Goal: Task Accomplishment & Management: Manage account settings

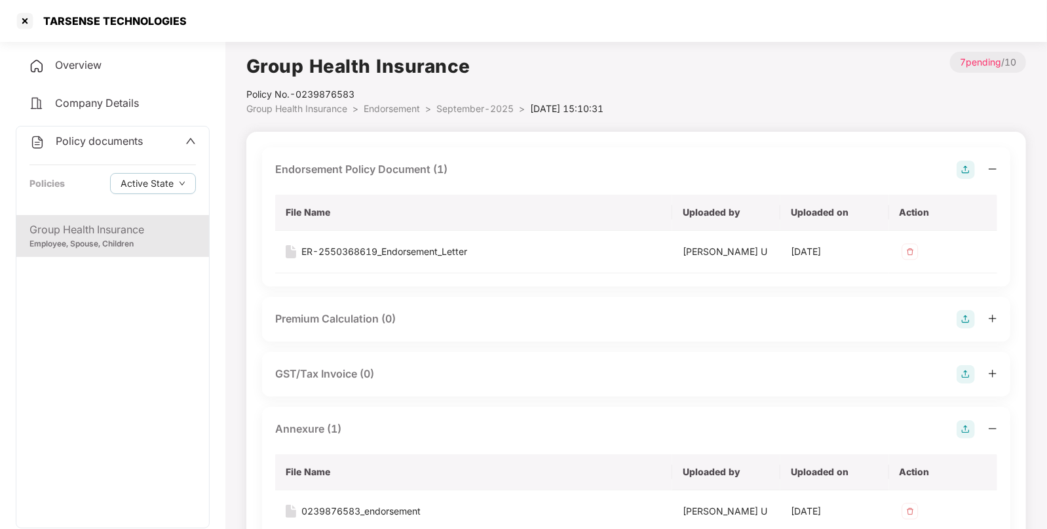
scroll to position [118, 0]
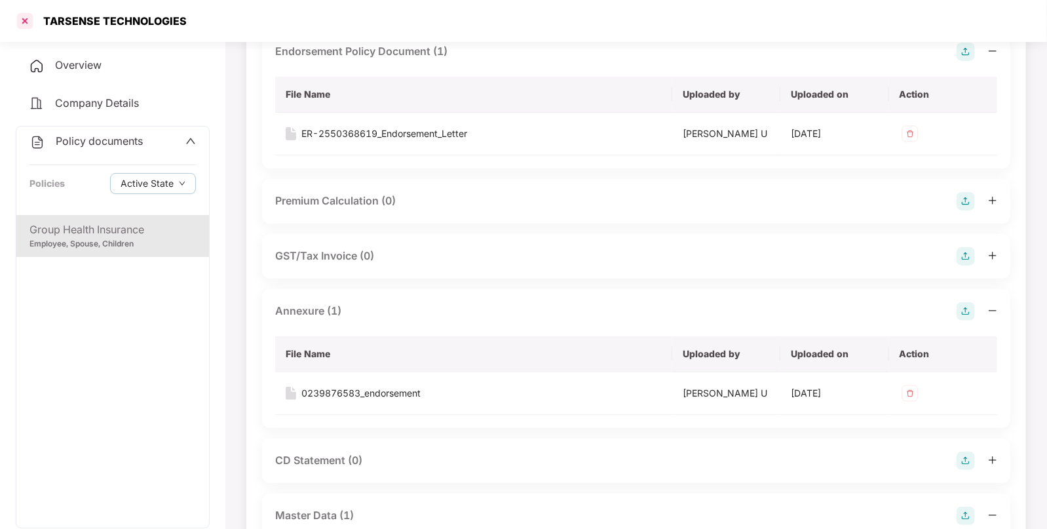
click at [24, 17] on div at bounding box center [24, 20] width 21 height 21
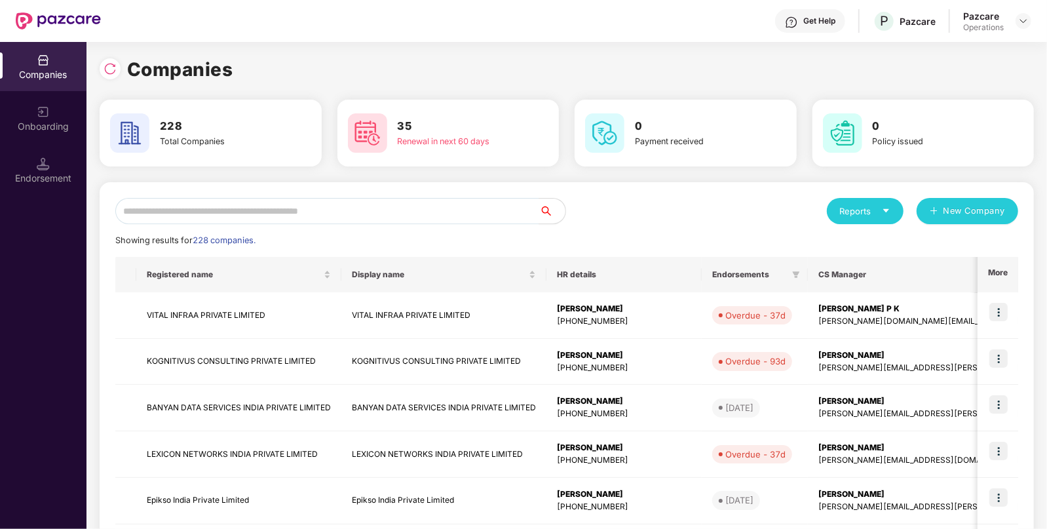
scroll to position [0, 0]
paste input "**********"
click at [299, 213] on input "text" at bounding box center [327, 211] width 424 height 26
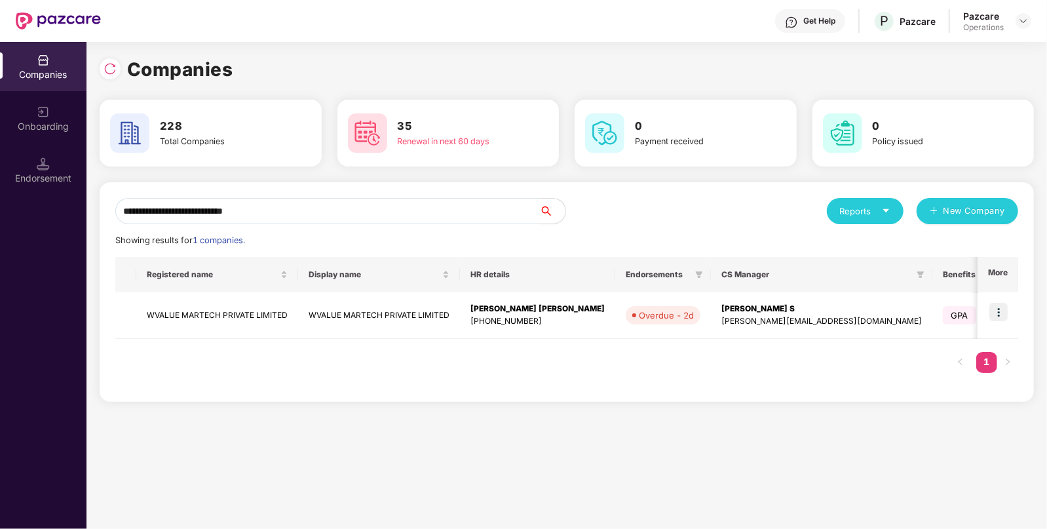
type input "**********"
click at [189, 206] on input "**********" at bounding box center [327, 211] width 424 height 26
click at [49, 183] on div "Endorsement" at bounding box center [43, 178] width 86 height 13
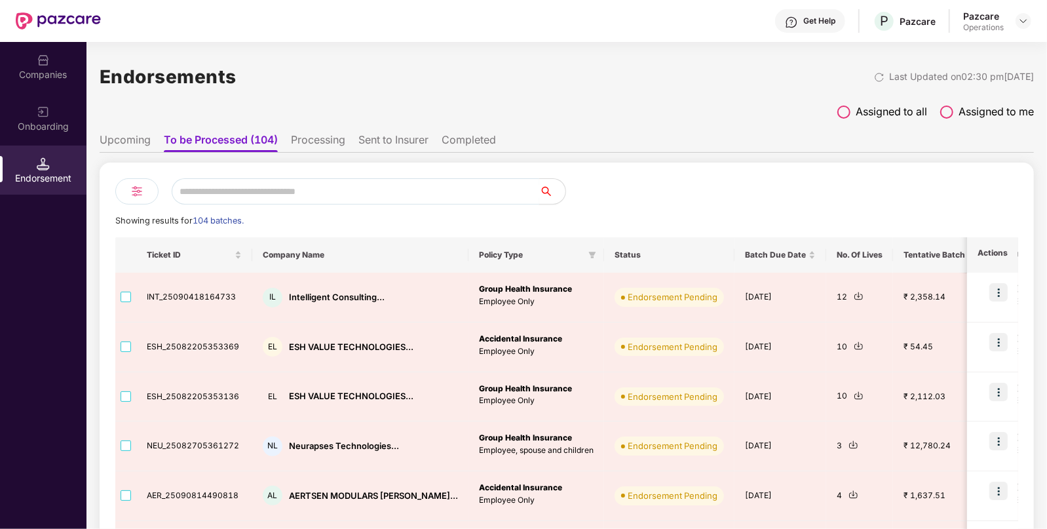
click at [296, 186] on input "text" at bounding box center [355, 191] width 367 height 26
paste input "**********"
type input "**********"
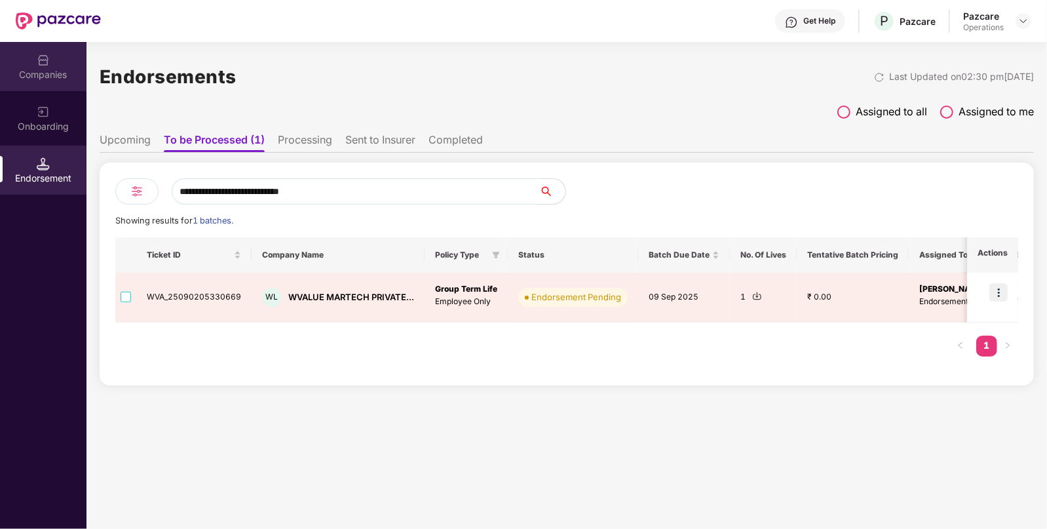
click at [37, 65] on img at bounding box center [43, 60] width 13 height 13
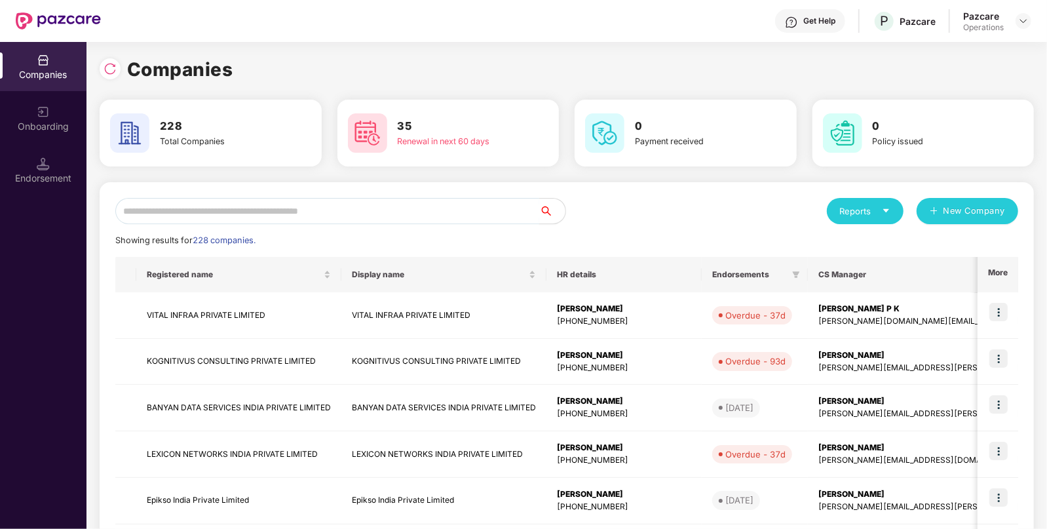
paste input "********"
click at [264, 210] on input "text" at bounding box center [327, 211] width 424 height 26
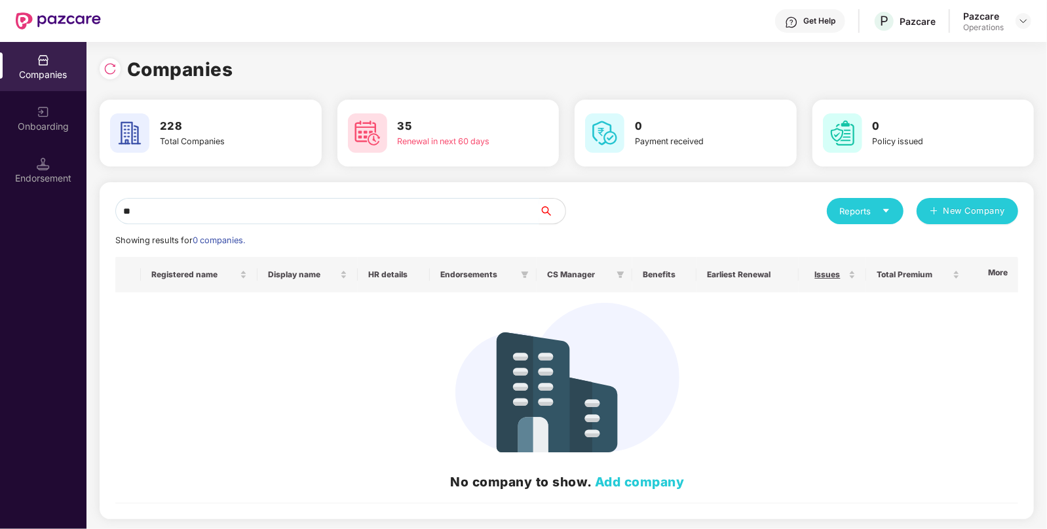
type input "*"
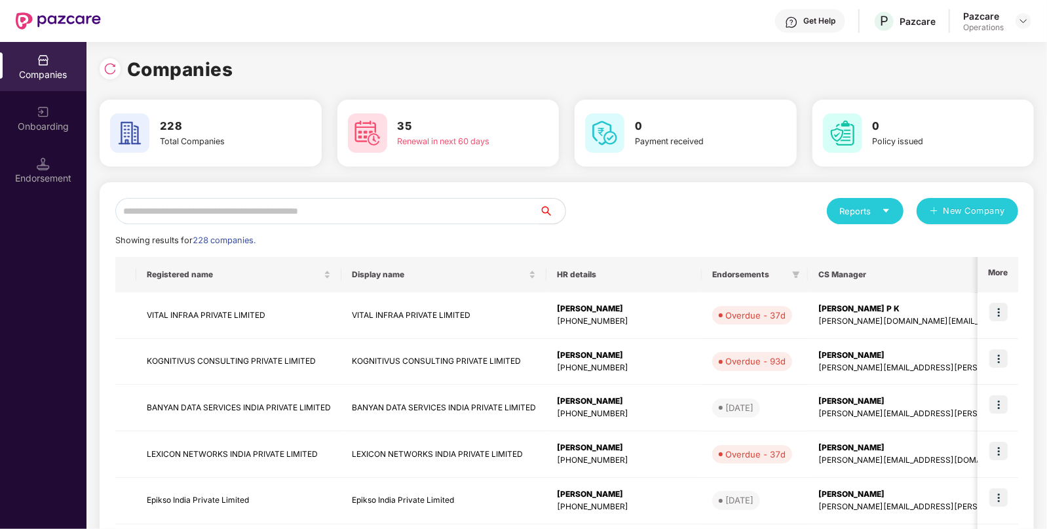
type input "*"
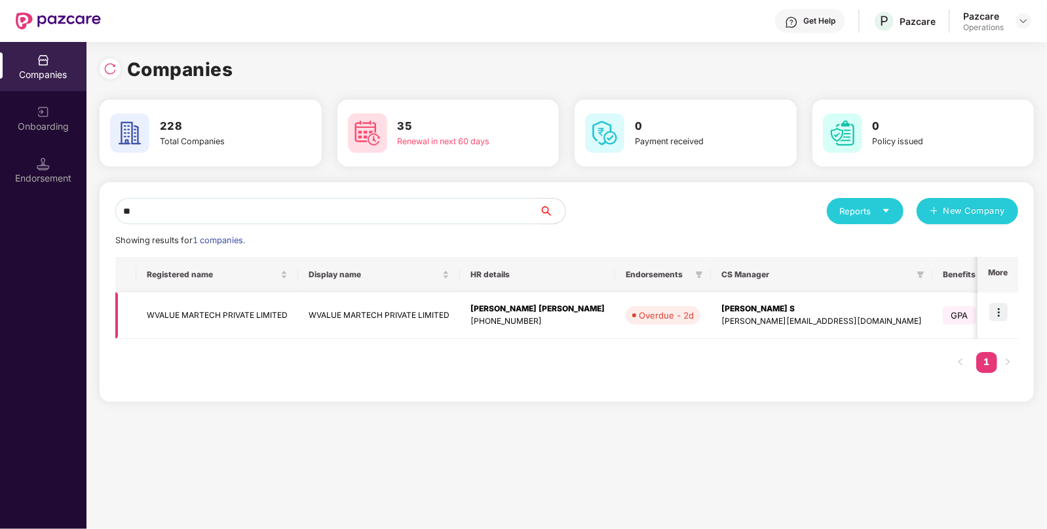
type input "**"
click at [203, 305] on td "WVALUE MARTECH PRIVATE LIMITED" at bounding box center [217, 315] width 162 height 46
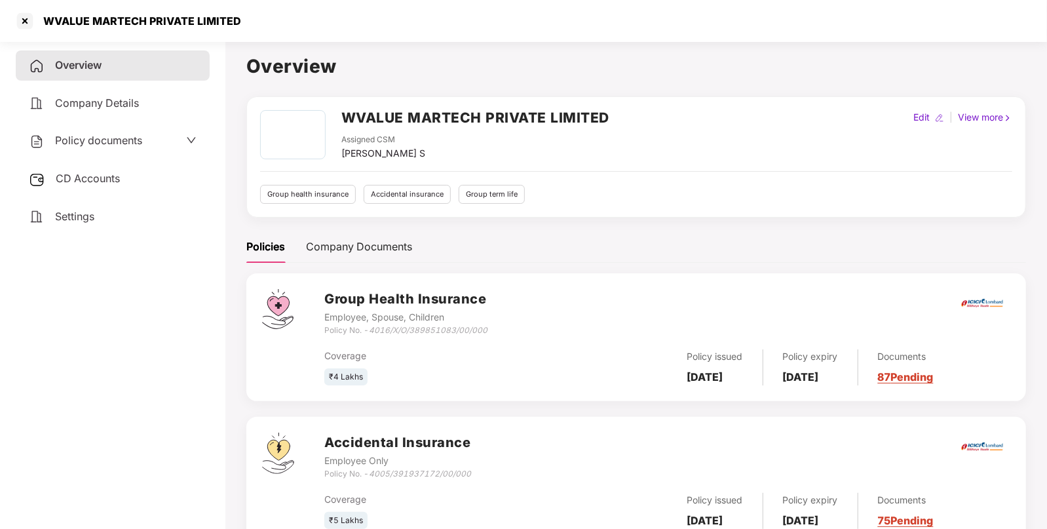
scroll to position [190, 0]
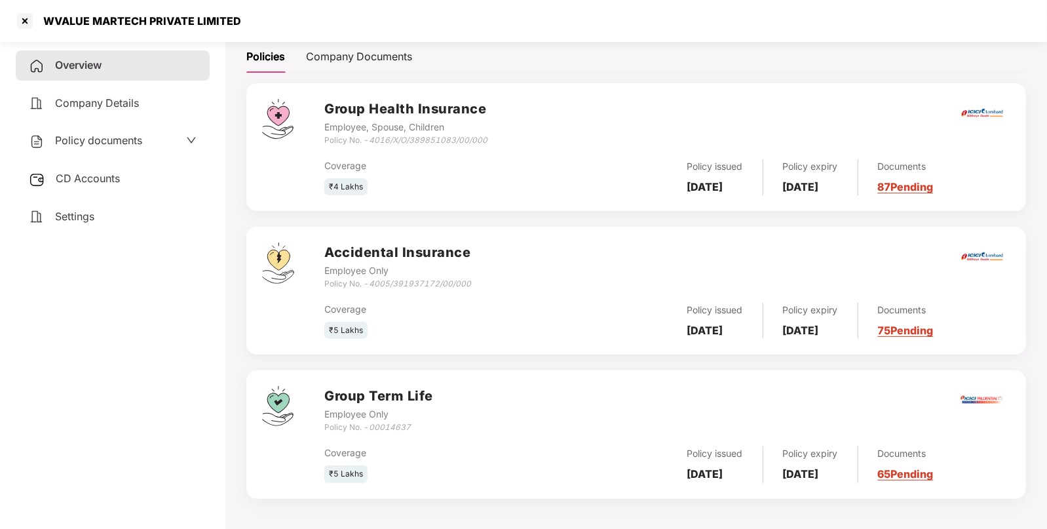
click at [386, 426] on icon "00014637" at bounding box center [390, 427] width 42 height 10
copy icon "00014637"
click at [26, 16] on div at bounding box center [24, 20] width 21 height 21
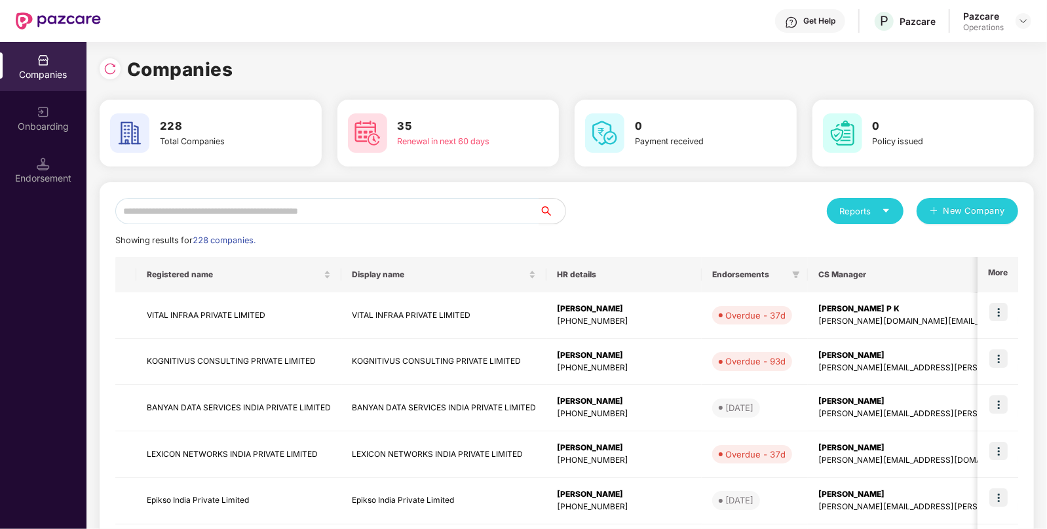
scroll to position [0, 0]
click at [47, 177] on div "Endorsement" at bounding box center [43, 178] width 86 height 13
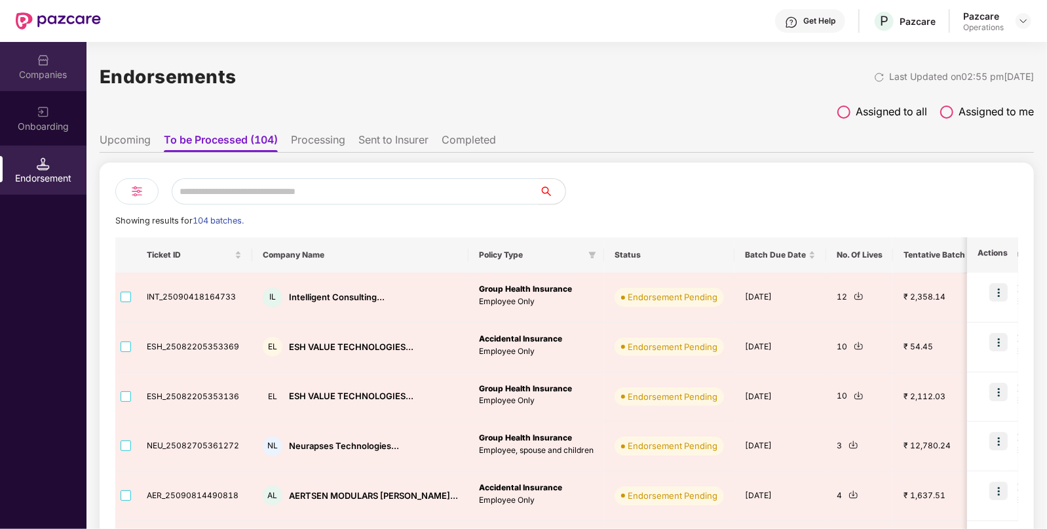
click at [32, 68] on div "Companies" at bounding box center [43, 74] width 86 height 13
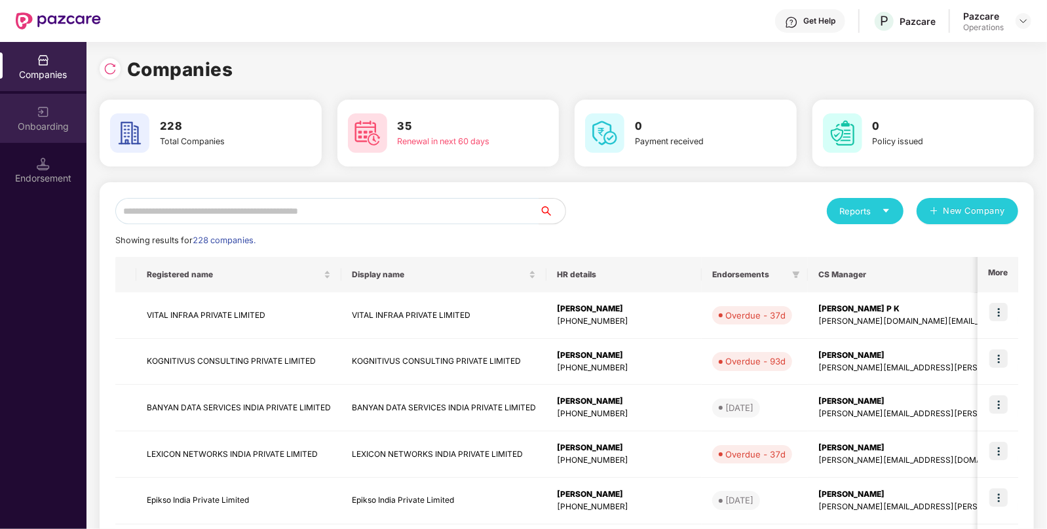
click at [37, 120] on div "Onboarding" at bounding box center [43, 126] width 86 height 13
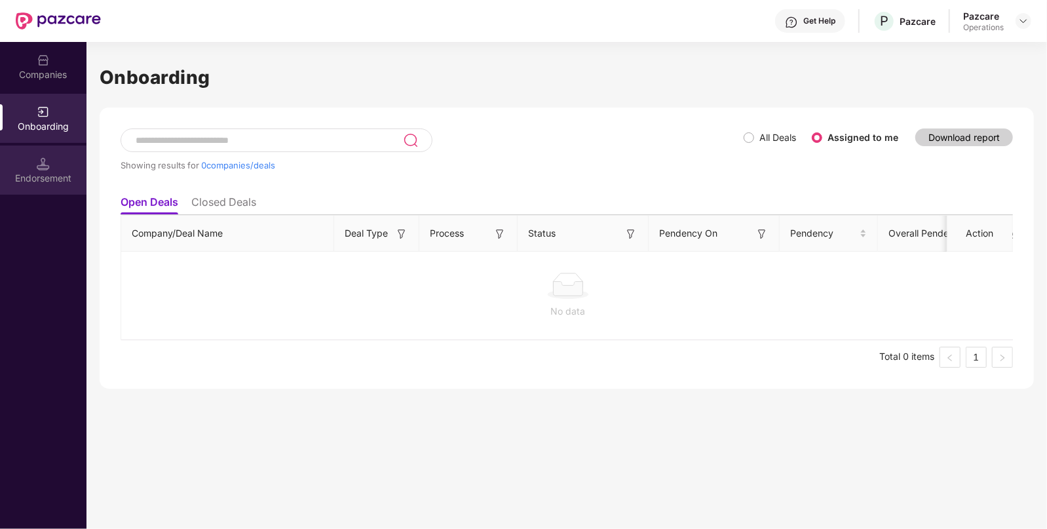
click at [33, 167] on div "Endorsement" at bounding box center [43, 169] width 86 height 49
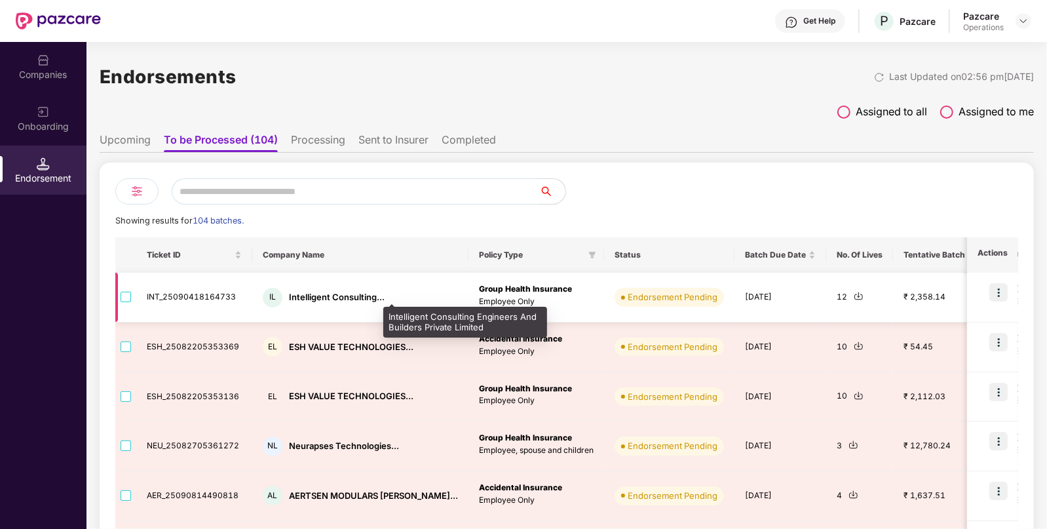
click at [325, 298] on div "Intelligent Consulting..." at bounding box center [337, 297] width 96 height 12
copy div "Intelligent Consulting..."
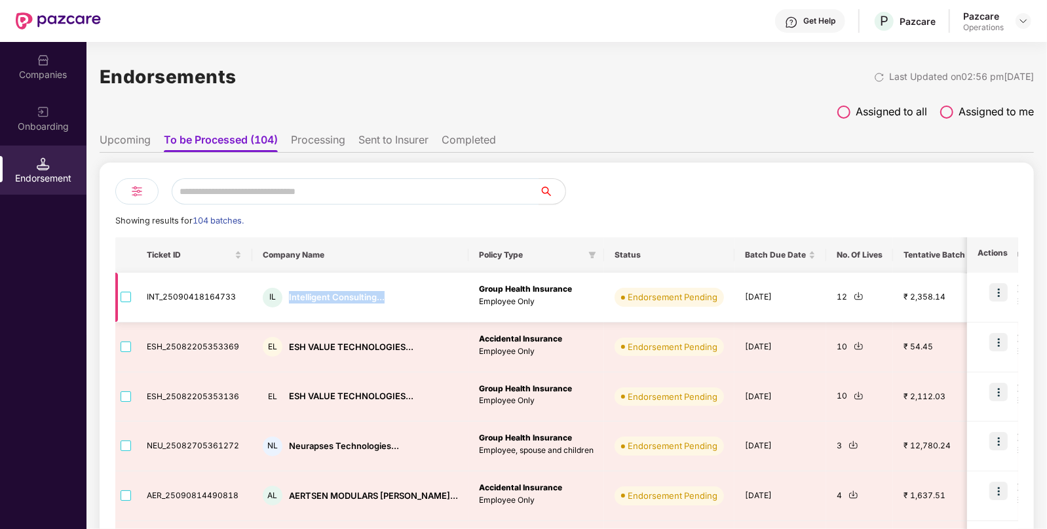
click at [853, 295] on img at bounding box center [858, 296] width 10 height 10
copy div "Intelligent Consulting..."
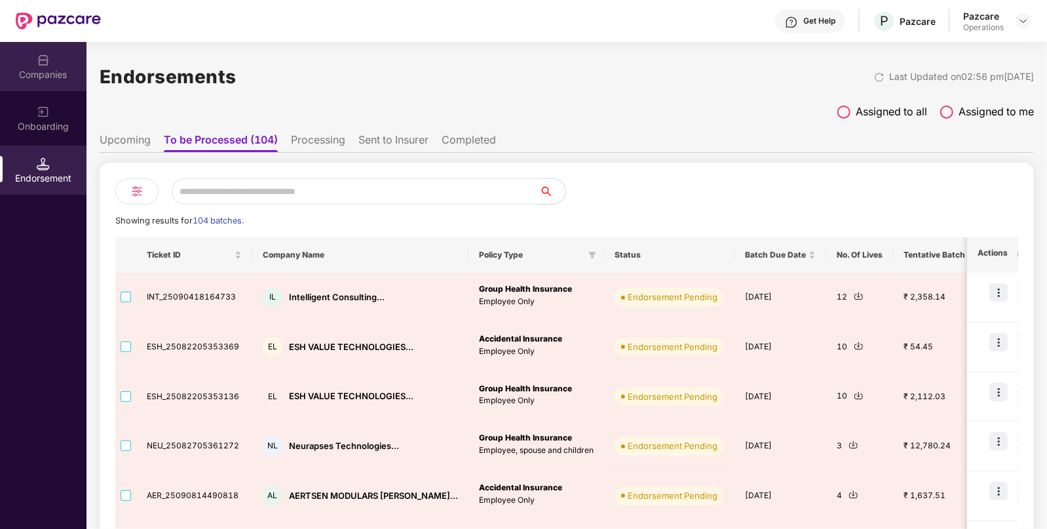
click at [43, 76] on div "Companies" at bounding box center [43, 74] width 86 height 13
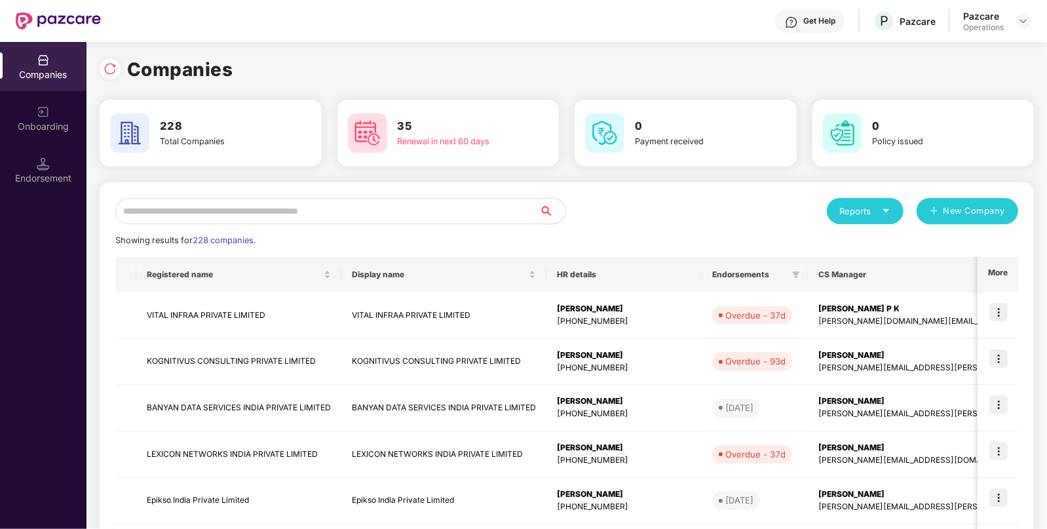
paste input "**********"
click at [290, 212] on input "**********" at bounding box center [327, 211] width 424 height 26
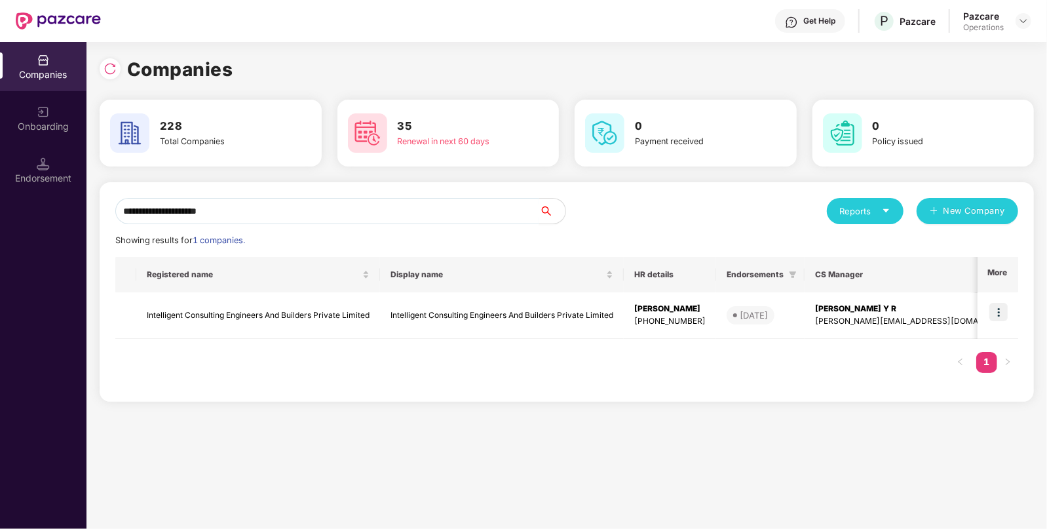
type input "**********"
click at [50, 172] on div "Endorsement" at bounding box center [43, 178] width 86 height 13
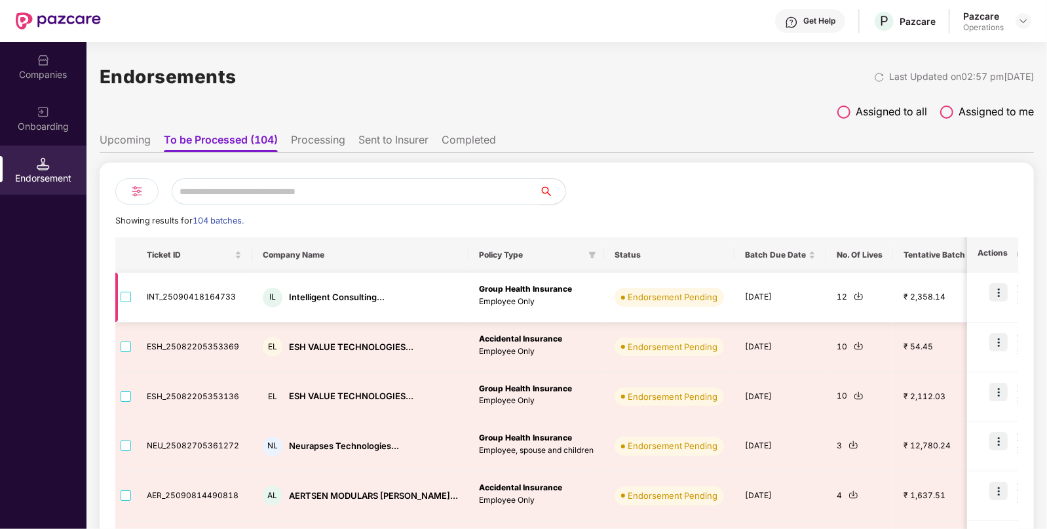
click at [853, 295] on img at bounding box center [858, 296] width 10 height 10
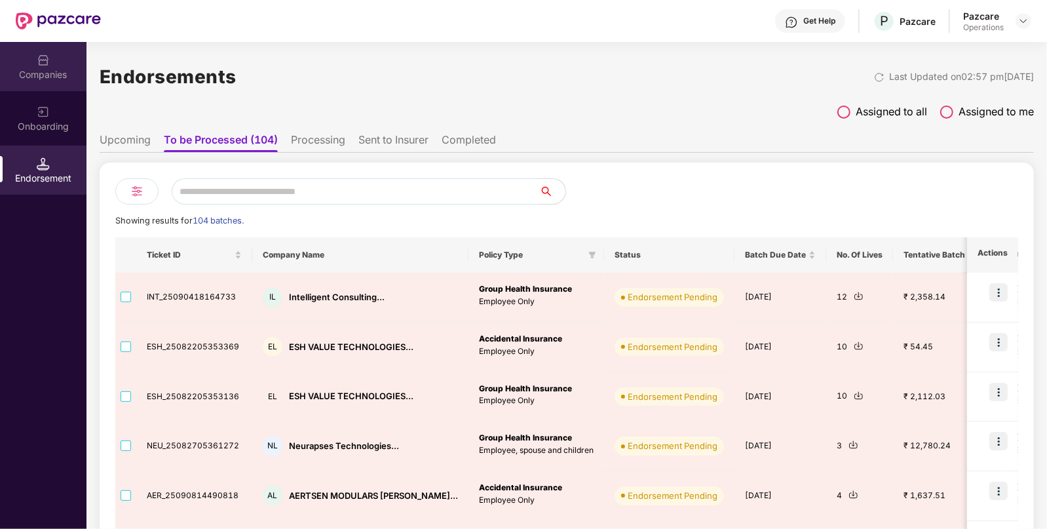
click at [39, 73] on div "Companies" at bounding box center [43, 74] width 86 height 13
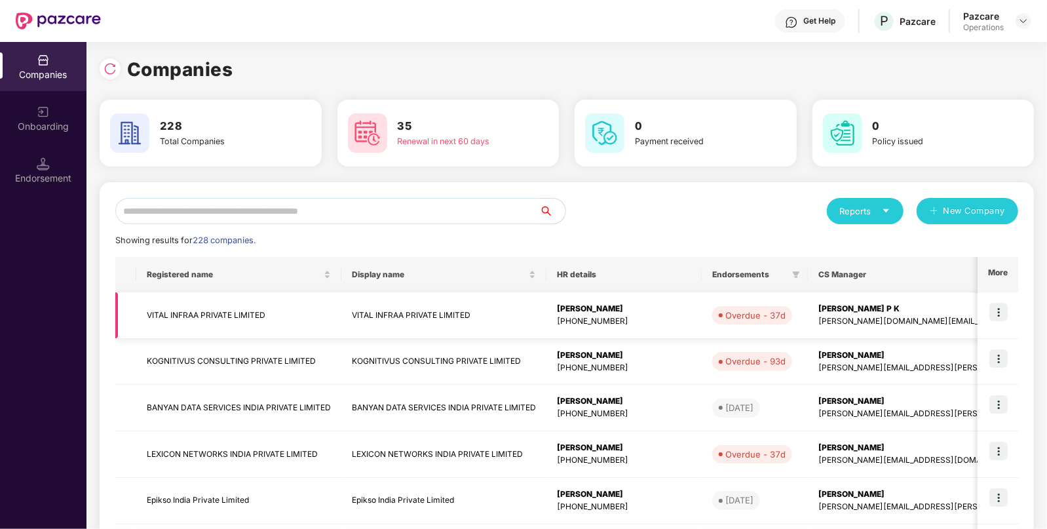
click at [1001, 313] on img at bounding box center [998, 312] width 18 height 18
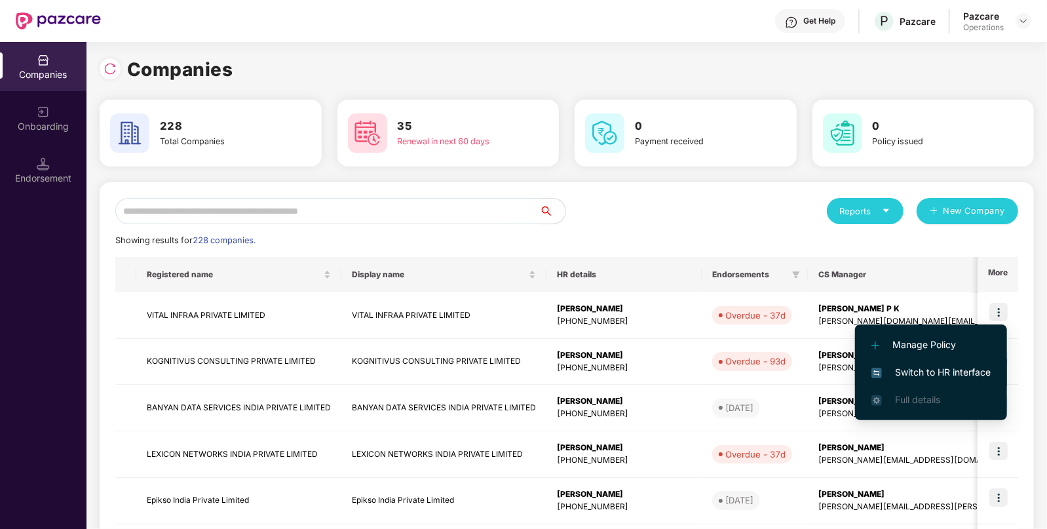
click at [914, 371] on span "Switch to HR interface" at bounding box center [930, 372] width 119 height 14
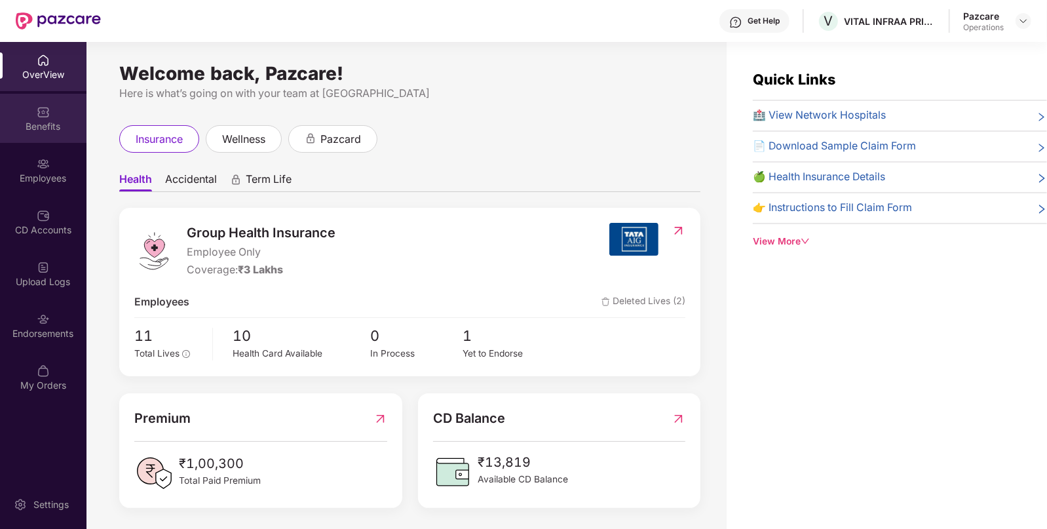
click at [43, 109] on img at bounding box center [43, 111] width 13 height 13
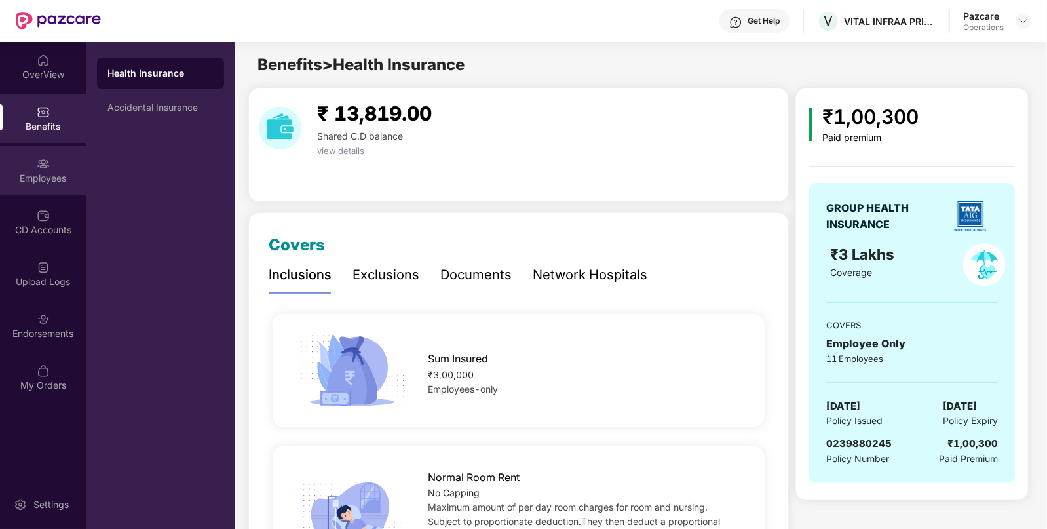
click at [33, 168] on div "Employees" at bounding box center [43, 169] width 86 height 49
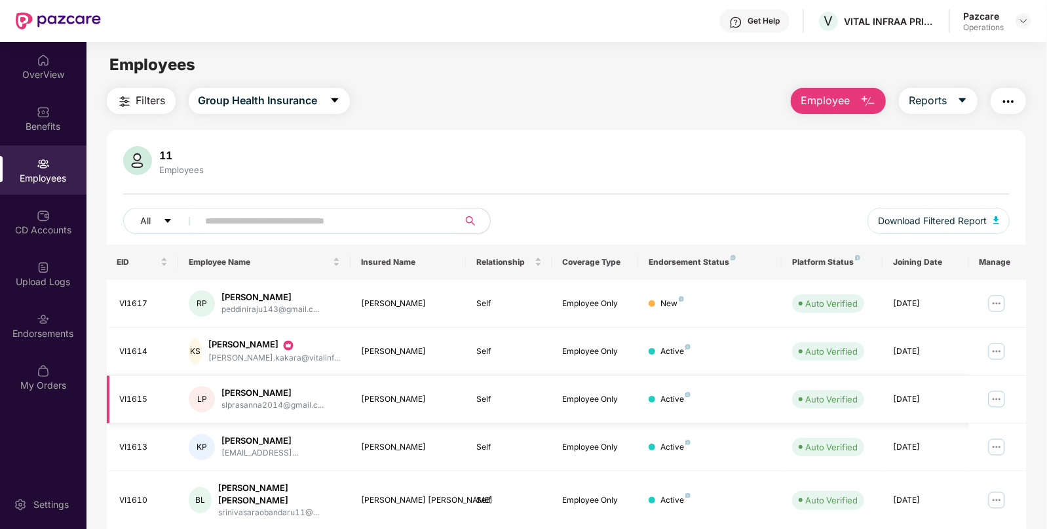
scroll to position [274, 0]
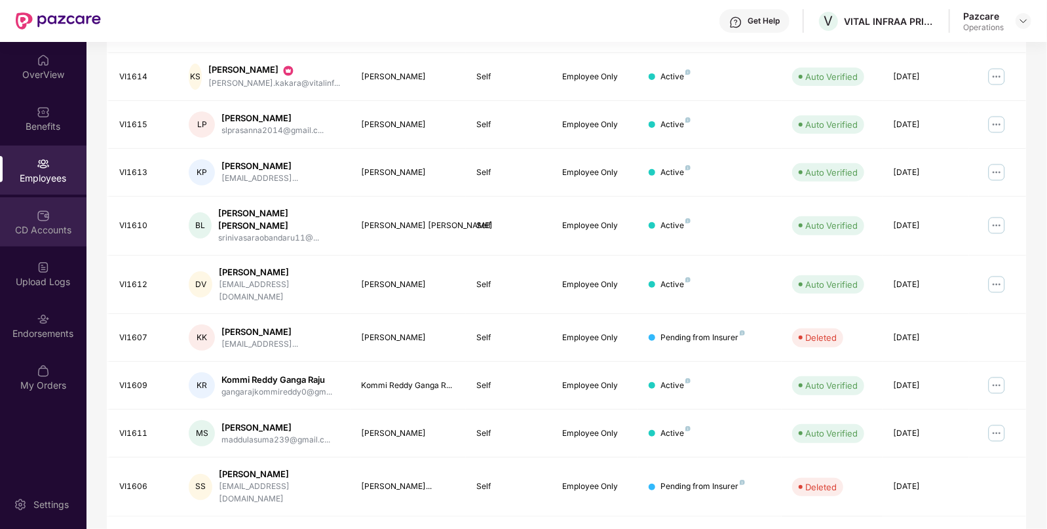
click at [62, 231] on div "CD Accounts" at bounding box center [43, 229] width 86 height 13
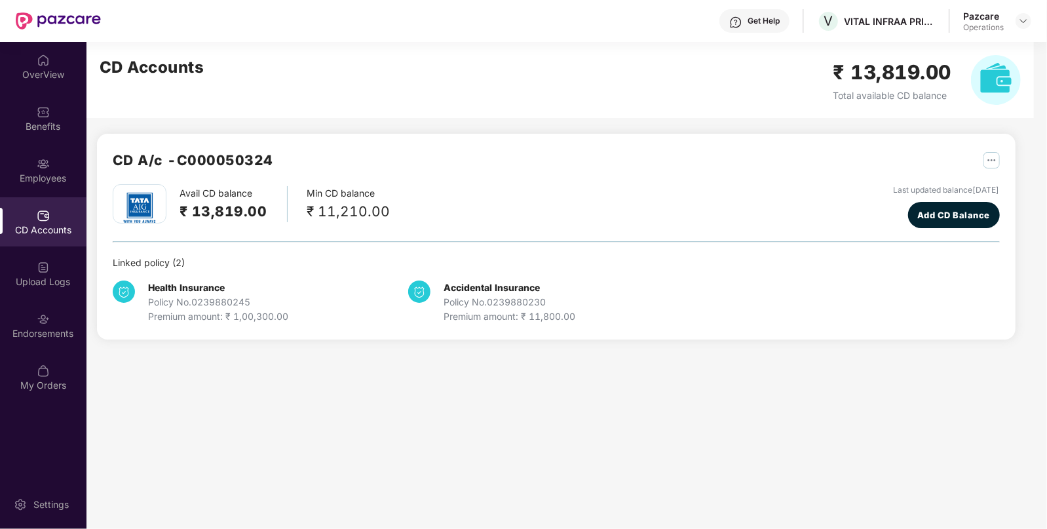
scroll to position [0, 0]
click at [58, 274] on div "Upload Logs" at bounding box center [43, 273] width 86 height 49
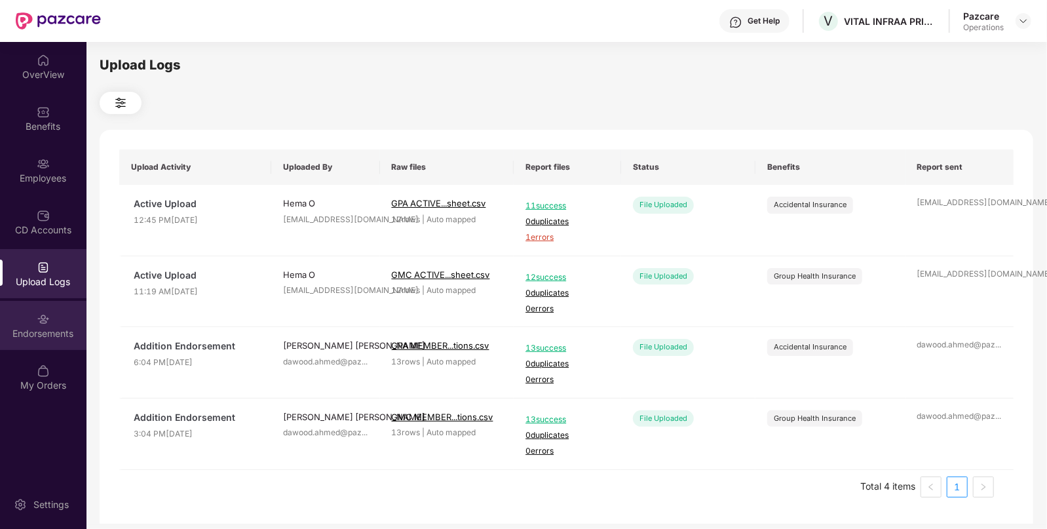
click at [40, 331] on div "Endorsements" at bounding box center [43, 333] width 86 height 13
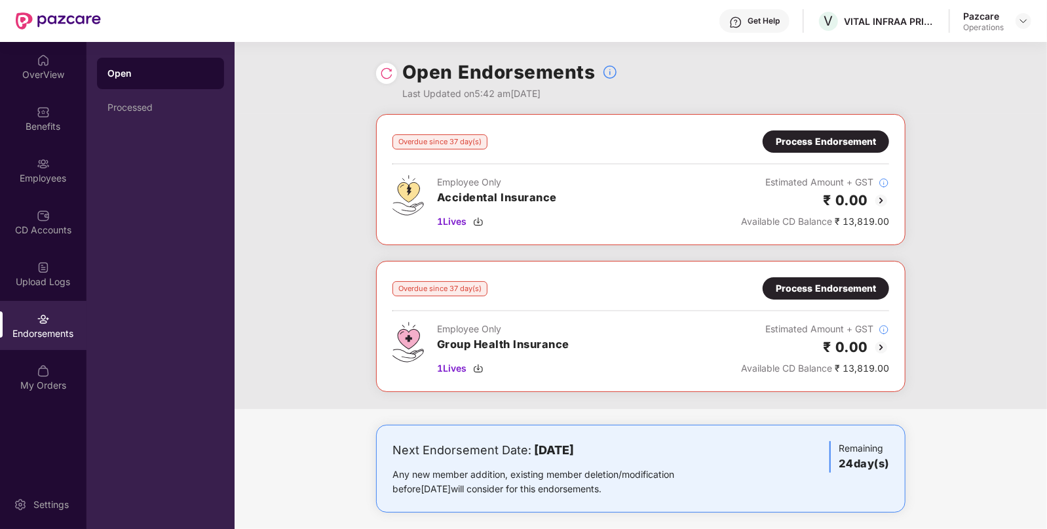
scroll to position [8, 0]
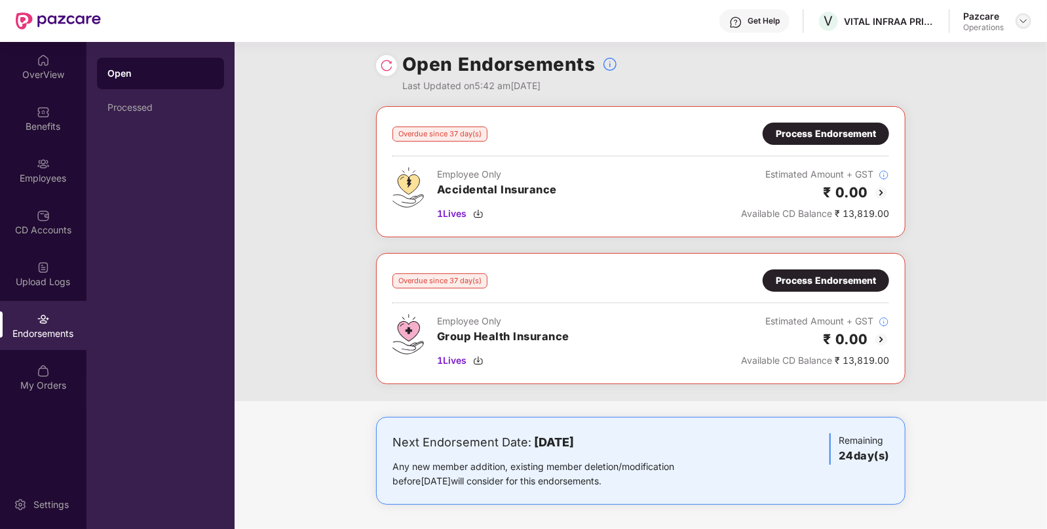
click at [1022, 19] on img at bounding box center [1023, 21] width 10 height 10
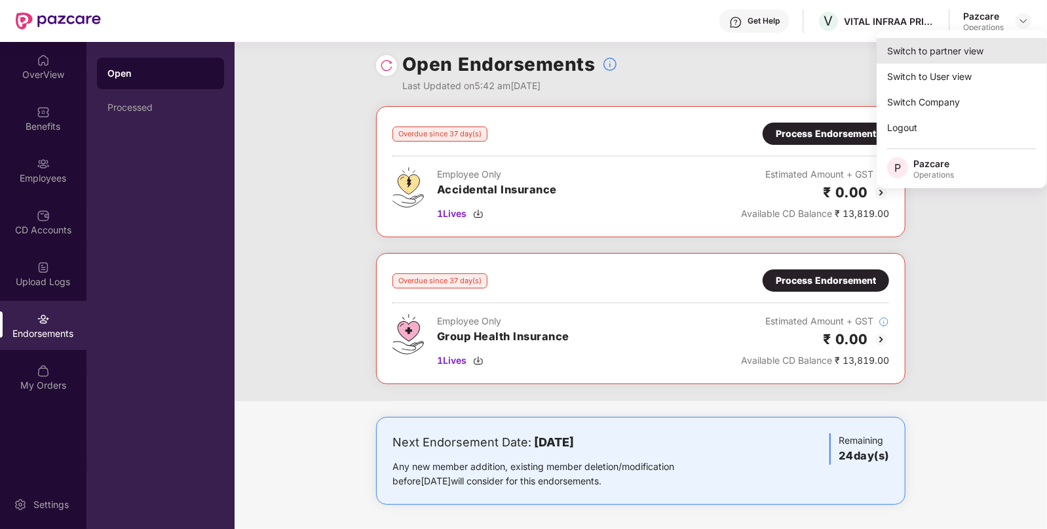
click at [948, 54] on div "Switch to partner view" at bounding box center [961, 51] width 170 height 26
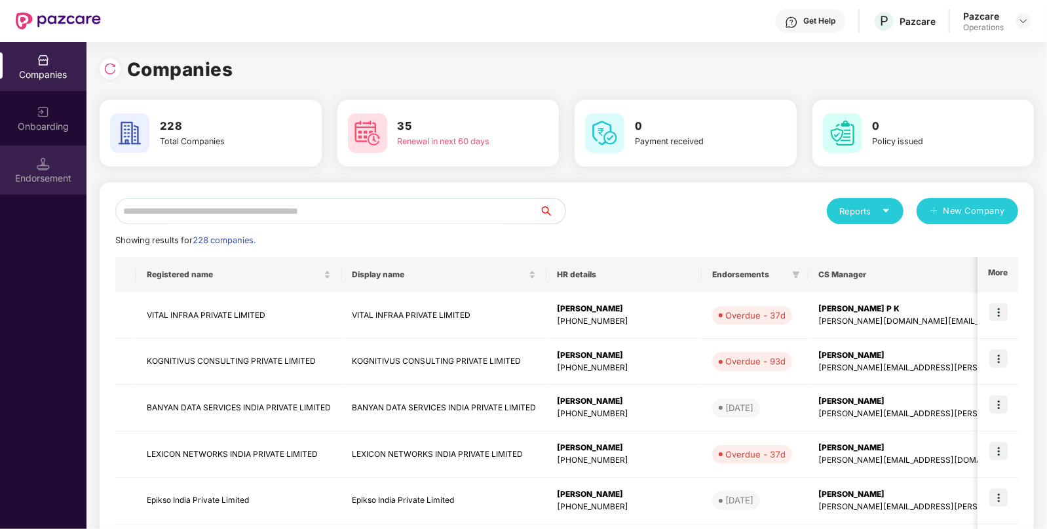
click at [15, 172] on div "Endorsement" at bounding box center [43, 178] width 86 height 13
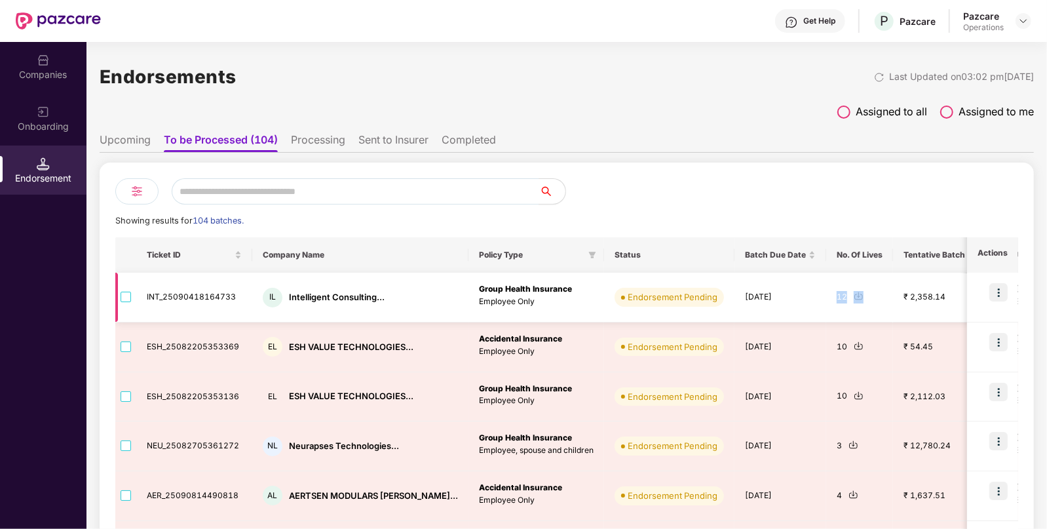
click at [826, 292] on td "12" at bounding box center [859, 297] width 67 height 50
click at [853, 292] on img at bounding box center [858, 296] width 10 height 10
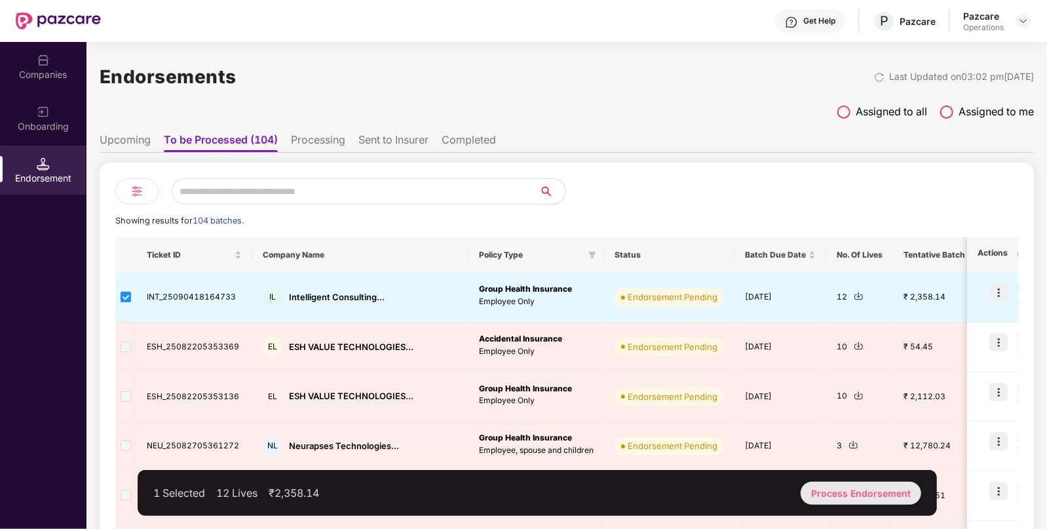
click at [846, 485] on div "Process Endorsement" at bounding box center [860, 492] width 121 height 23
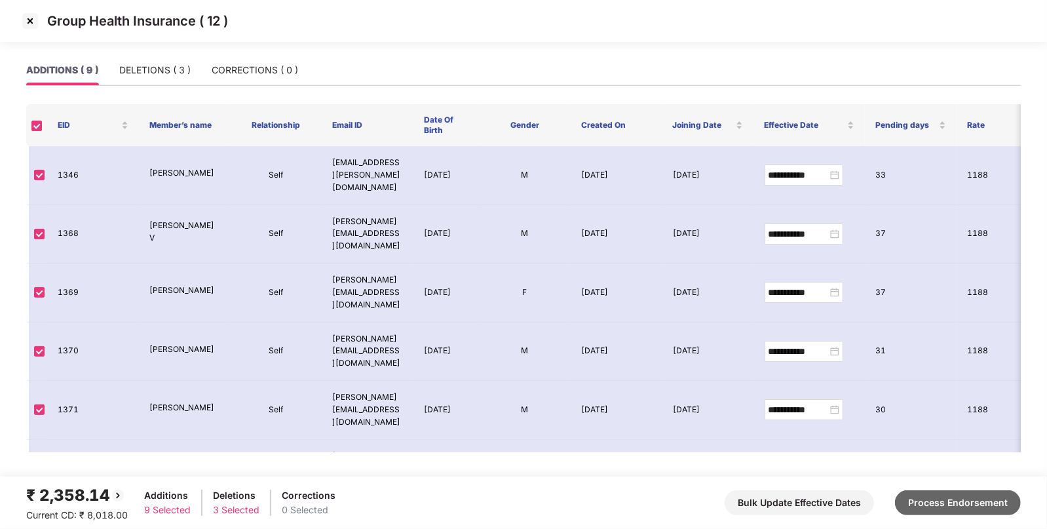
click at [920, 500] on button "Process Endorsement" at bounding box center [958, 502] width 126 height 25
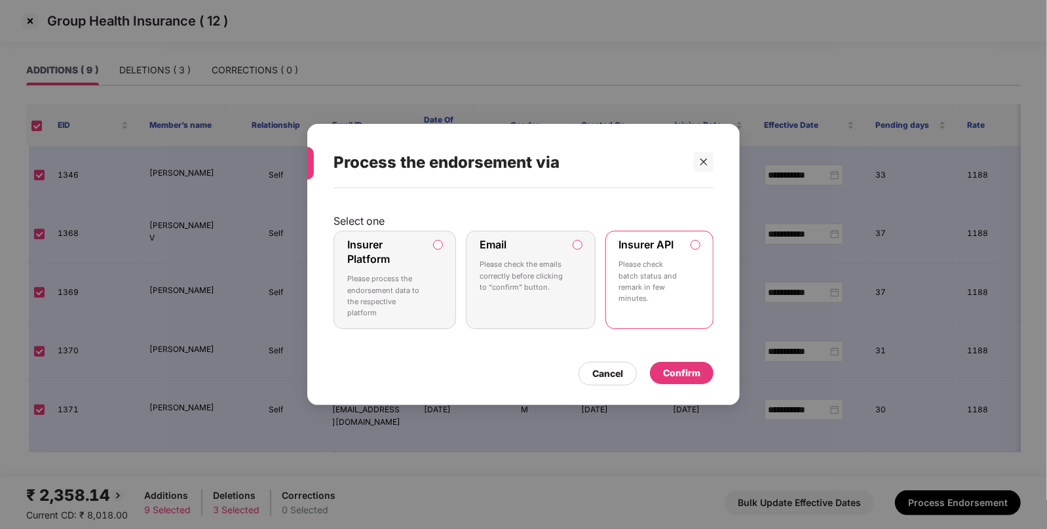
click at [439, 238] on label "Insurer Platform Please process the endorsement data to the respective platform" at bounding box center [394, 280] width 122 height 98
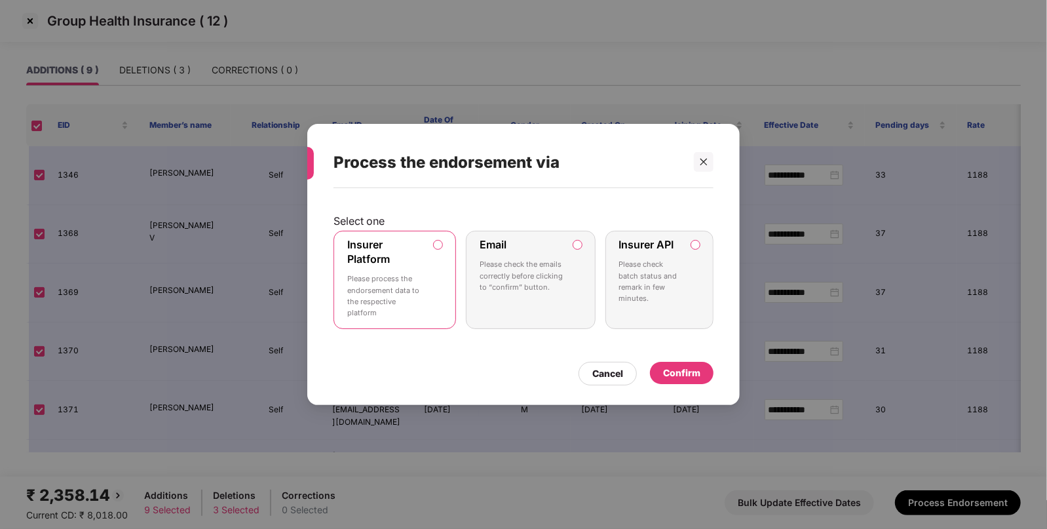
click at [713, 168] on div "Process the endorsement via Select one Insurer Platform Please process the endo…" at bounding box center [523, 265] width 432 height 282
click at [702, 162] on icon "close" at bounding box center [703, 161] width 9 height 9
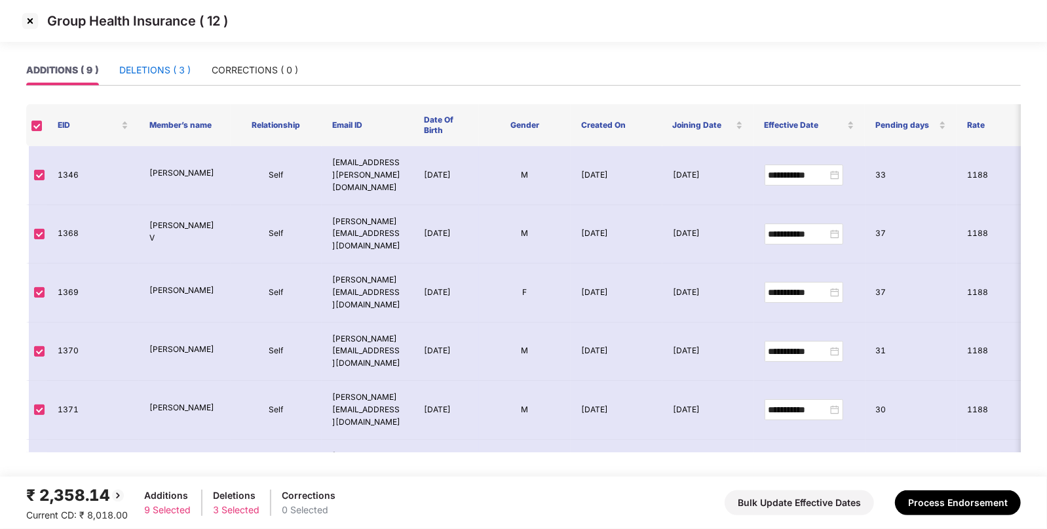
click at [172, 75] on div "DELETIONS ( 3 )" at bounding box center [154, 70] width 71 height 14
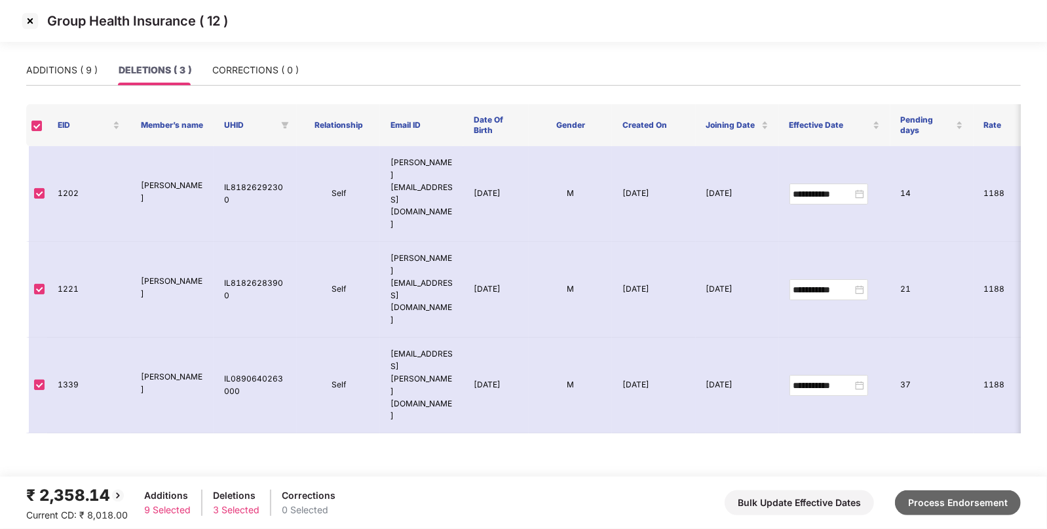
click at [933, 505] on button "Process Endorsement" at bounding box center [958, 502] width 126 height 25
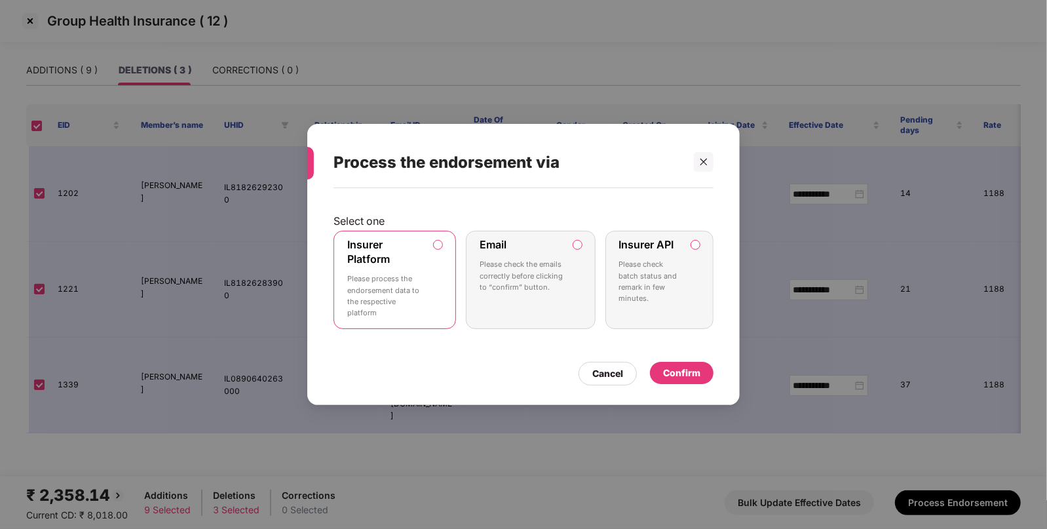
click at [681, 373] on div "Confirm" at bounding box center [681, 372] width 37 height 14
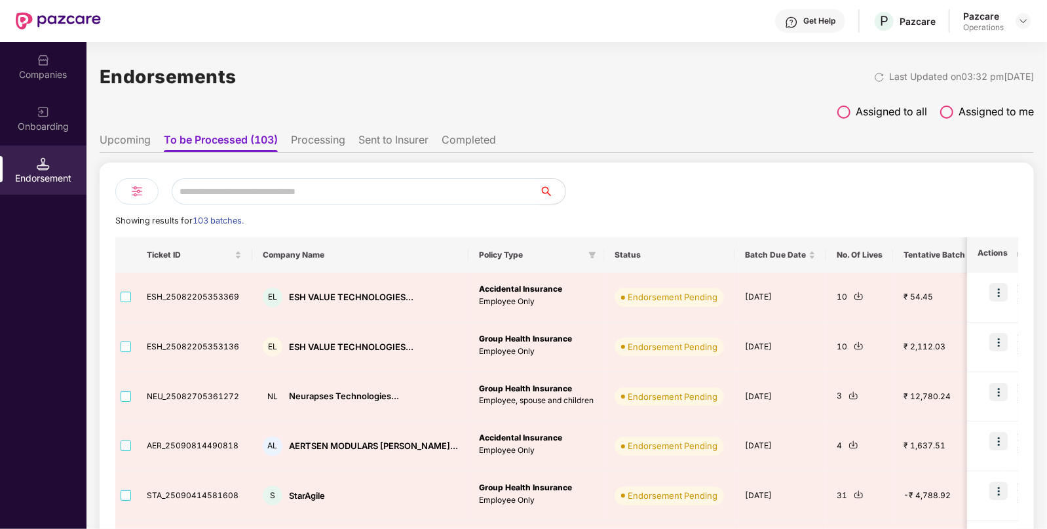
click at [26, 68] on div "Companies" at bounding box center [43, 74] width 86 height 13
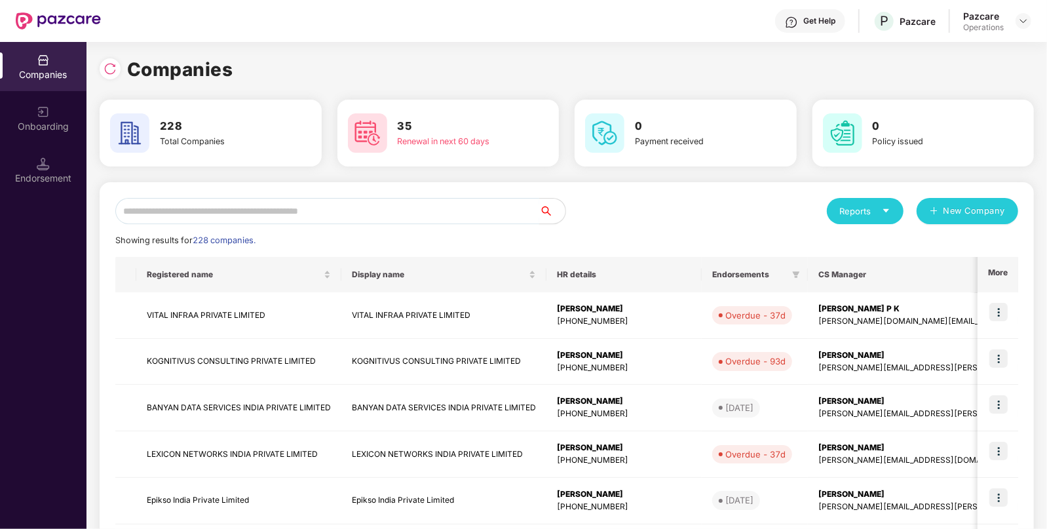
click at [213, 207] on input "text" at bounding box center [327, 211] width 424 height 26
type input "*"
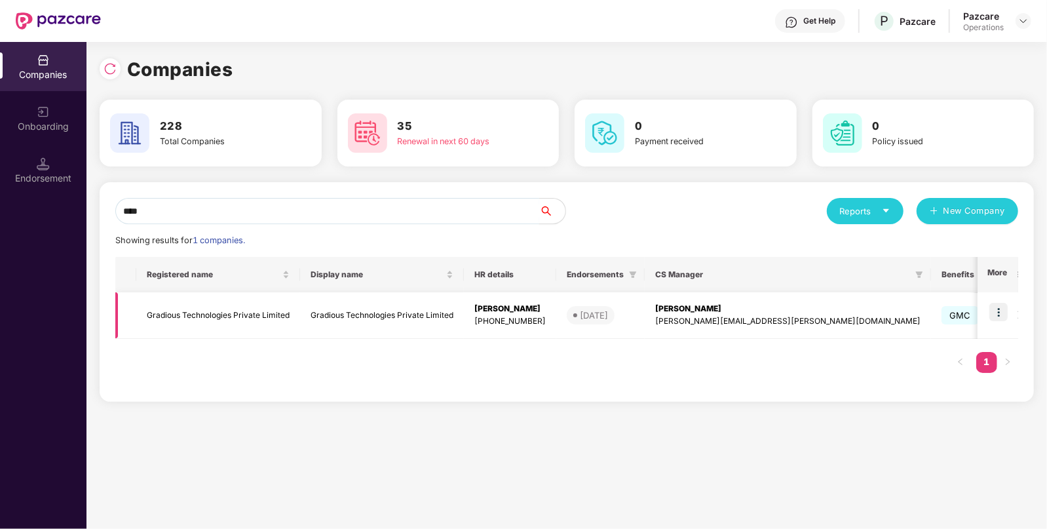
type input "****"
click at [176, 313] on td "Gradious Technologies Private Limited" at bounding box center [218, 315] width 164 height 46
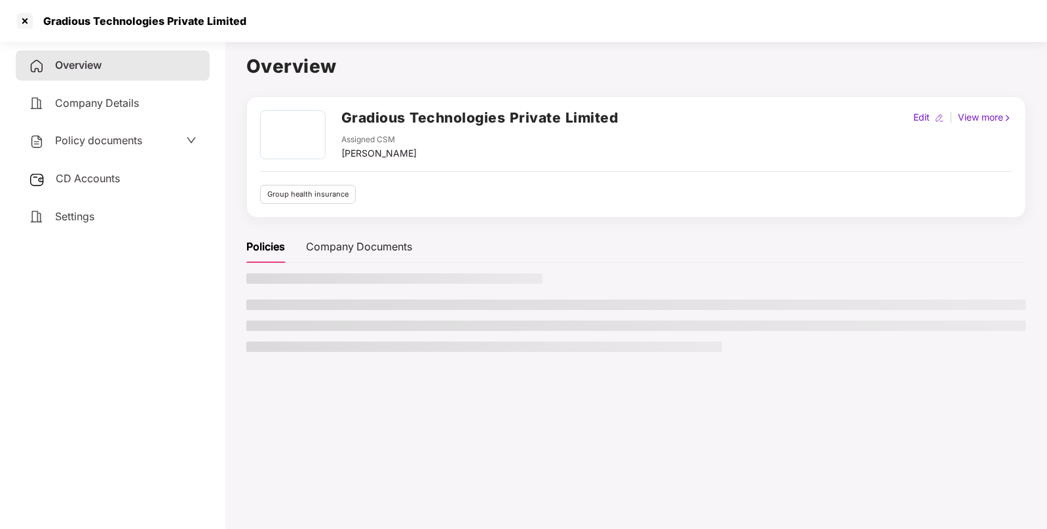
click at [108, 181] on span "CD Accounts" at bounding box center [88, 178] width 64 height 13
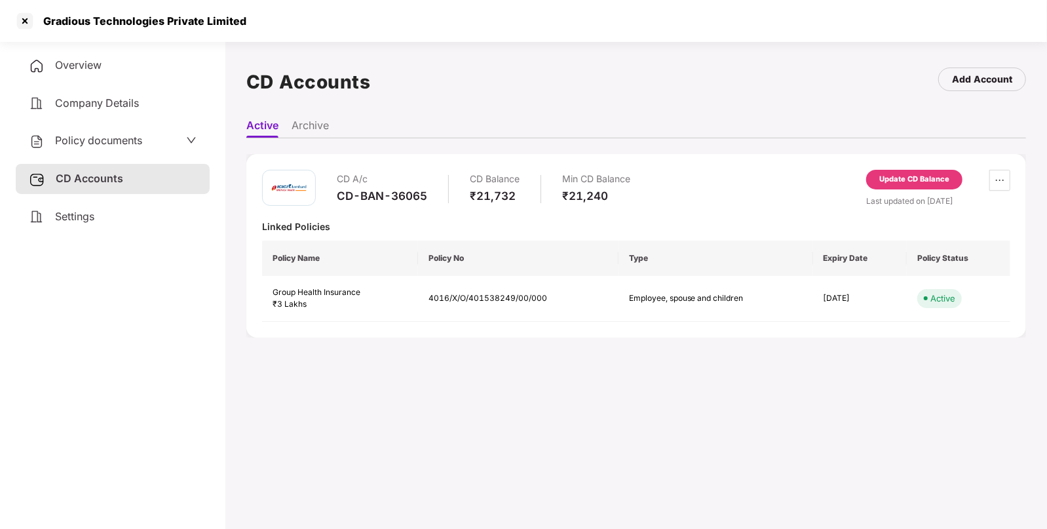
click at [369, 191] on div "CD-BAN-36065" at bounding box center [382, 196] width 90 height 14
copy div "CD-BAN-36065"
click at [905, 182] on div "Update CD Balance" at bounding box center [914, 180] width 70 height 12
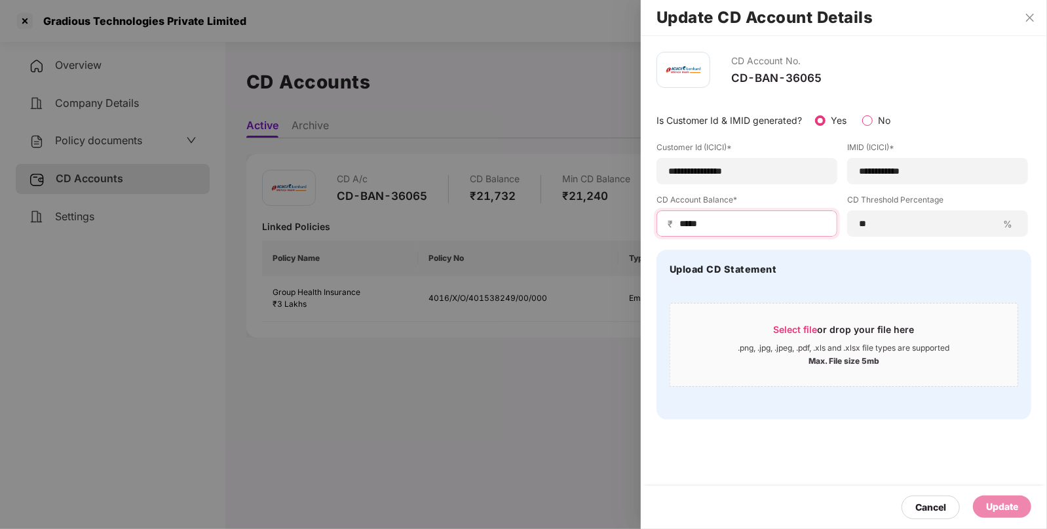
click at [707, 229] on input "*****" at bounding box center [752, 224] width 148 height 14
type input "****"
click at [989, 506] on div "Update" at bounding box center [1002, 506] width 32 height 14
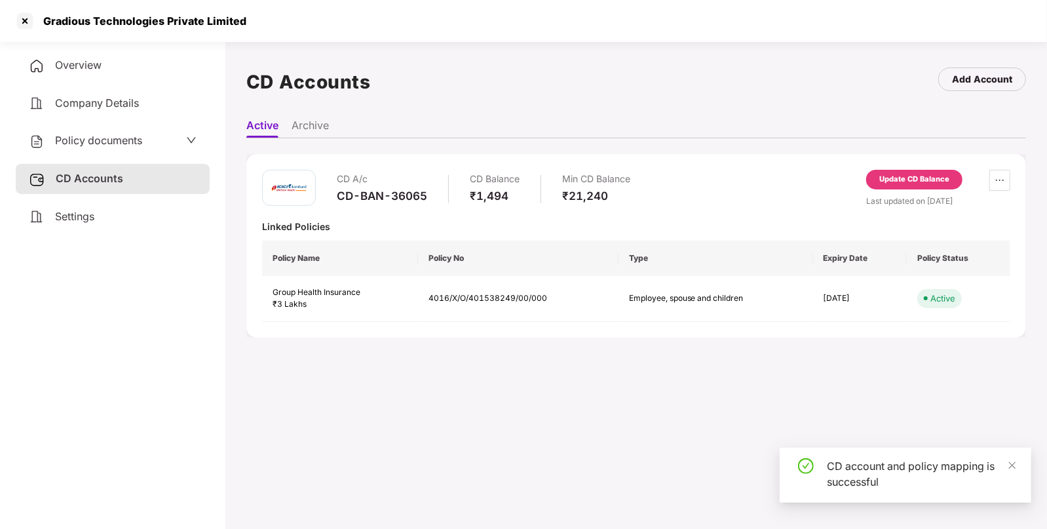
click at [102, 147] on span "Policy documents" at bounding box center [98, 140] width 87 height 13
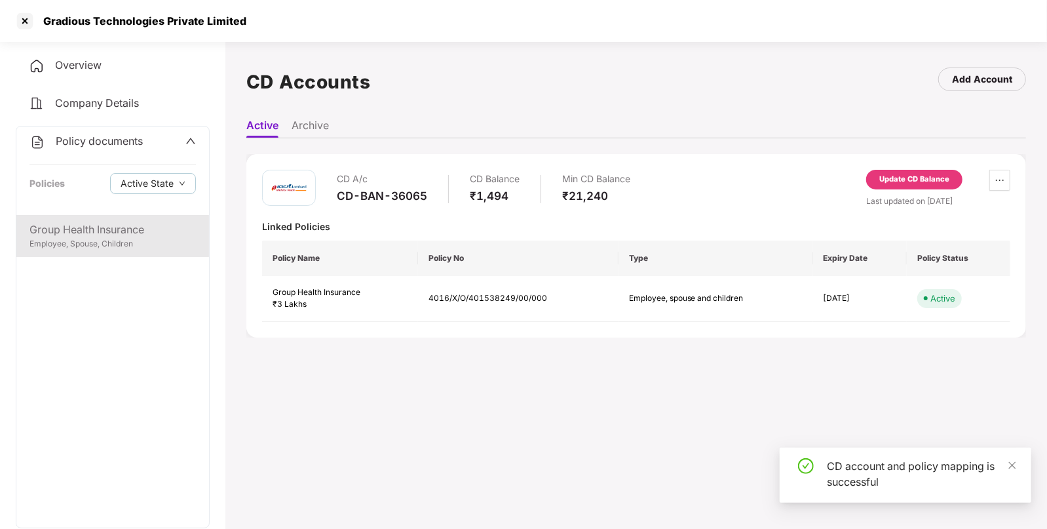
click at [58, 223] on div "Group Health Insurance" at bounding box center [112, 229] width 166 height 16
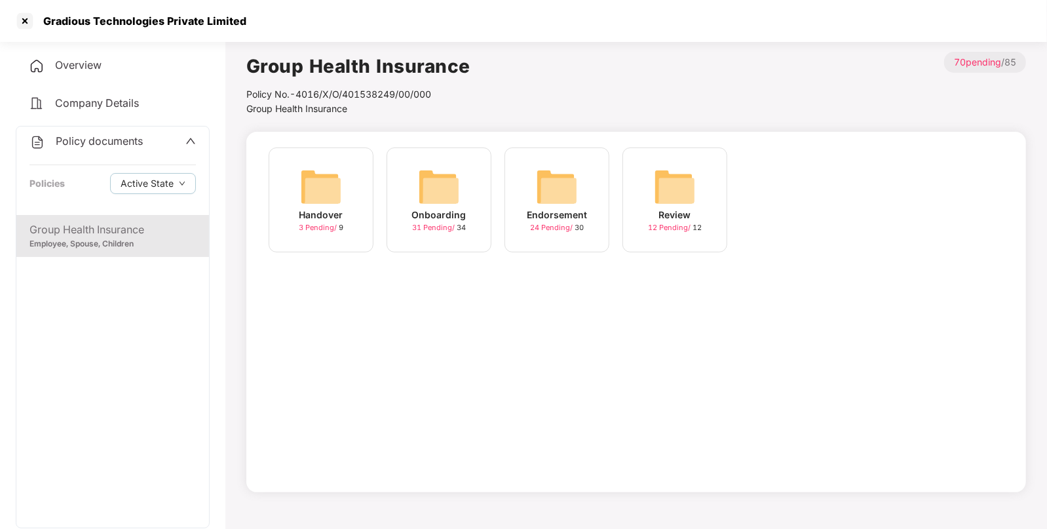
click at [553, 177] on img at bounding box center [557, 187] width 42 height 42
click at [655, 193] on img at bounding box center [675, 187] width 42 height 42
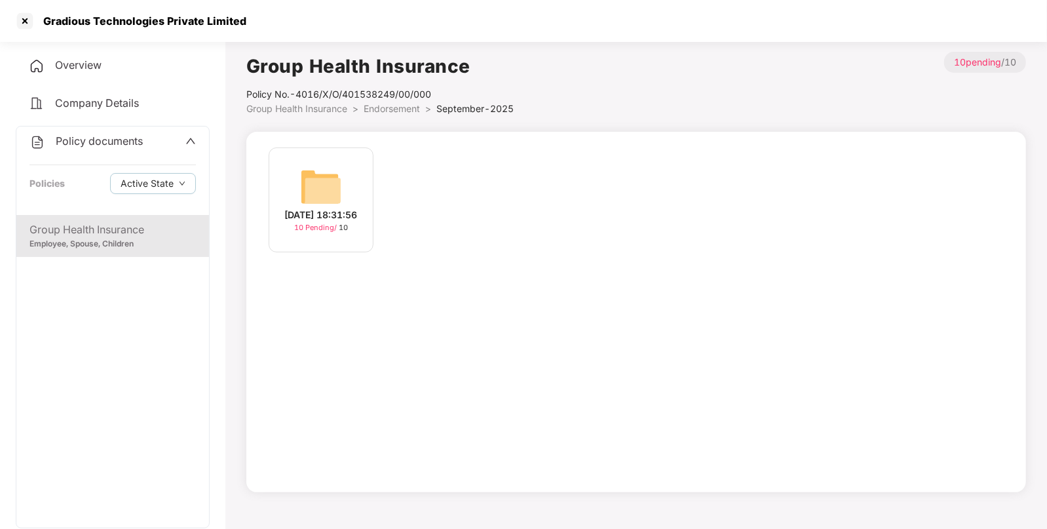
click at [328, 175] on img at bounding box center [321, 187] width 42 height 42
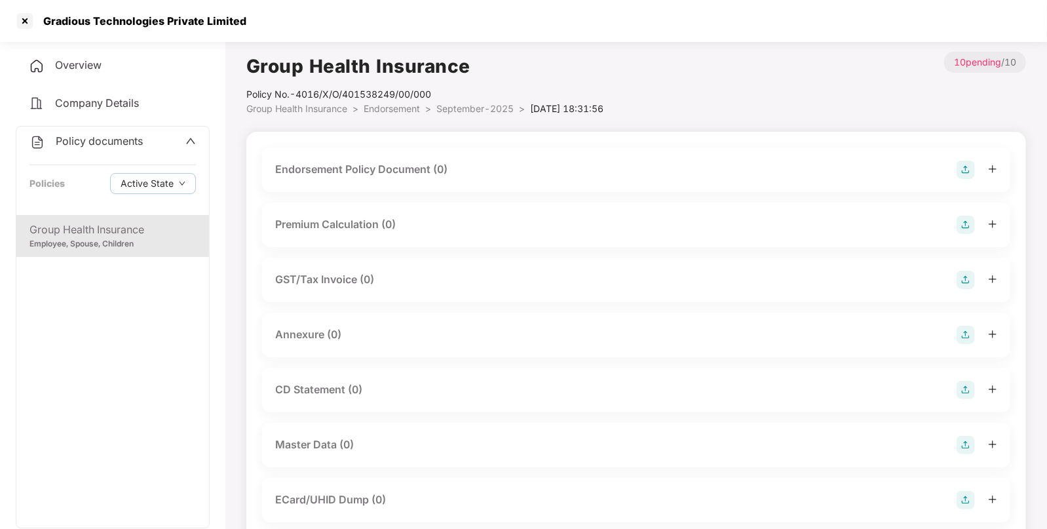
click at [962, 164] on img at bounding box center [965, 169] width 18 height 18
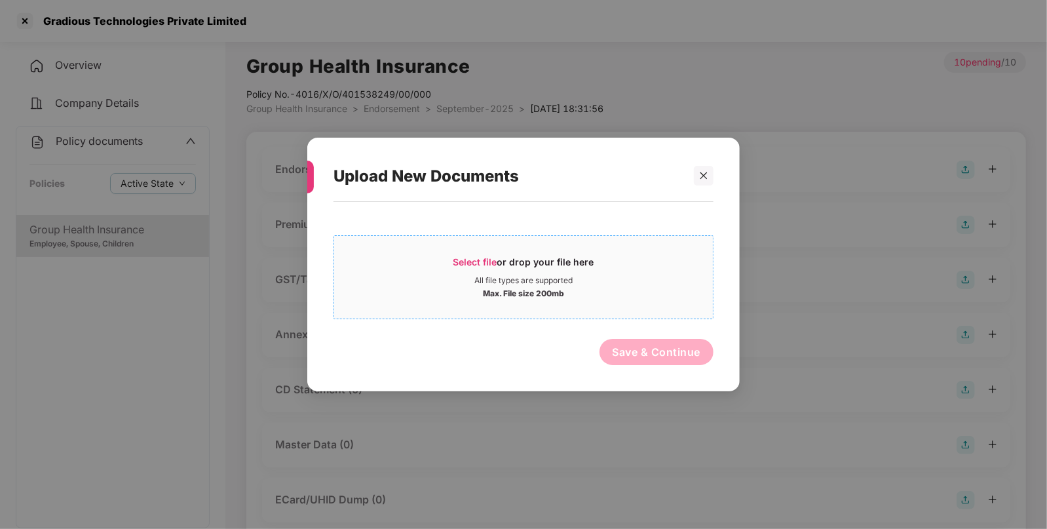
click at [485, 251] on span "Select file or drop your file here All file types are supported Max. File size …" at bounding box center [523, 277] width 379 height 63
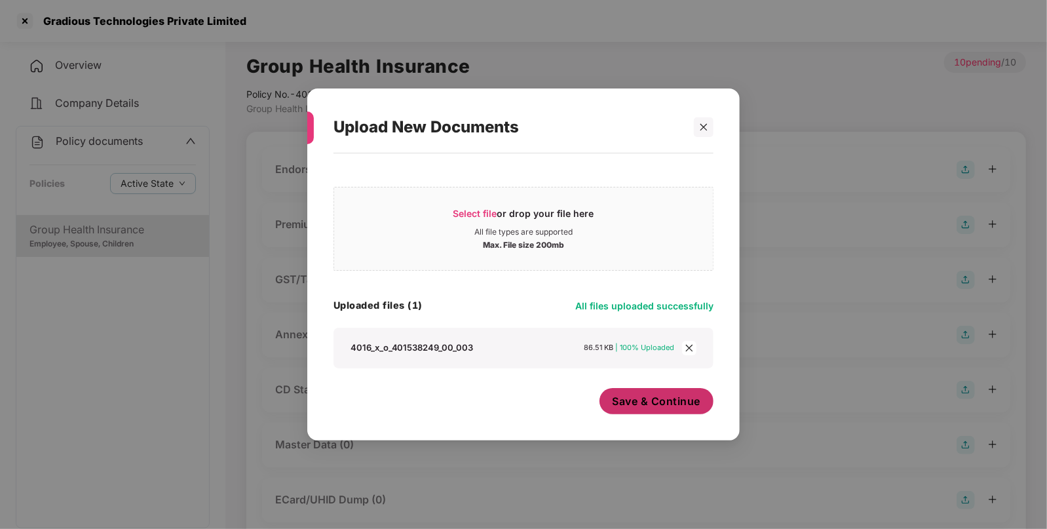
click at [643, 392] on button "Save & Continue" at bounding box center [656, 401] width 115 height 26
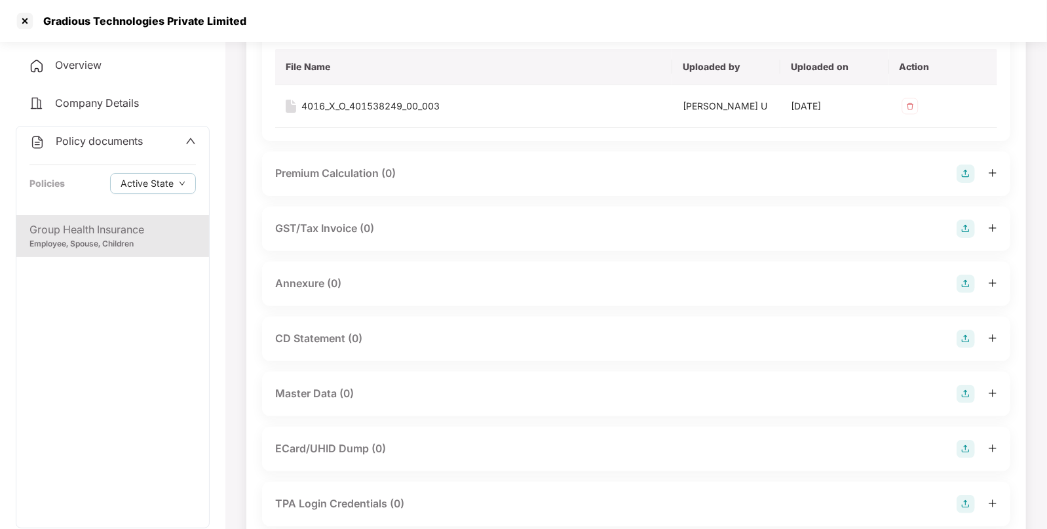
scroll to position [150, 0]
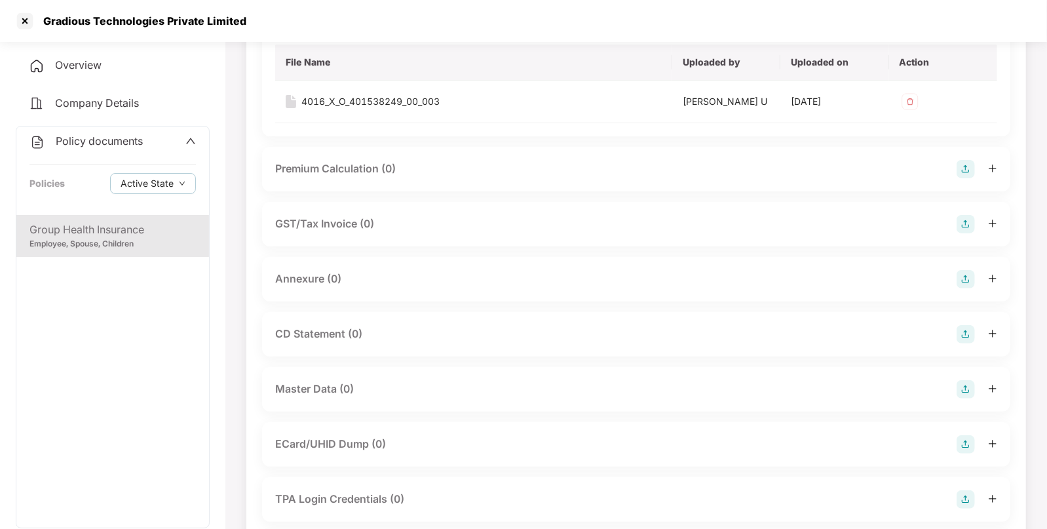
click at [964, 275] on img at bounding box center [965, 279] width 18 height 18
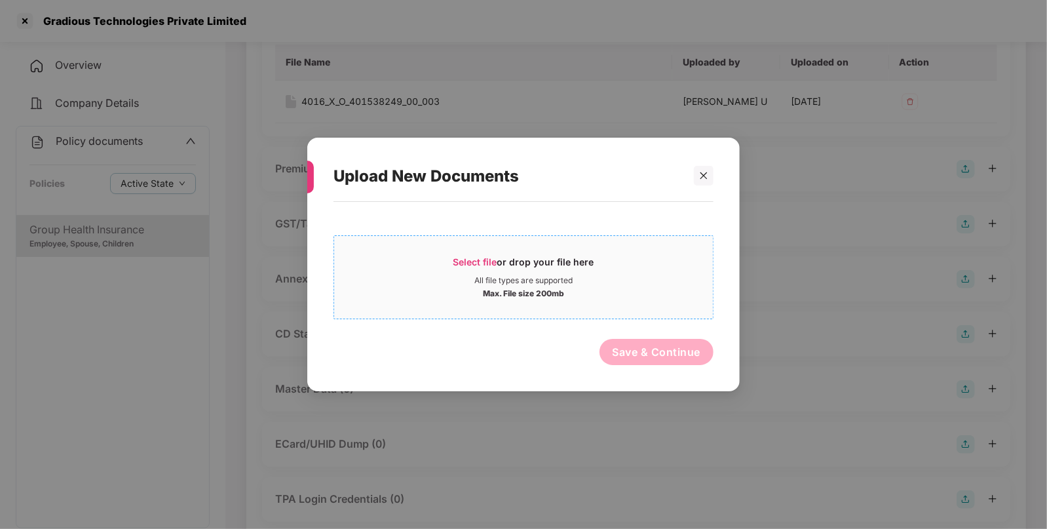
click at [459, 265] on span "Select file" at bounding box center [475, 261] width 44 height 11
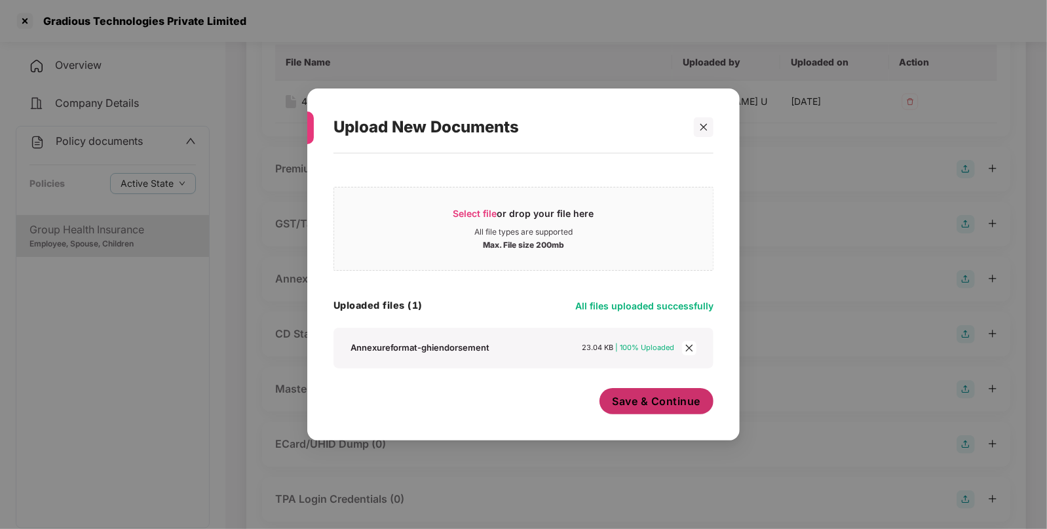
click at [673, 403] on span "Save & Continue" at bounding box center [656, 401] width 88 height 14
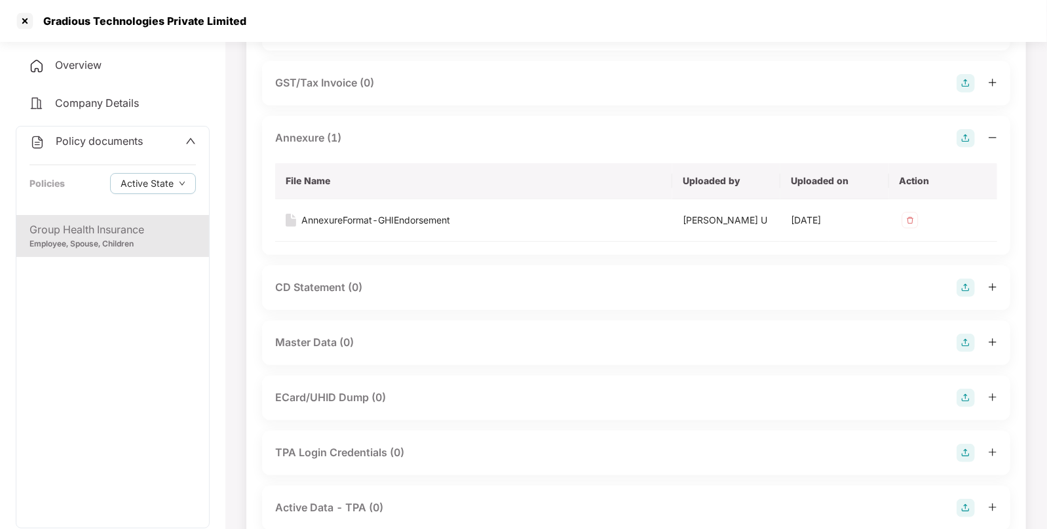
scroll to position [292, 0]
click at [959, 337] on img at bounding box center [965, 341] width 18 height 18
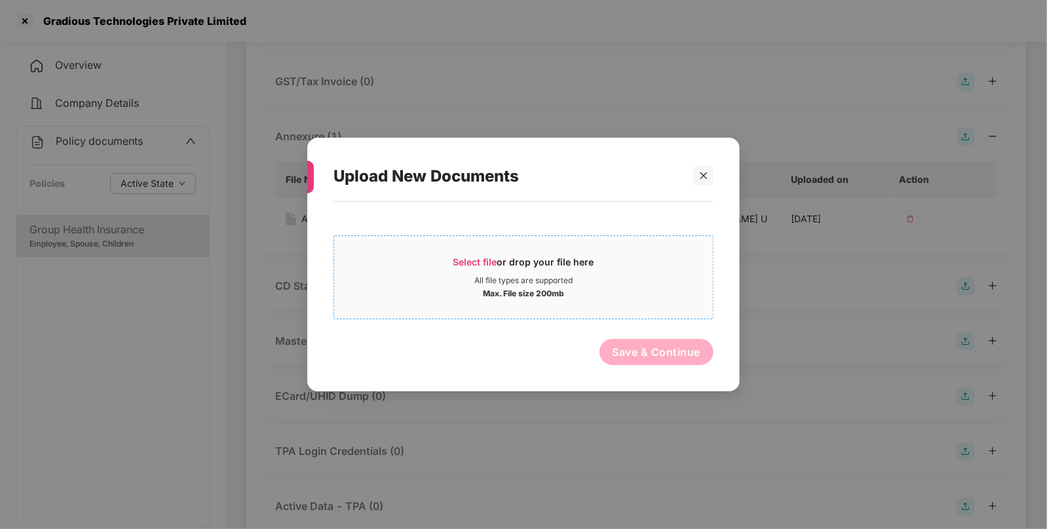
click at [465, 259] on span "Select file" at bounding box center [475, 261] width 44 height 11
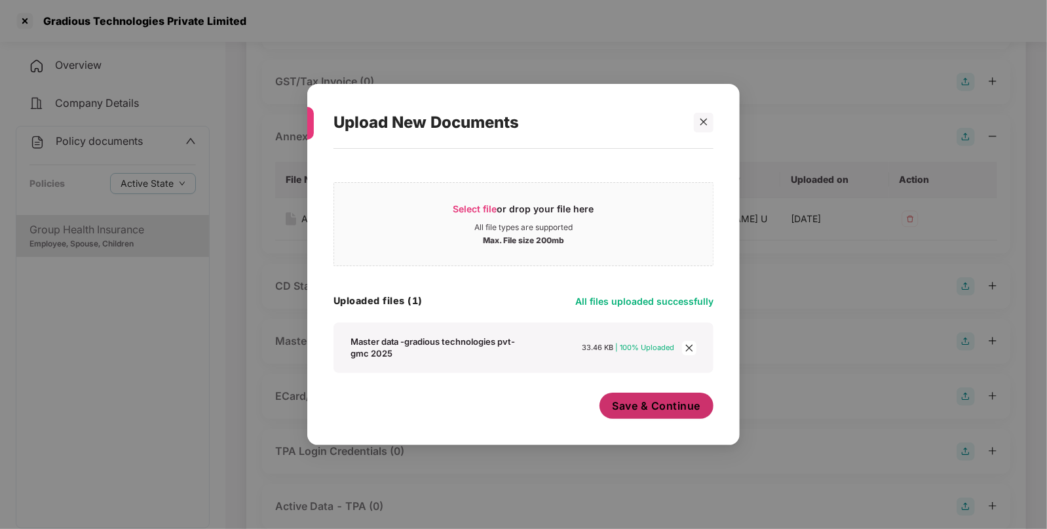
click at [626, 403] on span "Save & Continue" at bounding box center [656, 405] width 88 height 14
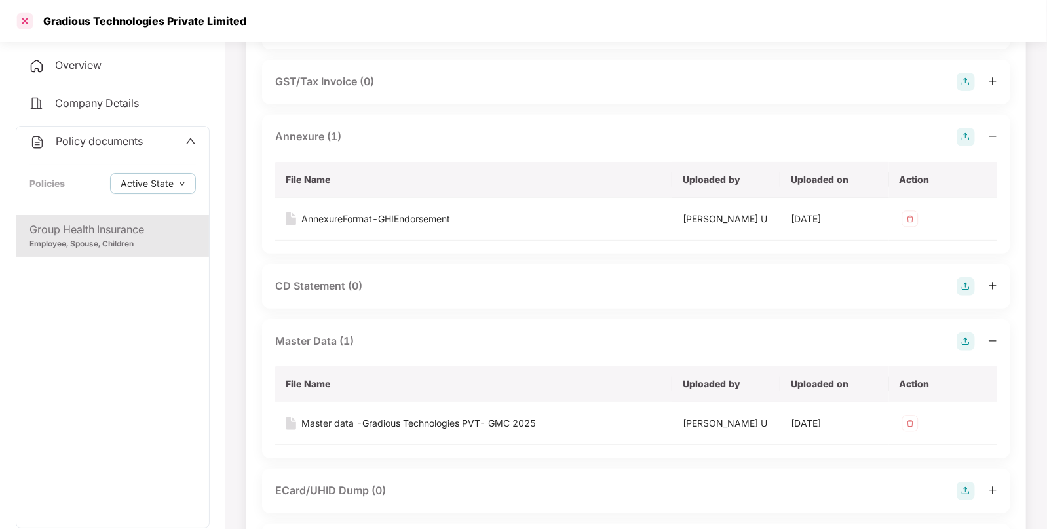
click at [29, 18] on div at bounding box center [24, 20] width 21 height 21
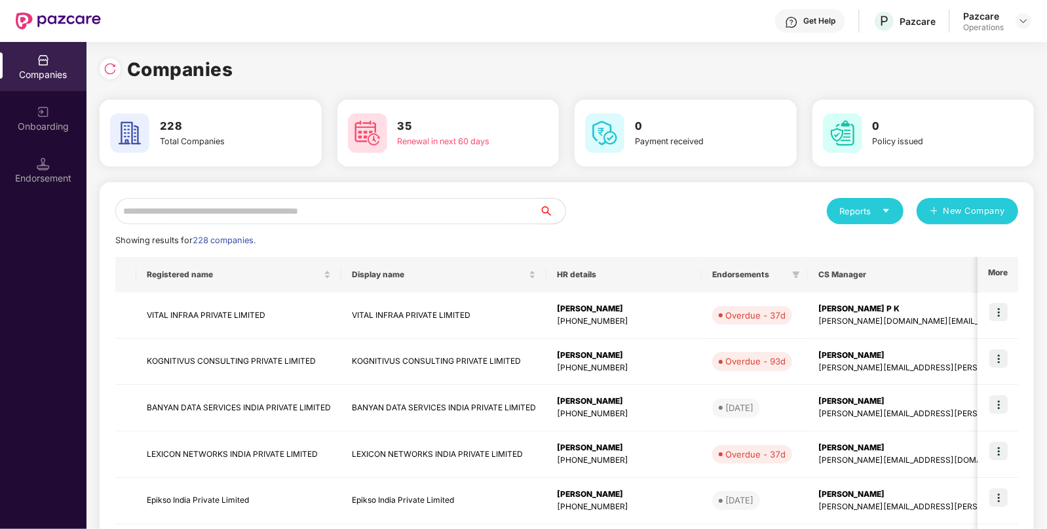
scroll to position [0, 0]
click at [239, 207] on input "text" at bounding box center [327, 211] width 424 height 26
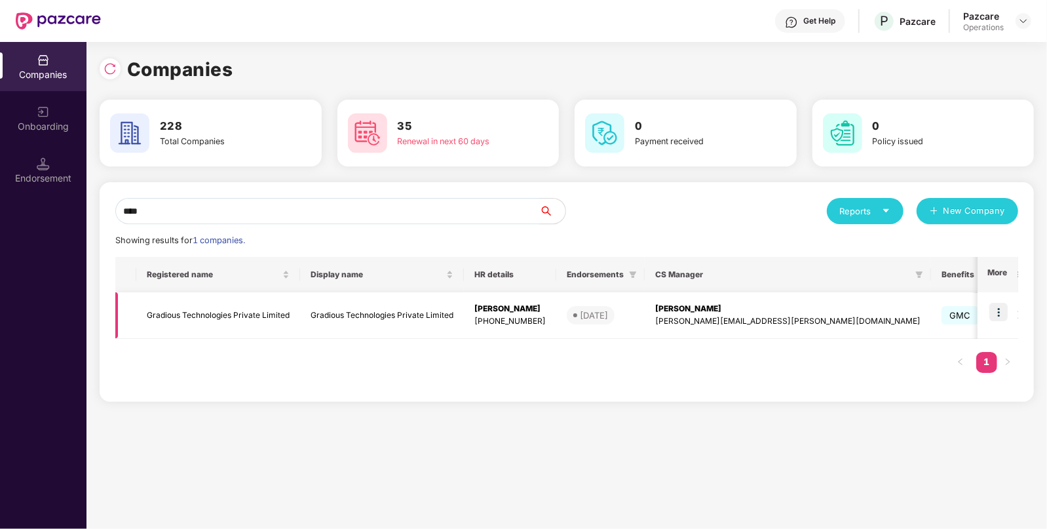
type input "****"
click at [998, 303] on img at bounding box center [998, 312] width 18 height 18
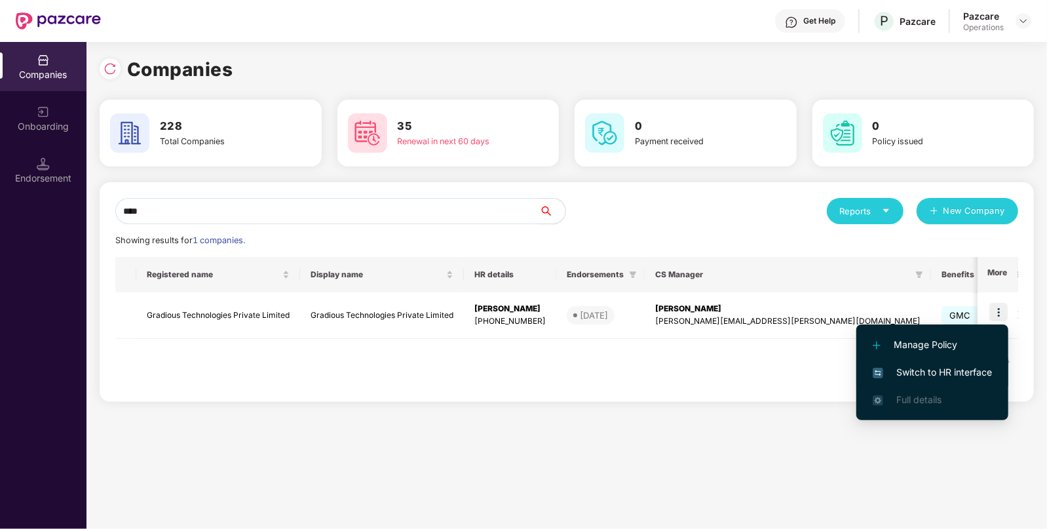
click at [959, 362] on li "Switch to HR interface" at bounding box center [932, 372] width 152 height 28
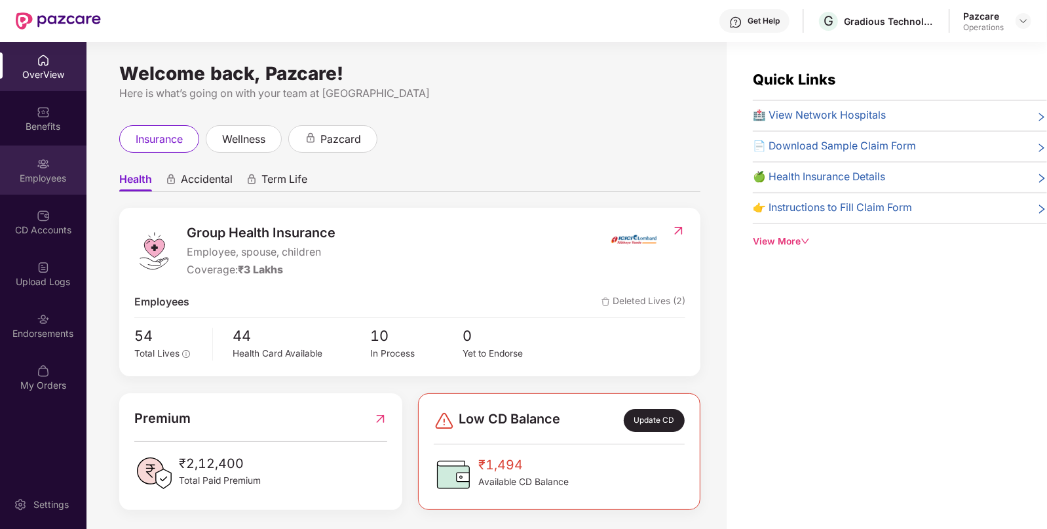
click at [42, 187] on div "Employees" at bounding box center [43, 169] width 86 height 49
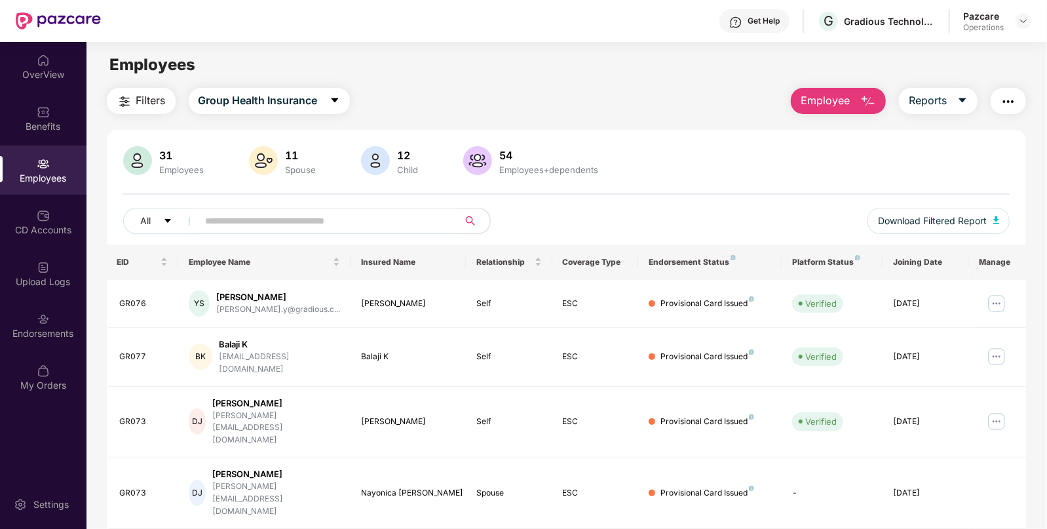
click at [149, 100] on span "Filters" at bounding box center [150, 100] width 29 height 16
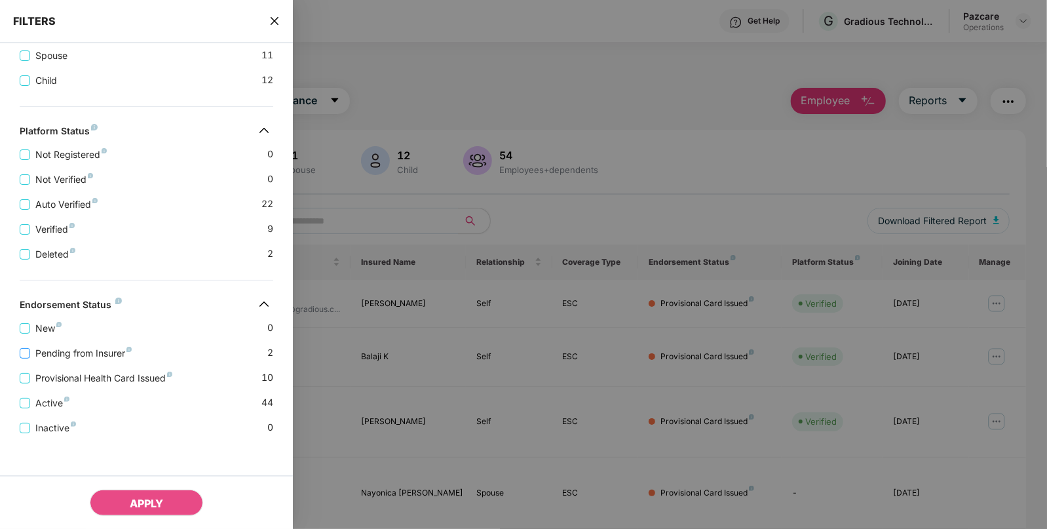
scroll to position [301, 0]
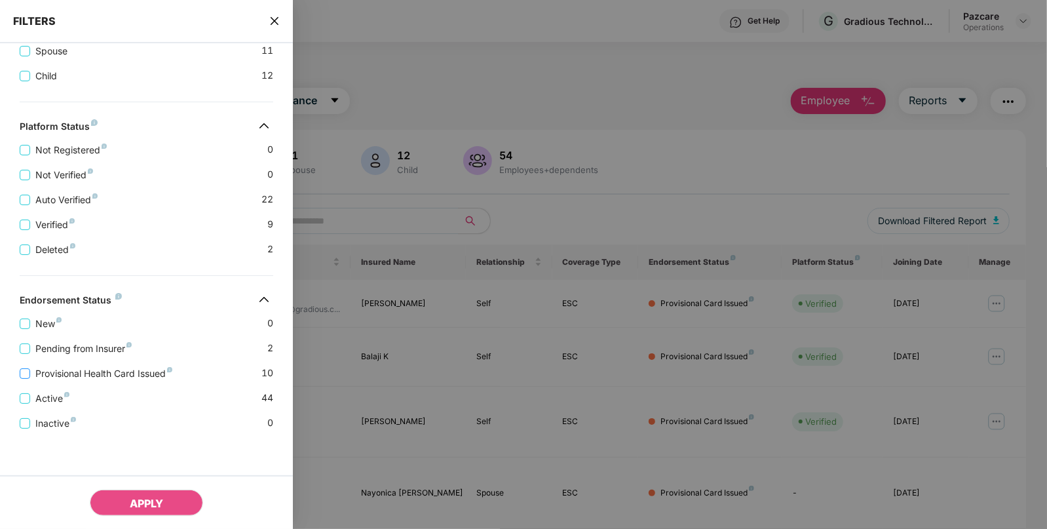
click at [41, 370] on span "Provisional Health Card Issued" at bounding box center [103, 373] width 147 height 14
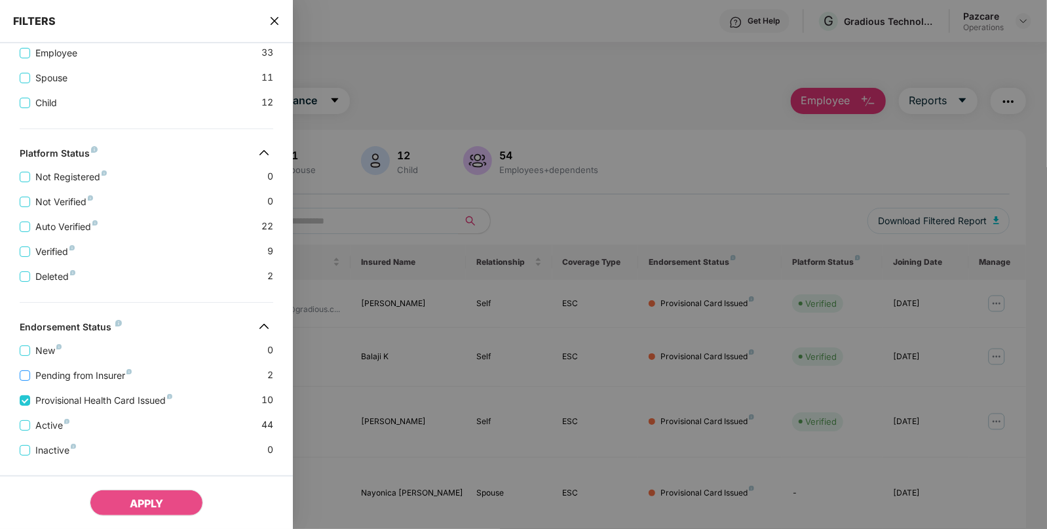
click at [43, 375] on span "Pending from Insurer" at bounding box center [83, 375] width 107 height 14
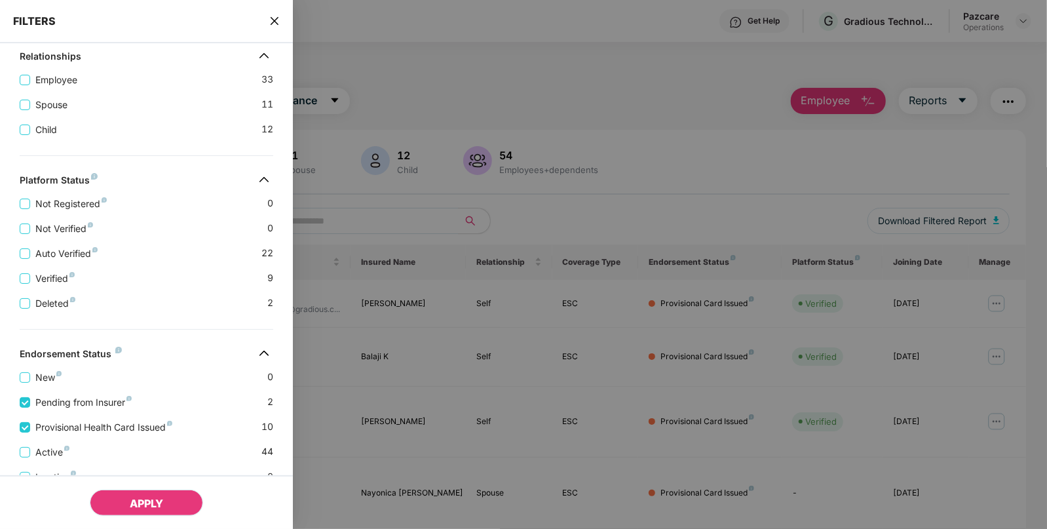
click at [130, 509] on span "APPLY" at bounding box center [146, 502] width 33 height 13
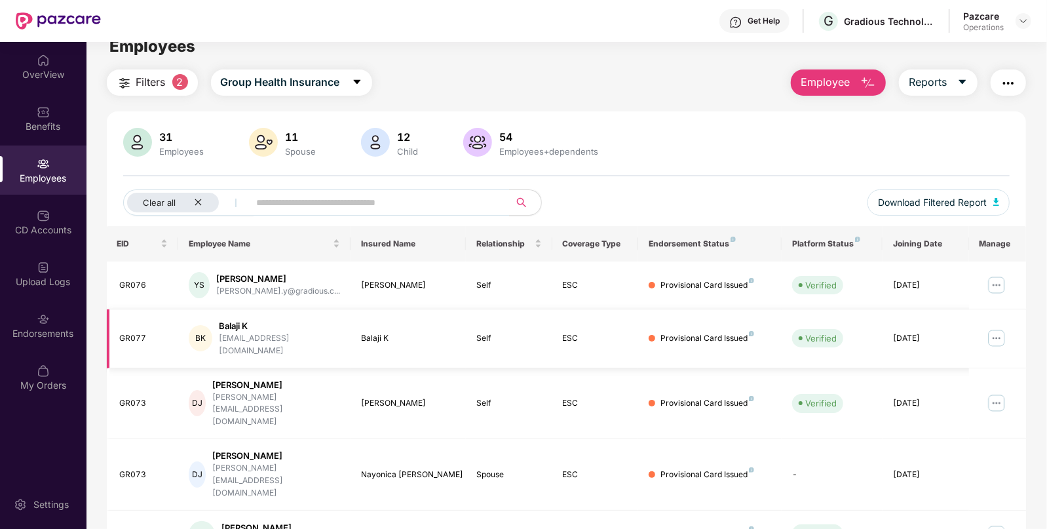
scroll to position [0, 0]
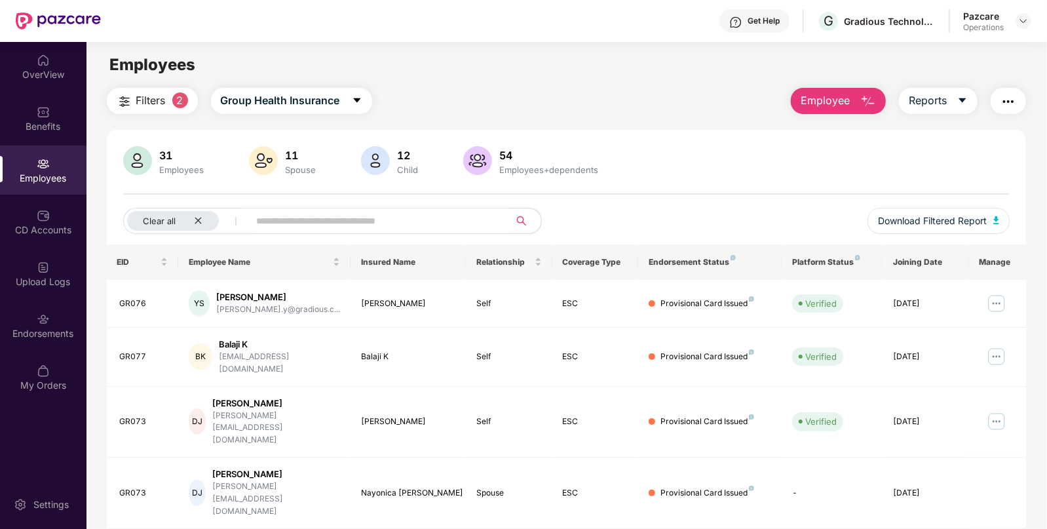
click at [1004, 102] on img "button" at bounding box center [1008, 102] width 16 height 16
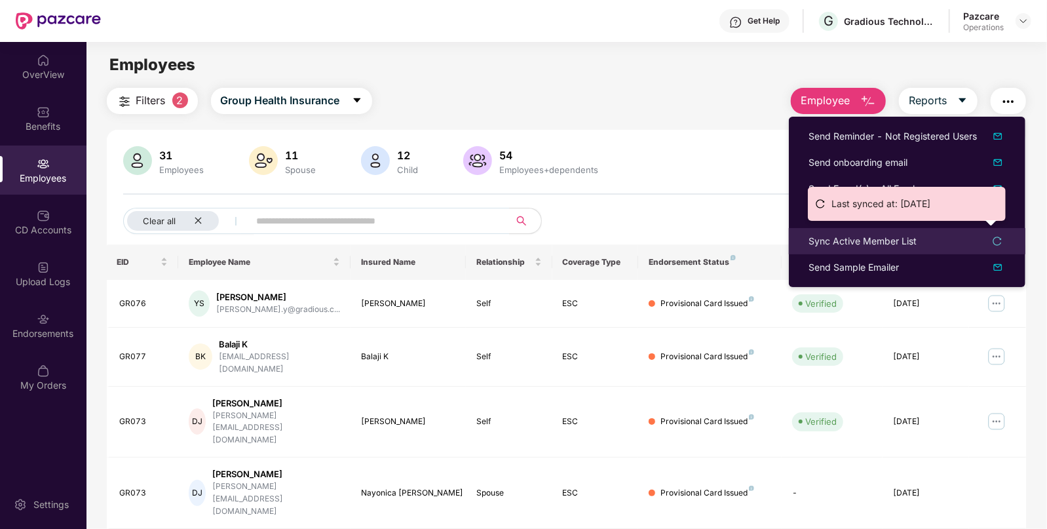
click at [856, 239] on div "Sync Active Member List" at bounding box center [862, 241] width 108 height 14
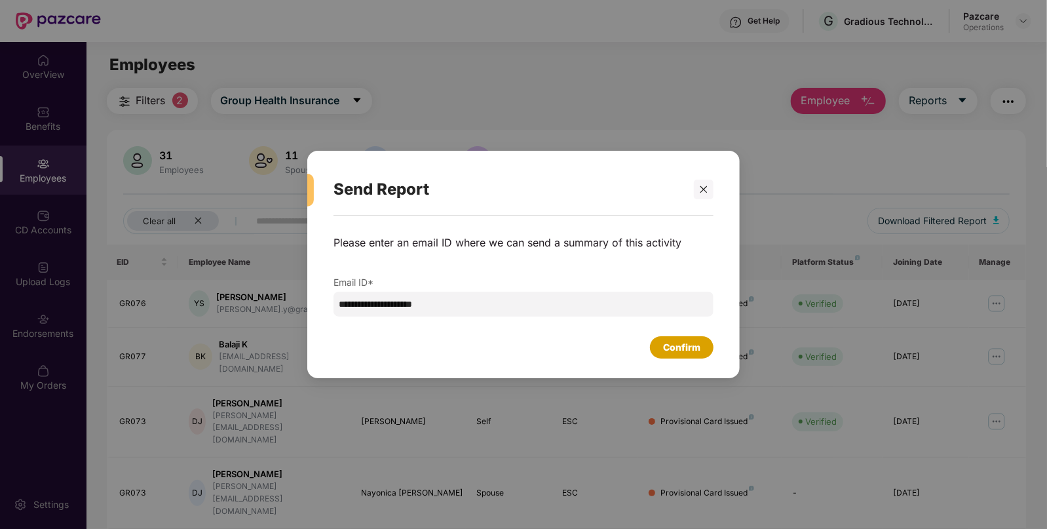
click at [686, 344] on div "Confirm" at bounding box center [681, 347] width 37 height 14
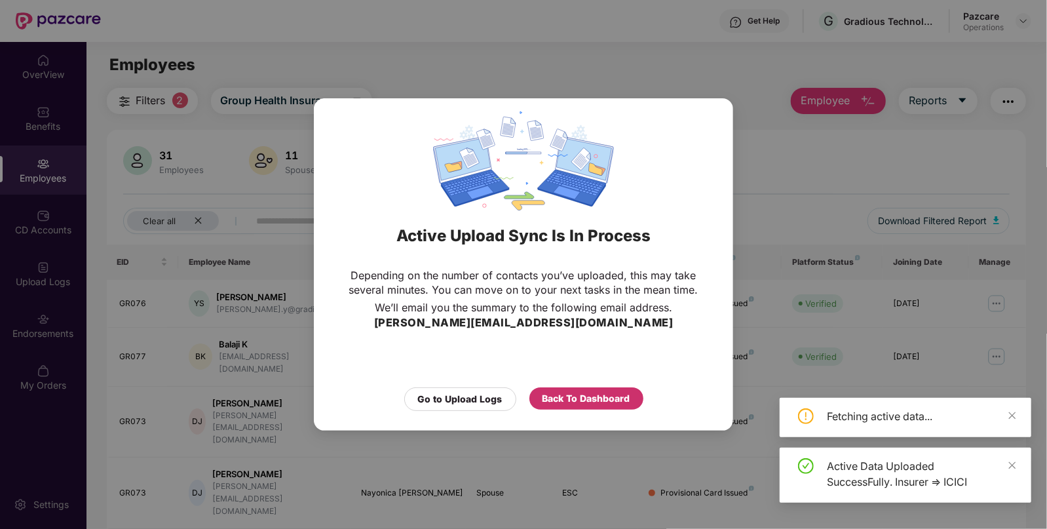
click at [573, 394] on div "Back To Dashboard" at bounding box center [586, 398] width 88 height 14
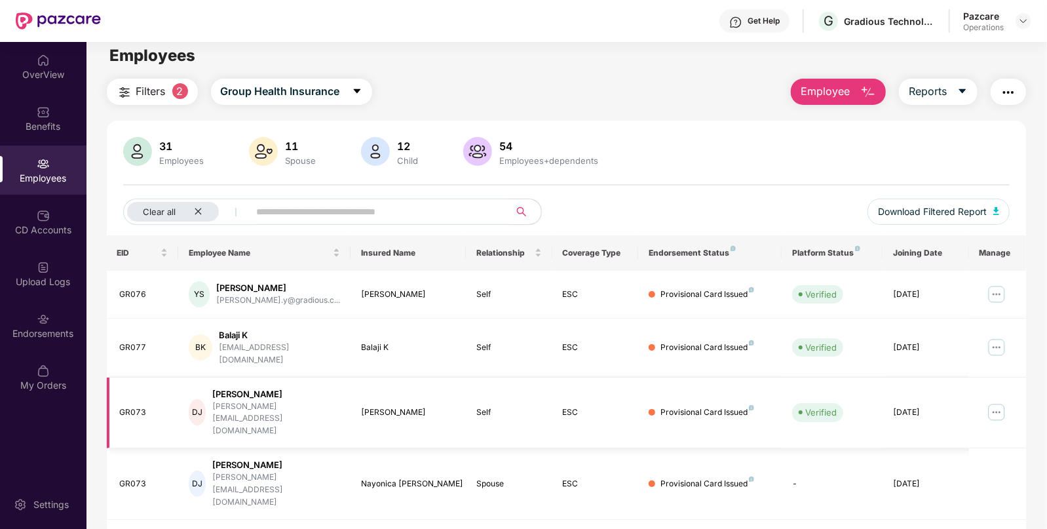
scroll to position [11, 0]
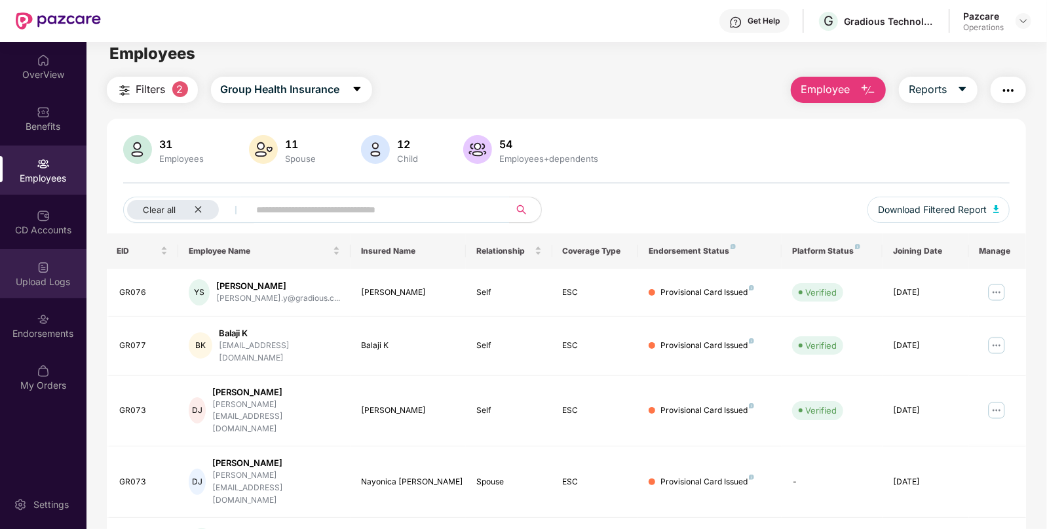
click at [39, 272] on img at bounding box center [43, 267] width 13 height 13
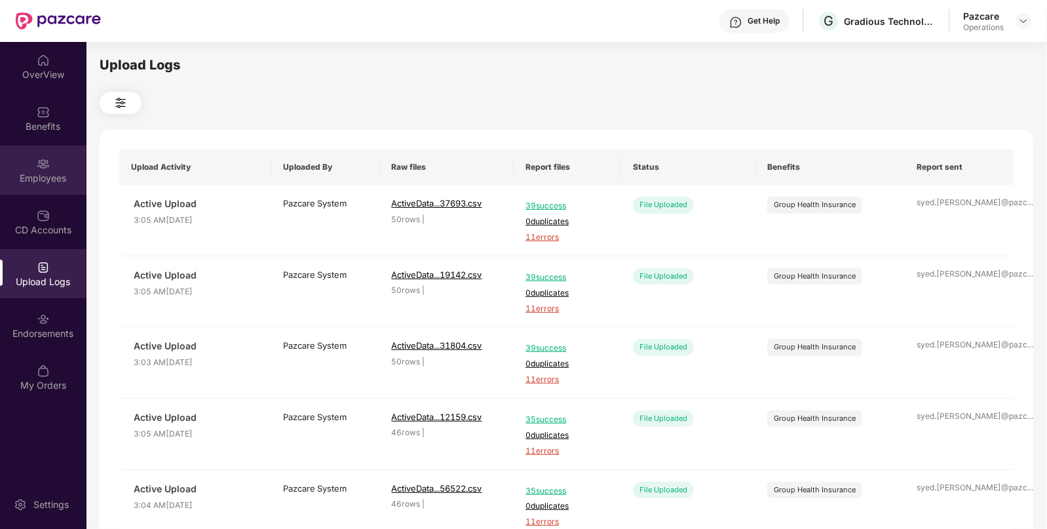
click at [57, 170] on div "Employees" at bounding box center [43, 169] width 86 height 49
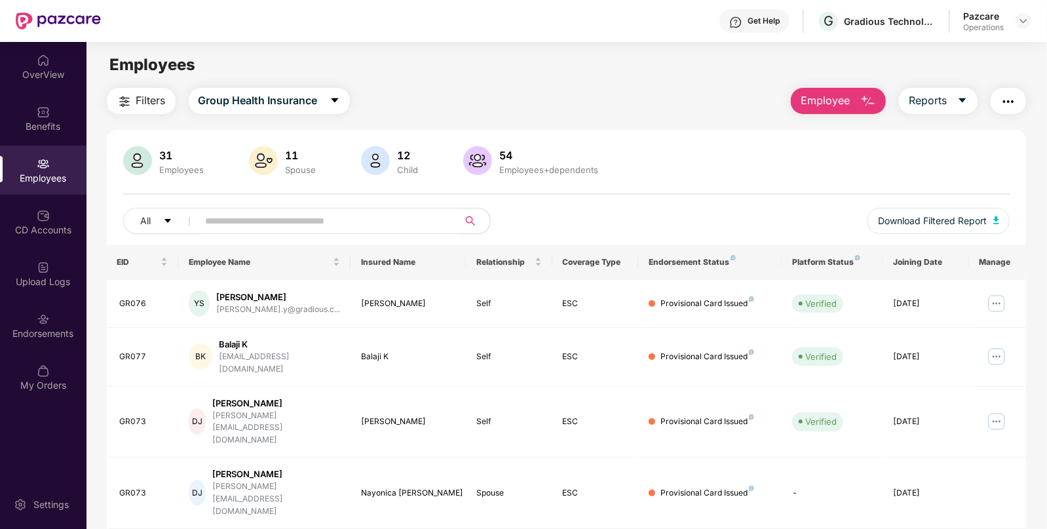
click at [1001, 100] on img "button" at bounding box center [1008, 102] width 16 height 16
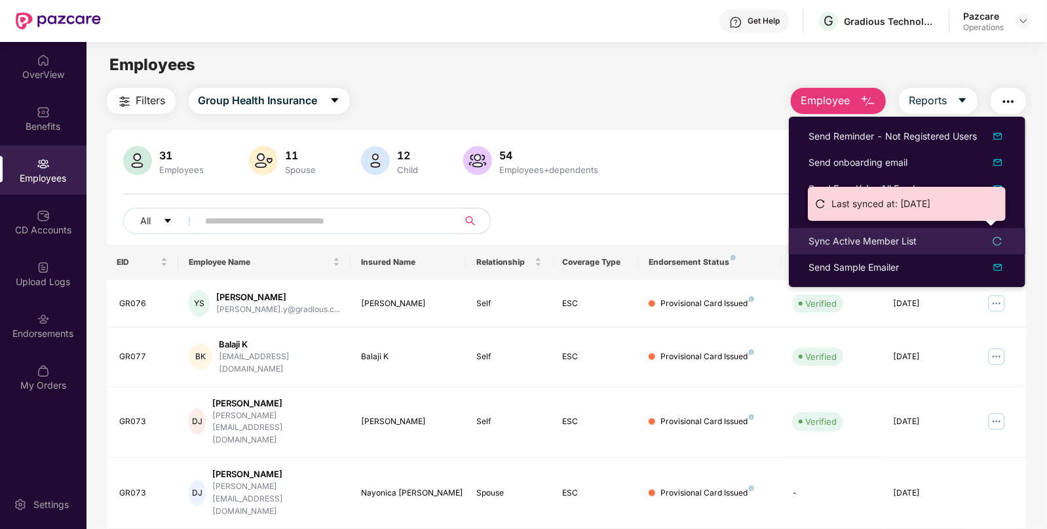
click at [851, 239] on div "Sync Active Member List" at bounding box center [862, 241] width 108 height 14
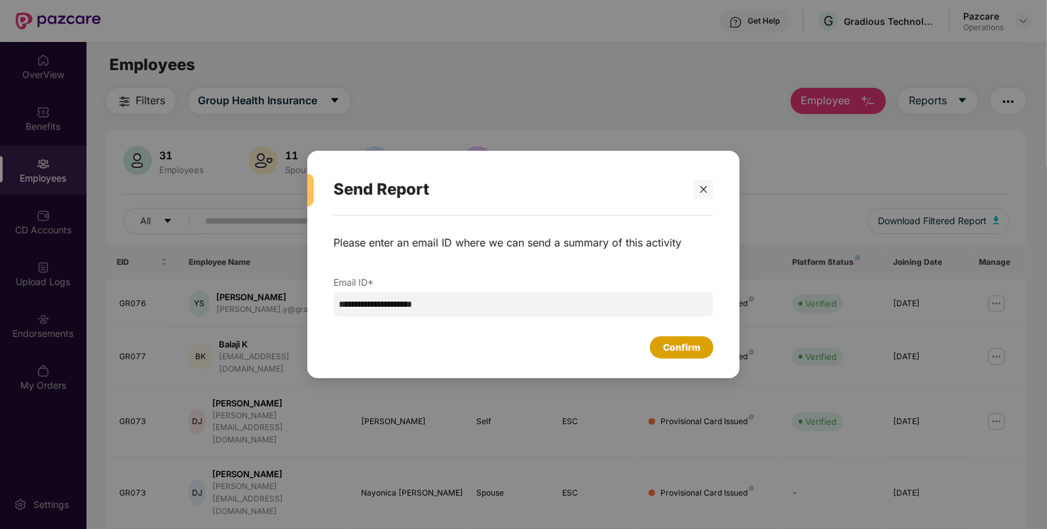
click at [682, 341] on div "Confirm" at bounding box center [681, 347] width 37 height 14
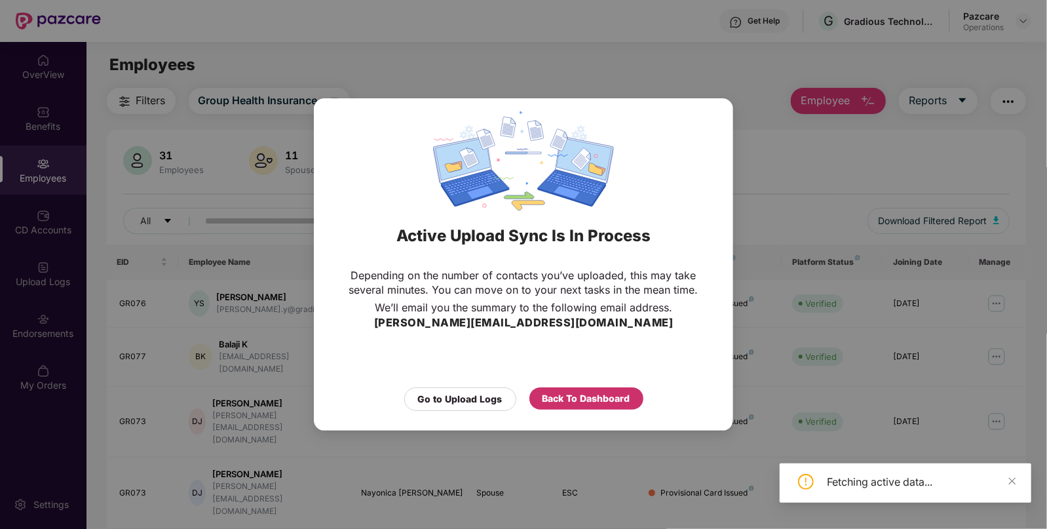
click at [578, 399] on div "Back To Dashboard" at bounding box center [586, 398] width 88 height 14
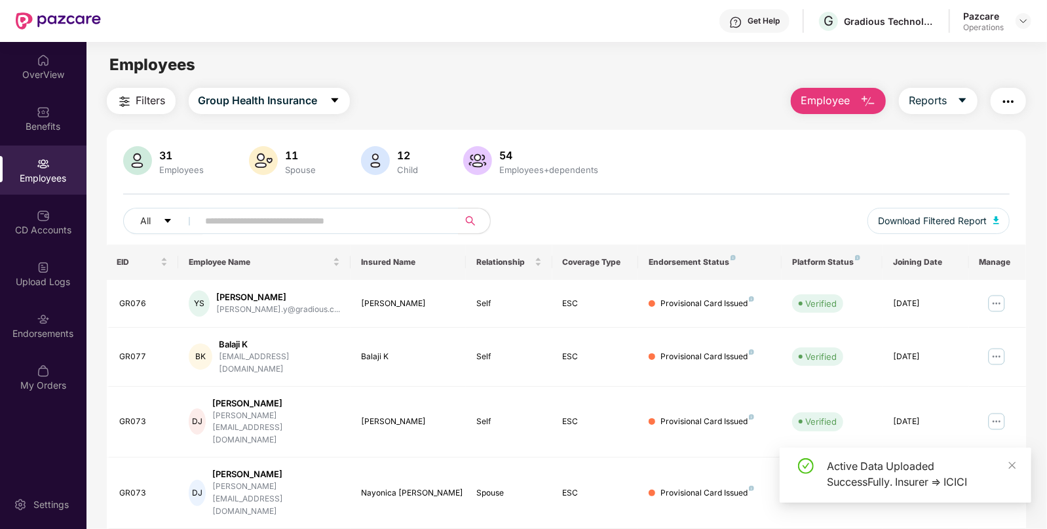
click at [1005, 94] on img "button" at bounding box center [1008, 102] width 16 height 16
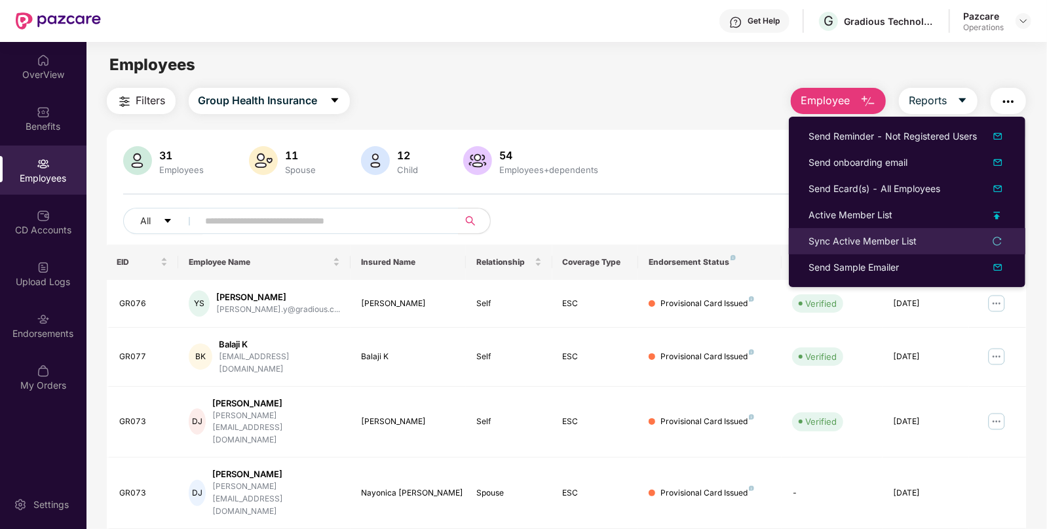
click at [828, 232] on li "Sync Active Member List" at bounding box center [907, 241] width 236 height 26
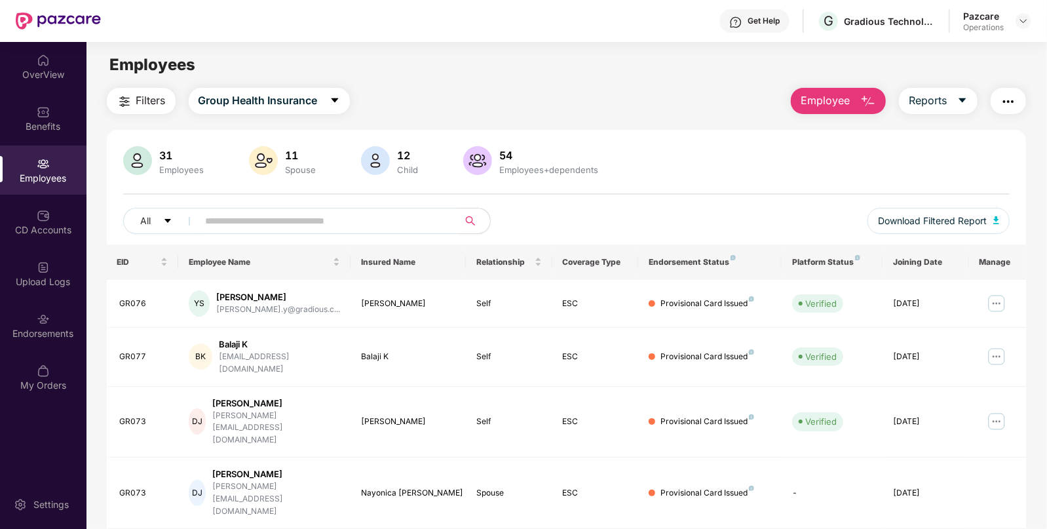
click at [1005, 105] on img "button" at bounding box center [1008, 102] width 16 height 16
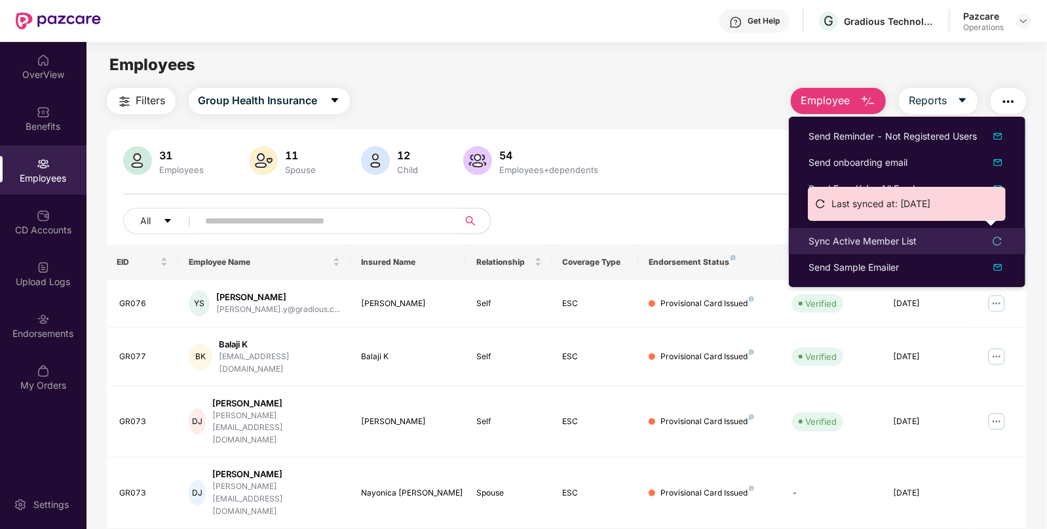
click at [839, 234] on div "Sync Active Member List" at bounding box center [862, 241] width 108 height 14
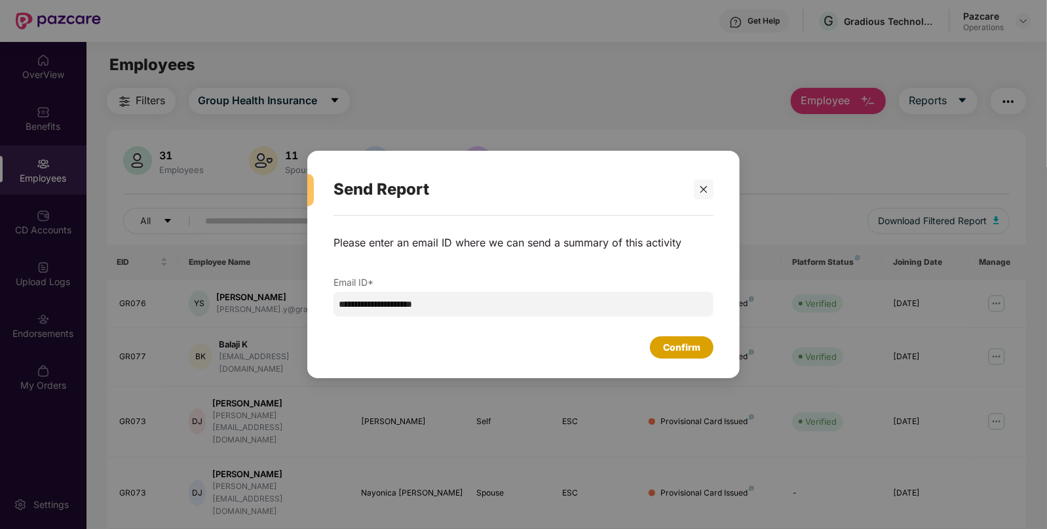
click at [664, 341] on div "Confirm" at bounding box center [681, 347] width 37 height 14
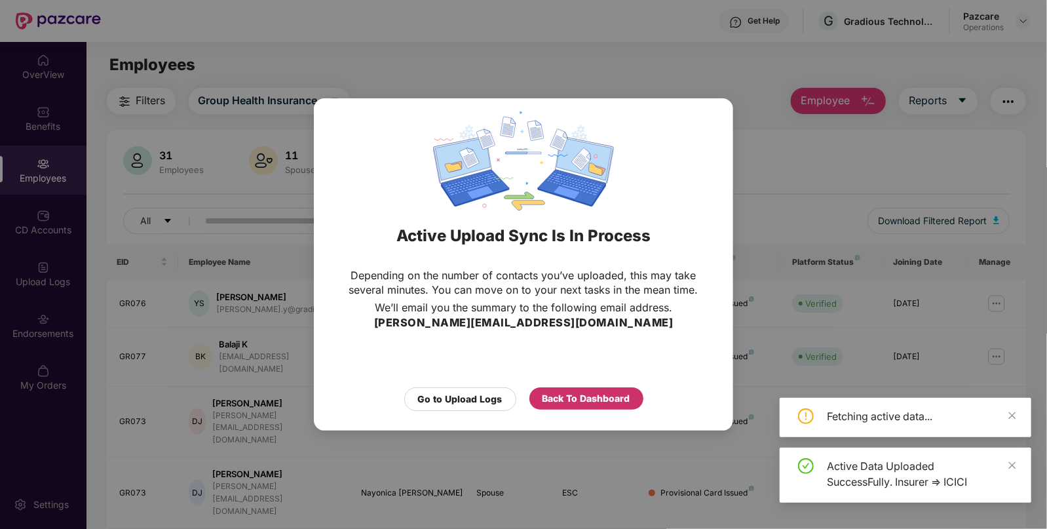
click at [556, 391] on div "Back To Dashboard" at bounding box center [586, 398] width 88 height 14
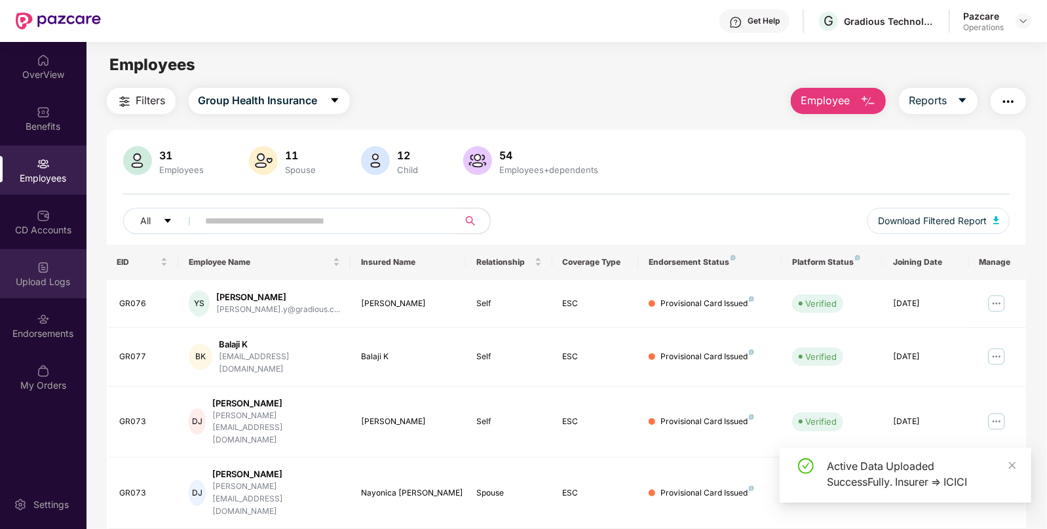
click at [41, 276] on div "Upload Logs" at bounding box center [43, 281] width 86 height 13
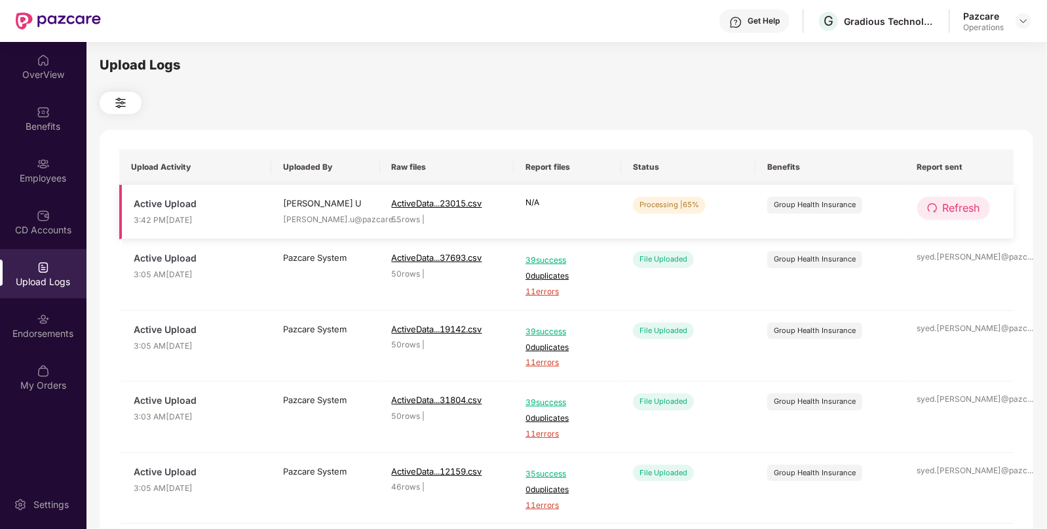
click at [931, 199] on button "Refresh" at bounding box center [953, 207] width 73 height 23
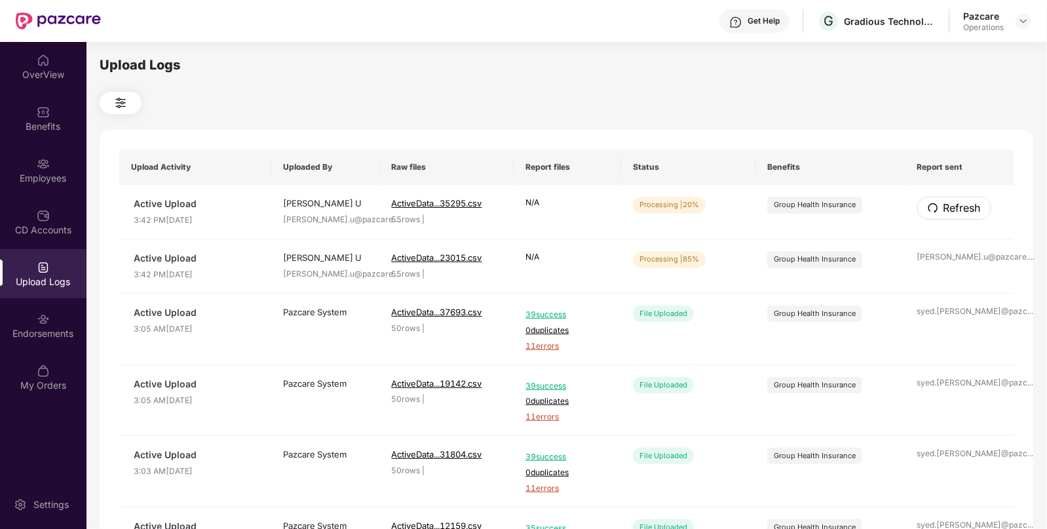
click at [931, 199] on button "Refresh" at bounding box center [954, 207] width 74 height 23
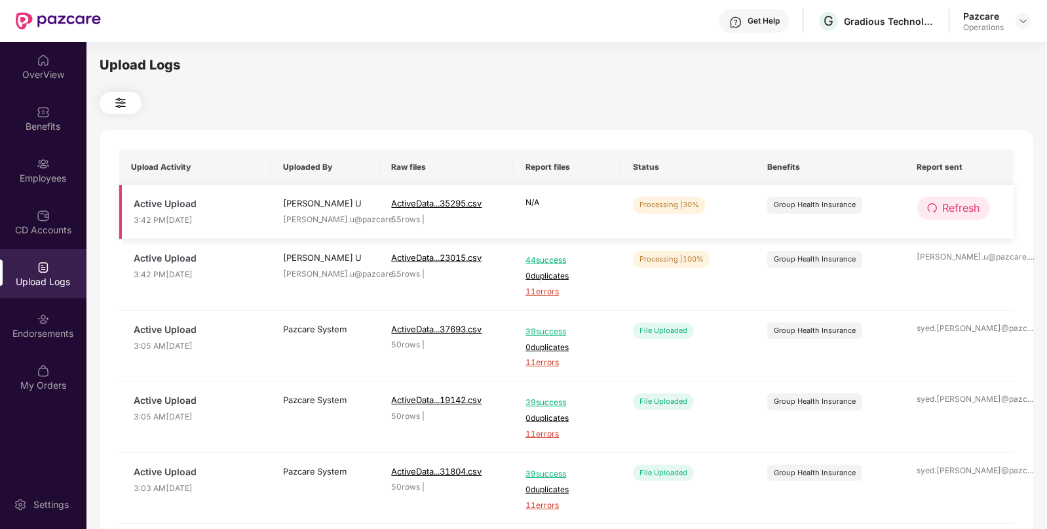
click at [929, 204] on icon "redo" at bounding box center [932, 207] width 10 height 10
click at [950, 210] on span "Refresh" at bounding box center [960, 208] width 37 height 16
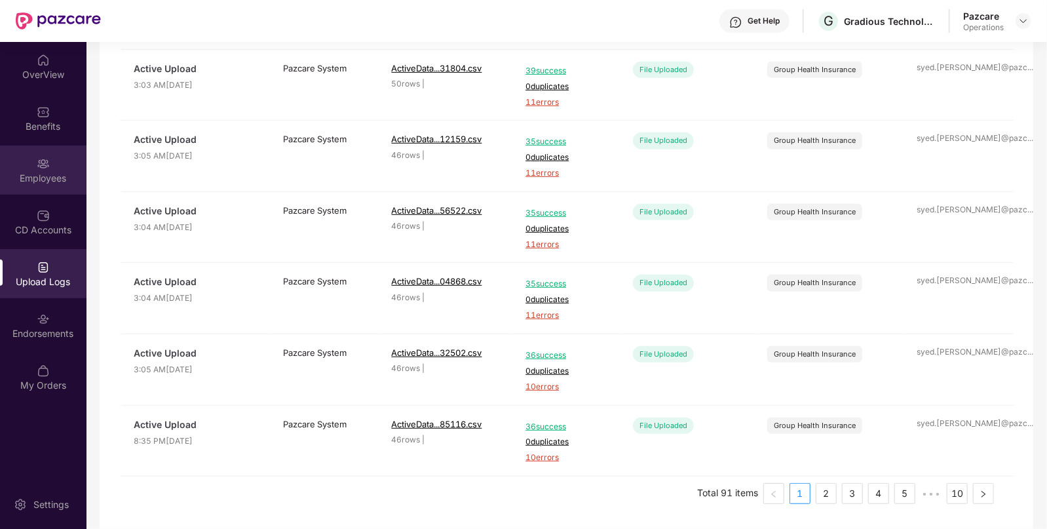
click at [29, 180] on div "Employees" at bounding box center [43, 178] width 86 height 13
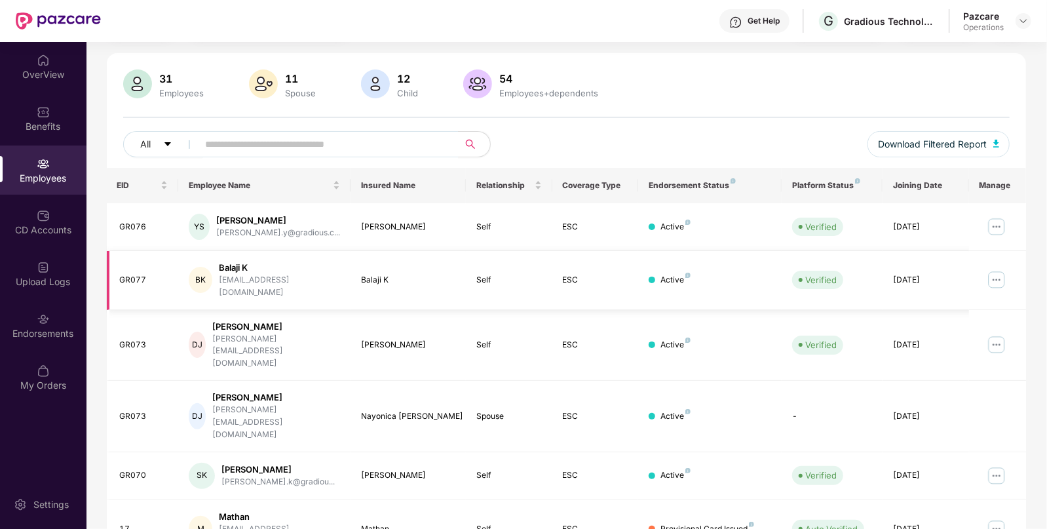
scroll to position [0, 0]
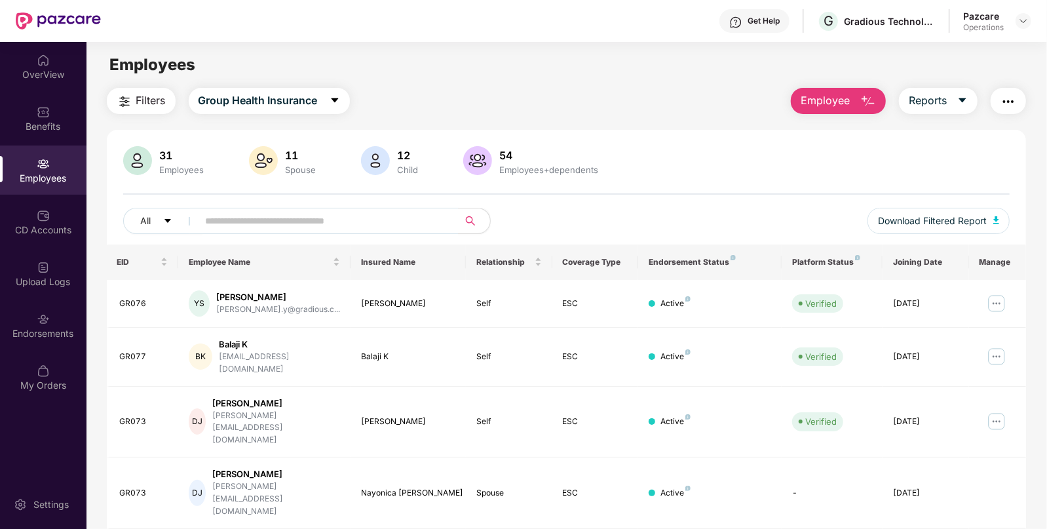
click at [1009, 100] on img "button" at bounding box center [1008, 102] width 16 height 16
click at [124, 98] on img "button" at bounding box center [125, 102] width 16 height 16
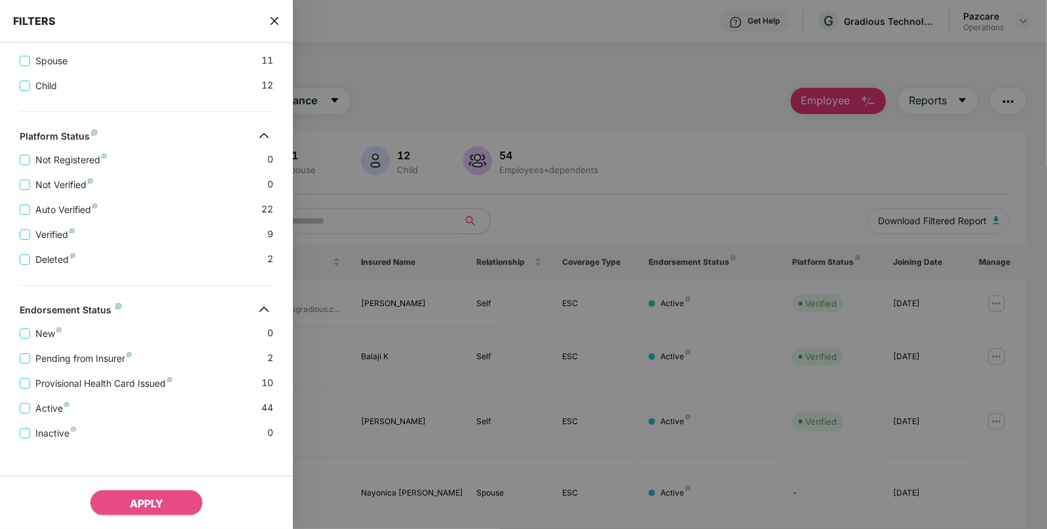
scroll to position [301, 0]
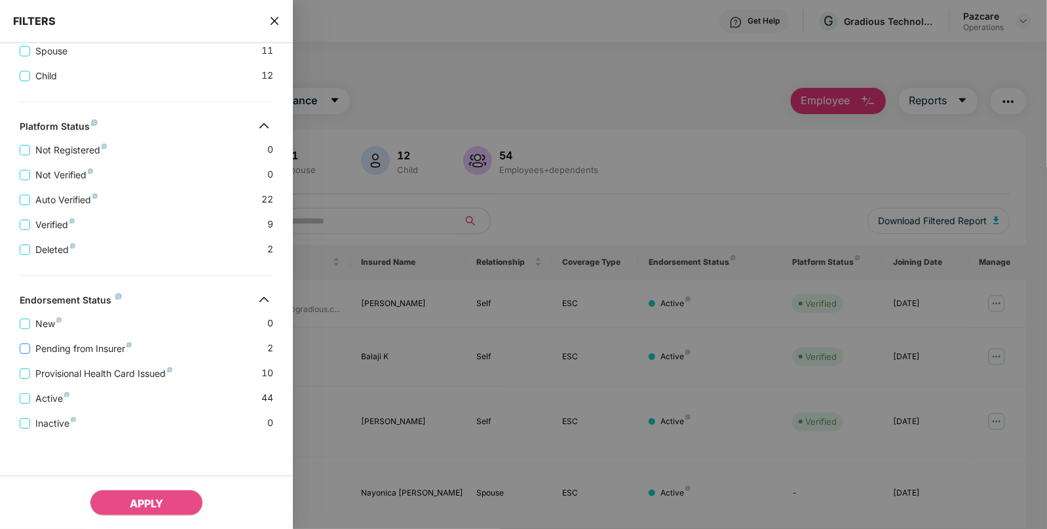
click at [66, 352] on span "Pending from Insurer" at bounding box center [83, 348] width 107 height 14
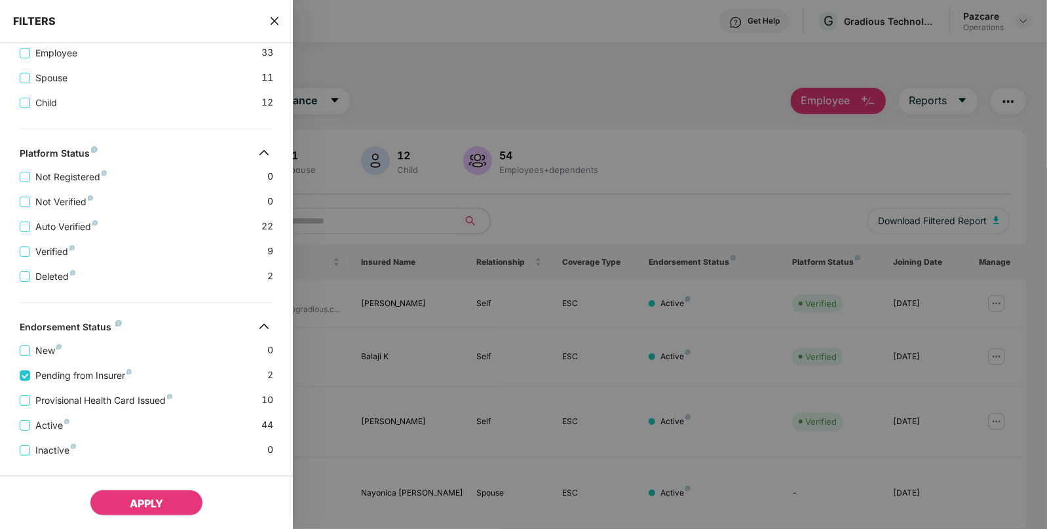
click at [113, 494] on button "APPLY" at bounding box center [146, 502] width 113 height 26
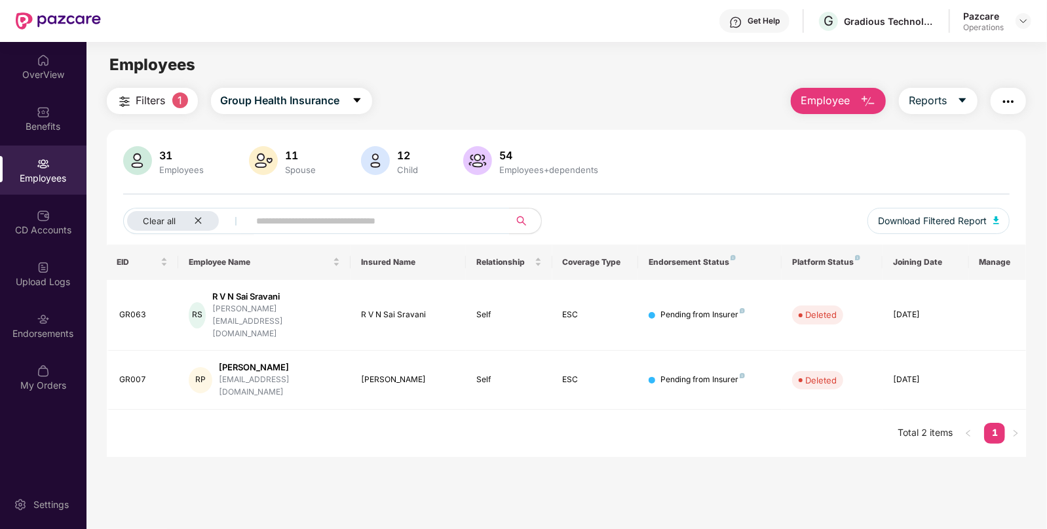
click at [1001, 95] on img "button" at bounding box center [1008, 102] width 16 height 16
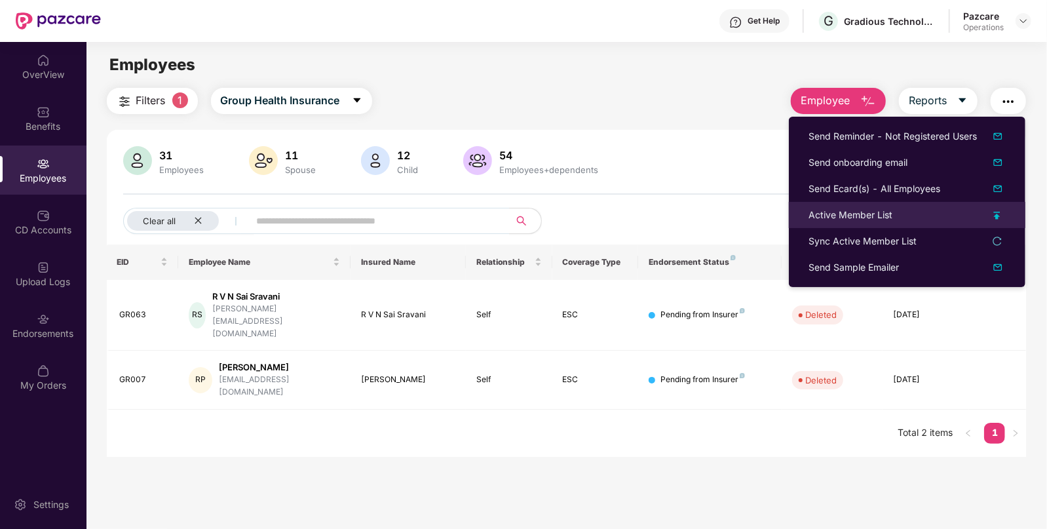
click at [838, 213] on div "Active Member List" at bounding box center [850, 215] width 84 height 14
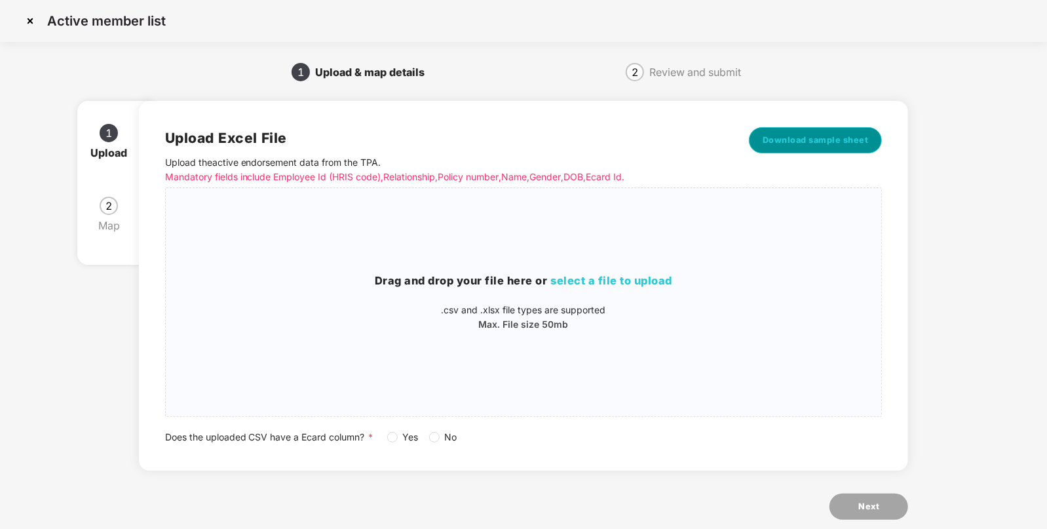
click at [776, 138] on span "Download sample sheet" at bounding box center [815, 140] width 106 height 13
click at [29, 18] on img at bounding box center [30, 20] width 21 height 21
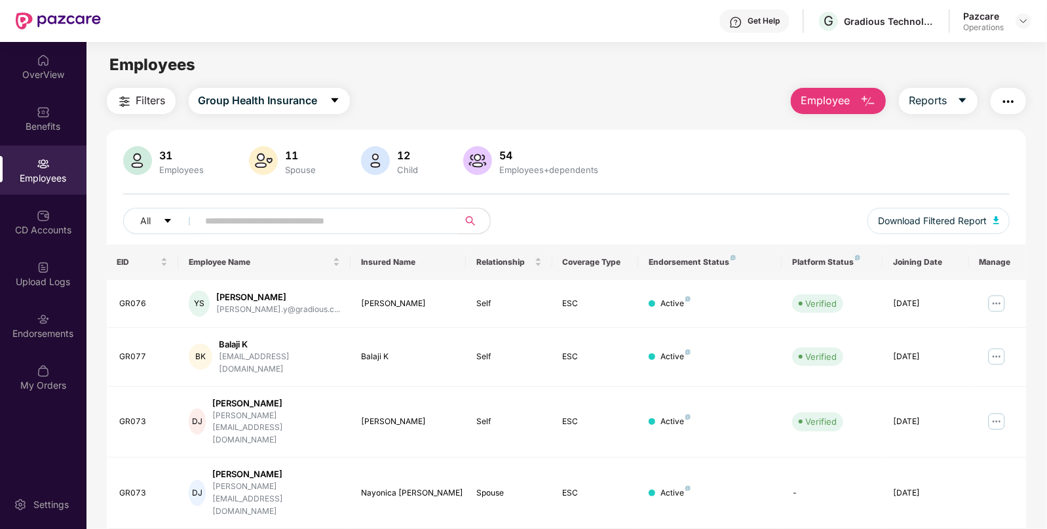
click at [1009, 99] on img "button" at bounding box center [1008, 102] width 16 height 16
click at [727, 184] on div "31 Employees 11 Spouse 12 Child 54 Employees+dependents All Download Filtered R…" at bounding box center [567, 195] width 920 height 98
drag, startPoint x: 157, startPoint y: 85, endPoint x: 134, endPoint y: 98, distance: 26.1
click at [134, 98] on main "Employees Filters Group Health Insurance Employee Reports 31 Employees 11 Spous…" at bounding box center [565, 306] width 959 height 529
click at [134, 98] on button "Filters" at bounding box center [141, 101] width 69 height 26
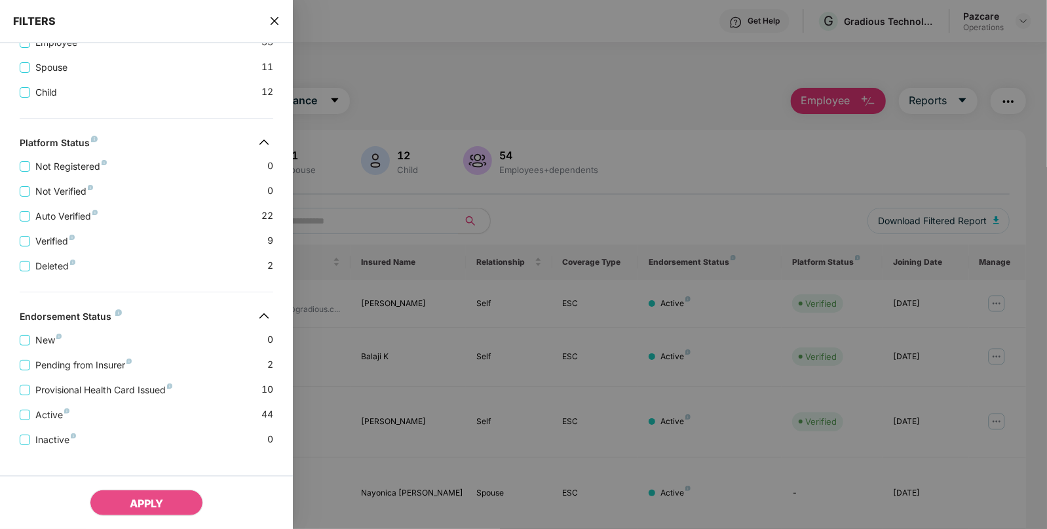
scroll to position [301, 0]
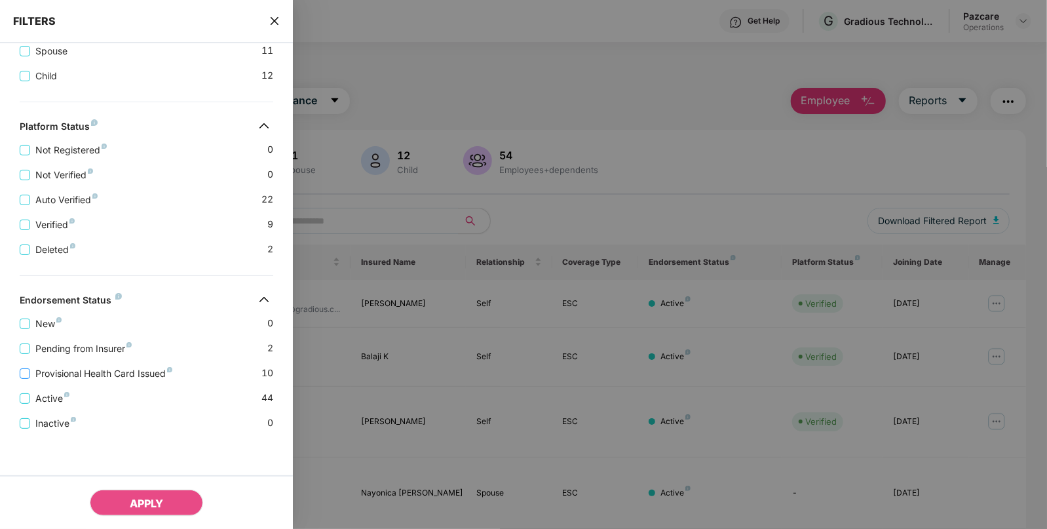
click at [141, 372] on span "Provisional Health Card Issued" at bounding box center [103, 373] width 147 height 14
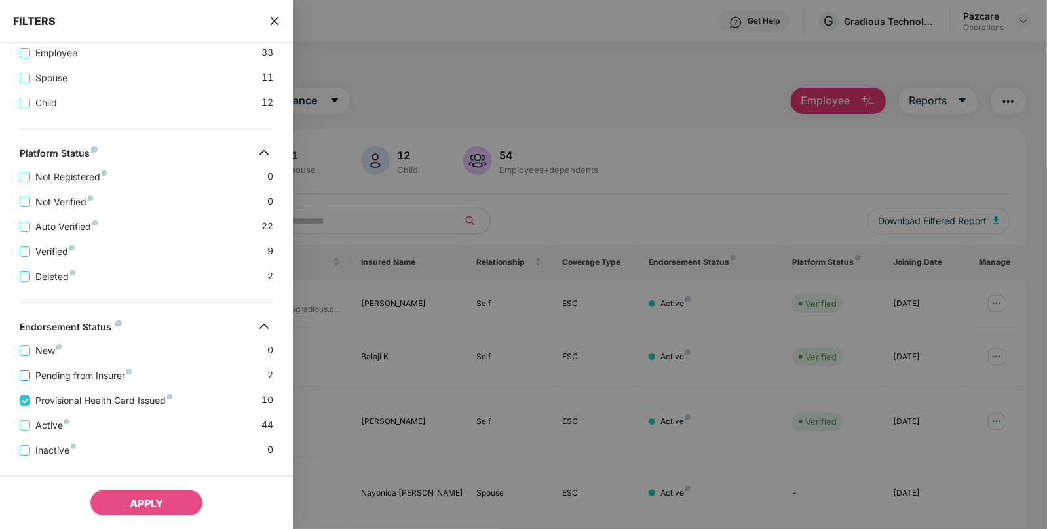
click at [52, 379] on span "Pending from Insurer" at bounding box center [83, 375] width 107 height 14
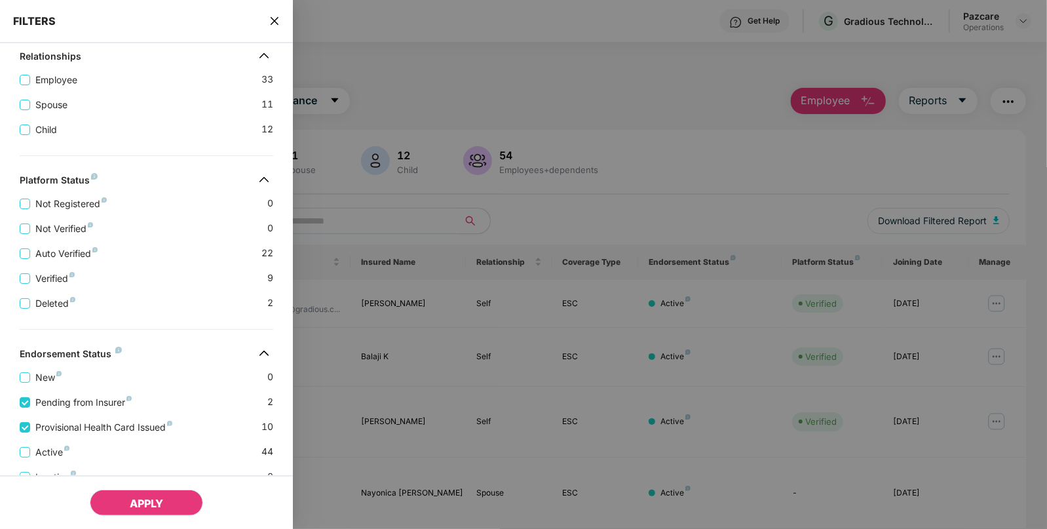
click at [142, 496] on span "APPLY" at bounding box center [146, 502] width 33 height 13
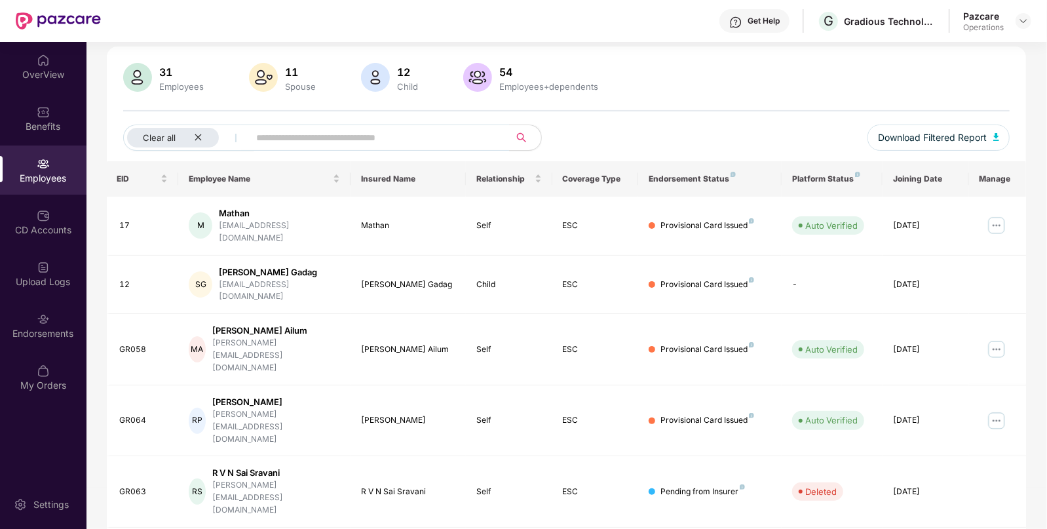
scroll to position [131, 0]
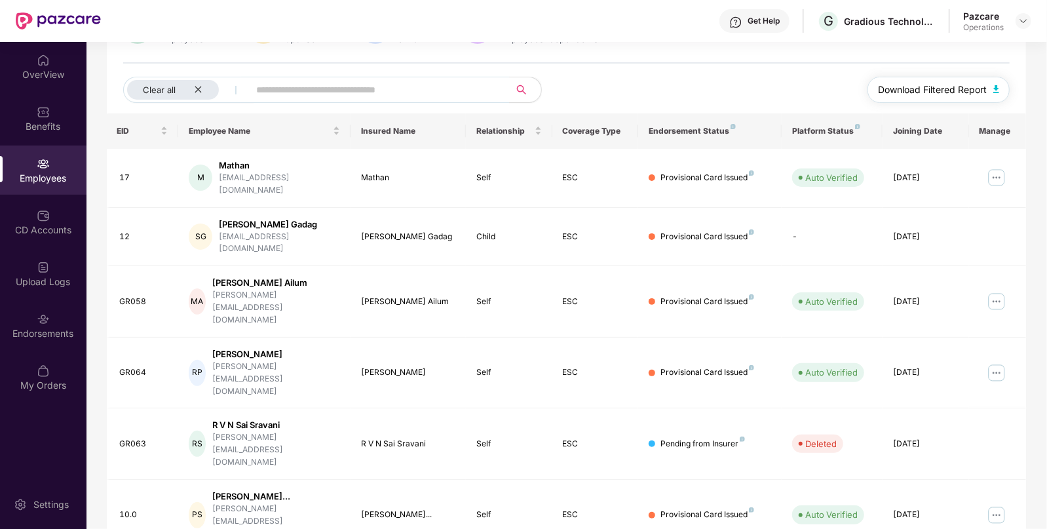
click at [961, 86] on span "Download Filtered Report" at bounding box center [932, 90] width 109 height 14
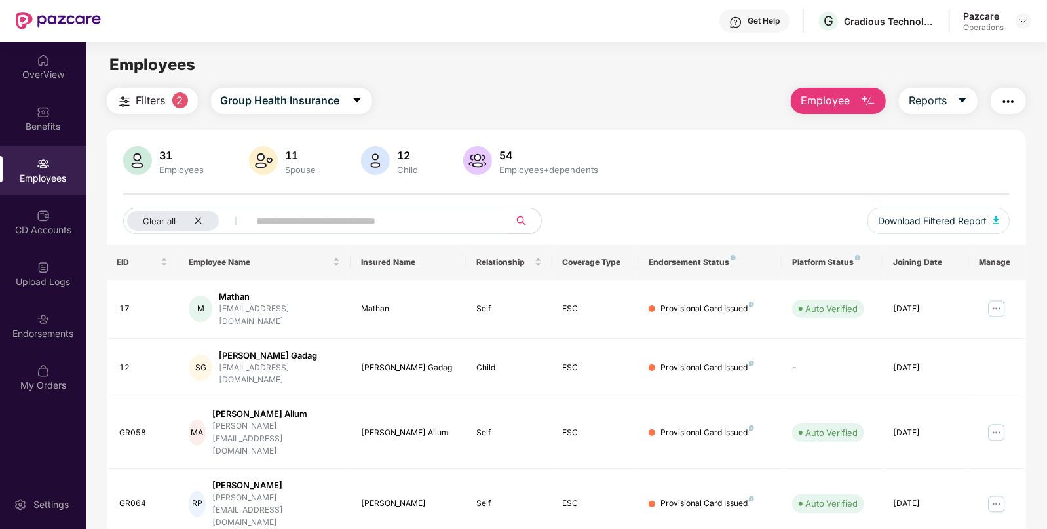
click at [999, 109] on button "button" at bounding box center [1007, 101] width 35 height 26
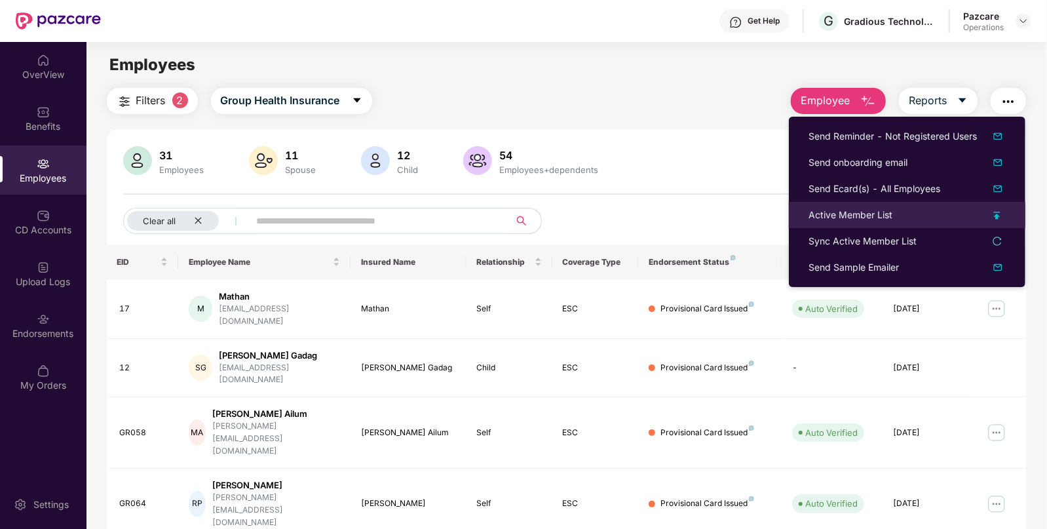
click at [851, 217] on div "Active Member List" at bounding box center [850, 215] width 84 height 14
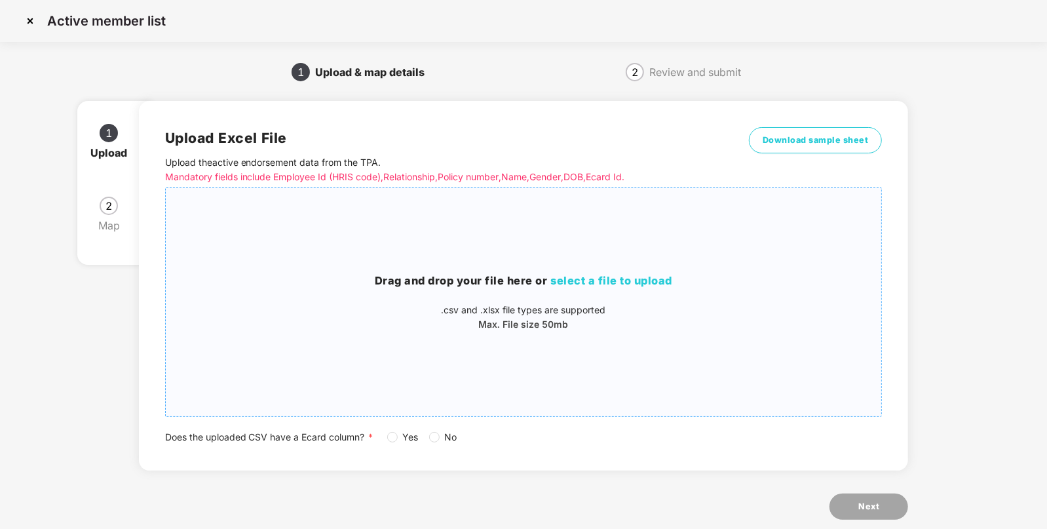
click at [594, 278] on span "select a file to upload" at bounding box center [612, 280] width 122 height 13
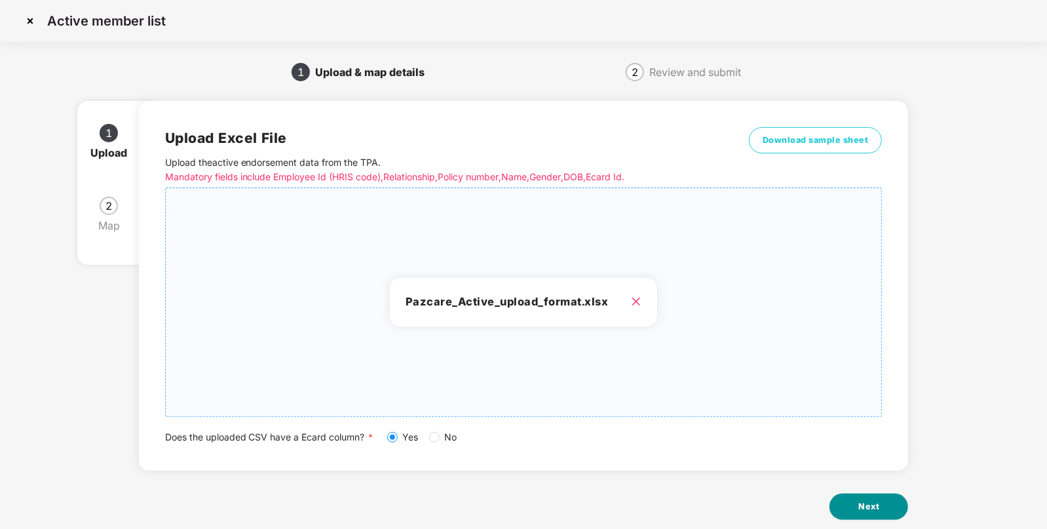
click at [858, 503] on button "Next" at bounding box center [868, 506] width 79 height 26
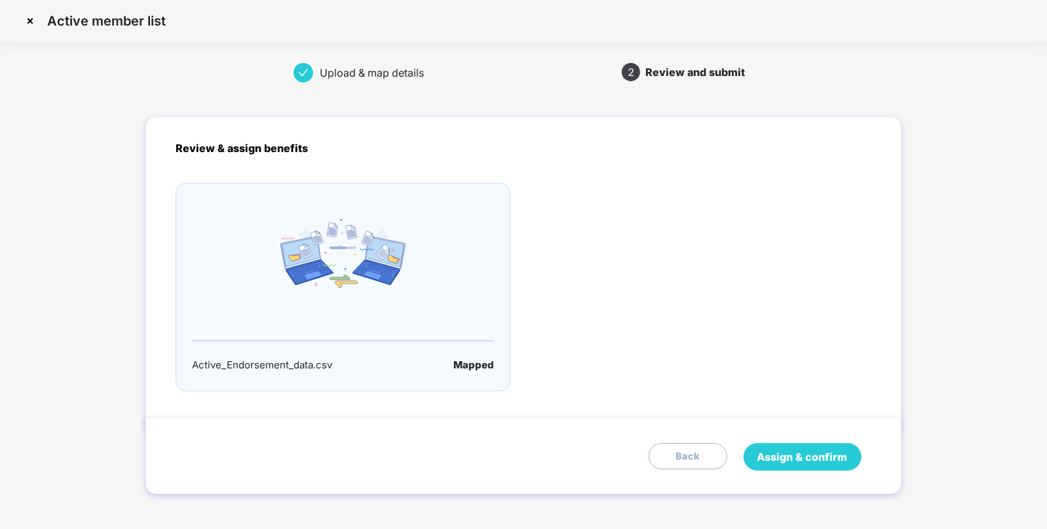
click at [764, 455] on span "Assign & confirm" at bounding box center [802, 457] width 90 height 16
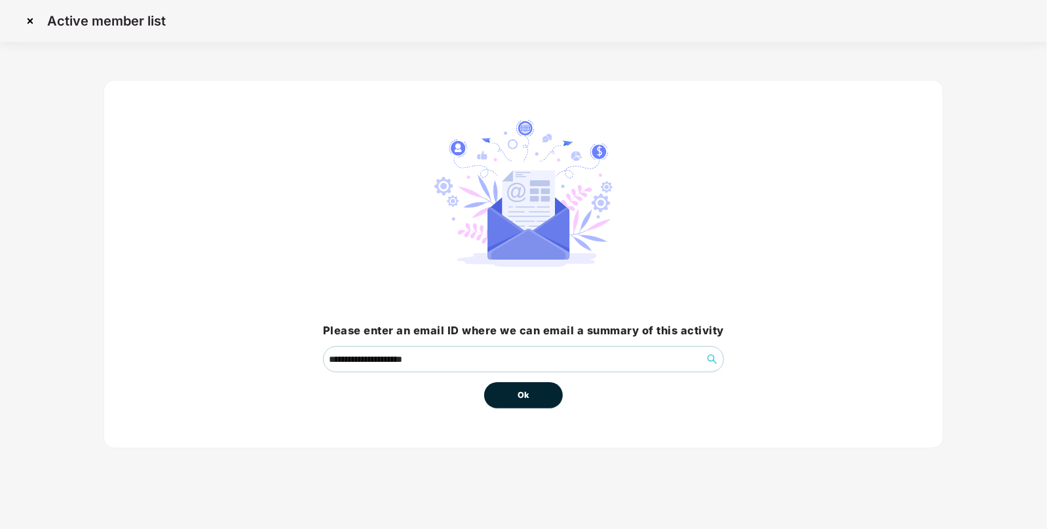
click at [498, 390] on button "Ok" at bounding box center [523, 395] width 79 height 26
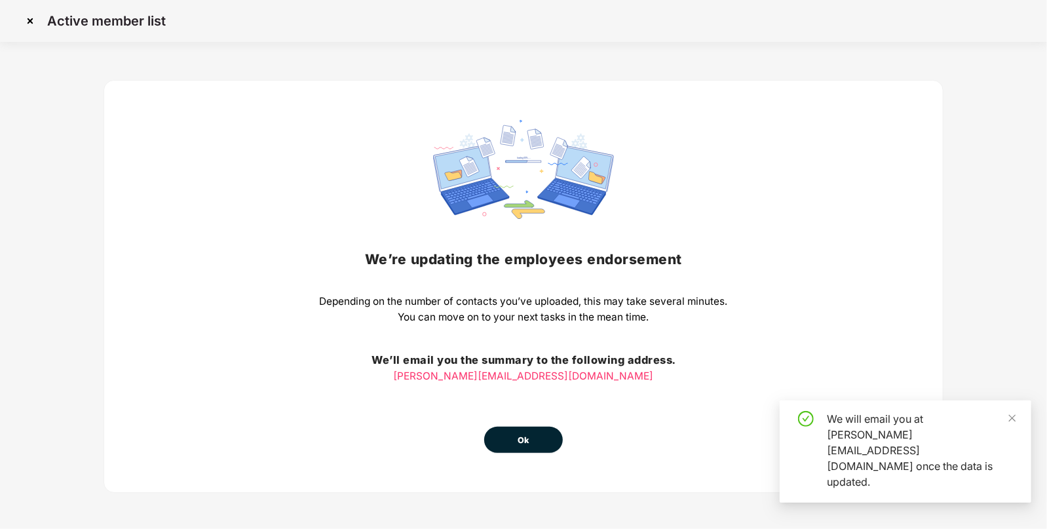
click at [527, 439] on span "Ok" at bounding box center [523, 440] width 12 height 13
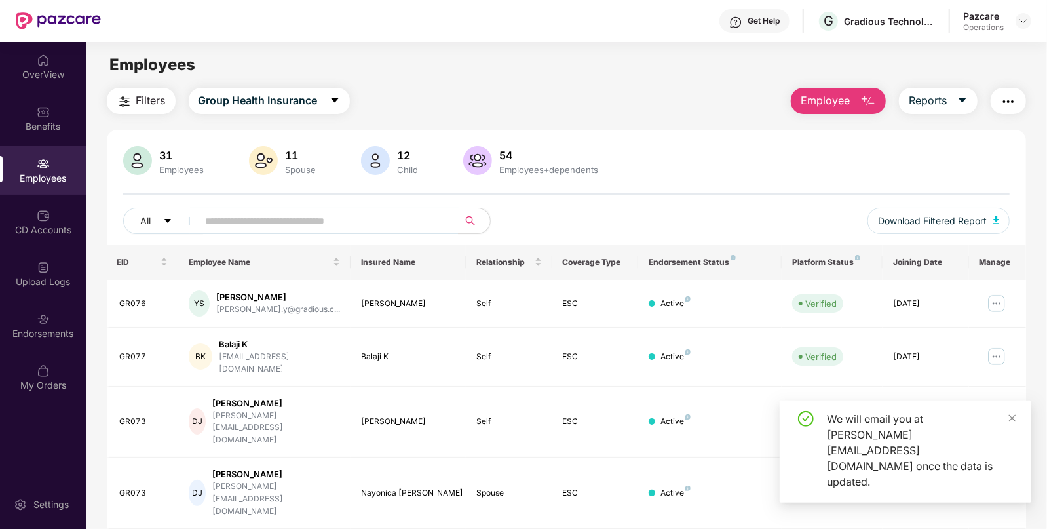
click at [51, 236] on div "CD Accounts" at bounding box center [43, 229] width 86 height 13
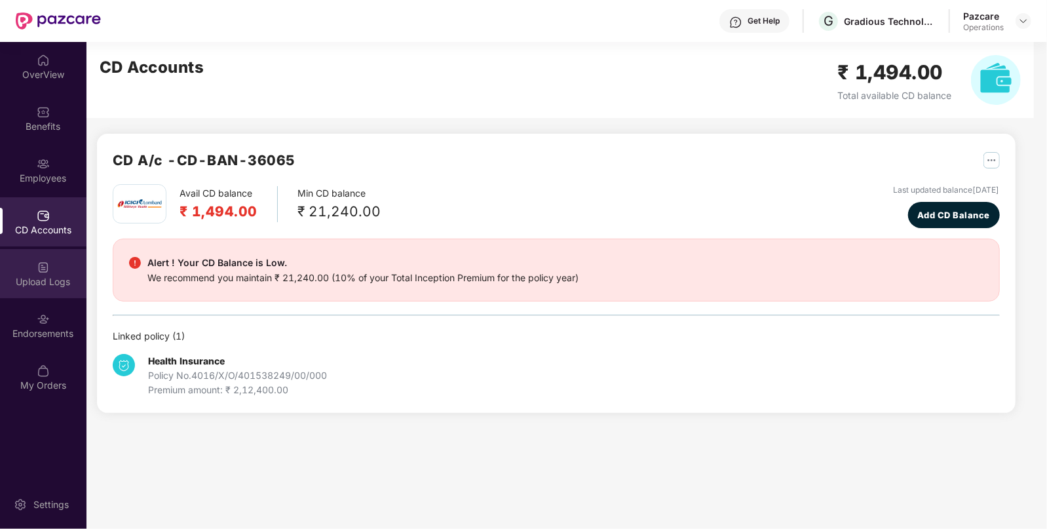
click at [43, 277] on div "Upload Logs" at bounding box center [43, 281] width 86 height 13
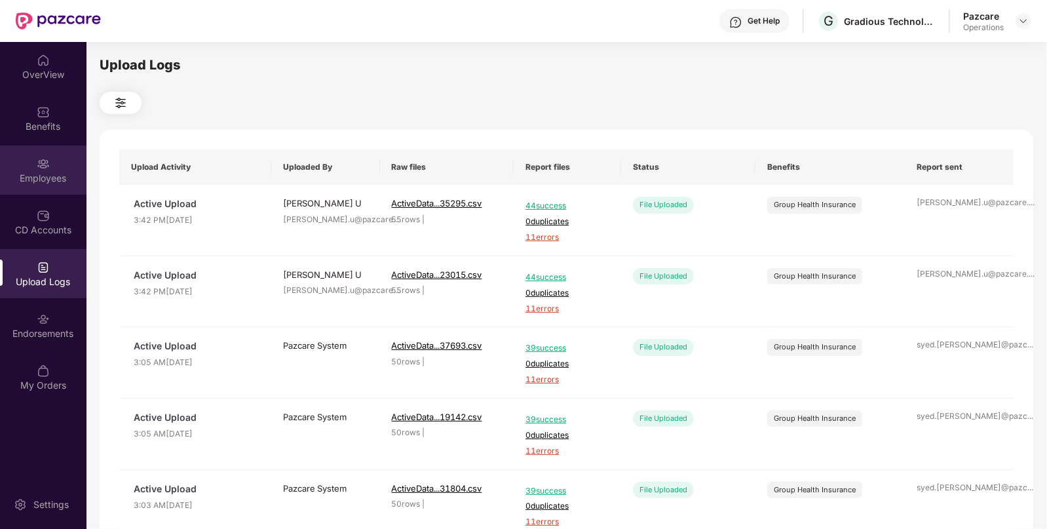
click at [37, 160] on img at bounding box center [43, 163] width 13 height 13
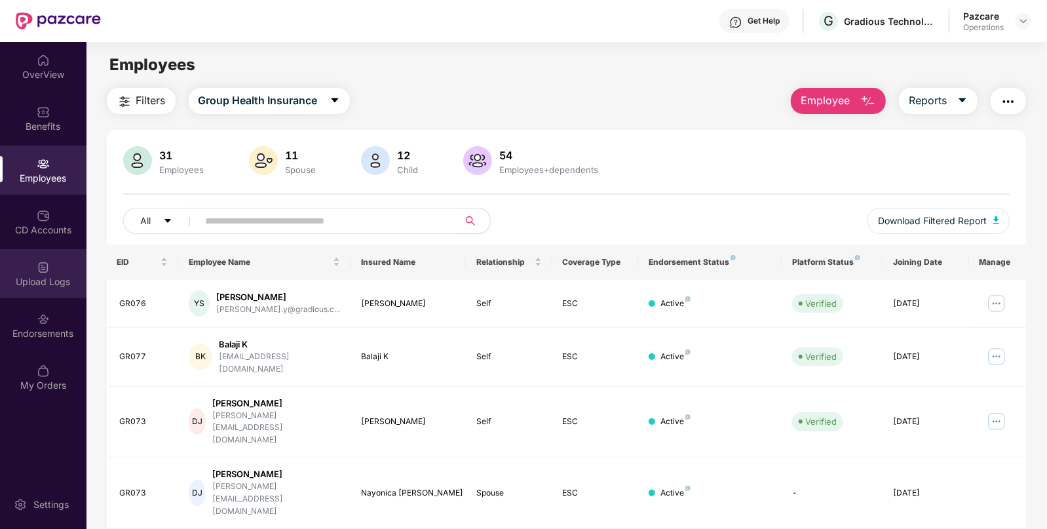
click at [37, 255] on div "Upload Logs" at bounding box center [43, 273] width 86 height 49
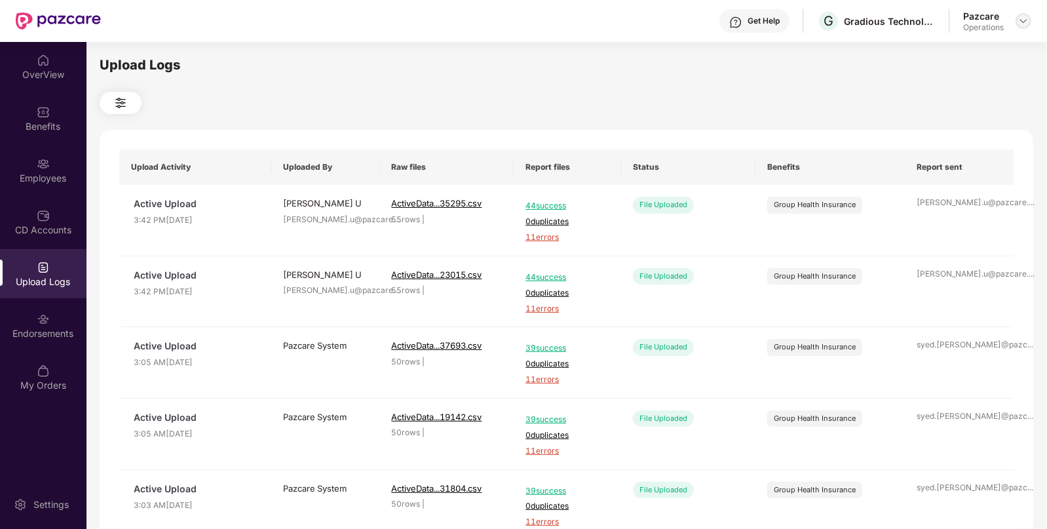
click at [1026, 18] on img at bounding box center [1023, 21] width 10 height 10
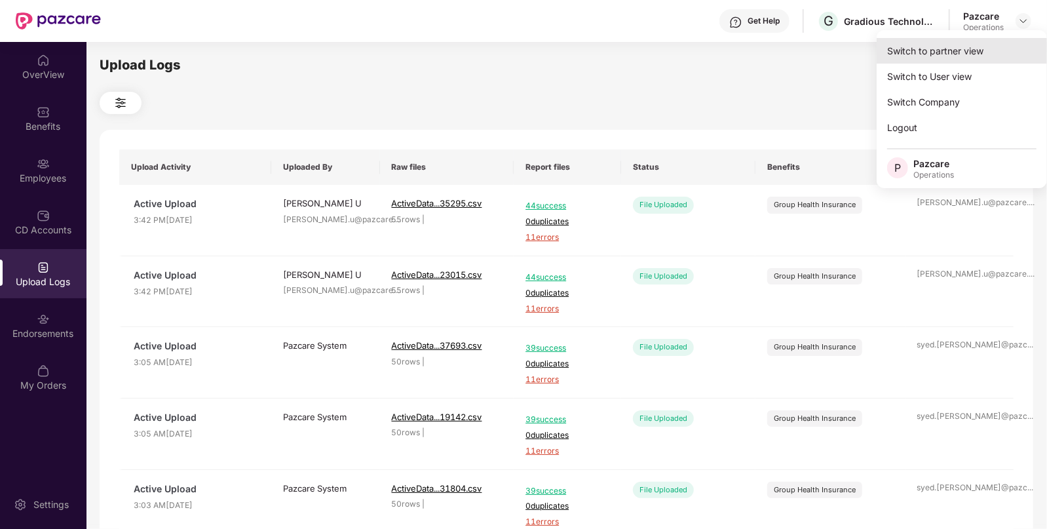
click at [940, 43] on div "Switch to partner view" at bounding box center [961, 51] width 170 height 26
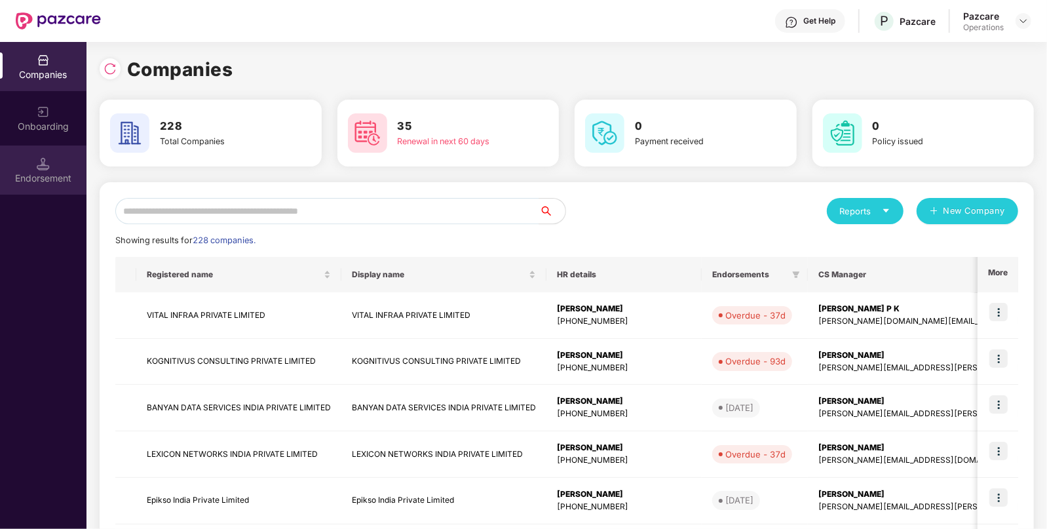
click at [52, 174] on div "Endorsement" at bounding box center [43, 178] width 86 height 13
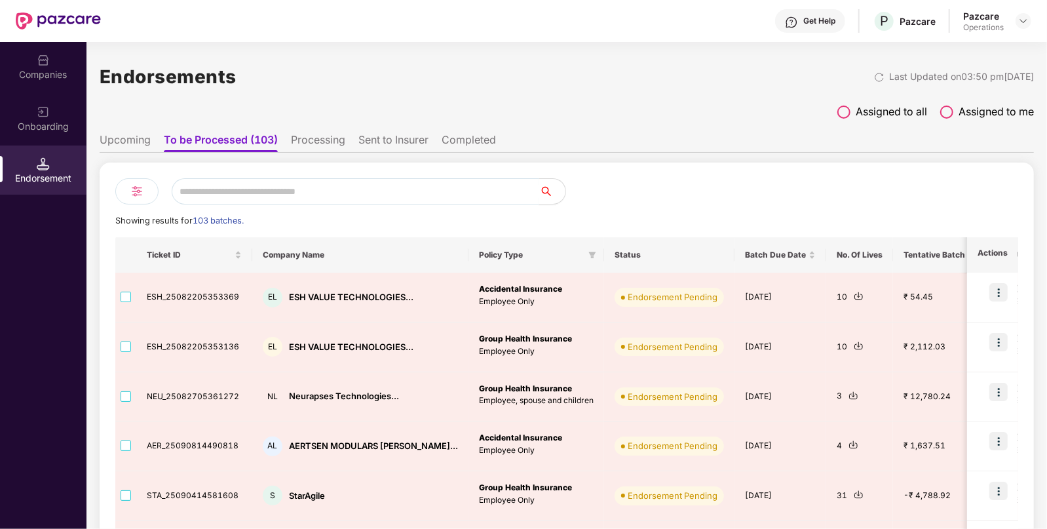
scroll to position [0, 1]
click at [315, 148] on li "Processing" at bounding box center [318, 142] width 54 height 19
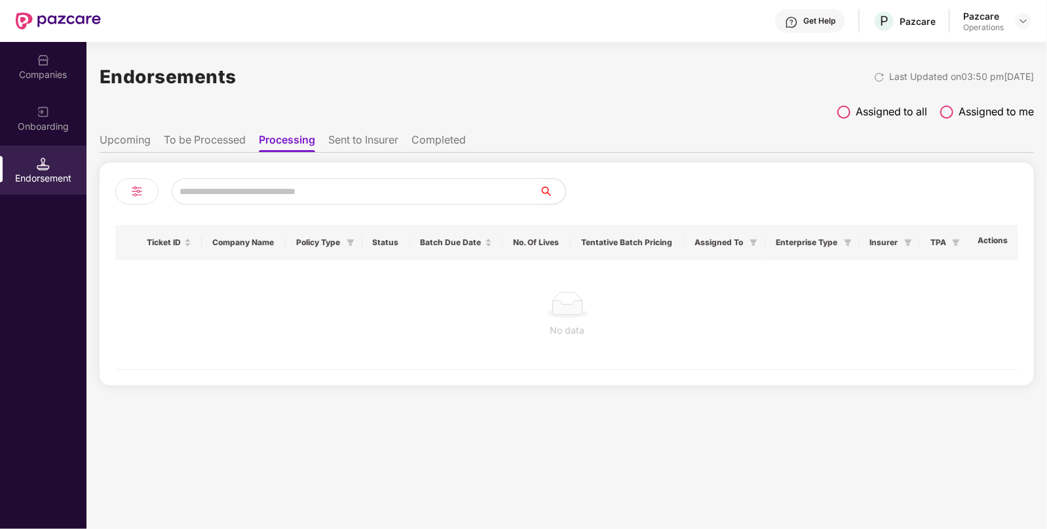
click at [363, 144] on li "Sent to Insurer" at bounding box center [363, 142] width 70 height 19
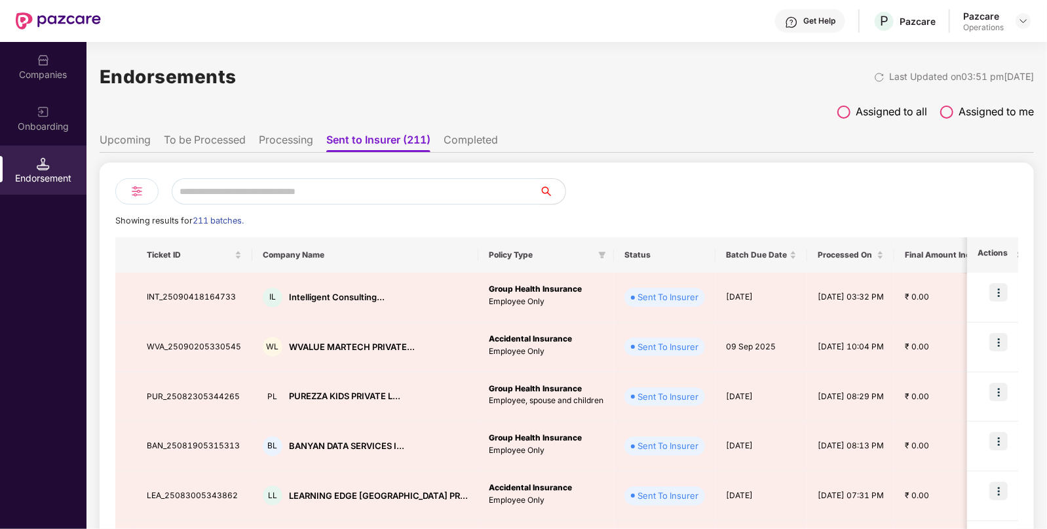
click at [452, 141] on li "Completed" at bounding box center [470, 142] width 54 height 19
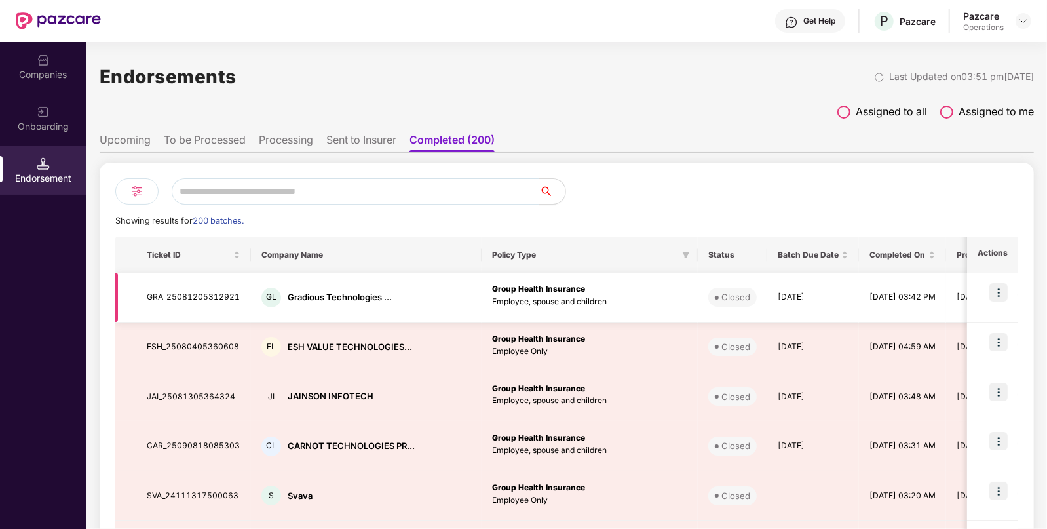
click at [168, 294] on td "GRA_25081205312921" at bounding box center [193, 297] width 115 height 50
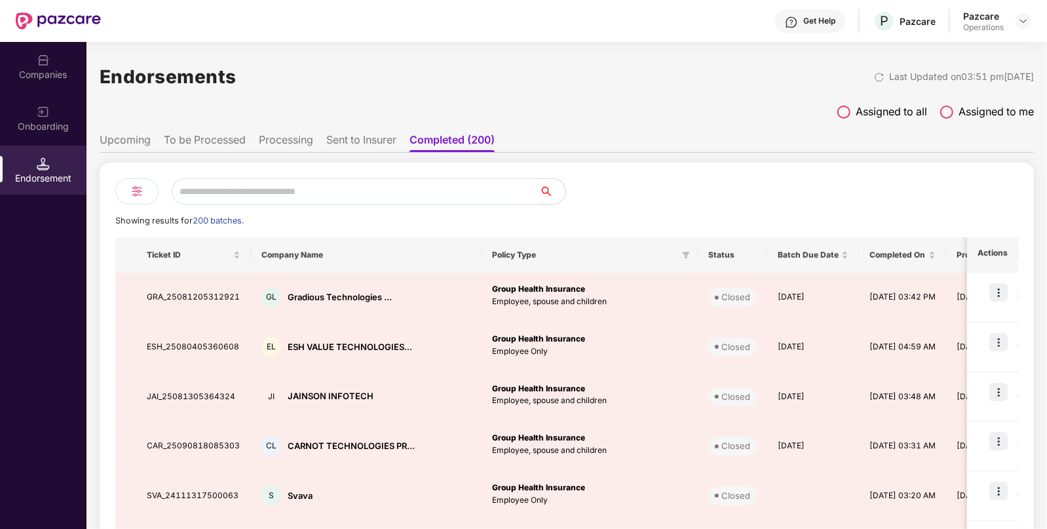
click at [203, 143] on li "To be Processed" at bounding box center [205, 142] width 82 height 19
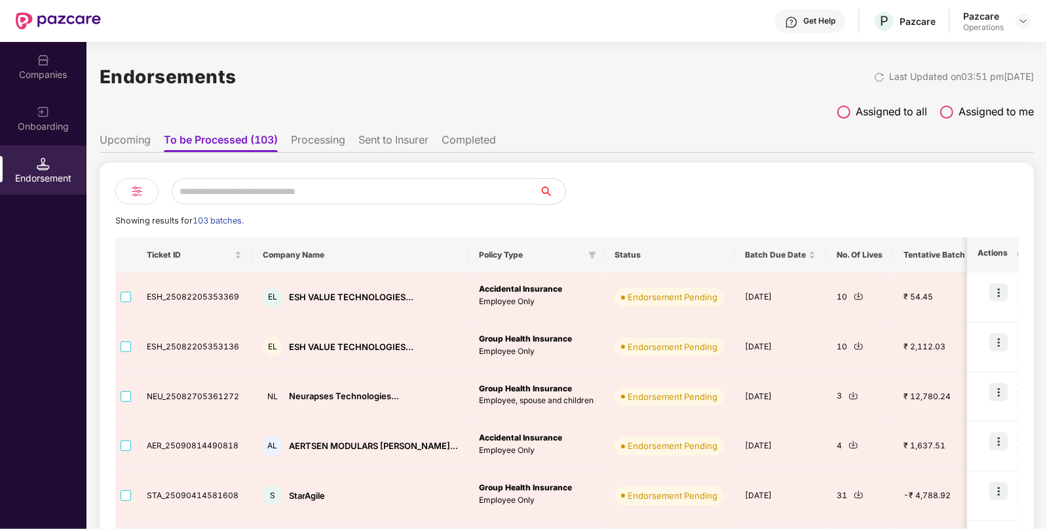
scroll to position [0, 0]
click at [360, 193] on input "text" at bounding box center [355, 191] width 367 height 26
paste input "**********"
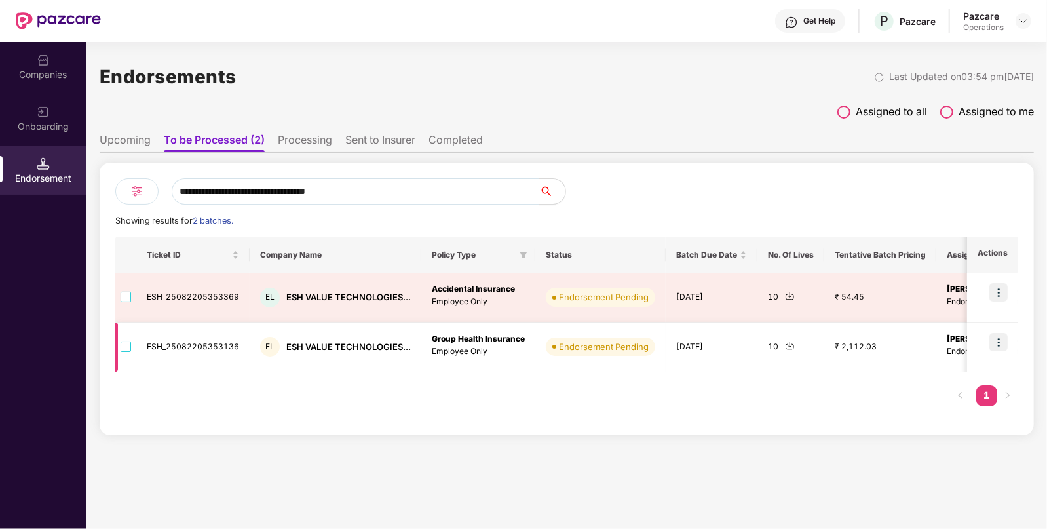
type input "**********"
click at [786, 344] on img at bounding box center [790, 346] width 10 height 10
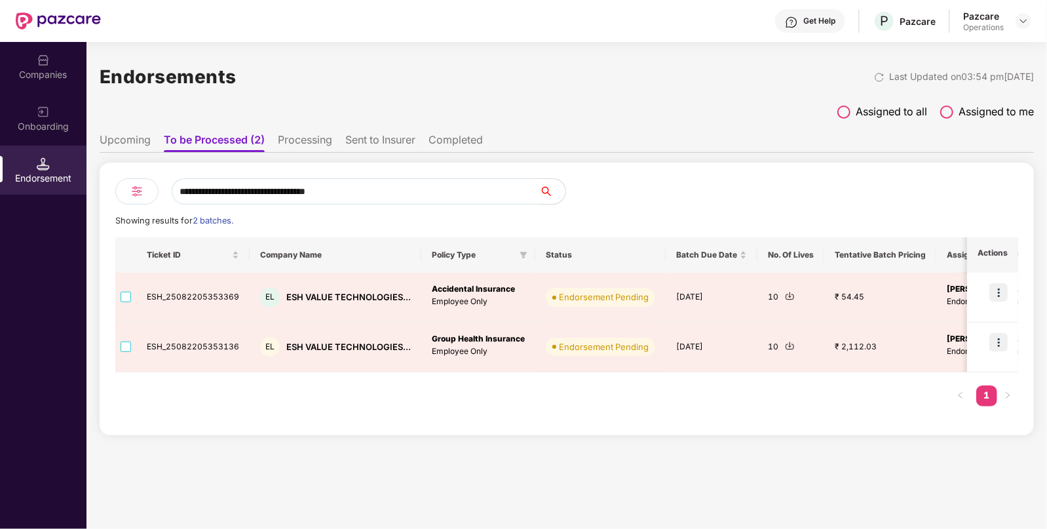
click at [443, 131] on ul "Upcoming To be Processed (2) Processing Sent to Insurer Completed" at bounding box center [567, 139] width 934 height 26
click at [443, 136] on li "Completed" at bounding box center [455, 142] width 54 height 19
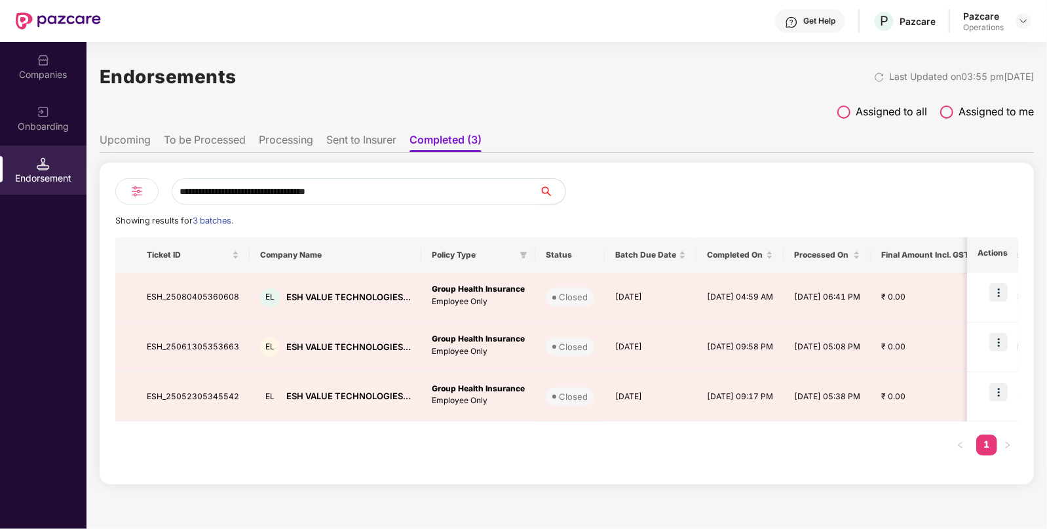
click at [337, 139] on li "Sent to Insurer" at bounding box center [361, 142] width 70 height 19
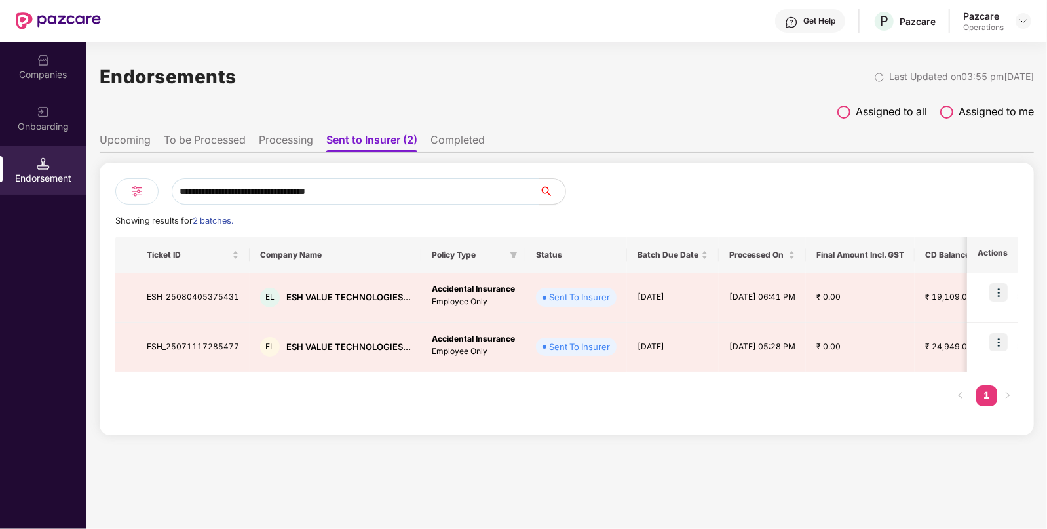
click at [416, 195] on input "**********" at bounding box center [355, 191] width 367 height 26
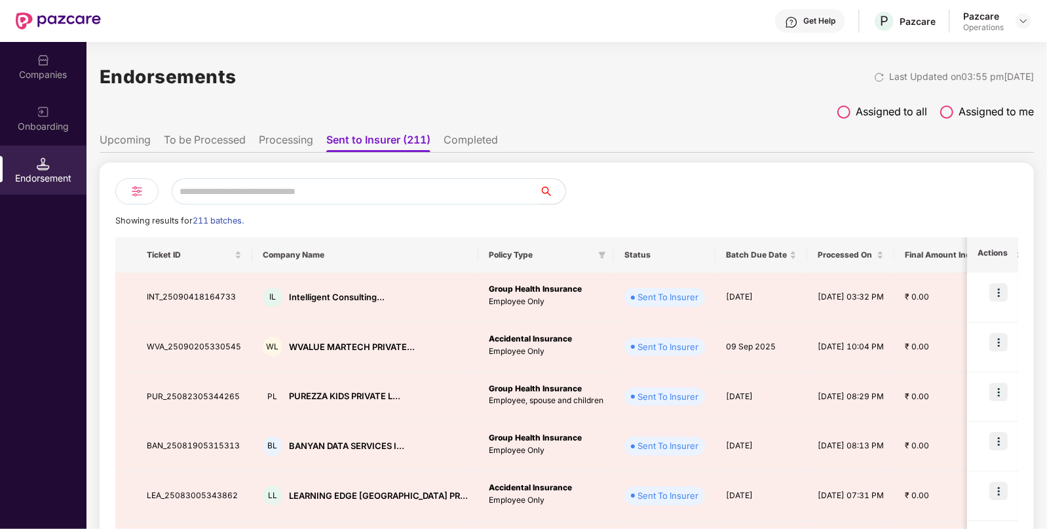
click at [460, 131] on ul "Upcoming To be Processed Processing Sent to Insurer (211) Completed" at bounding box center [567, 139] width 934 height 26
click at [460, 137] on li "Completed" at bounding box center [470, 142] width 54 height 19
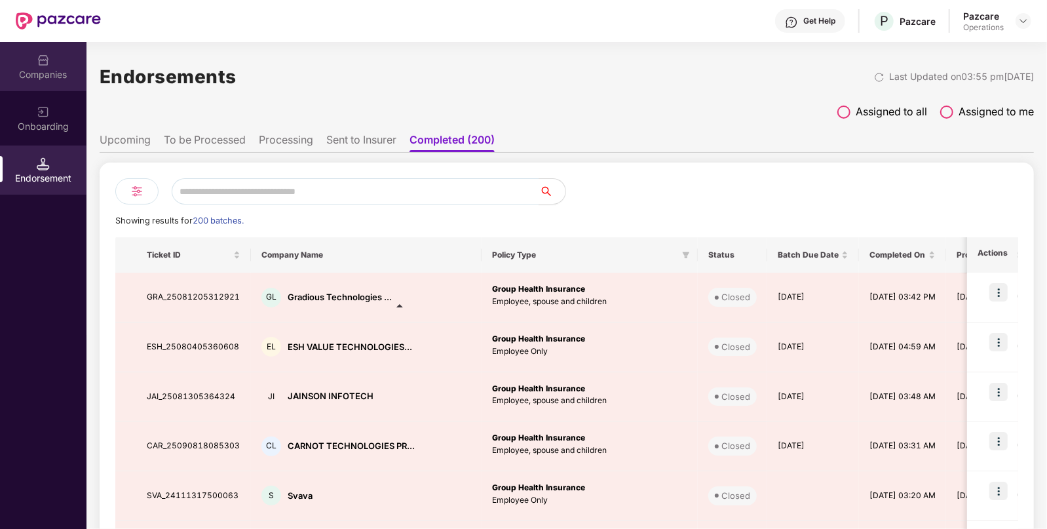
click at [49, 90] on div "Companies" at bounding box center [43, 66] width 86 height 49
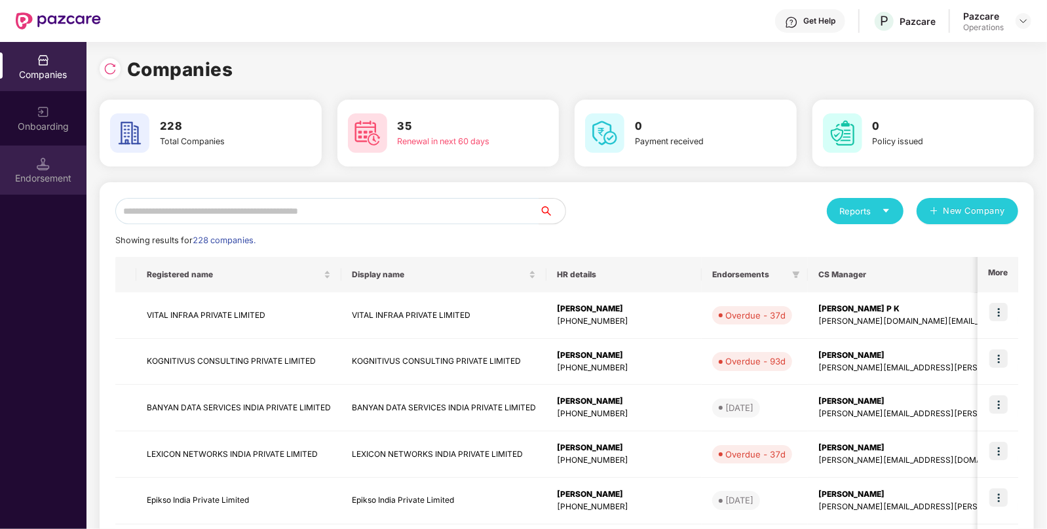
click at [31, 164] on div "Endorsement" at bounding box center [43, 169] width 86 height 49
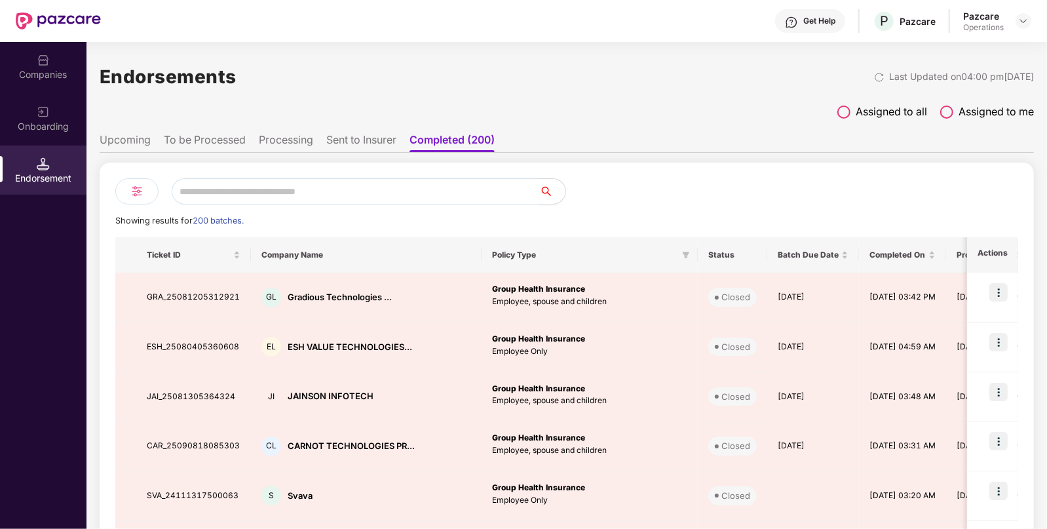
click at [200, 133] on li "To be Processed" at bounding box center [205, 142] width 82 height 19
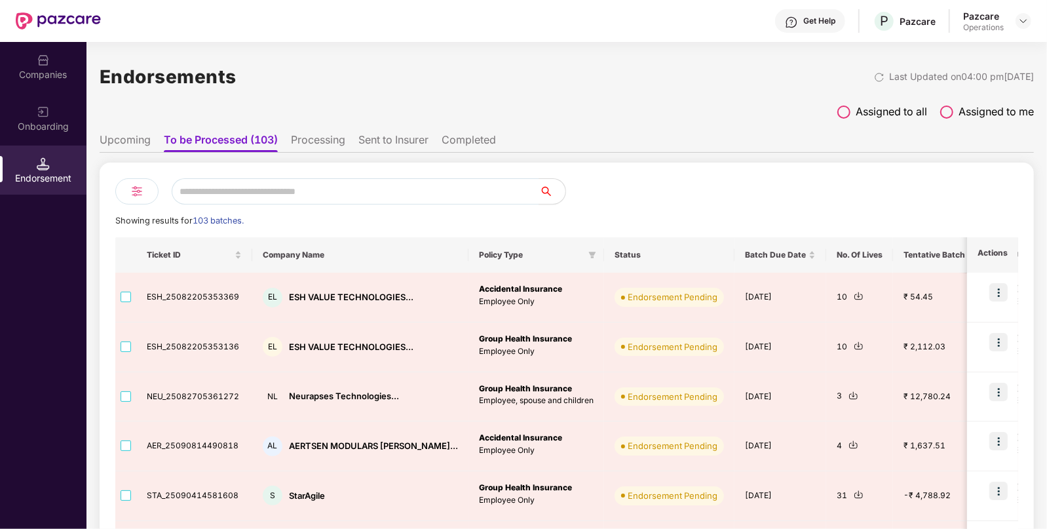
click at [56, 56] on div "Companies" at bounding box center [43, 66] width 86 height 49
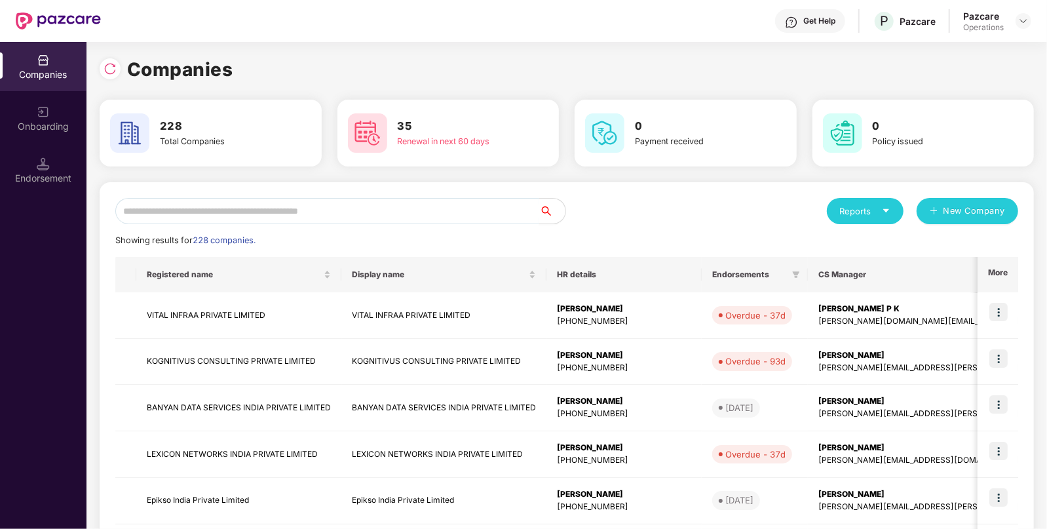
click at [267, 214] on input "text" at bounding box center [327, 211] width 424 height 26
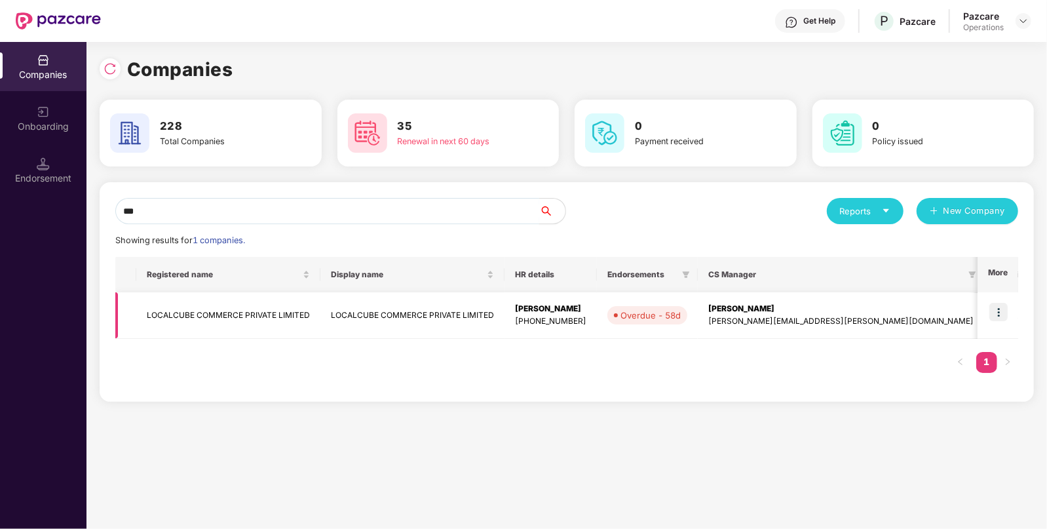
type input "***"
click at [193, 311] on td "LOCALCUBE COMMERCE PRIVATE LIMITED" at bounding box center [228, 315] width 184 height 46
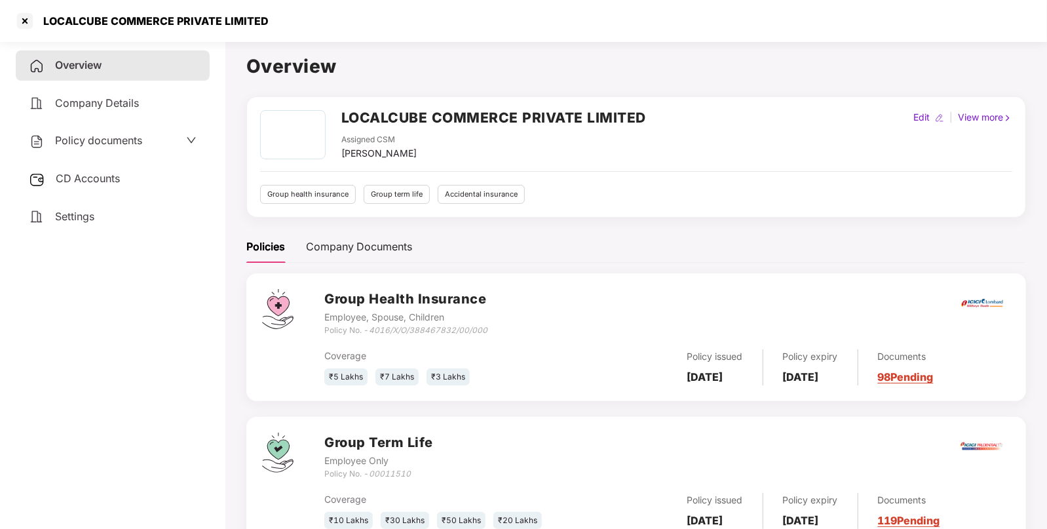
click at [108, 183] on span "CD Accounts" at bounding box center [88, 178] width 64 height 13
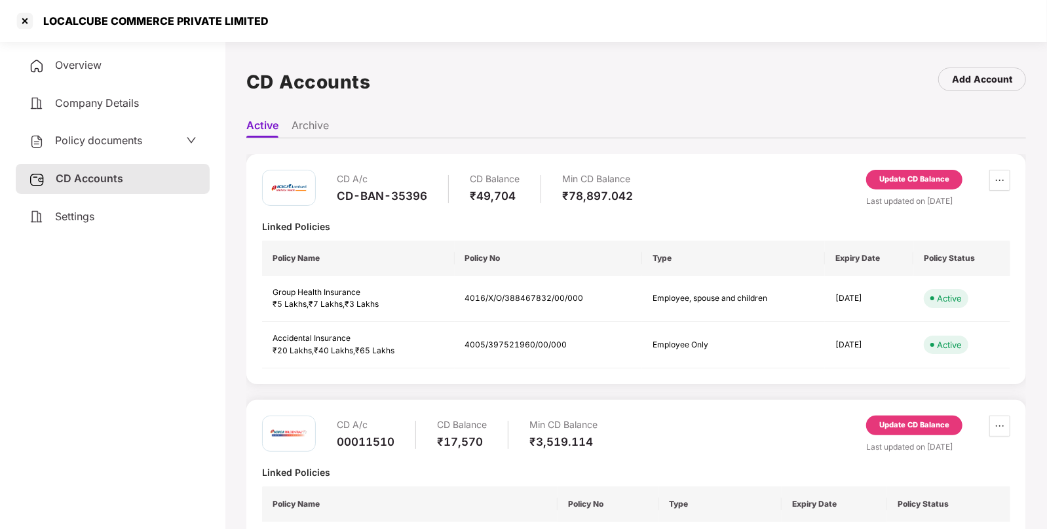
click at [365, 195] on div "CD-BAN-35396" at bounding box center [382, 196] width 90 height 14
copy div "CD-BAN-35396"
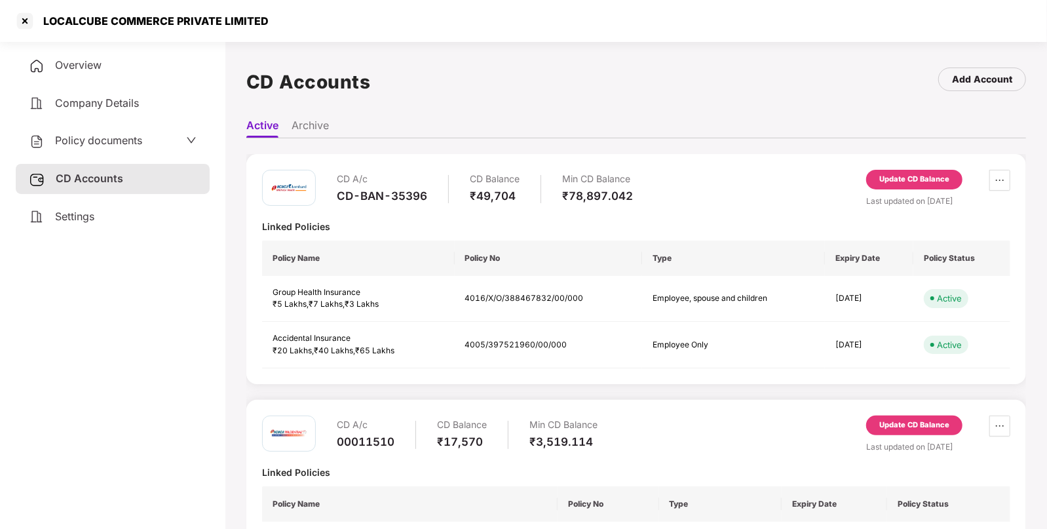
click at [113, 134] on span "Policy documents" at bounding box center [98, 140] width 87 height 13
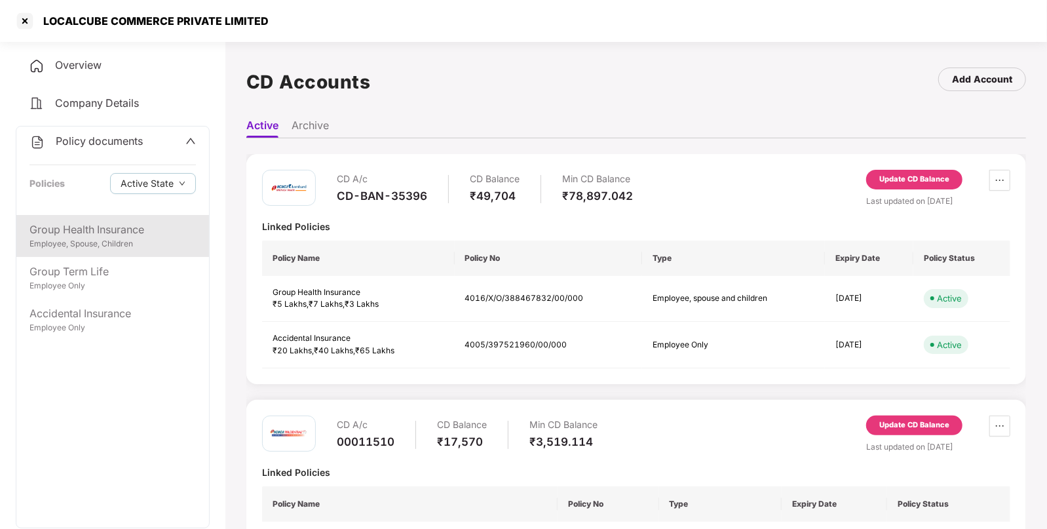
click at [91, 244] on div "Employee, Spouse, Children" at bounding box center [112, 244] width 166 height 12
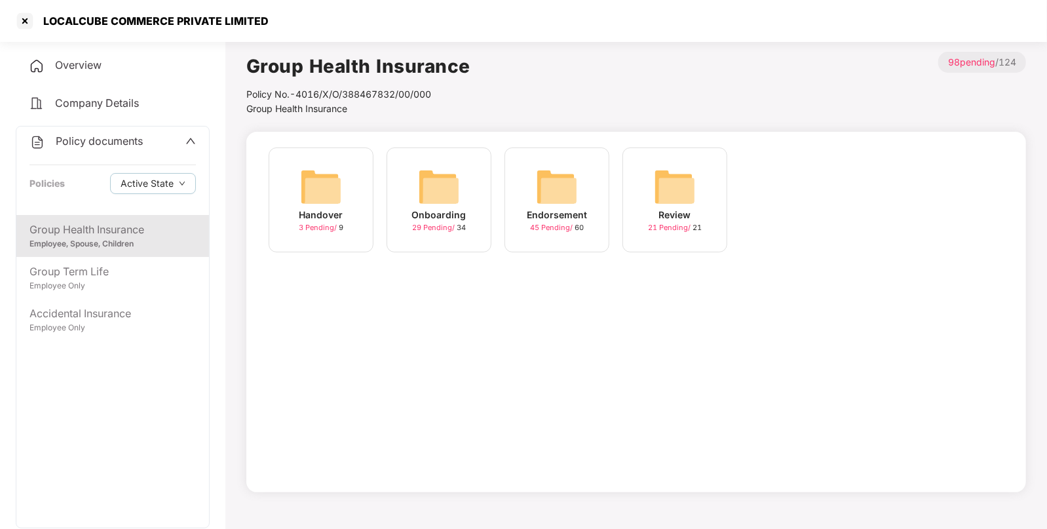
click at [593, 180] on div "Endorsement 45 Pending / 60" at bounding box center [556, 199] width 105 height 105
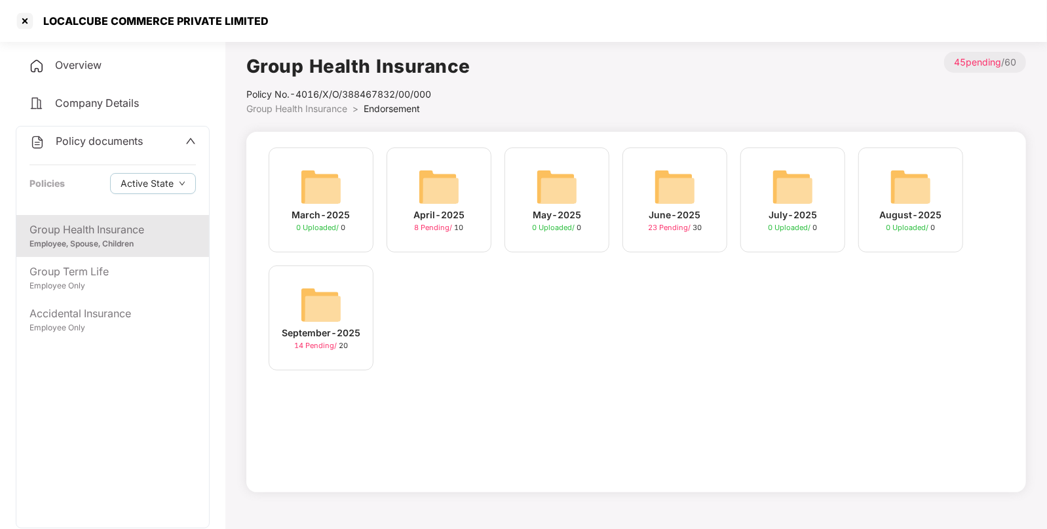
click at [316, 307] on img at bounding box center [321, 305] width 42 height 42
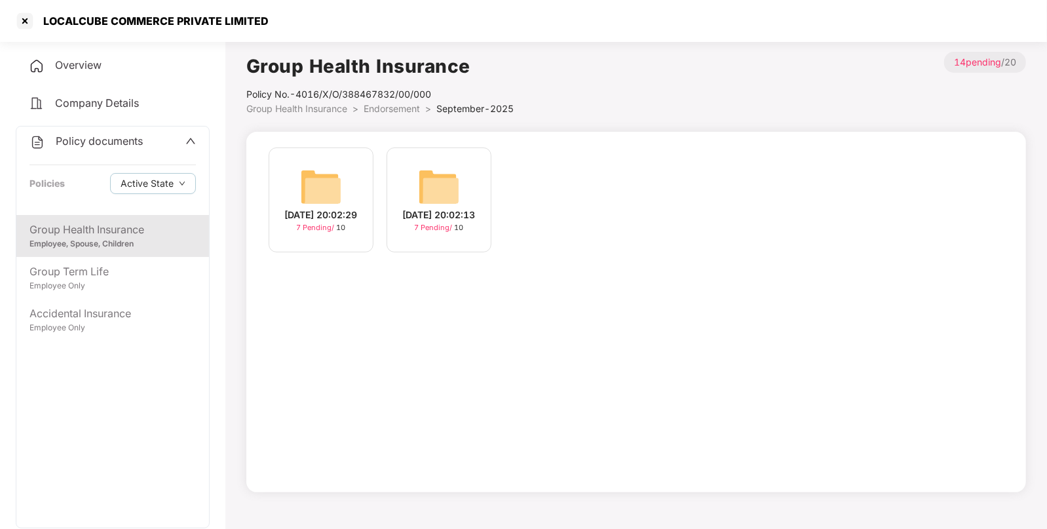
click at [90, 138] on span "Policy documents" at bounding box center [99, 140] width 87 height 13
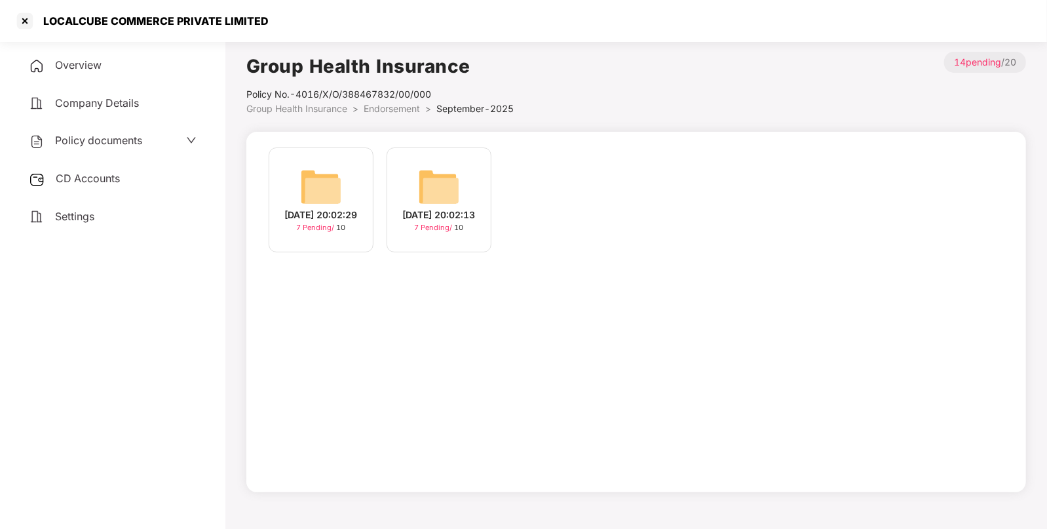
click at [82, 176] on span "CD Accounts" at bounding box center [88, 178] width 64 height 13
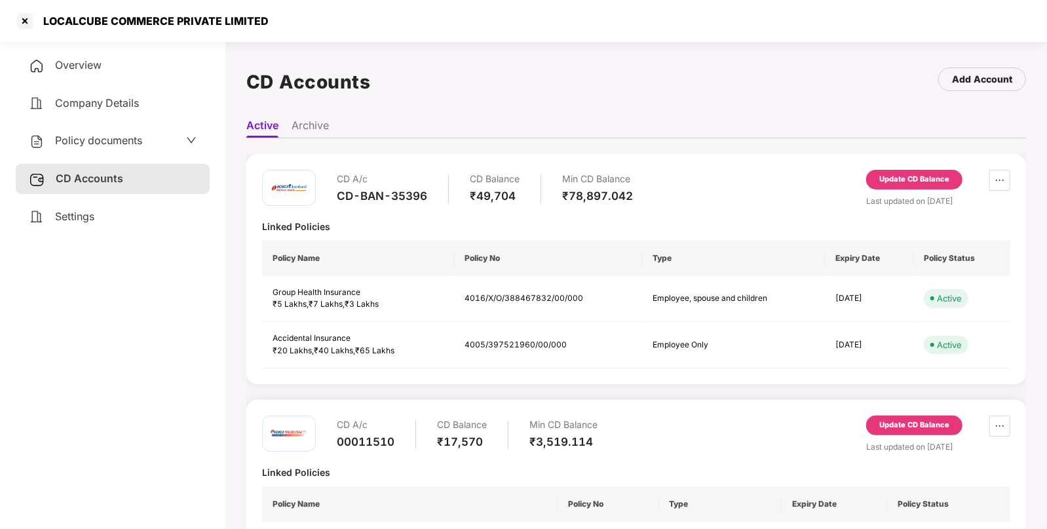
click at [893, 174] on div "Update CD Balance" at bounding box center [914, 180] width 70 height 12
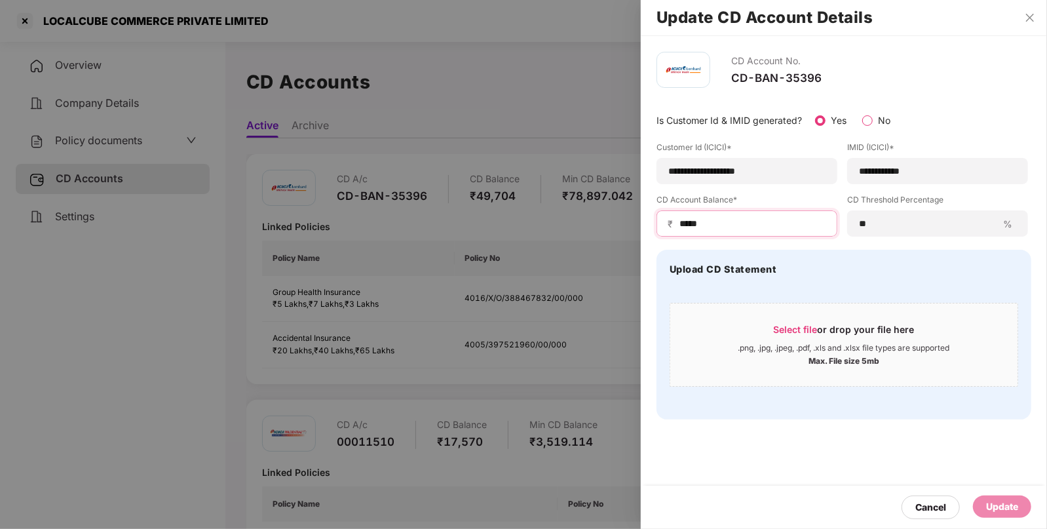
click at [695, 222] on input "*****" at bounding box center [752, 224] width 148 height 14
type input "*****"
click at [986, 502] on div "Update" at bounding box center [1002, 506] width 32 height 14
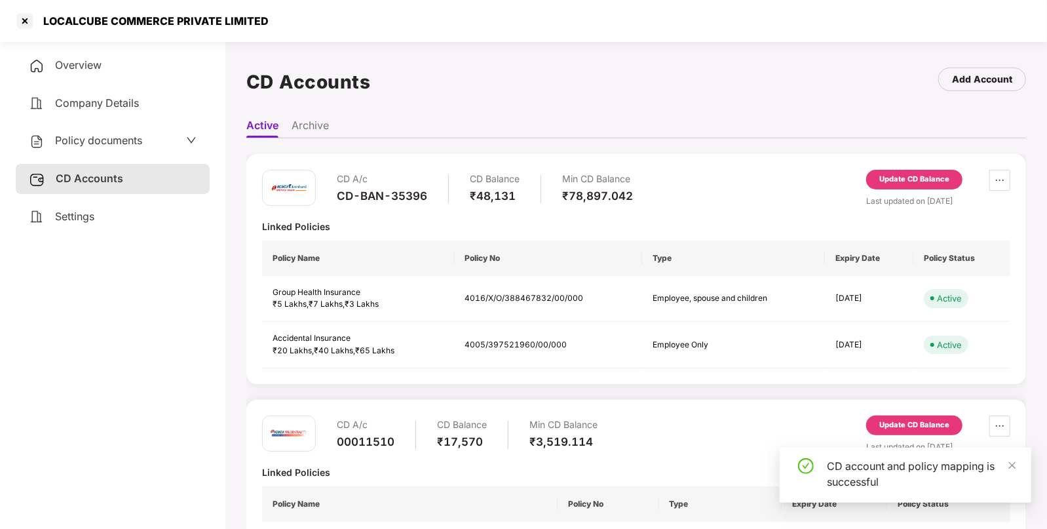
click at [100, 16] on div "LOCALCUBE COMMERCE PRIVATE LIMITED" at bounding box center [151, 20] width 233 height 13
click at [104, 10] on div "LOCALCUBE COMMERCE PRIVATE LIMITED" at bounding box center [141, 20] width 254 height 21
copy div "LOCALCUBE"
click at [104, 10] on div "LOCALCUBE COMMERCE PRIVATE LIMITED" at bounding box center [141, 20] width 254 height 21
click at [95, 25] on div "LOCALCUBE COMMERCE PRIVATE LIMITED" at bounding box center [151, 20] width 233 height 13
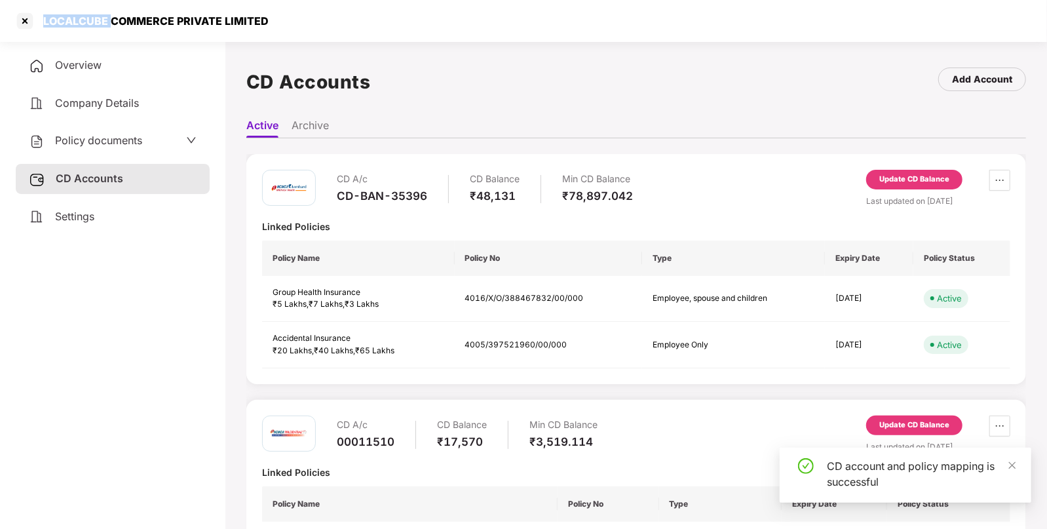
click at [95, 25] on div "LOCALCUBE COMMERCE PRIVATE LIMITED" at bounding box center [151, 20] width 233 height 13
copy div "LOCALCUBE COMMERCE PRIVATE LIMITED"
click at [26, 21] on div at bounding box center [24, 20] width 21 height 21
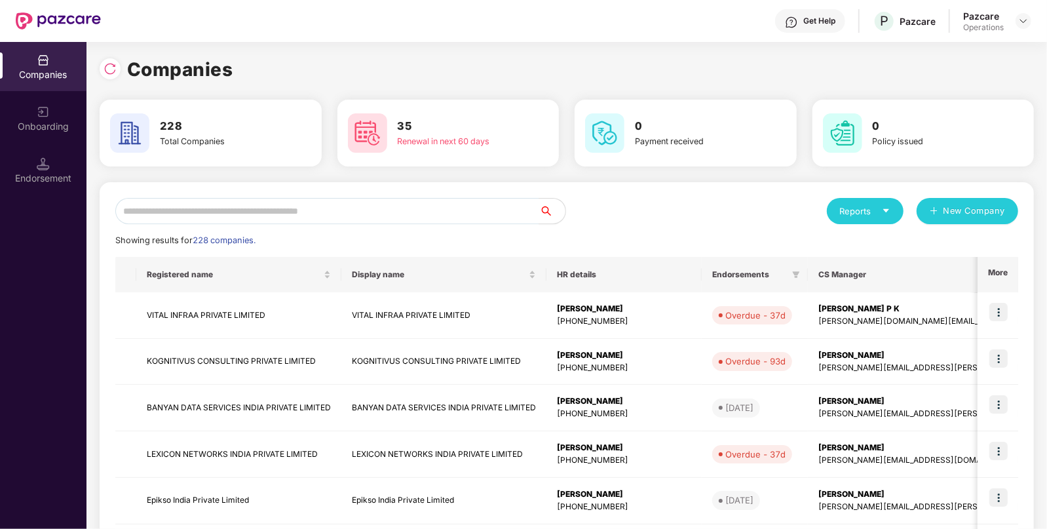
click at [273, 195] on div "Reports New Company Showing results for 228 companies. Registered name Display …" at bounding box center [567, 500] width 934 height 636
paste input "**********"
click at [262, 206] on input "**********" at bounding box center [327, 211] width 424 height 26
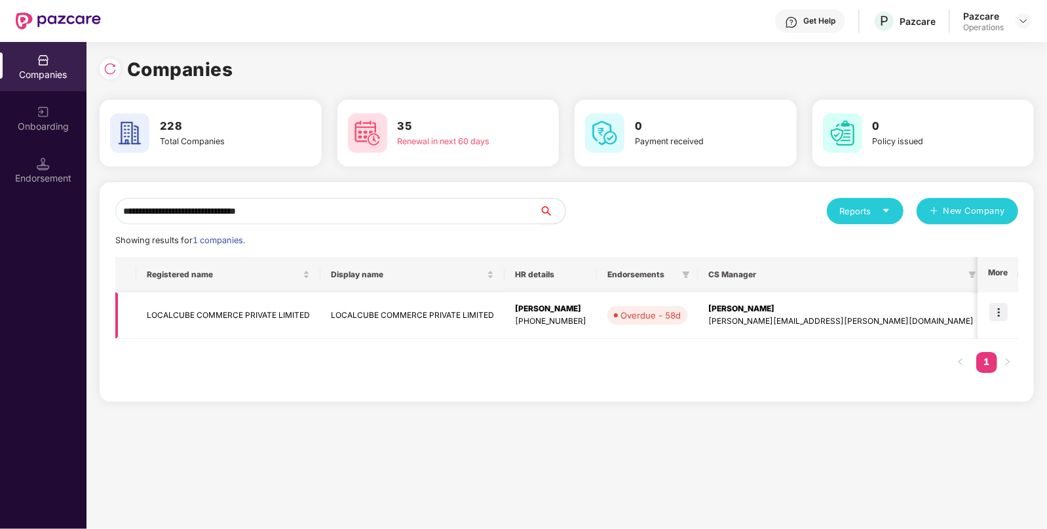
type input "**********"
click at [996, 308] on img at bounding box center [998, 312] width 18 height 18
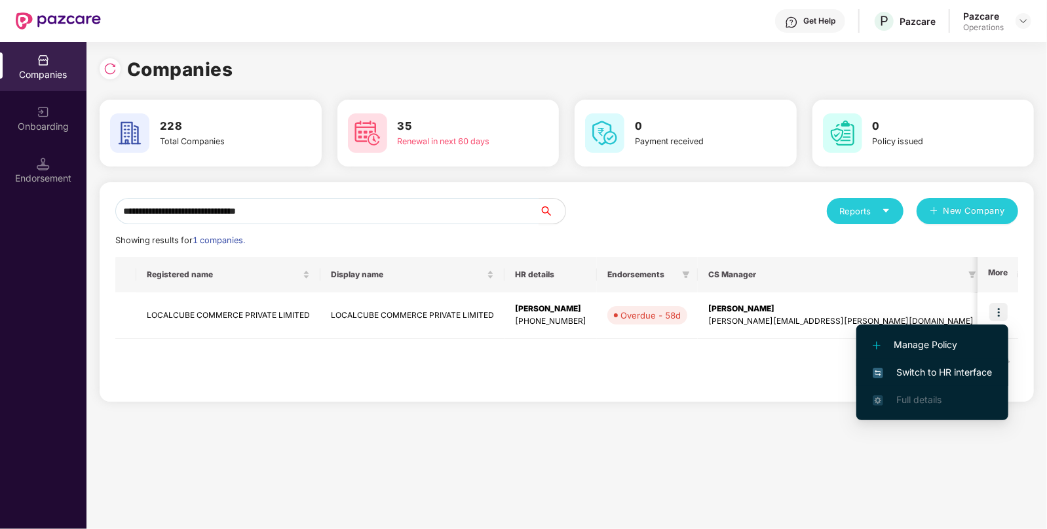
click at [917, 366] on span "Switch to HR interface" at bounding box center [931, 372] width 119 height 14
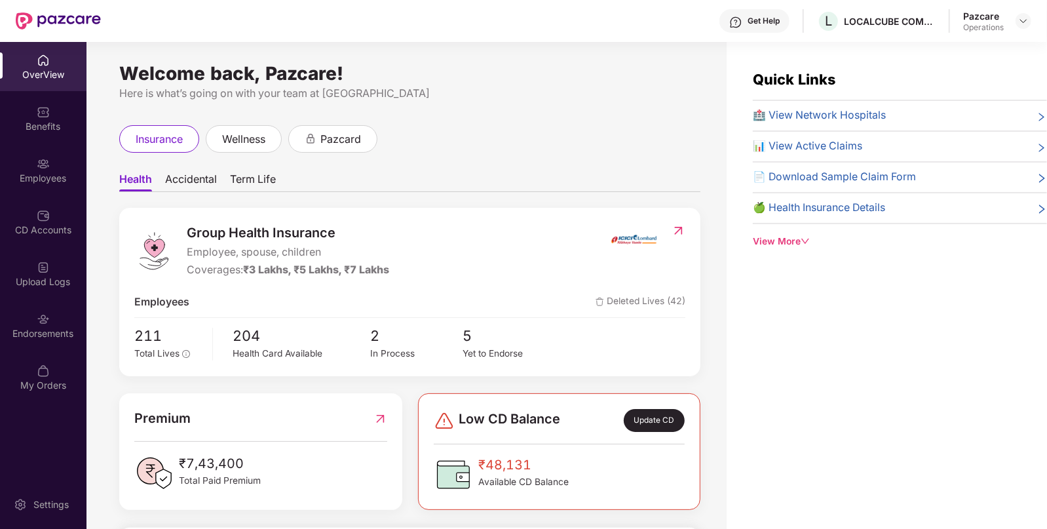
click at [33, 275] on div "Upload Logs" at bounding box center [43, 281] width 86 height 13
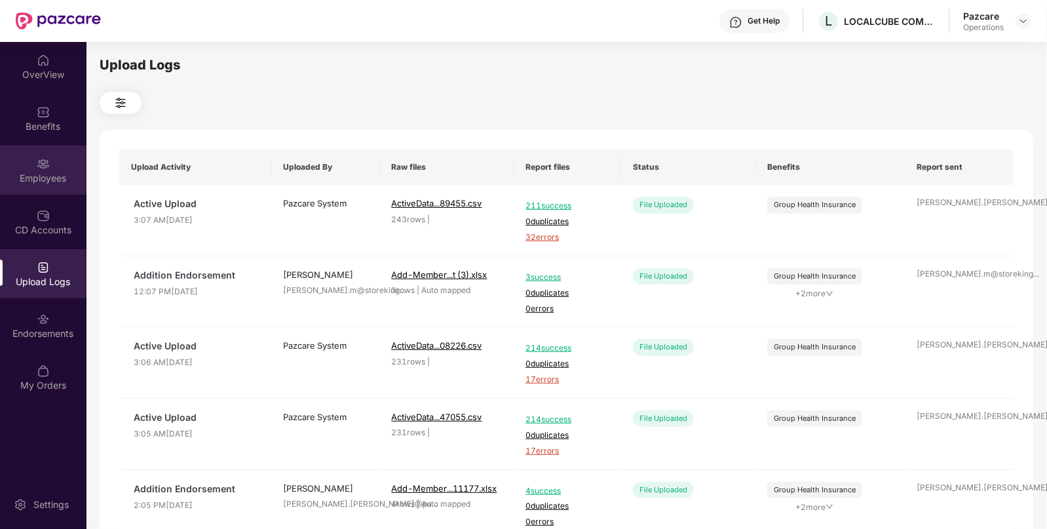
click at [40, 182] on div "Employees" at bounding box center [43, 178] width 86 height 13
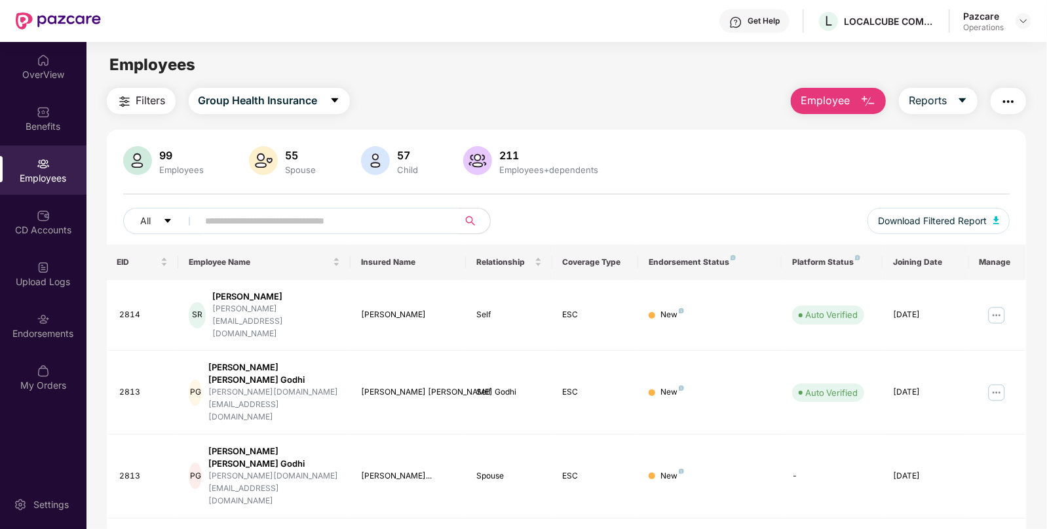
click at [142, 104] on span "Filters" at bounding box center [150, 100] width 29 height 16
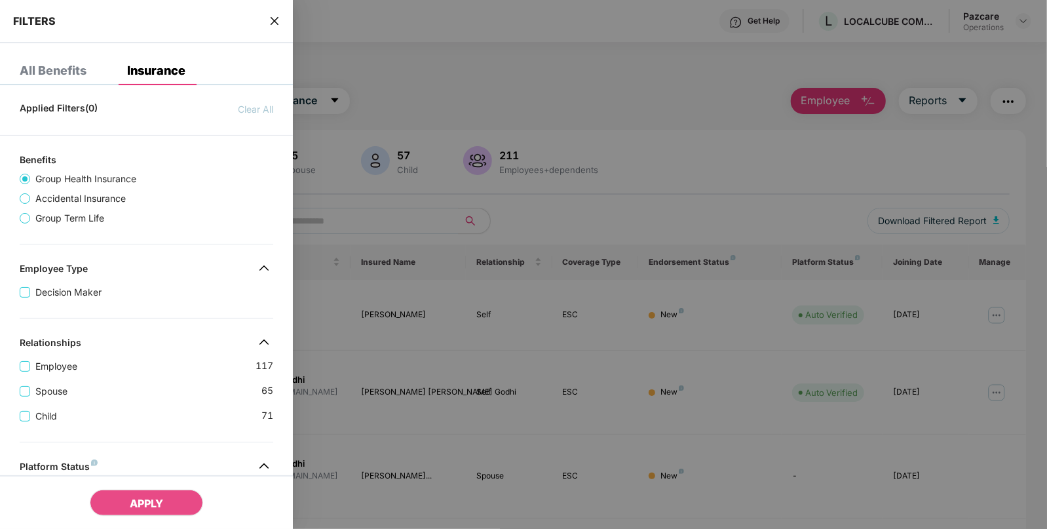
scroll to position [341, 0]
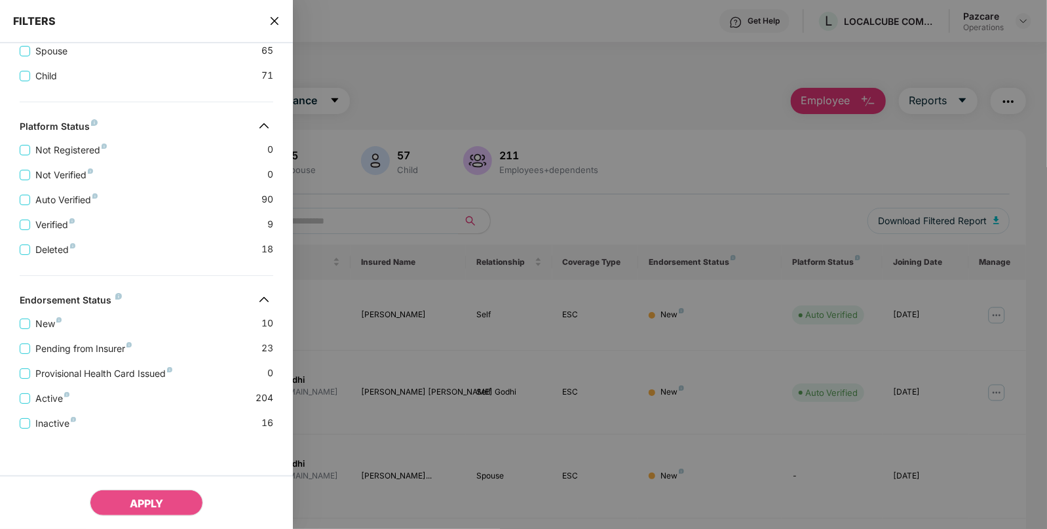
click at [276, 24] on icon "close" at bounding box center [274, 21] width 10 height 10
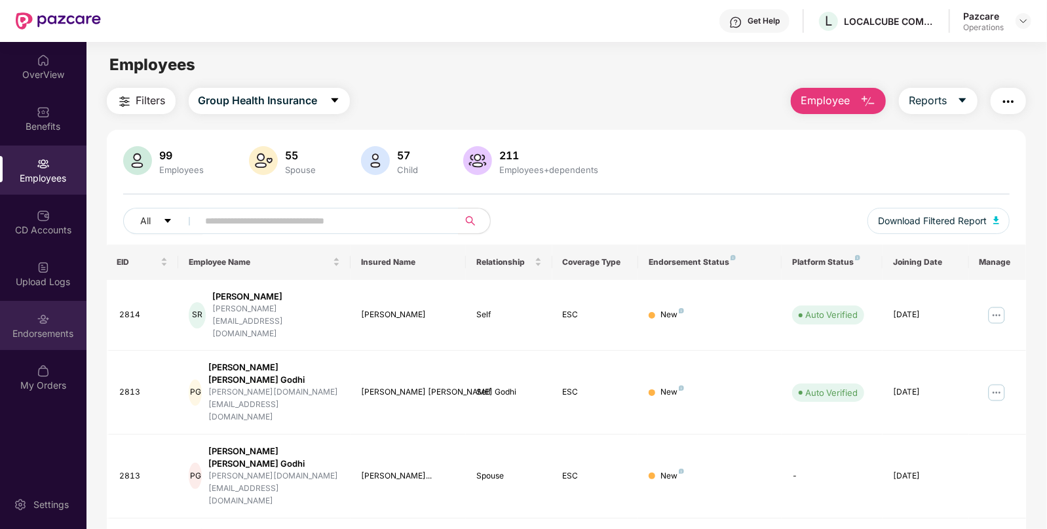
click at [49, 313] on img at bounding box center [43, 318] width 13 height 13
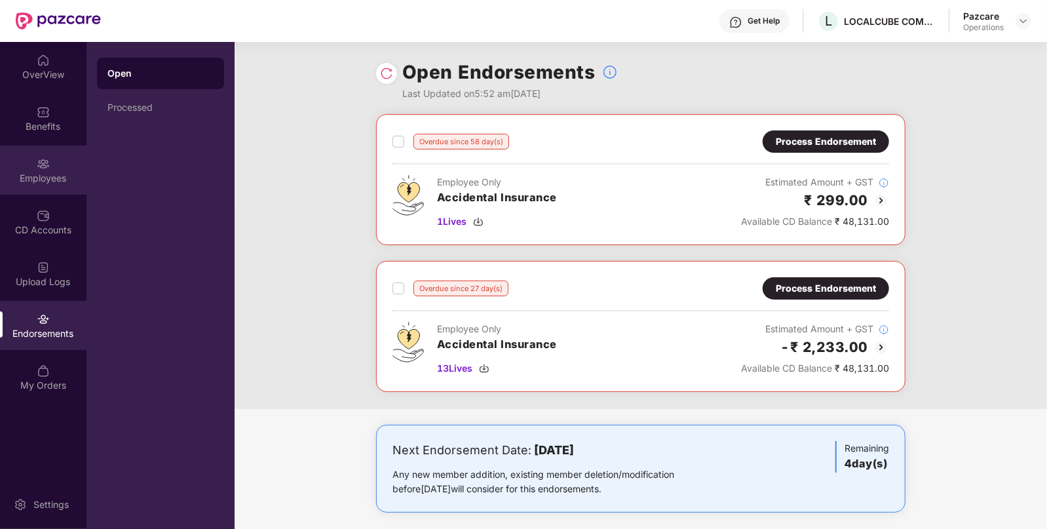
click at [61, 174] on div "Employees" at bounding box center [43, 178] width 86 height 13
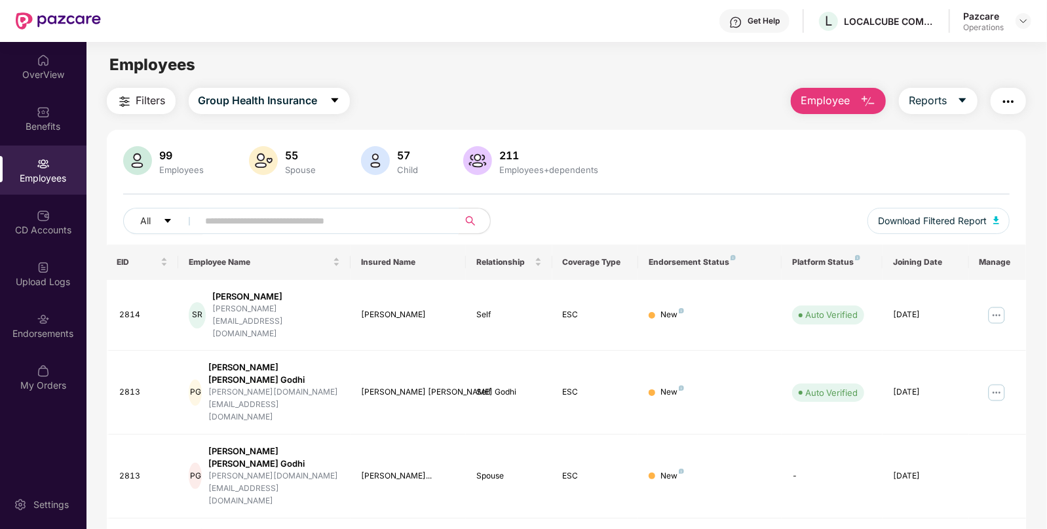
click at [338, 208] on span at bounding box center [324, 221] width 269 height 26
paste input "****"
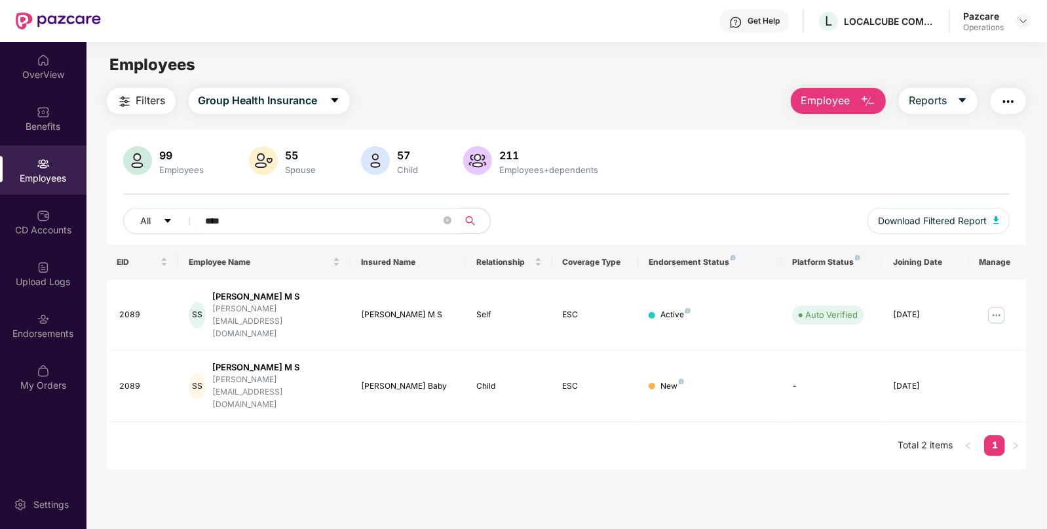
type input "****"
click at [130, 103] on img "button" at bounding box center [125, 102] width 16 height 16
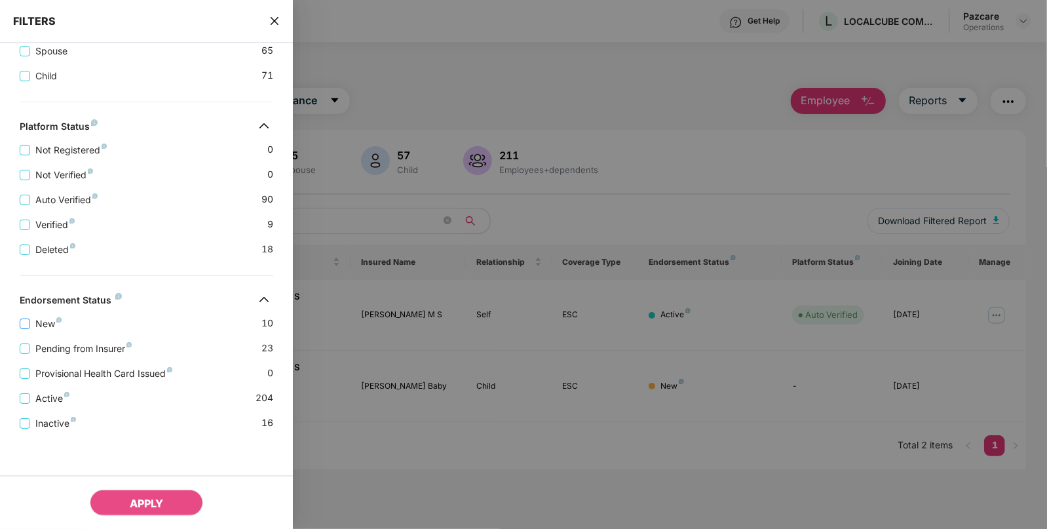
click at [43, 320] on span "New" at bounding box center [48, 323] width 37 height 14
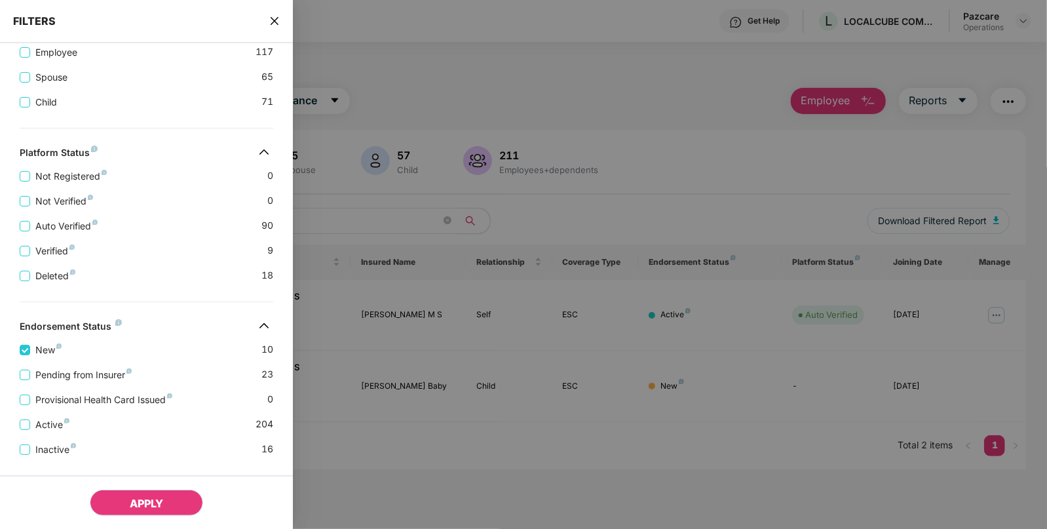
click at [111, 491] on button "APPLY" at bounding box center [146, 502] width 113 height 26
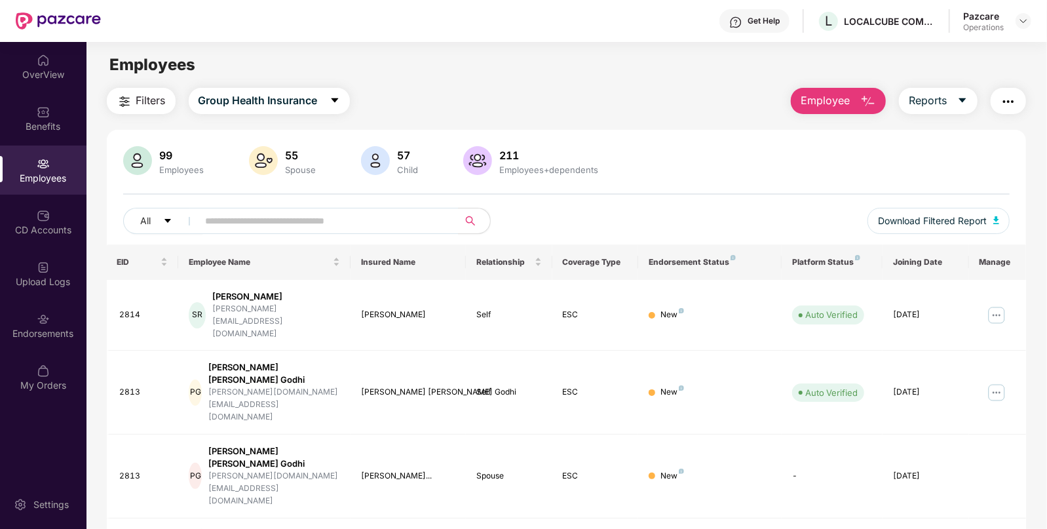
click at [127, 108] on img "button" at bounding box center [125, 102] width 16 height 16
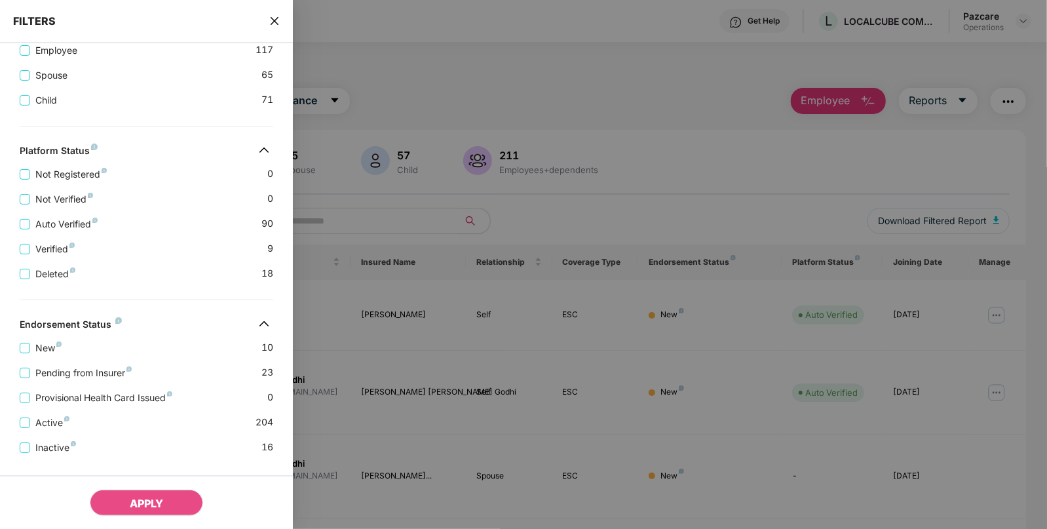
scroll to position [341, 0]
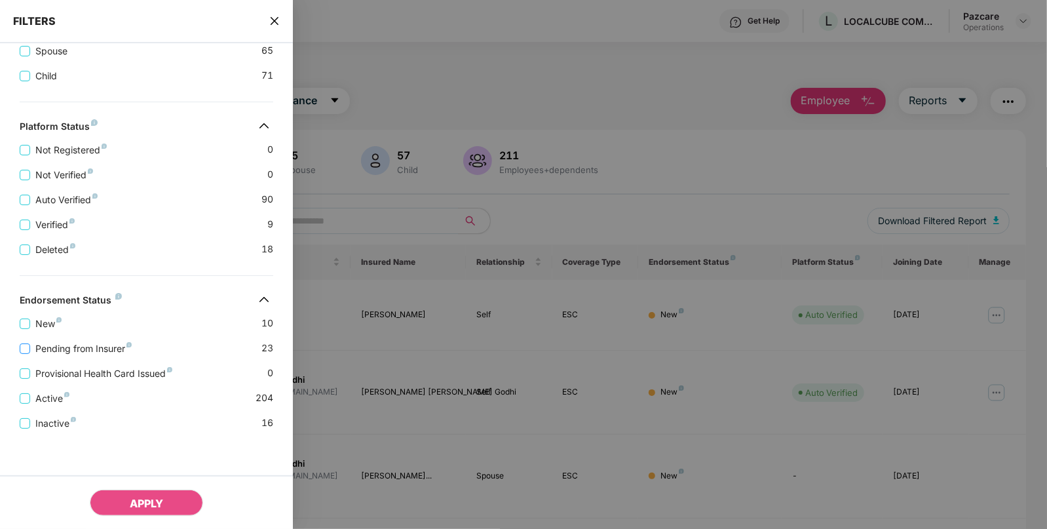
click at [95, 342] on span "Pending from Insurer" at bounding box center [83, 348] width 107 height 14
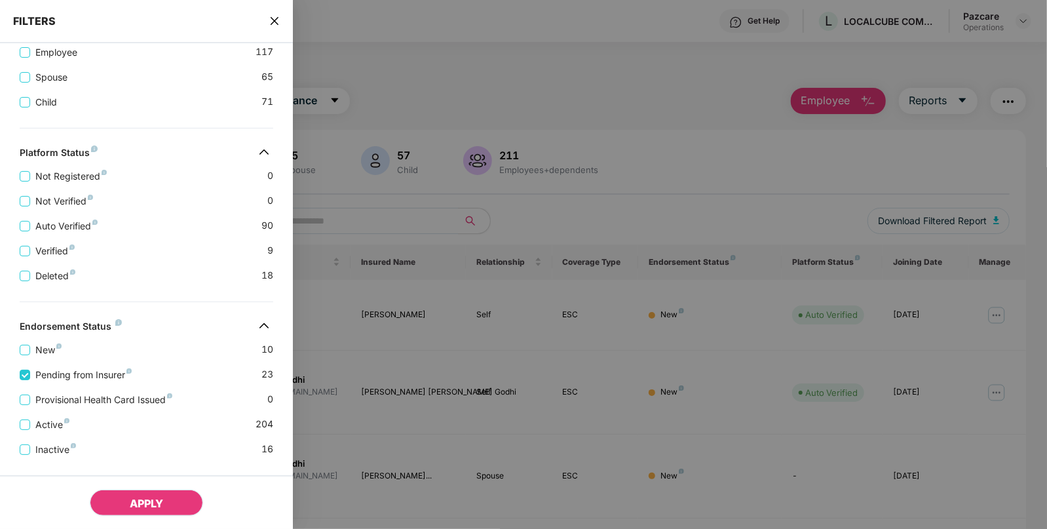
click at [149, 501] on span "APPLY" at bounding box center [146, 502] width 33 height 13
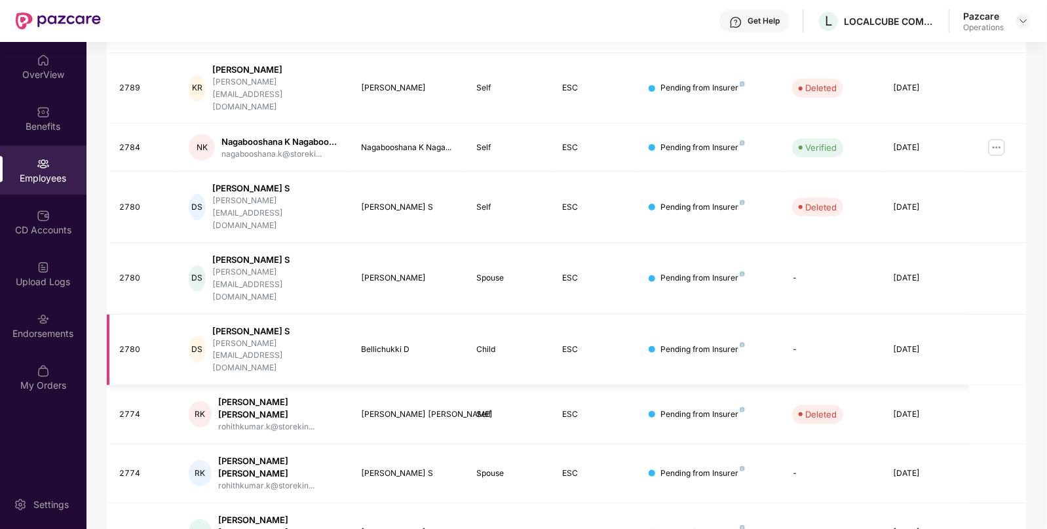
scroll to position [0, 0]
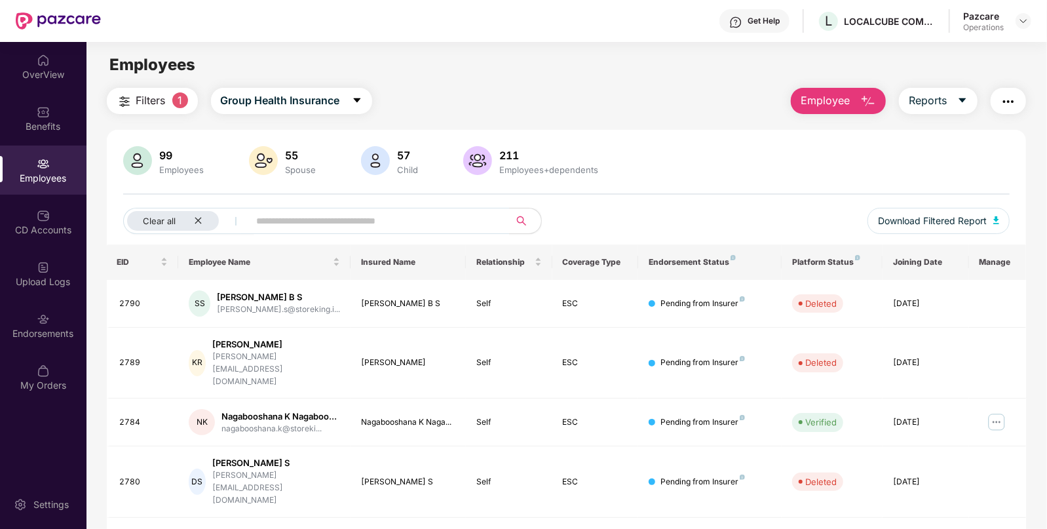
click at [140, 109] on button "Filters 1" at bounding box center [152, 101] width 91 height 26
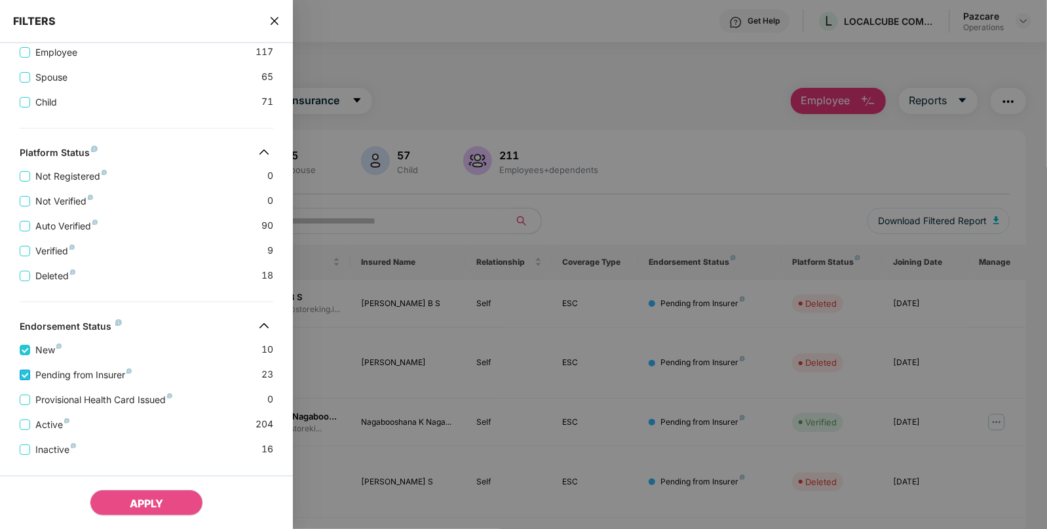
click at [48, 377] on span "Pending from Insurer" at bounding box center [83, 374] width 107 height 14
click at [131, 494] on button "APPLY" at bounding box center [146, 502] width 113 height 26
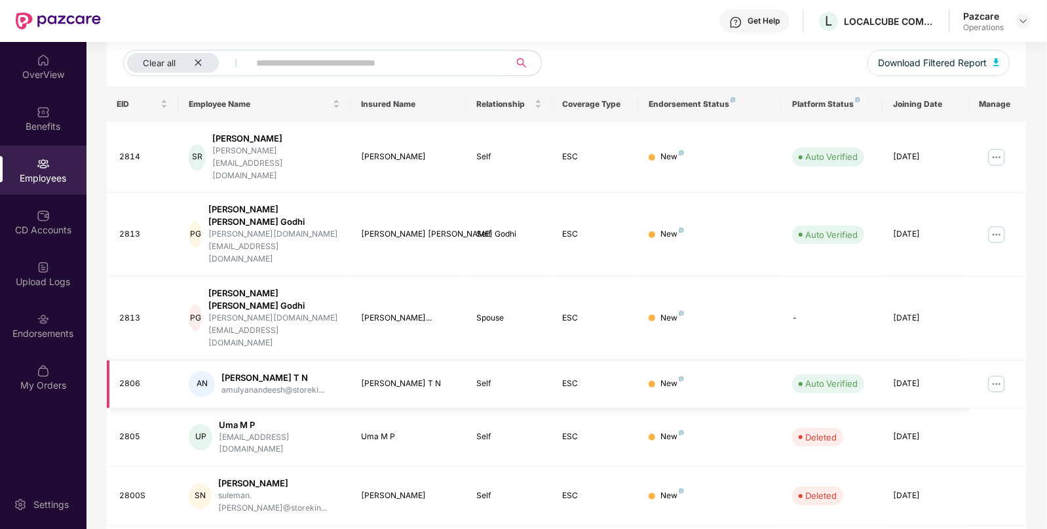
scroll to position [166, 0]
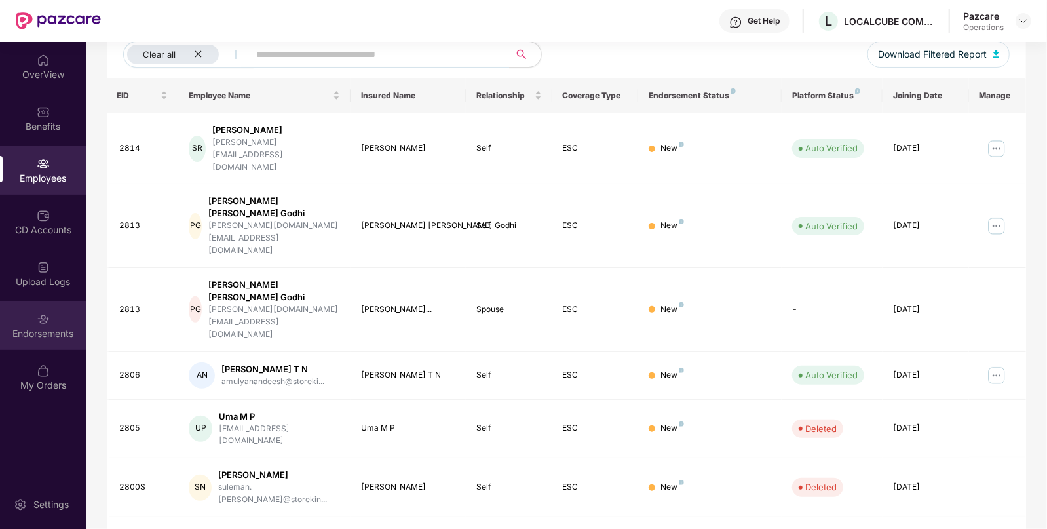
click at [37, 316] on img at bounding box center [43, 318] width 13 height 13
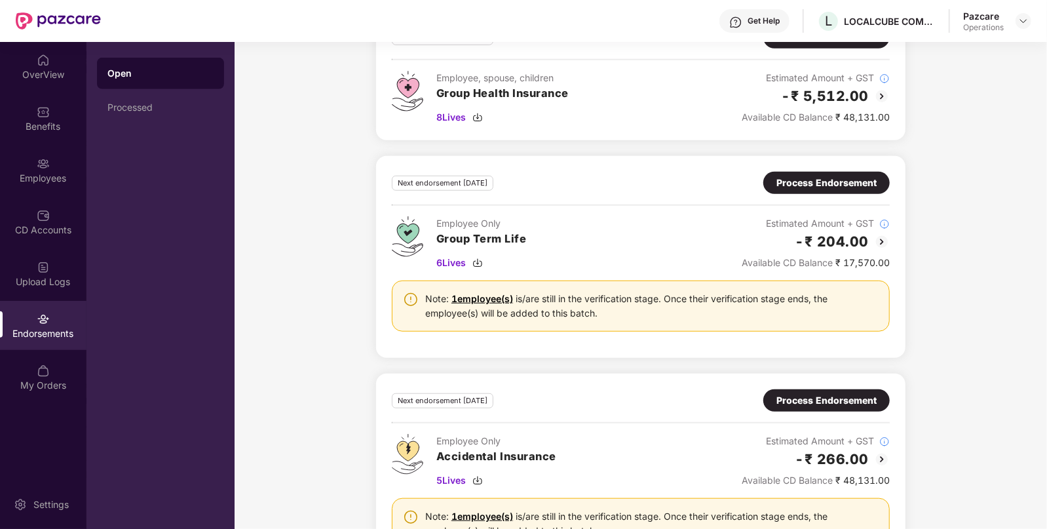
scroll to position [587, 0]
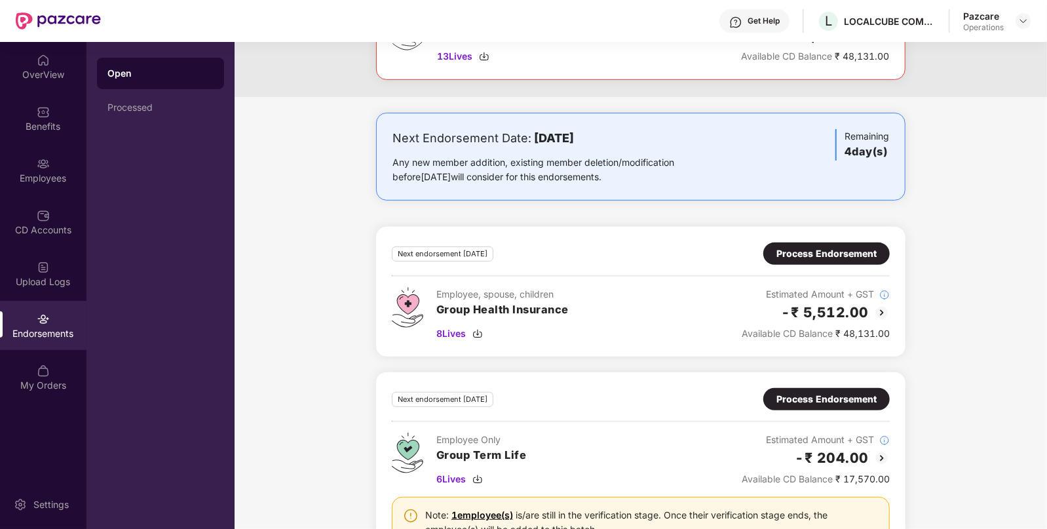
scroll to position [377, 0]
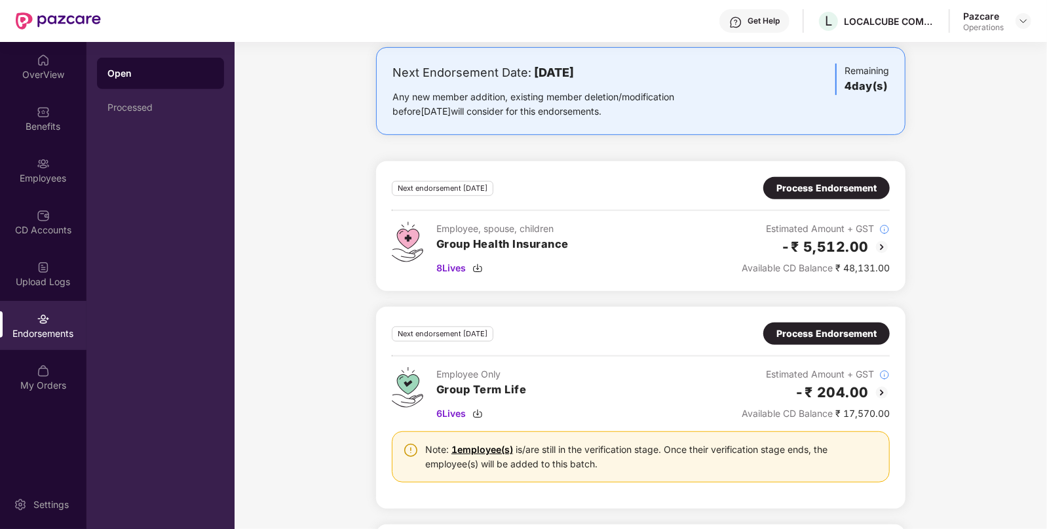
click at [878, 236] on div "-₹ 5,512.00" at bounding box center [815, 247] width 148 height 22
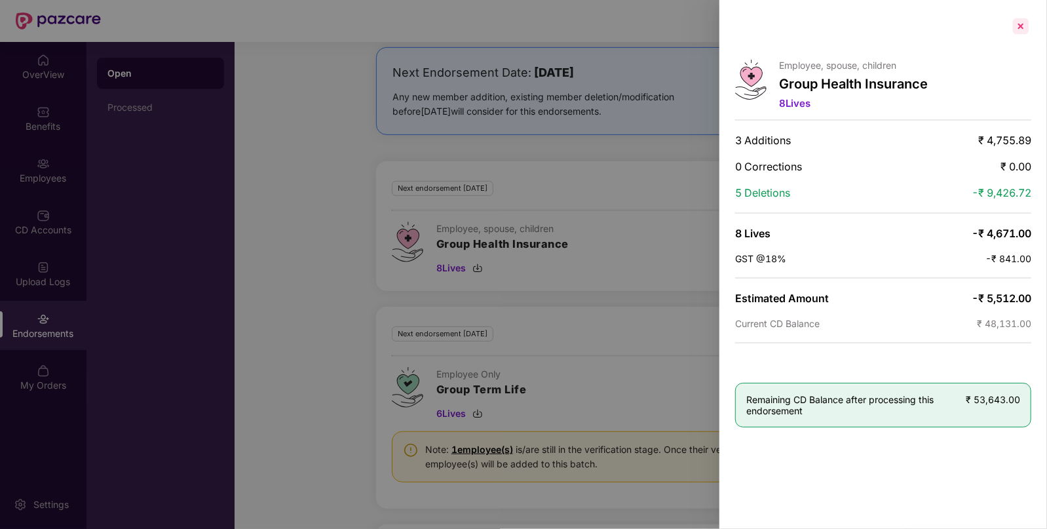
click at [1017, 24] on div at bounding box center [1020, 26] width 21 height 21
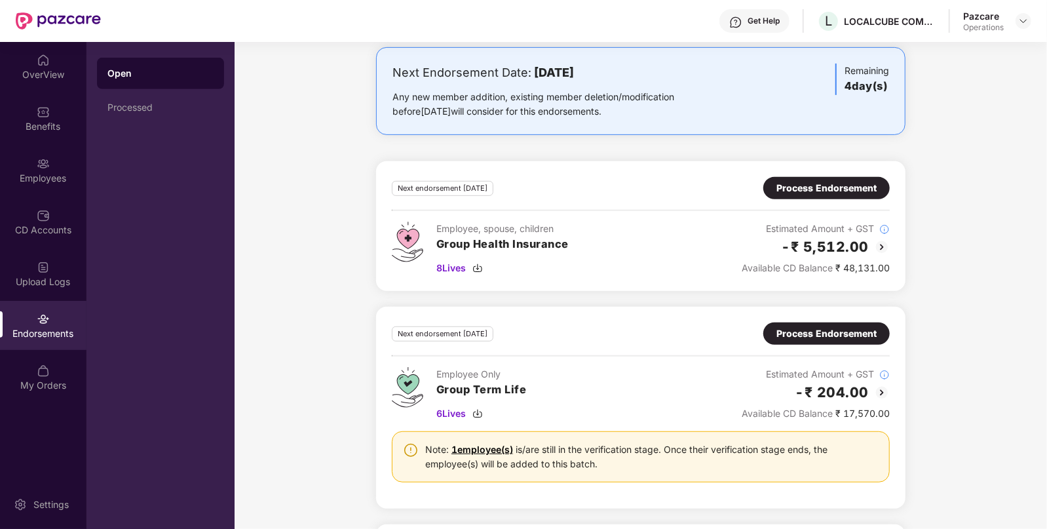
click at [835, 190] on div "Process Endorsement" at bounding box center [826, 188] width 100 height 14
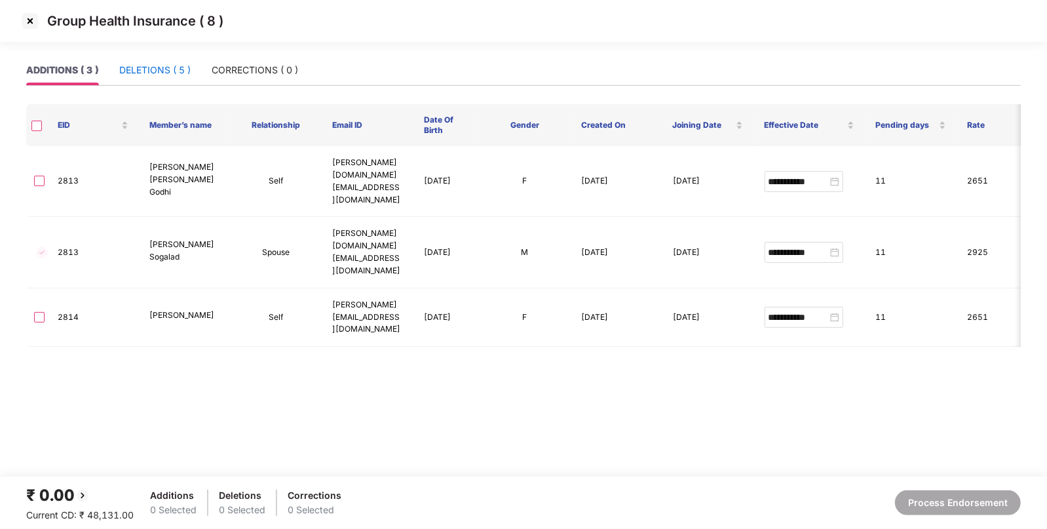
click at [164, 65] on div "DELETIONS ( 5 )" at bounding box center [154, 70] width 71 height 14
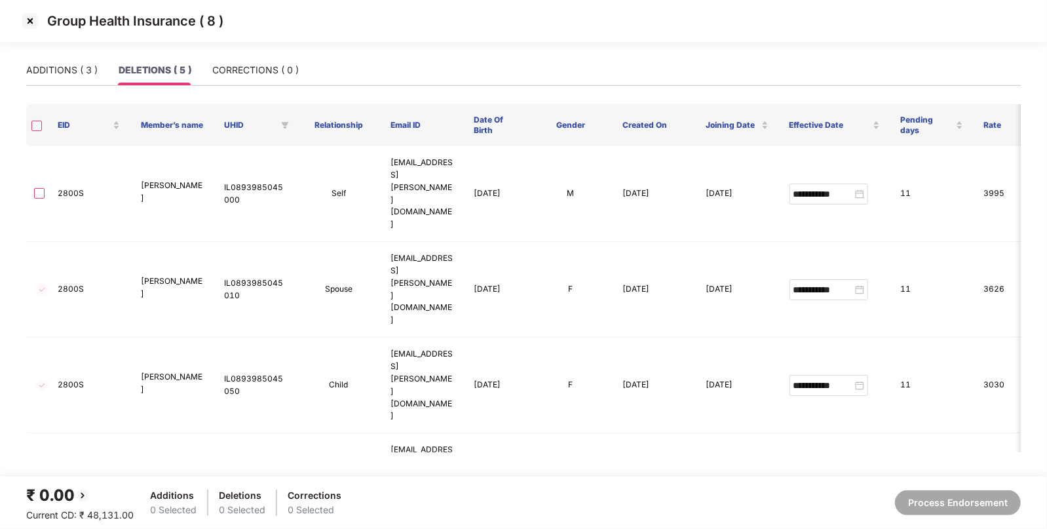
click at [26, 18] on img at bounding box center [30, 20] width 21 height 21
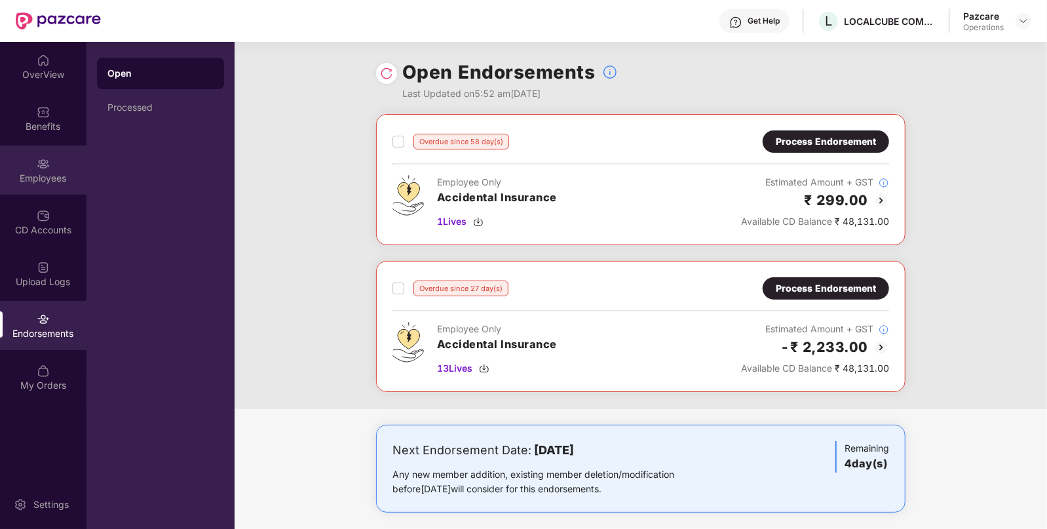
click at [44, 173] on div "Employees" at bounding box center [43, 178] width 86 height 13
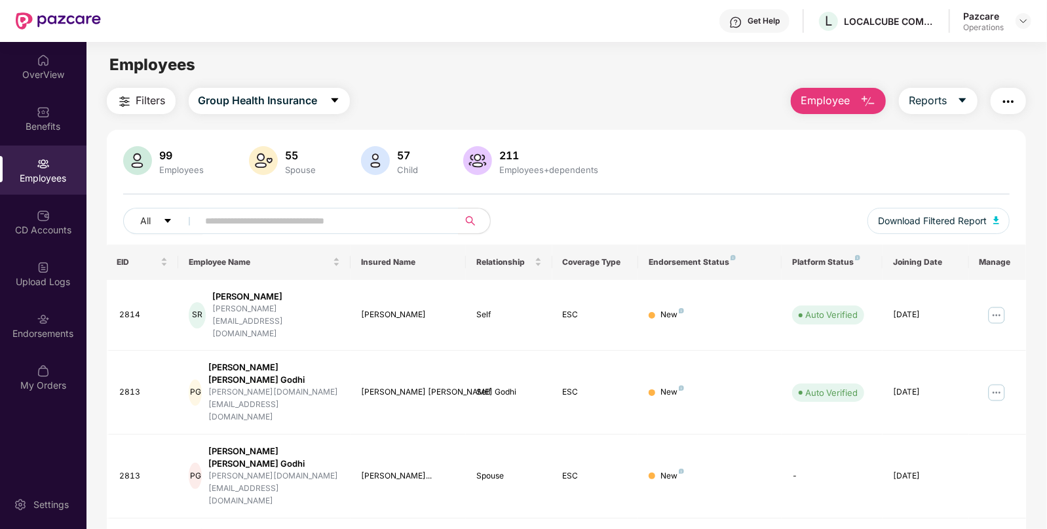
click at [998, 108] on button "button" at bounding box center [1007, 101] width 35 height 26
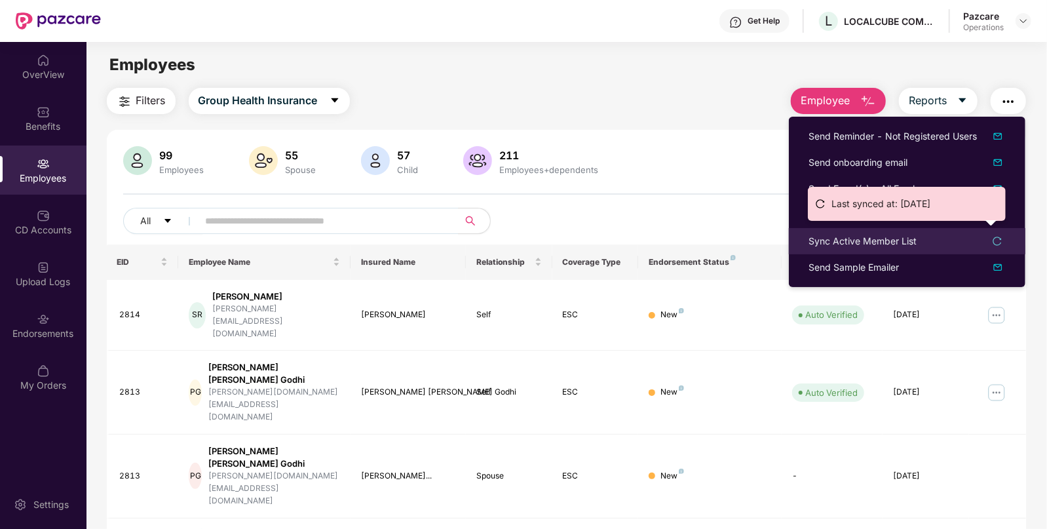
click at [853, 240] on div "Sync Active Member List" at bounding box center [862, 241] width 108 height 14
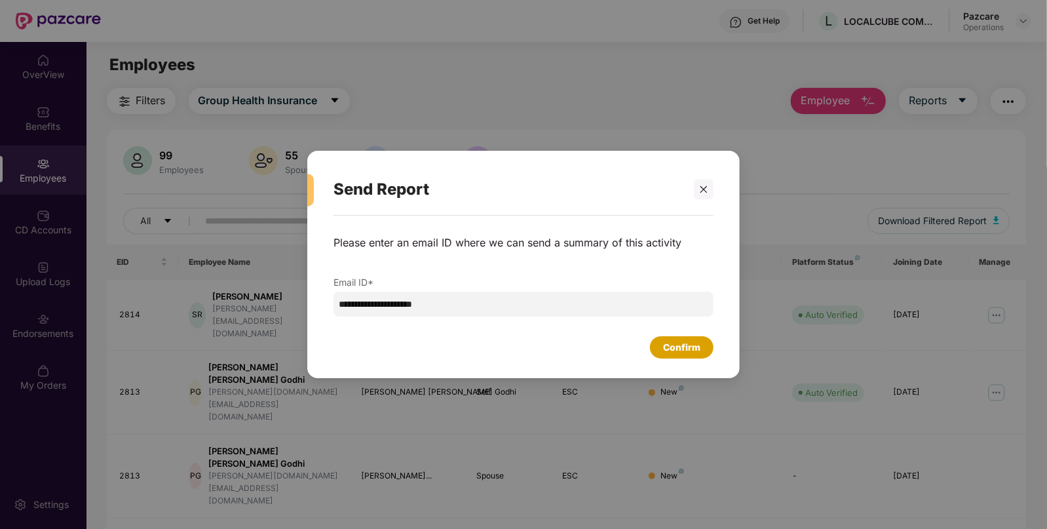
click at [664, 344] on div "Confirm" at bounding box center [681, 347] width 37 height 14
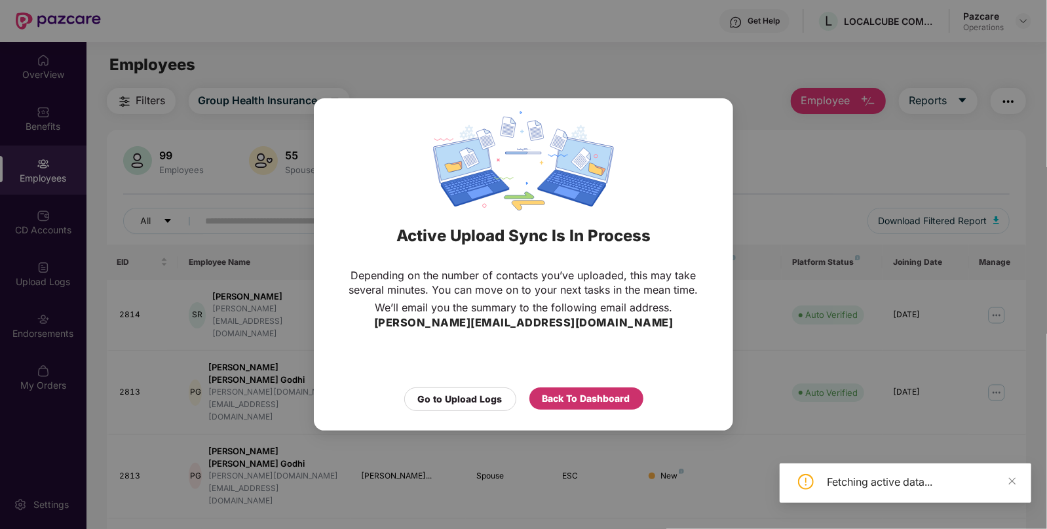
click at [567, 400] on div "Back To Dashboard" at bounding box center [586, 398] width 88 height 14
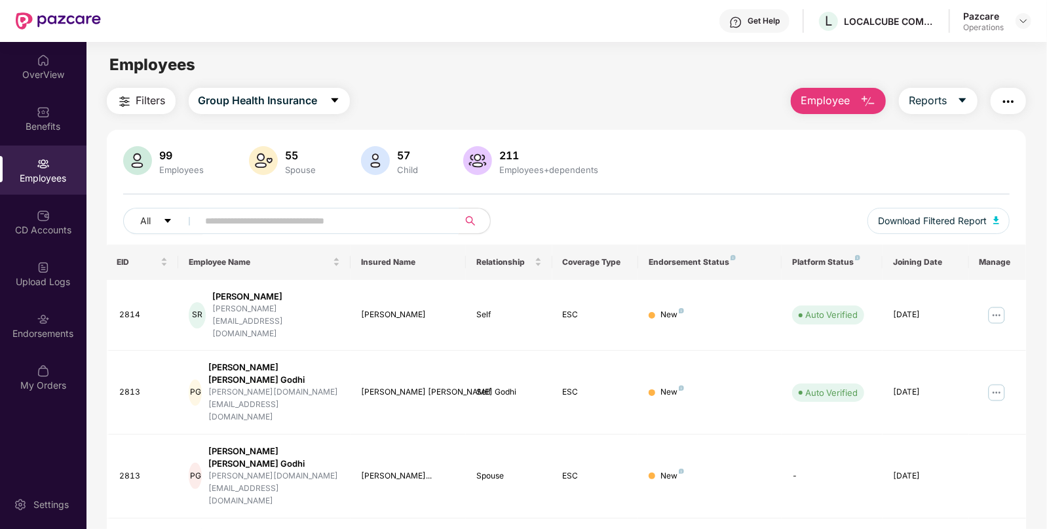
click at [206, 219] on input "text" at bounding box center [323, 221] width 235 height 20
paste input "****"
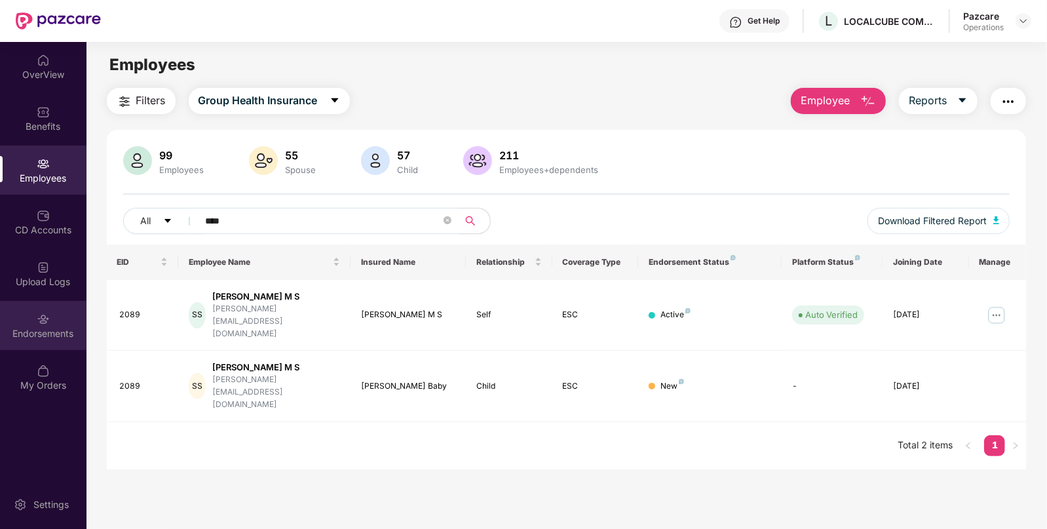
type input "****"
click at [64, 327] on div "Endorsements" at bounding box center [43, 333] width 86 height 13
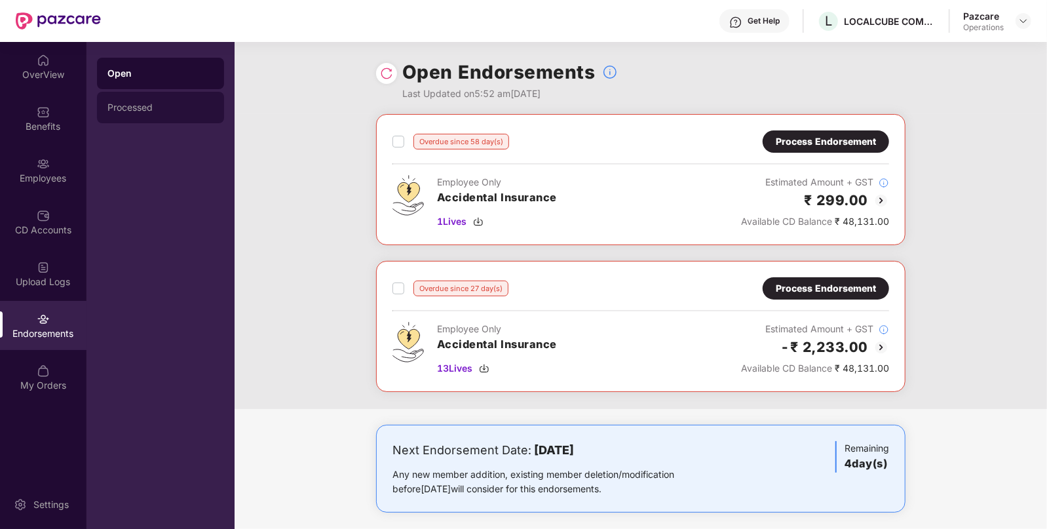
click at [121, 103] on div "Processed" at bounding box center [160, 107] width 106 height 10
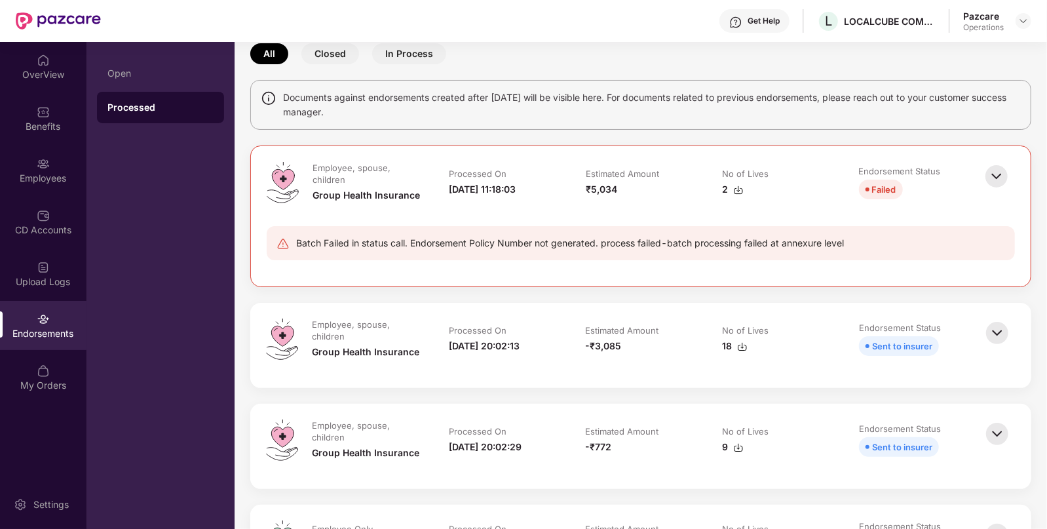
scroll to position [73, 0]
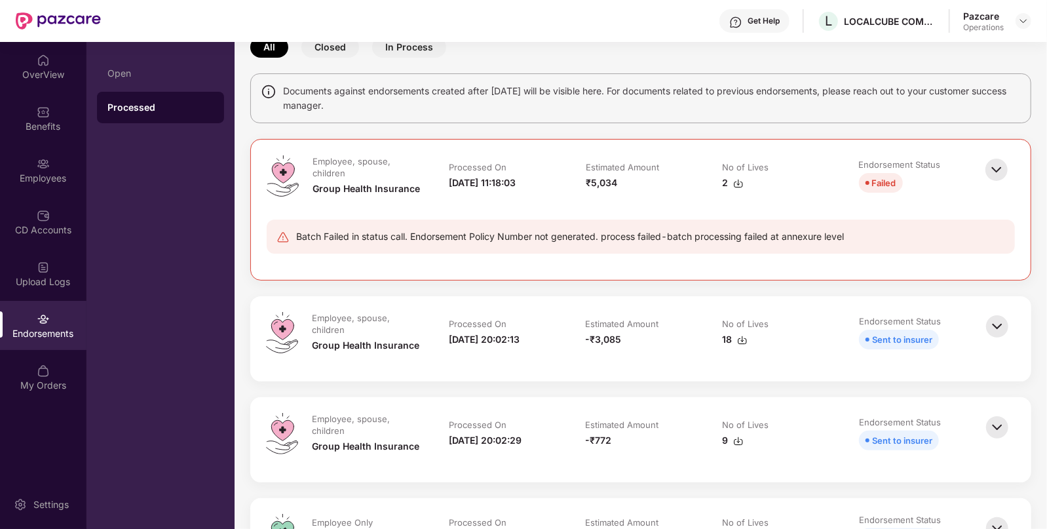
click at [1000, 167] on img at bounding box center [996, 169] width 29 height 29
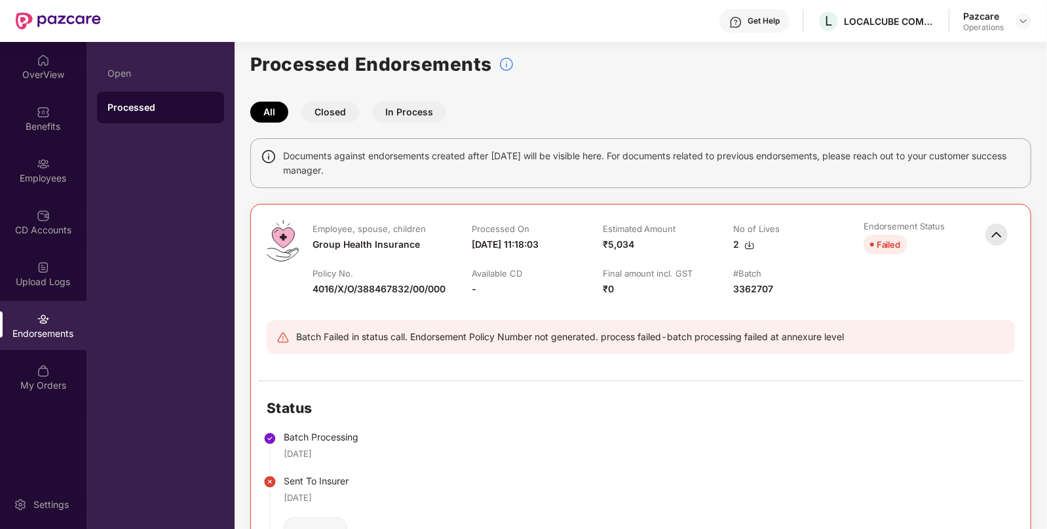
scroll to position [0, 0]
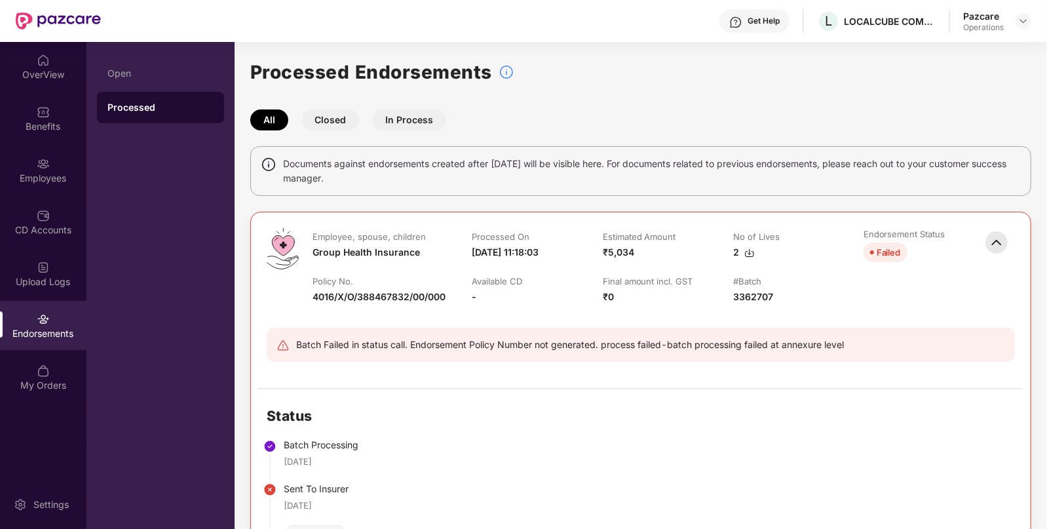
click at [358, 257] on div "Group Health Insurance" at bounding box center [365, 252] width 107 height 14
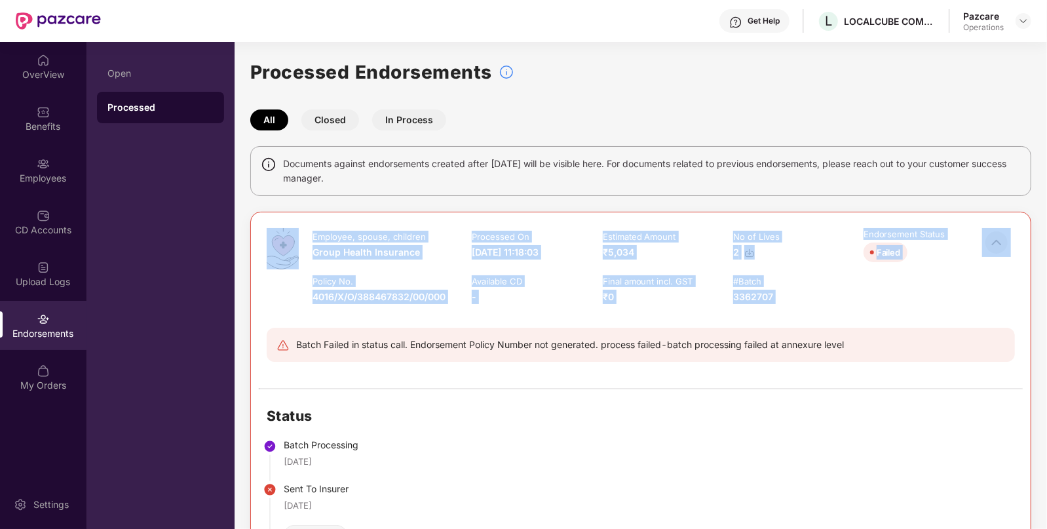
drag, startPoint x: 242, startPoint y: 203, endPoint x: 822, endPoint y: 319, distance: 591.1
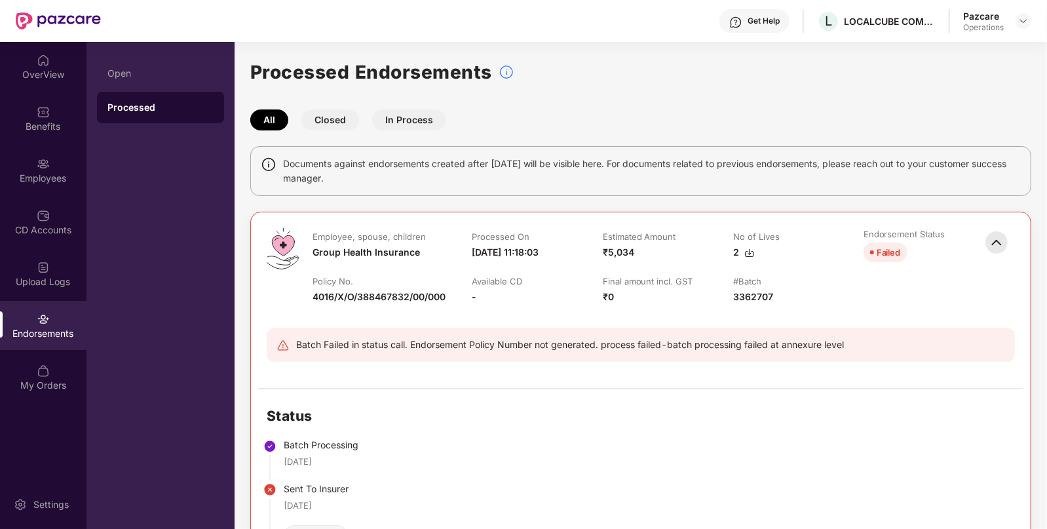
click at [606, 111] on div "All Closed In Process" at bounding box center [640, 119] width 781 height 21
click at [1023, 24] on img at bounding box center [1023, 21] width 10 height 10
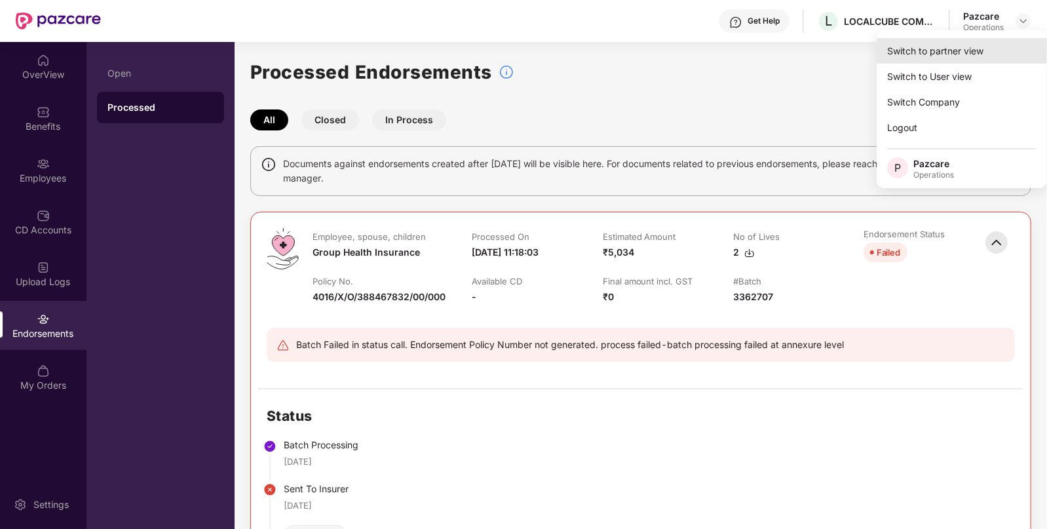
click at [946, 54] on div "Switch to partner view" at bounding box center [961, 51] width 170 height 26
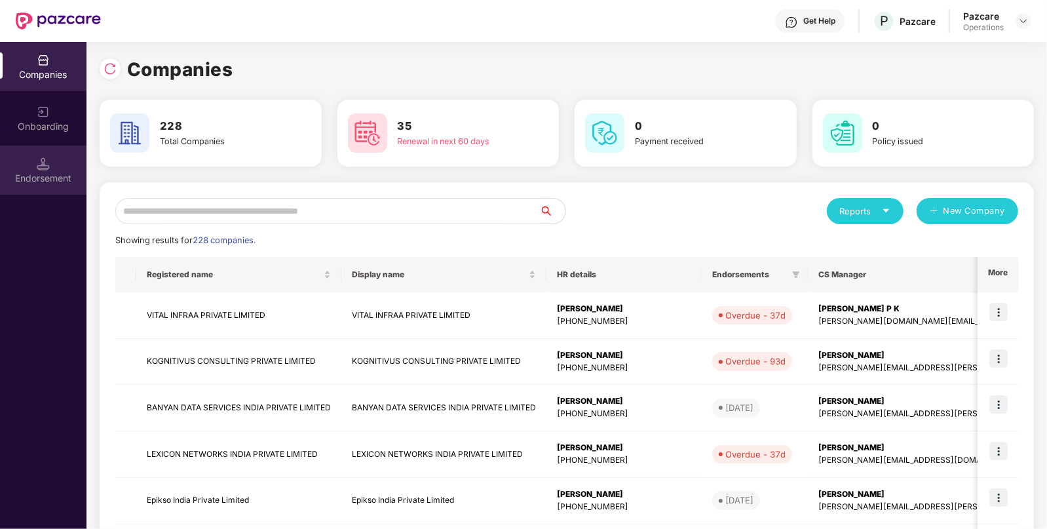
click at [66, 191] on div "Endorsement" at bounding box center [43, 169] width 86 height 49
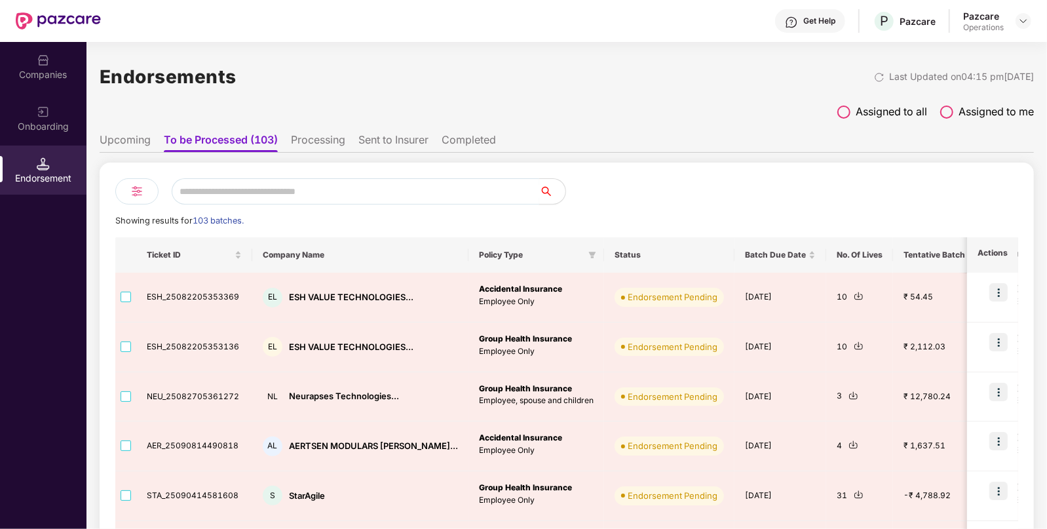
click at [248, 189] on input "text" at bounding box center [355, 191] width 367 height 26
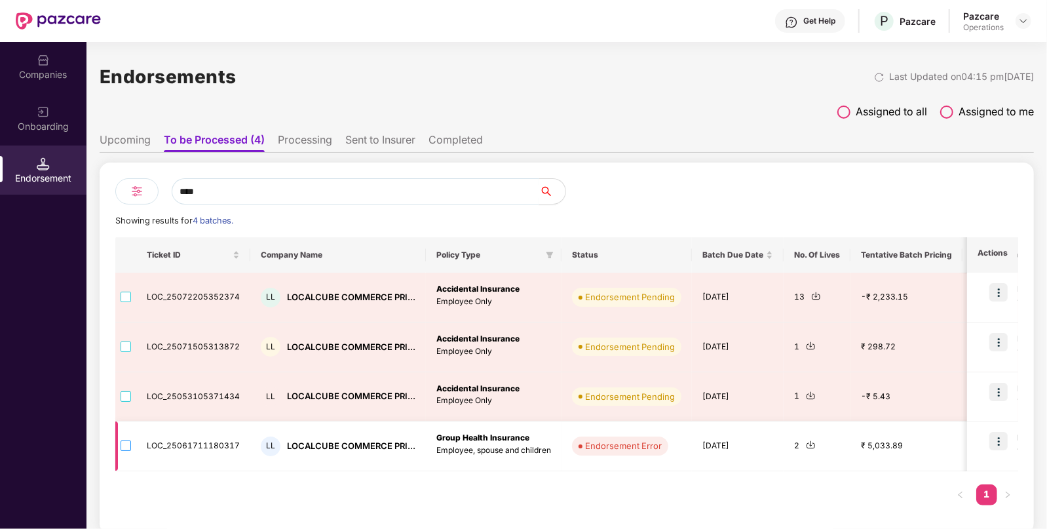
type input "****"
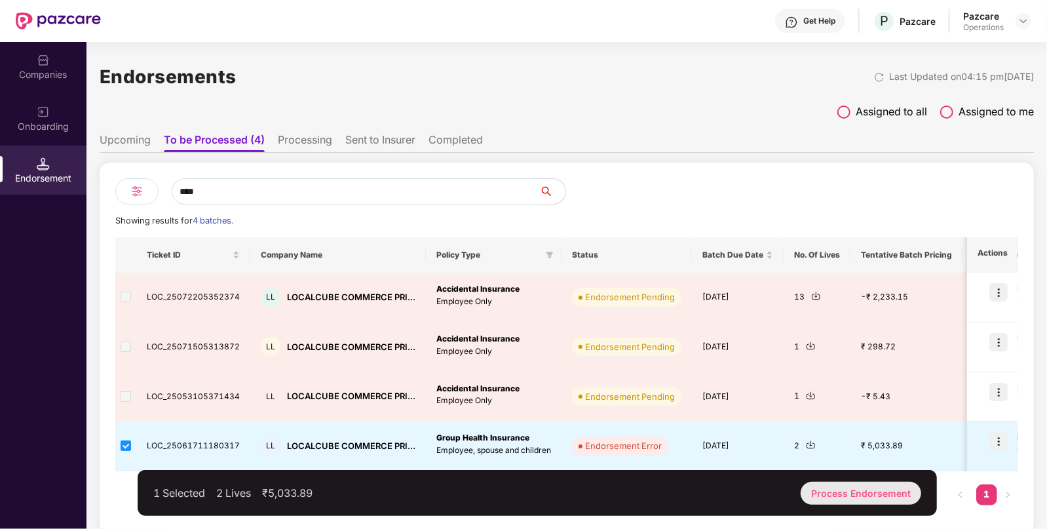
click at [869, 500] on div "Process Endorsement" at bounding box center [860, 492] width 121 height 23
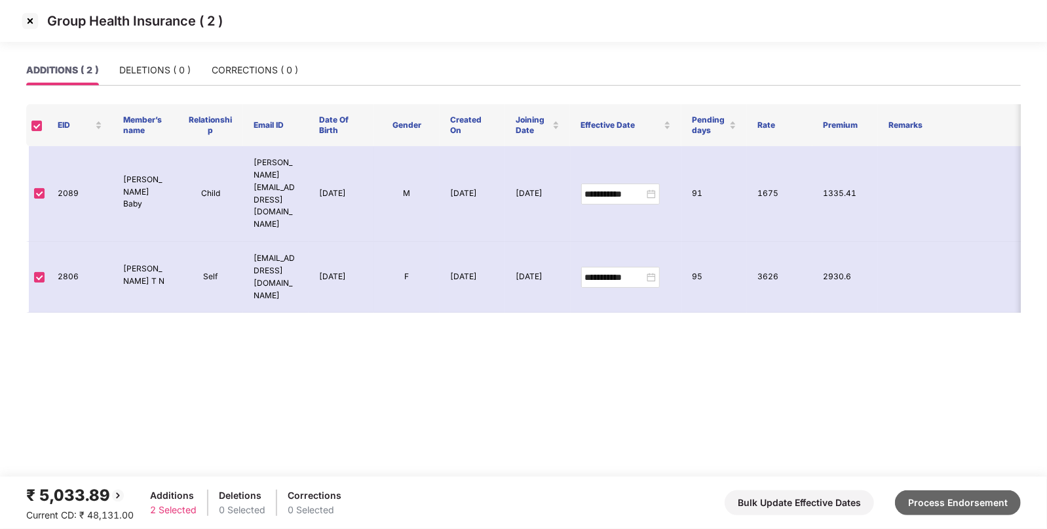
click at [952, 496] on button "Process Endorsement" at bounding box center [958, 502] width 126 height 25
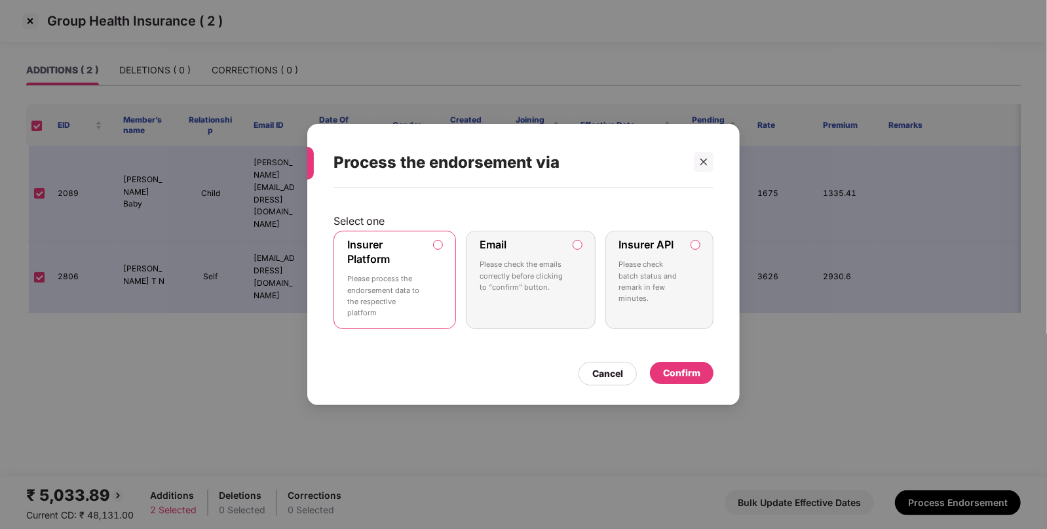
click at [692, 363] on div "Confirm" at bounding box center [682, 373] width 64 height 22
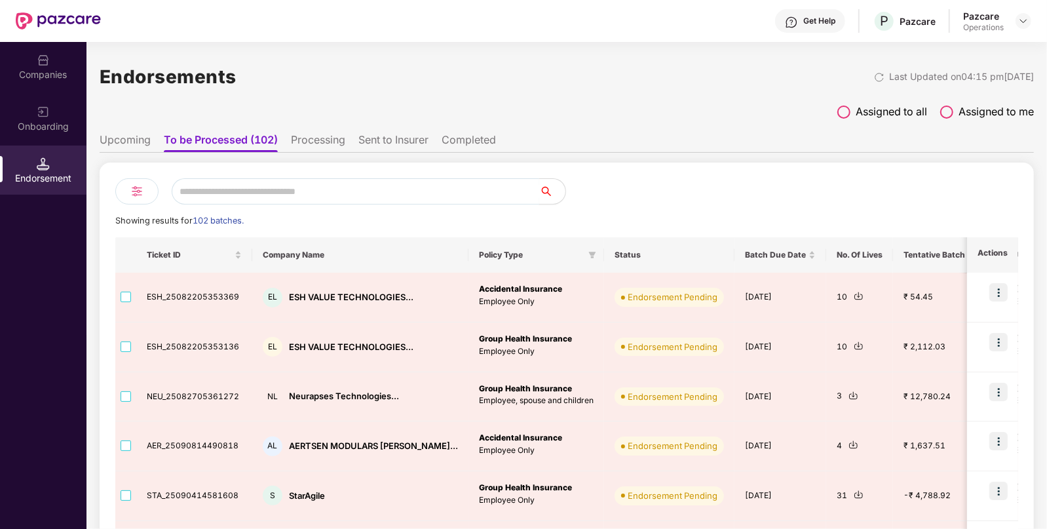
click at [391, 183] on input "text" at bounding box center [355, 191] width 367 height 26
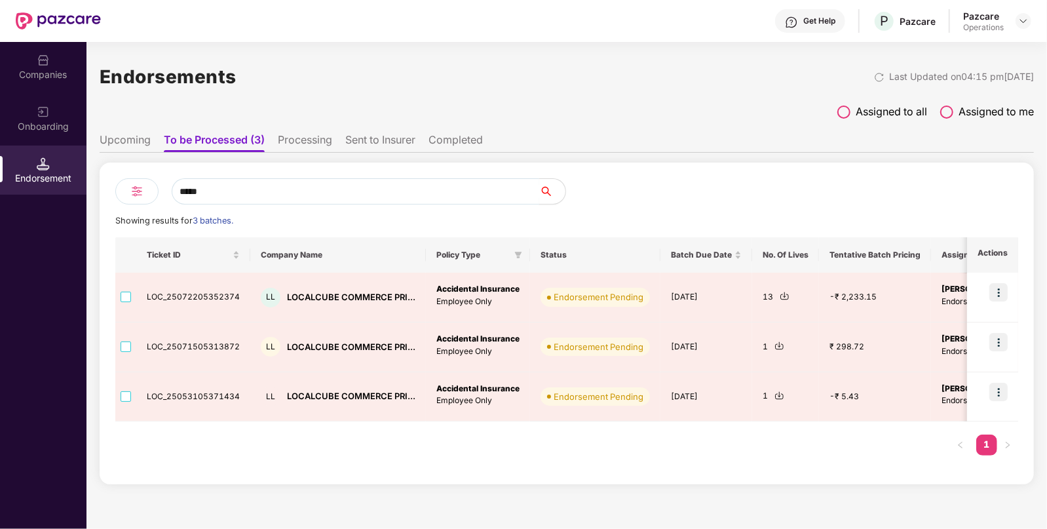
type input "*****"
click at [298, 143] on li "Processing" at bounding box center [305, 142] width 54 height 19
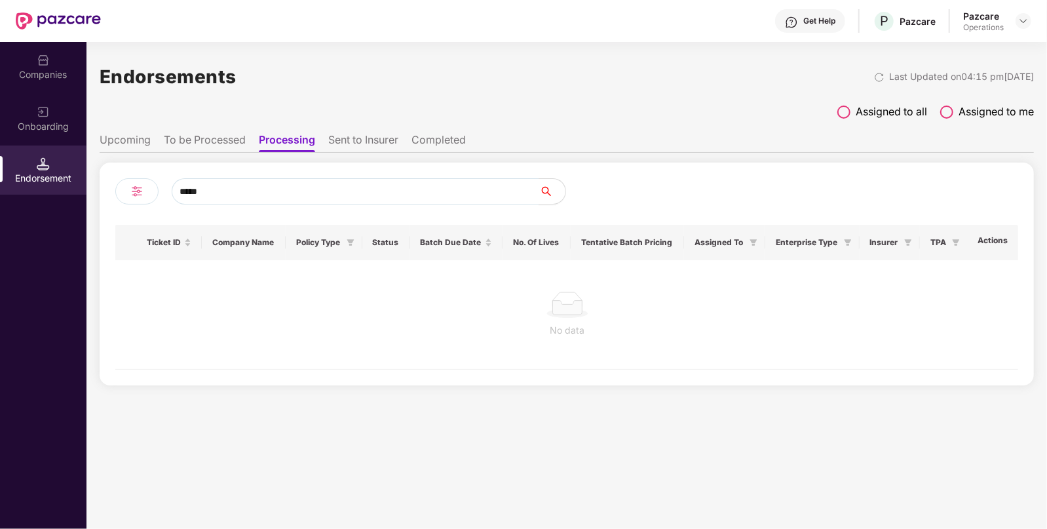
click at [331, 141] on li "Sent to Insurer" at bounding box center [363, 142] width 70 height 19
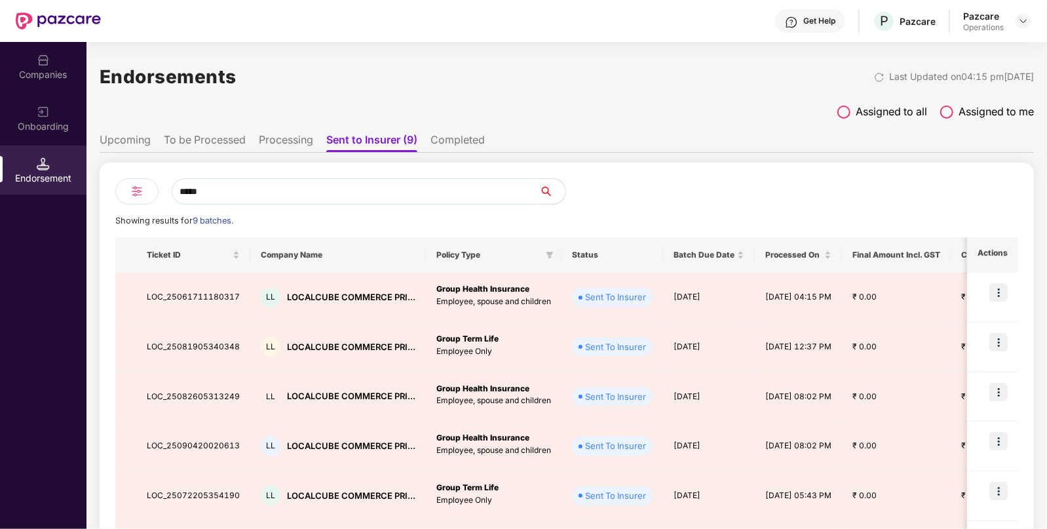
click at [343, 190] on input "*****" at bounding box center [355, 191] width 367 height 26
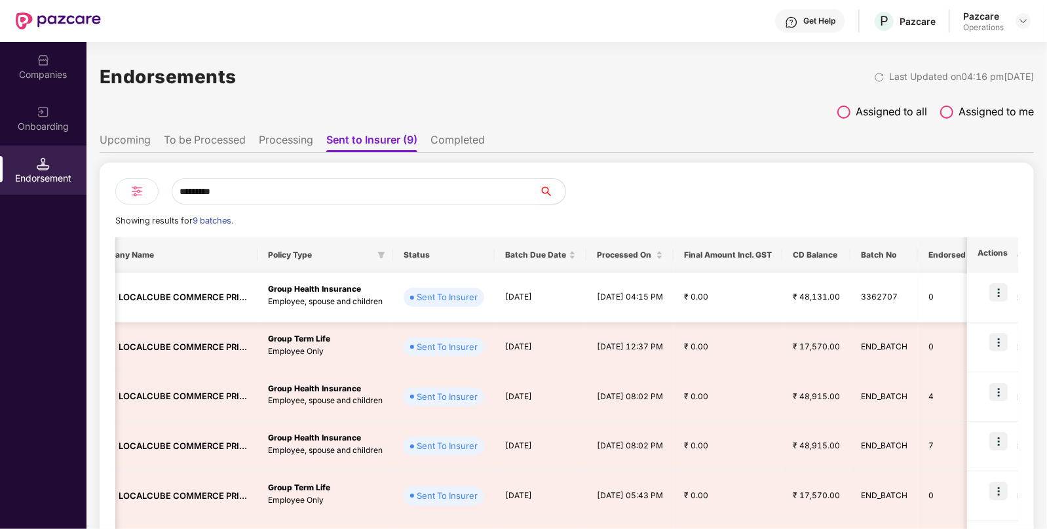
scroll to position [0, 168]
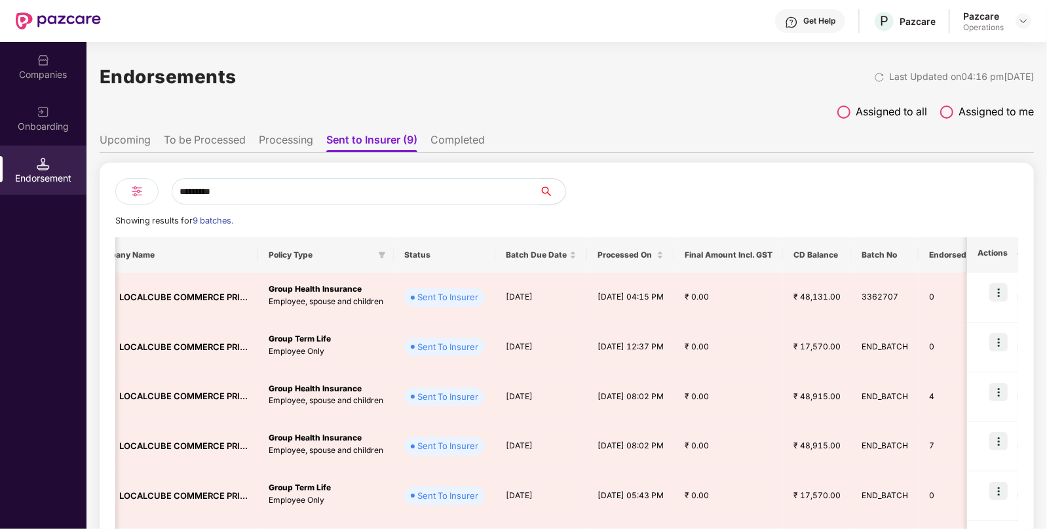
type input "*********"
click at [31, 79] on div "Companies" at bounding box center [43, 74] width 86 height 13
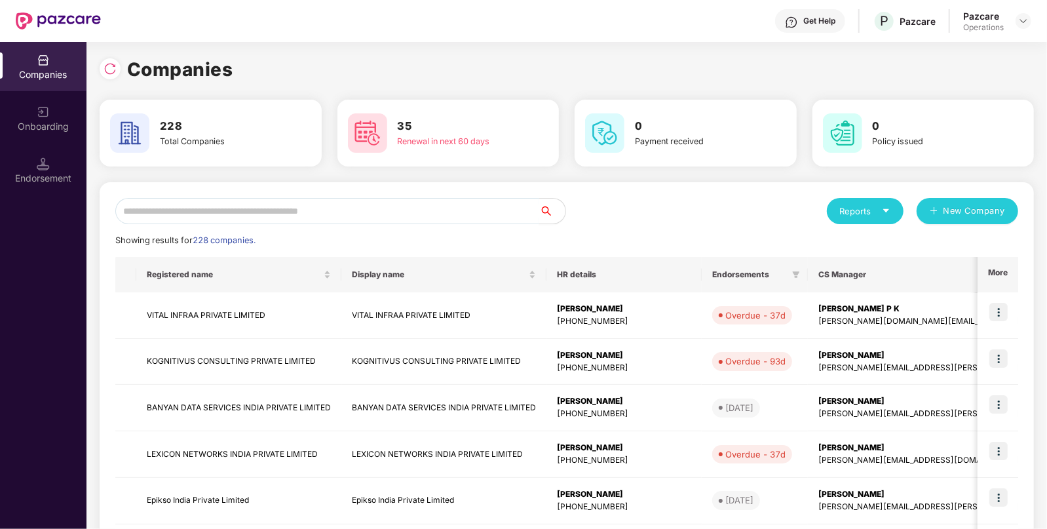
click at [288, 210] on input "text" at bounding box center [327, 211] width 424 height 26
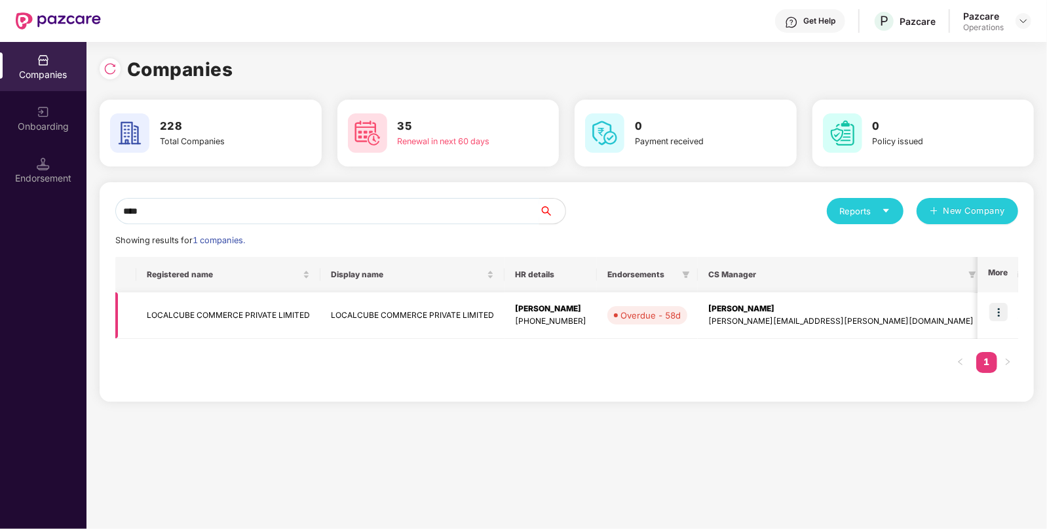
type input "****"
click at [994, 310] on img at bounding box center [998, 312] width 18 height 18
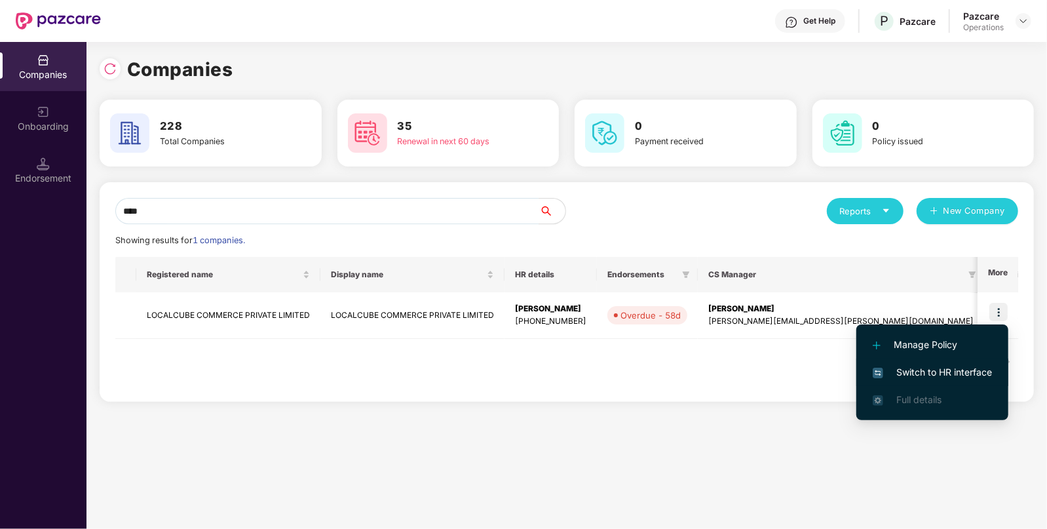
click at [920, 365] on span "Switch to HR interface" at bounding box center [931, 372] width 119 height 14
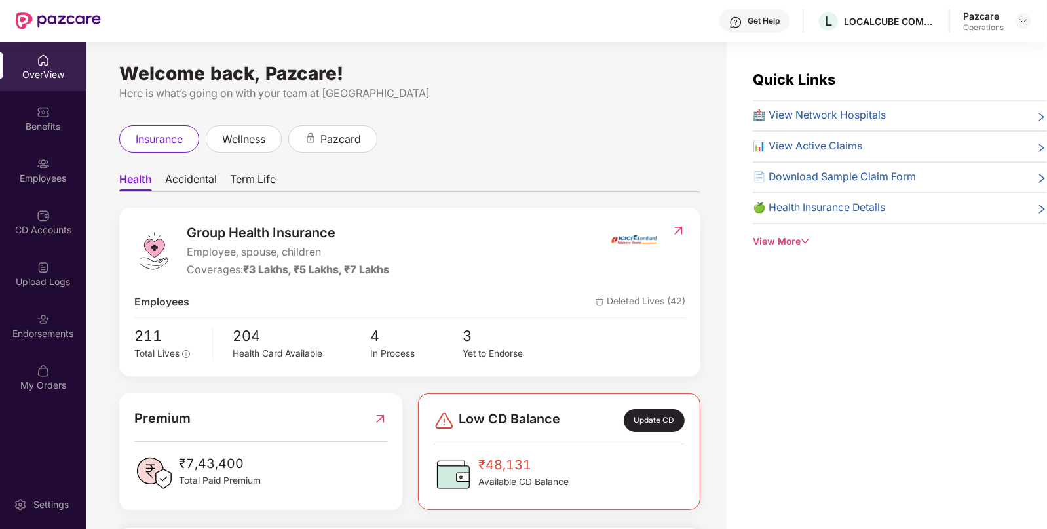
click at [34, 327] on div "Endorsements" at bounding box center [43, 333] width 86 height 13
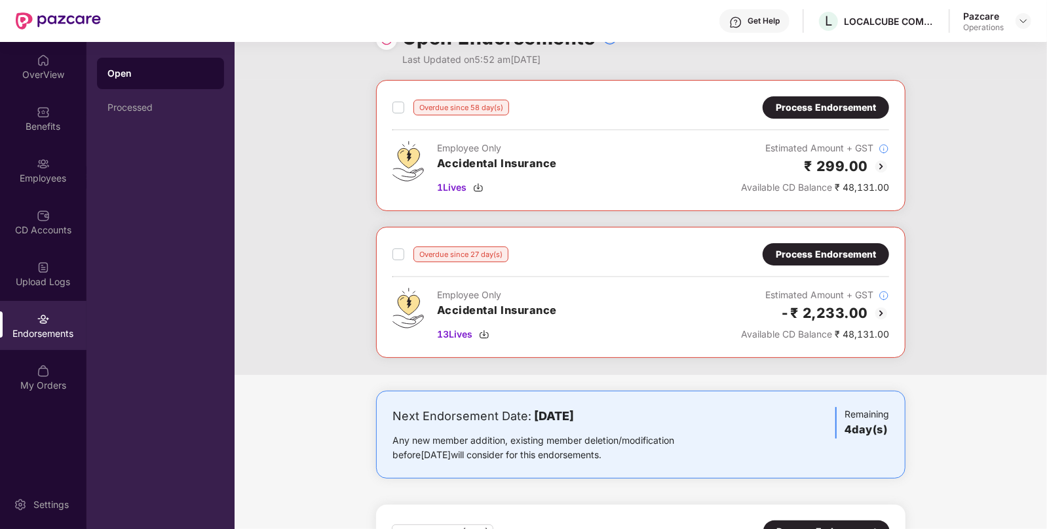
scroll to position [24, 0]
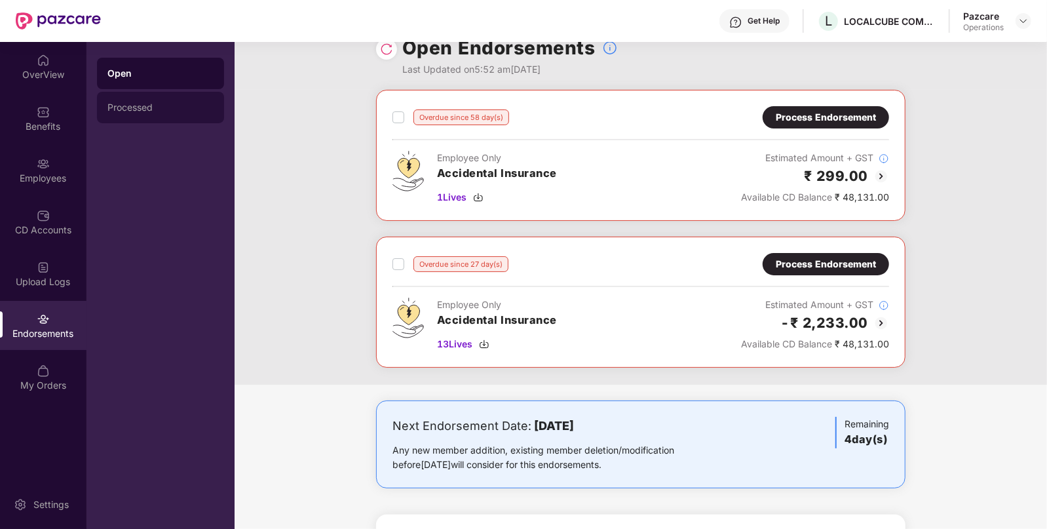
click at [138, 112] on div "Processed" at bounding box center [160, 107] width 106 height 10
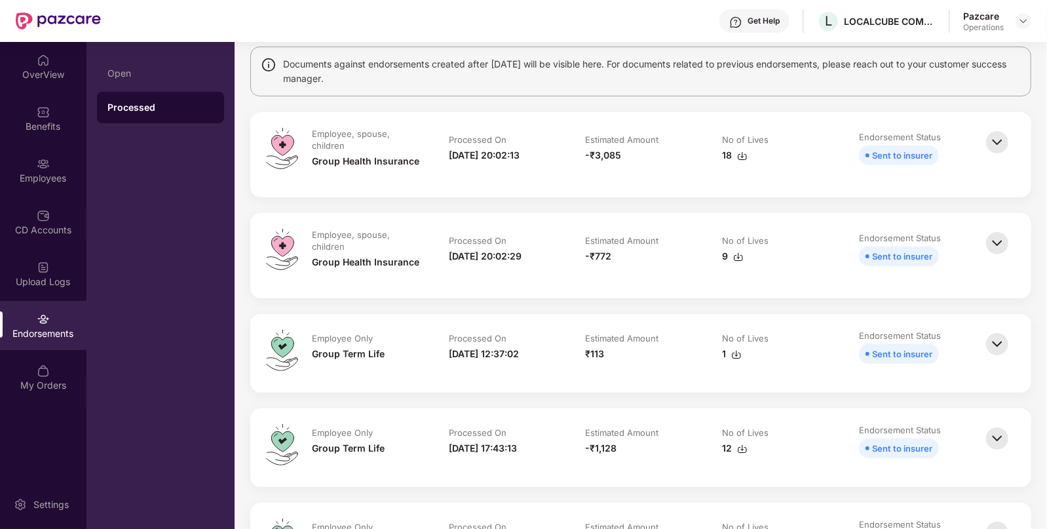
scroll to position [0, 0]
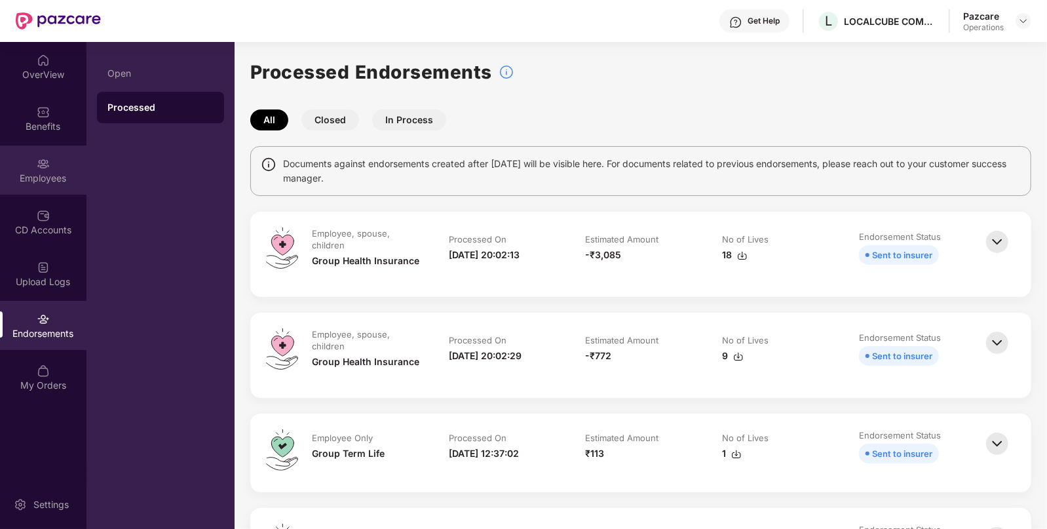
click at [45, 165] on img at bounding box center [43, 163] width 13 height 13
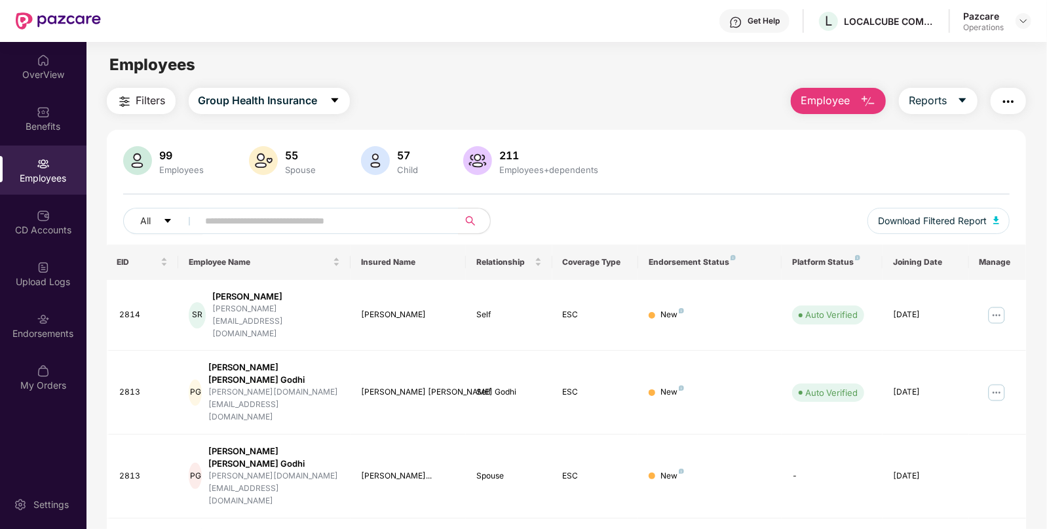
click at [143, 98] on span "Filters" at bounding box center [150, 100] width 29 height 16
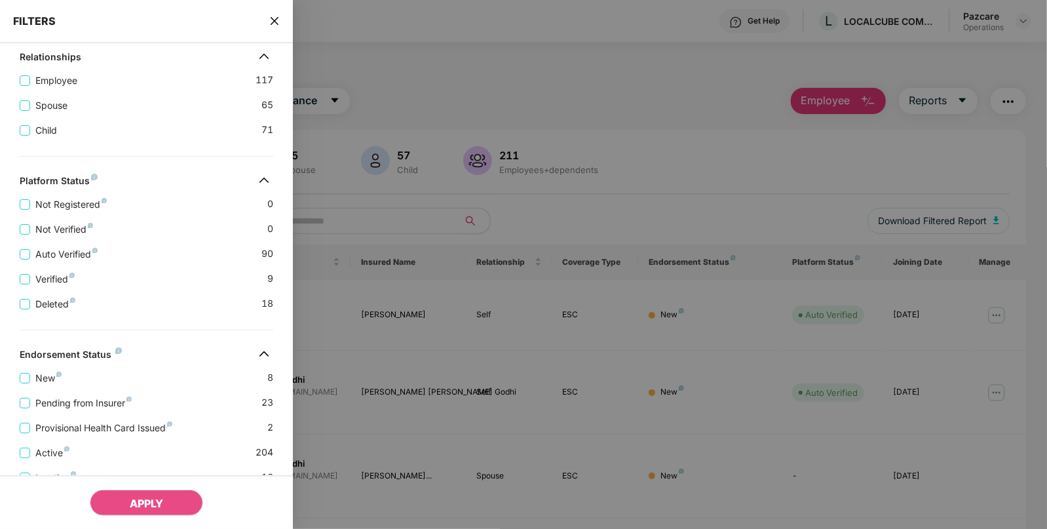
scroll to position [341, 0]
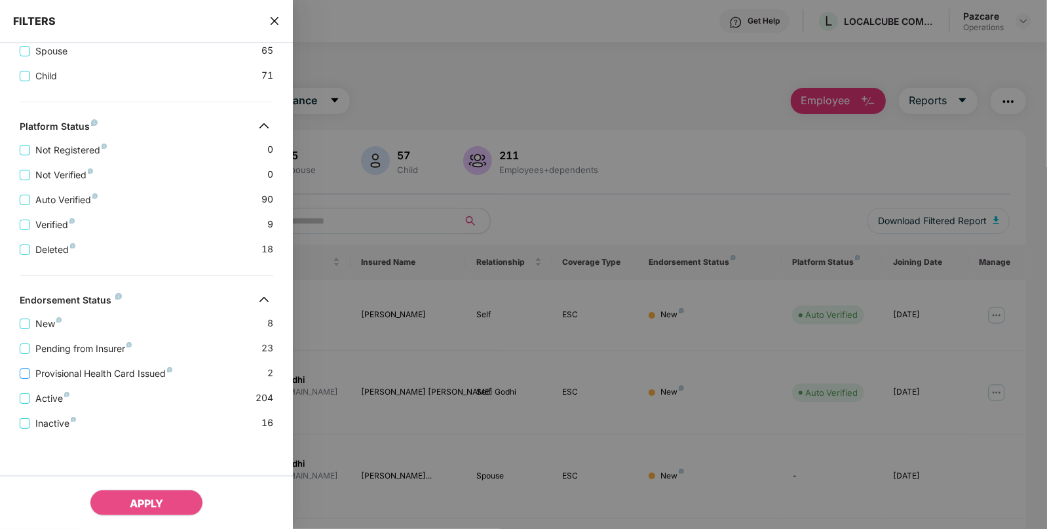
click at [86, 367] on span "Provisional Health Card Issued" at bounding box center [103, 373] width 147 height 14
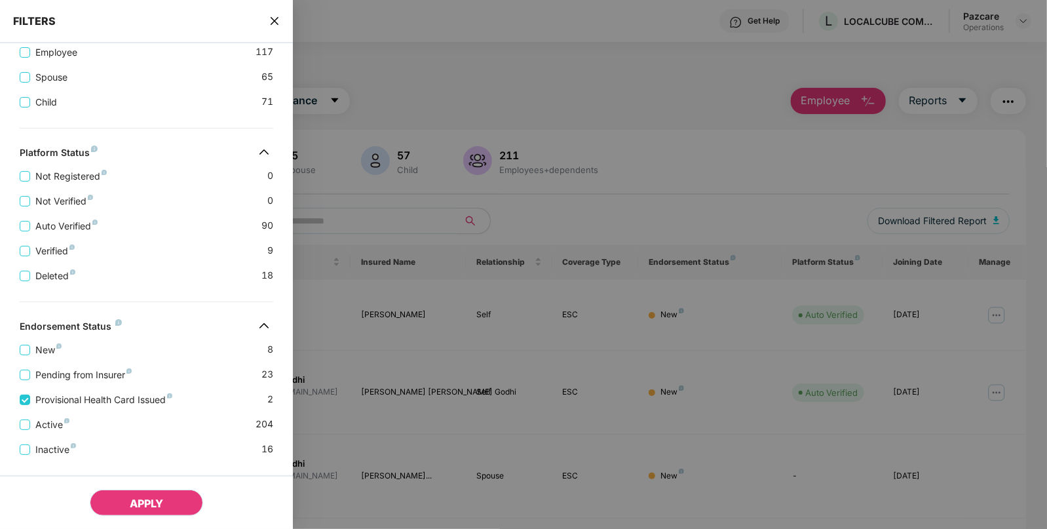
click at [124, 510] on button "APPLY" at bounding box center [146, 502] width 113 height 26
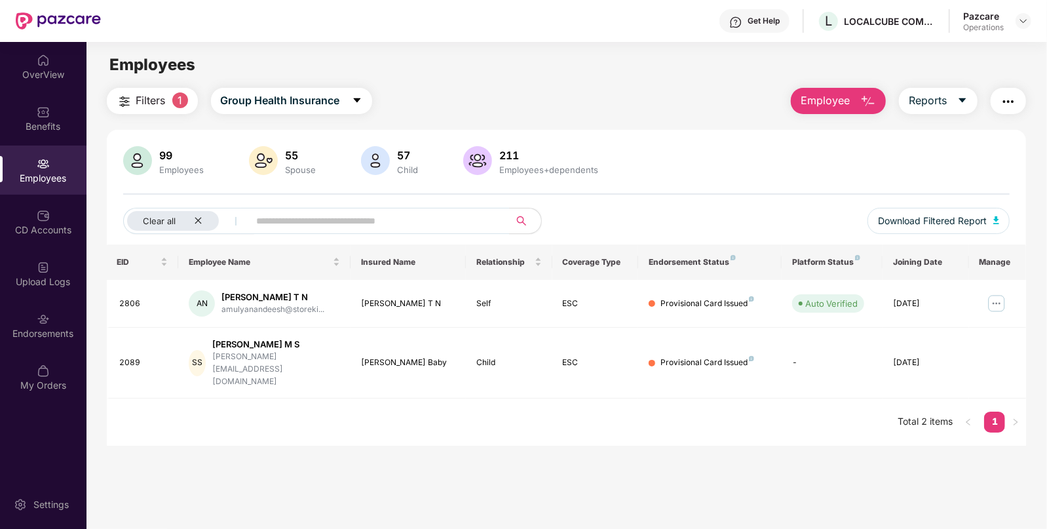
click at [1009, 97] on img "button" at bounding box center [1008, 102] width 16 height 16
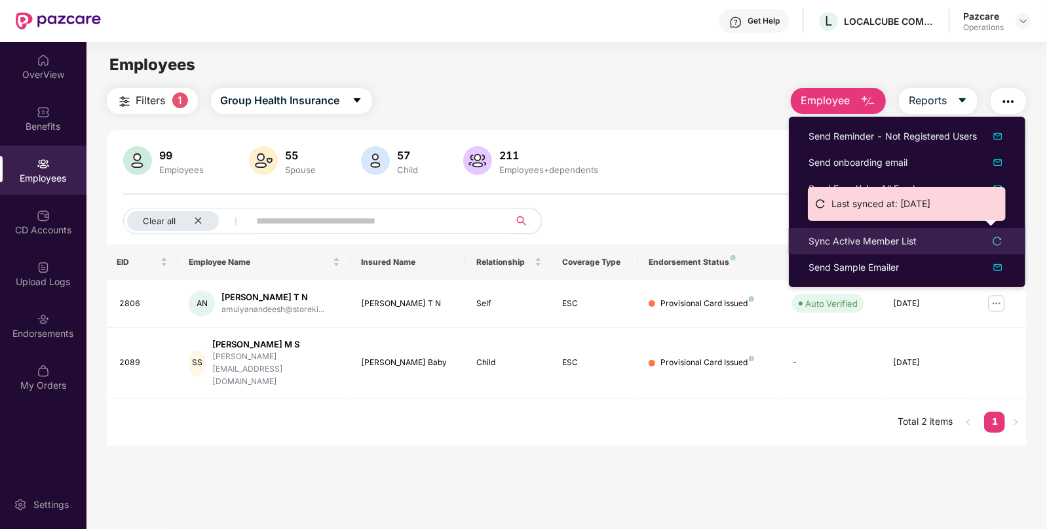
click at [845, 240] on div "Sync Active Member List" at bounding box center [862, 241] width 108 height 14
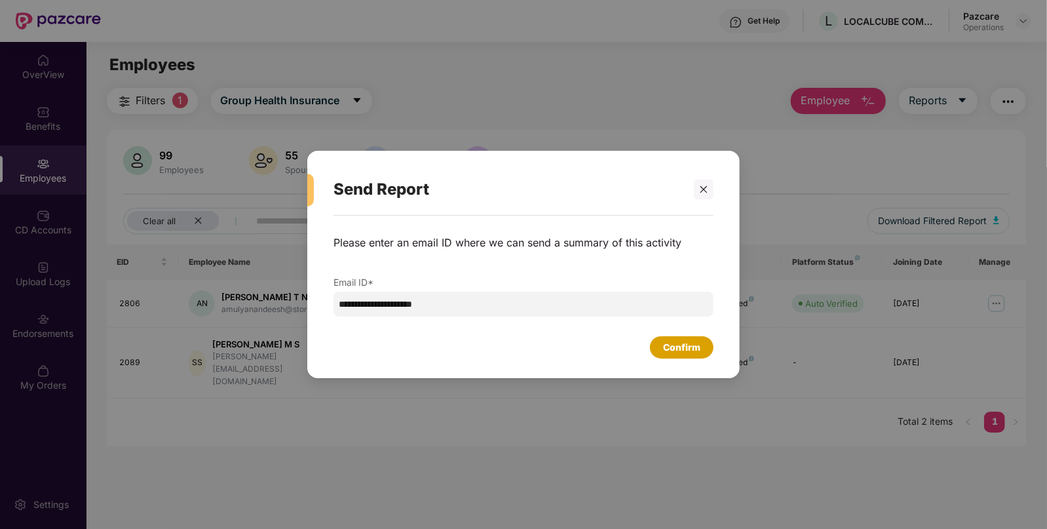
click at [671, 346] on div "Confirm" at bounding box center [681, 347] width 37 height 14
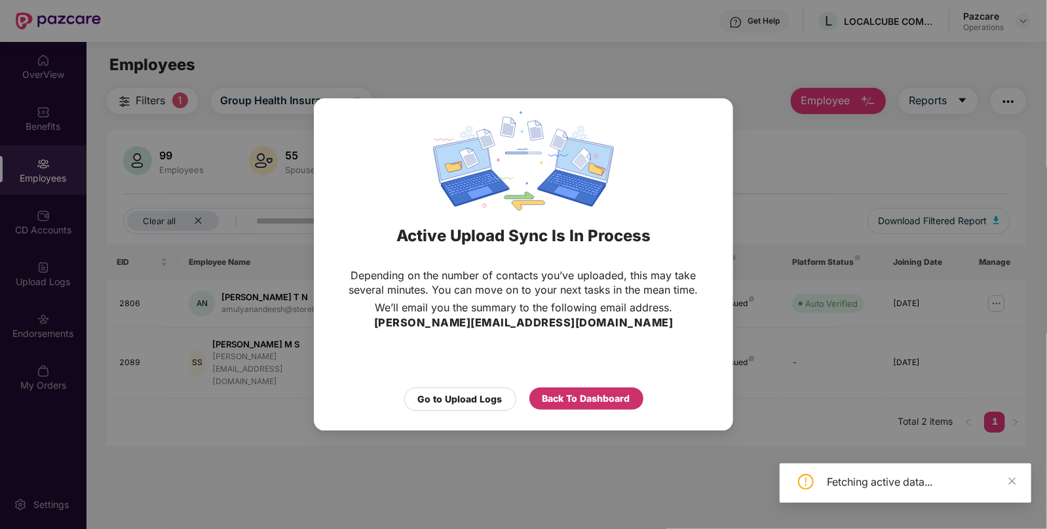
click at [576, 390] on div "Back To Dashboard" at bounding box center [586, 398] width 114 height 22
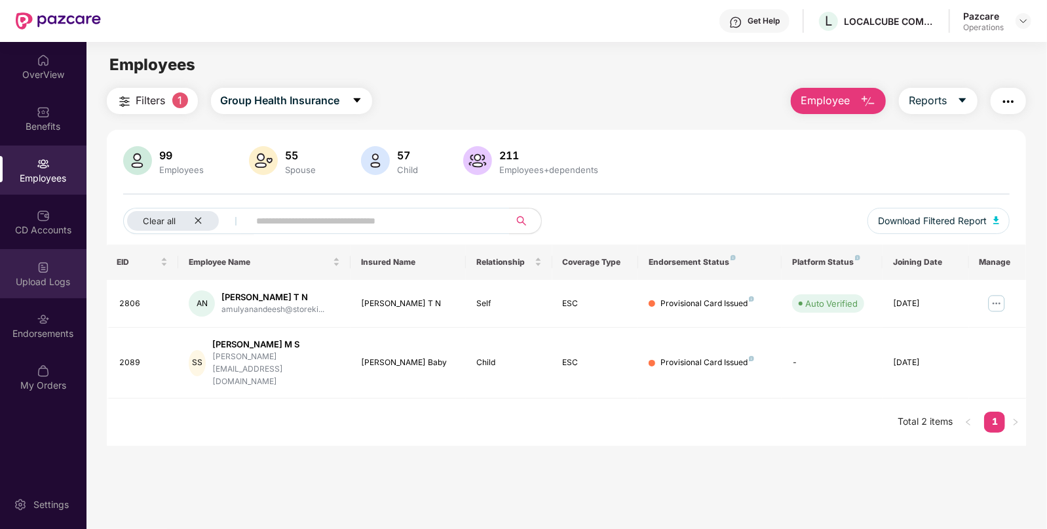
click at [18, 257] on div "Upload Logs" at bounding box center [43, 273] width 86 height 49
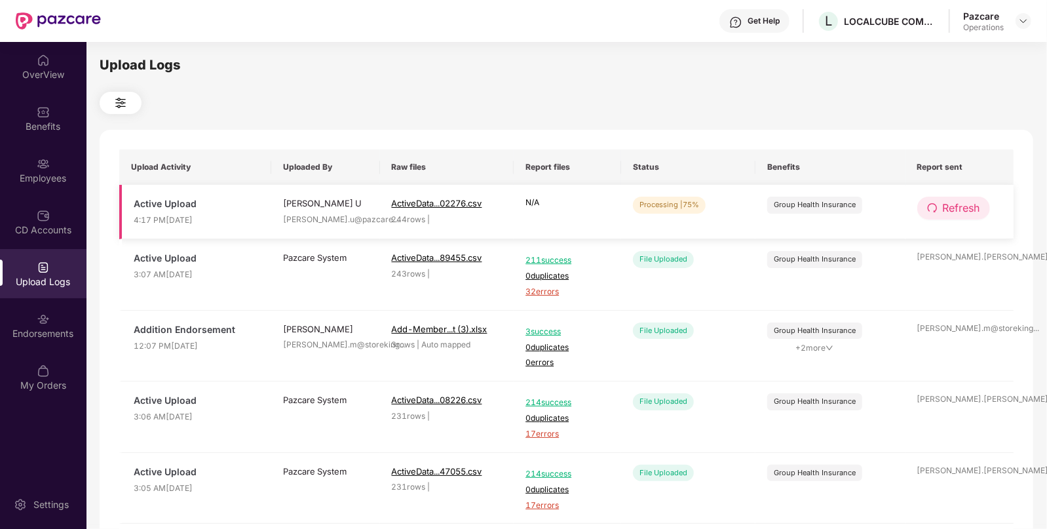
click at [933, 203] on icon "redo" at bounding box center [932, 207] width 10 height 10
click at [935, 207] on icon "redo" at bounding box center [931, 207] width 9 height 9
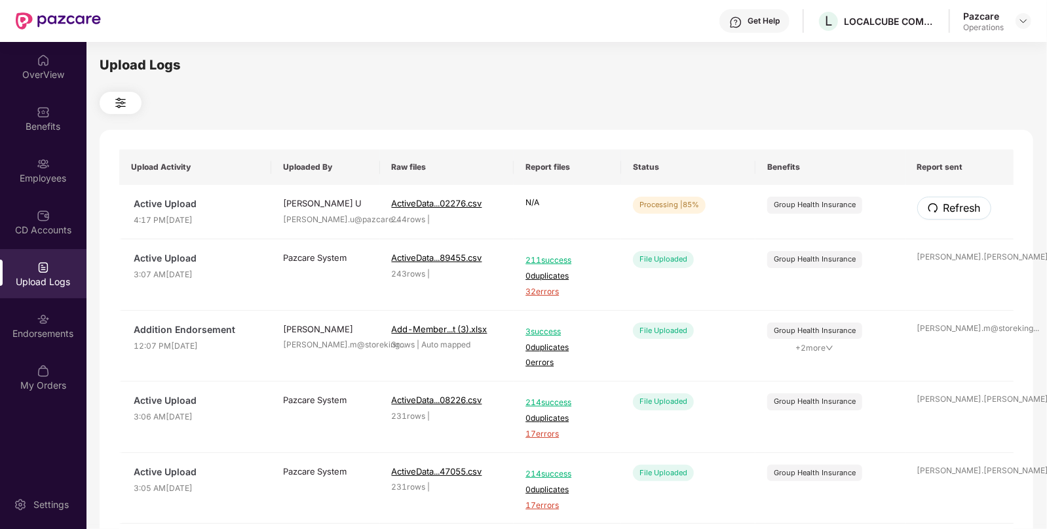
click at [935, 207] on icon "redo" at bounding box center [931, 207] width 9 height 9
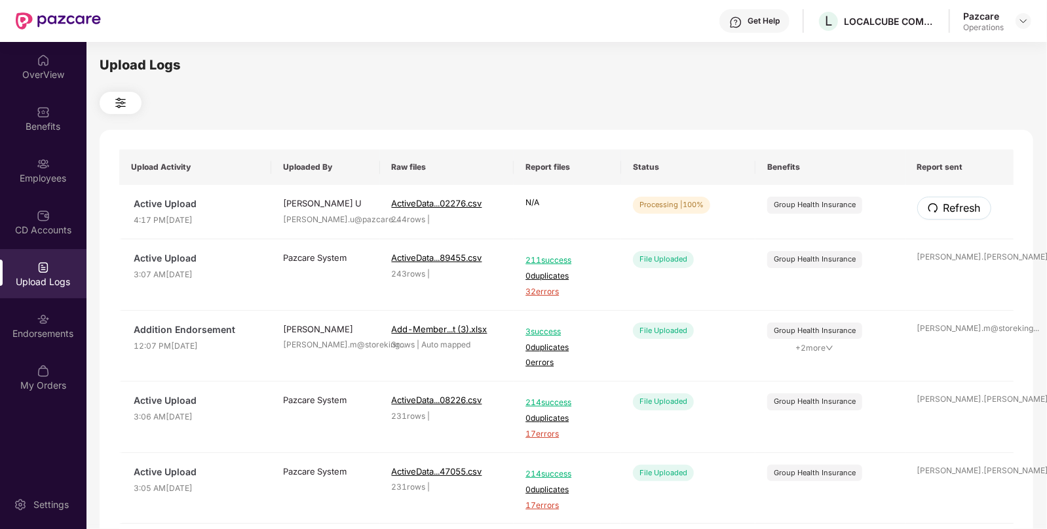
click at [935, 207] on icon "redo" at bounding box center [931, 207] width 9 height 9
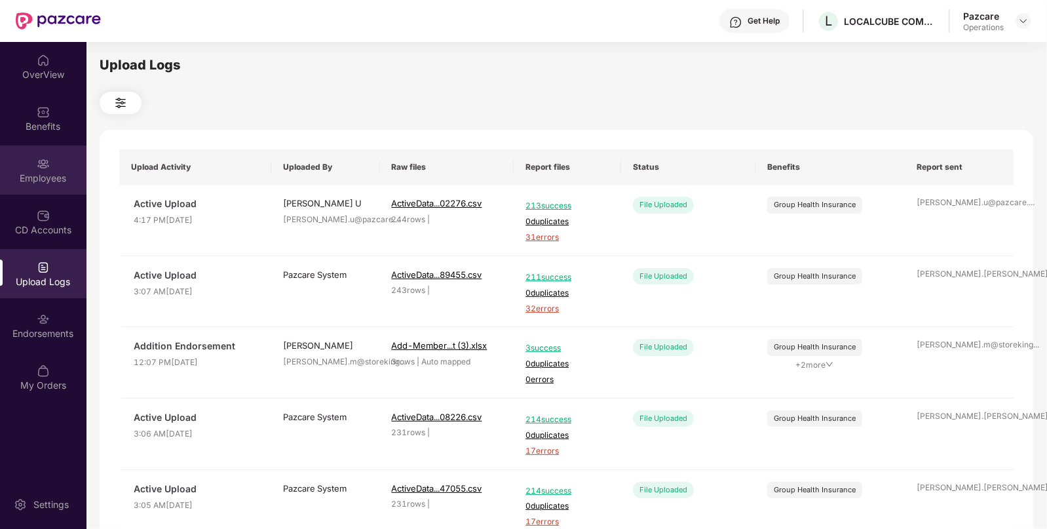
click at [41, 175] on div "Employees" at bounding box center [43, 178] width 86 height 13
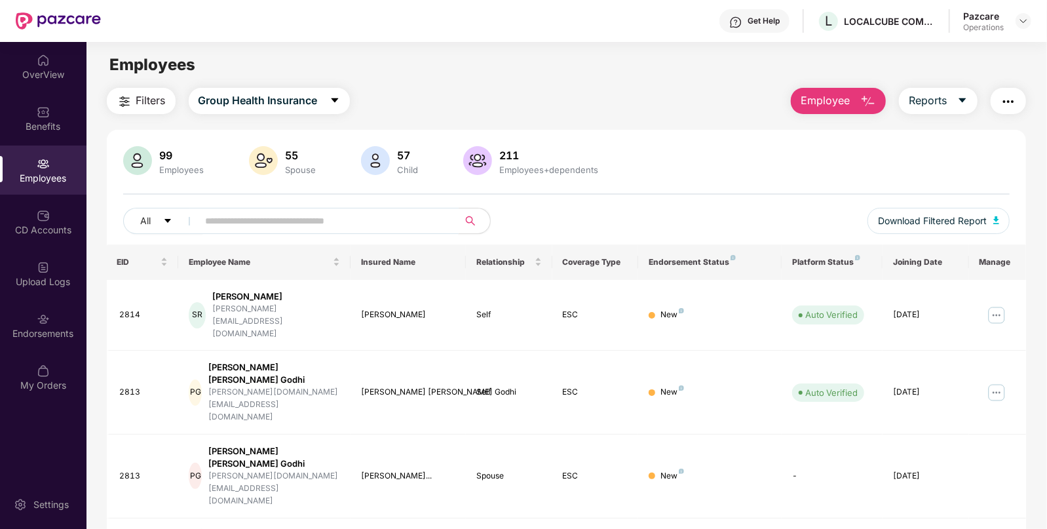
click at [356, 223] on input "text" at bounding box center [323, 221] width 235 height 20
paste input "****"
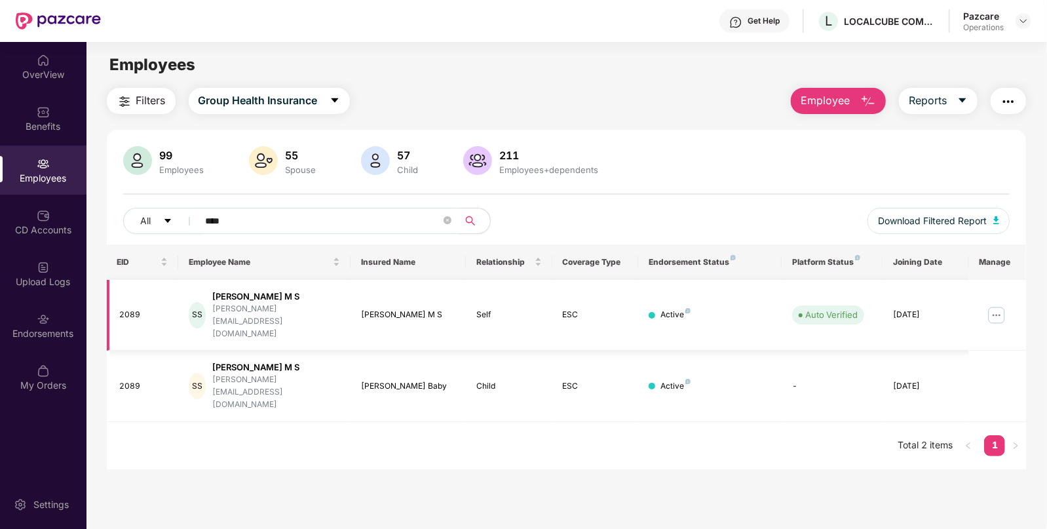
type input "****"
click at [995, 305] on img at bounding box center [996, 315] width 21 height 21
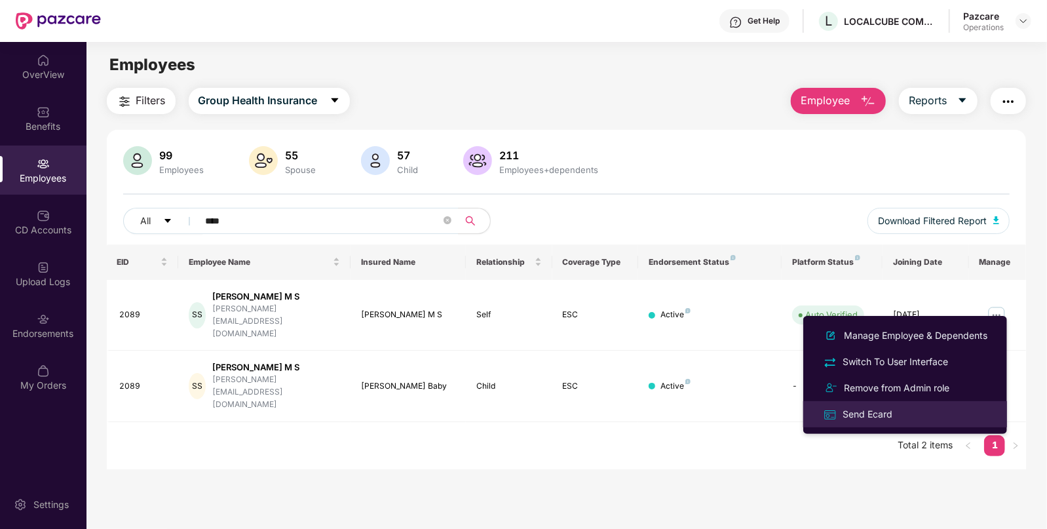
click at [848, 413] on div "Send Ecard" at bounding box center [867, 414] width 55 height 14
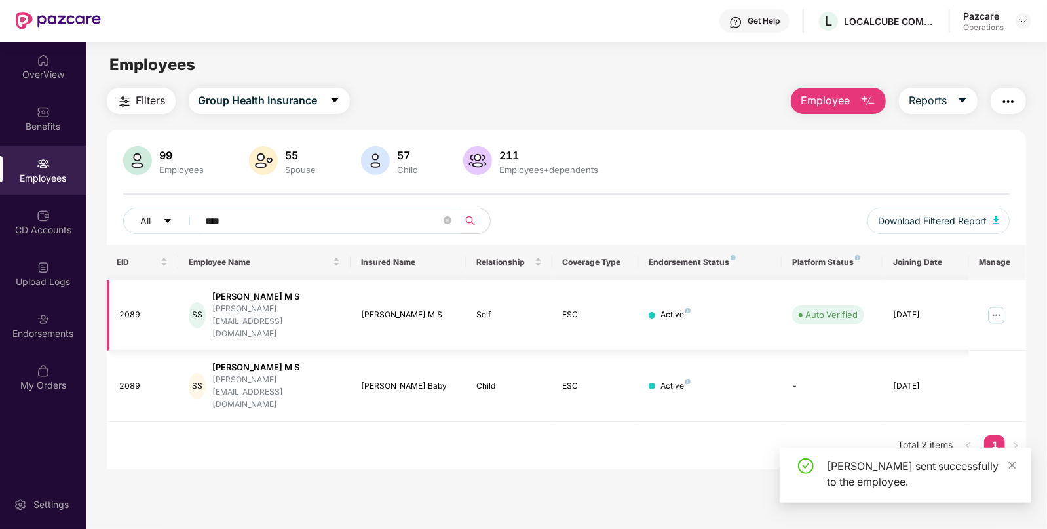
click at [990, 305] on img at bounding box center [996, 315] width 21 height 21
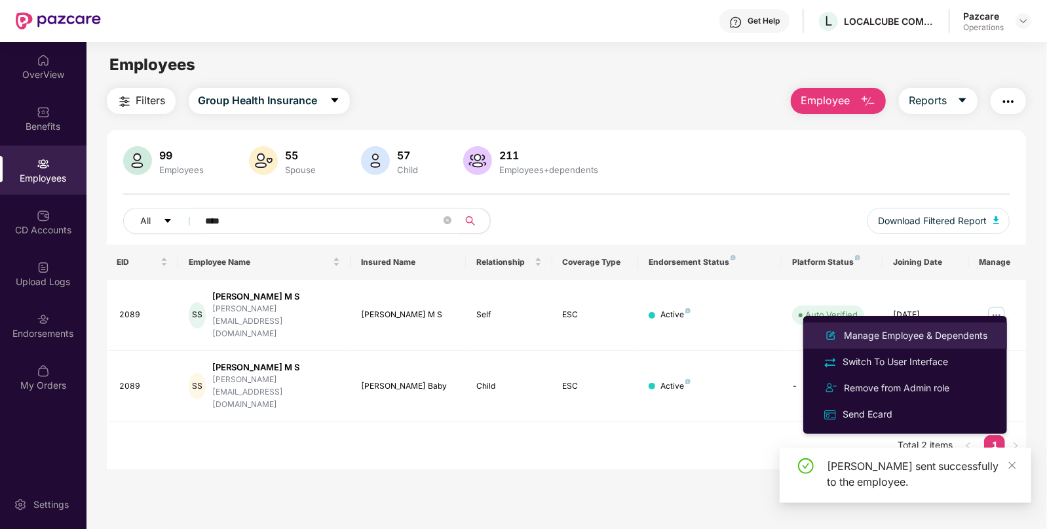
click at [867, 335] on div "Manage Employee & Dependents" at bounding box center [915, 335] width 149 height 14
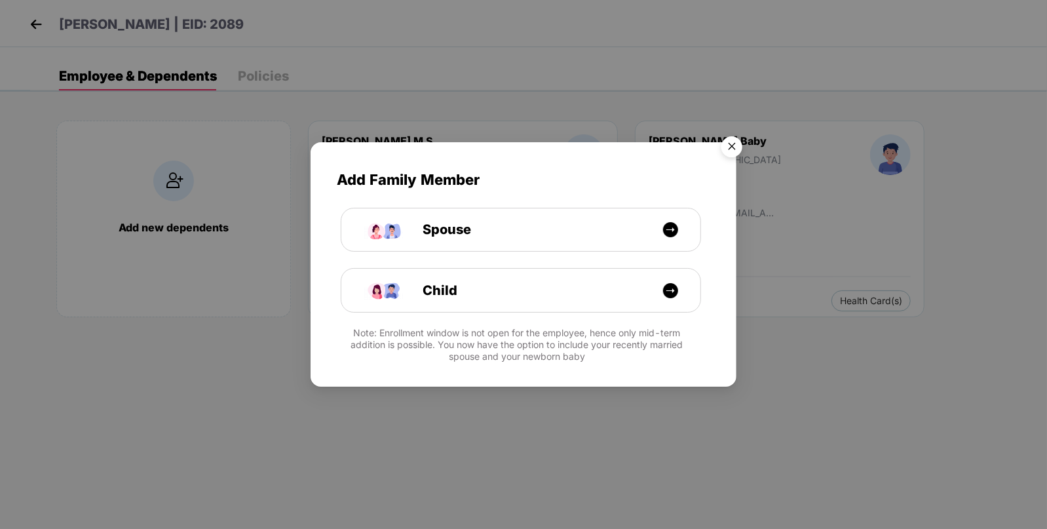
click at [733, 154] on img "Close" at bounding box center [731, 148] width 37 height 37
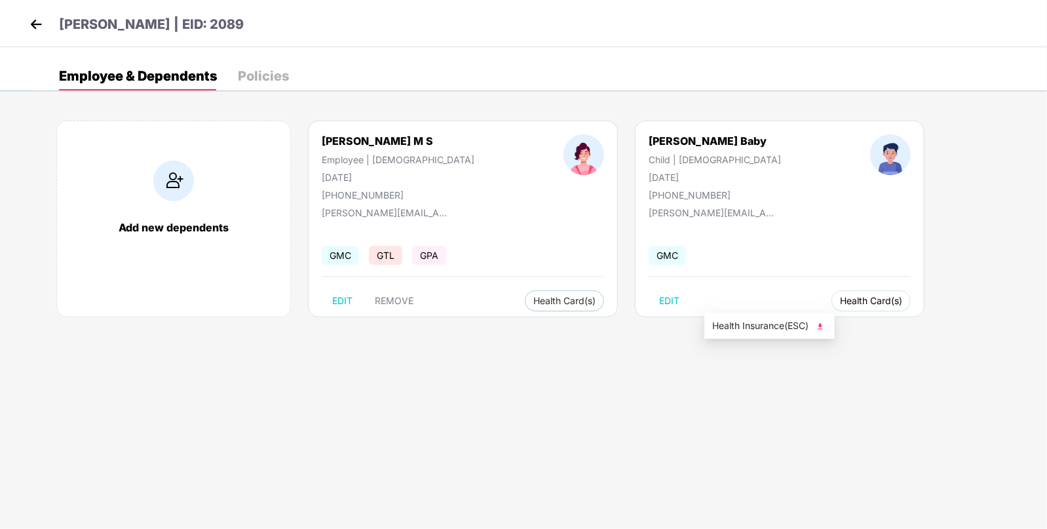
click at [840, 302] on span "Health Card(s)" at bounding box center [871, 300] width 62 height 7
click at [738, 324] on span "Health Insurance(ESC)" at bounding box center [769, 325] width 115 height 14
click at [35, 16] on img at bounding box center [36, 24] width 20 height 20
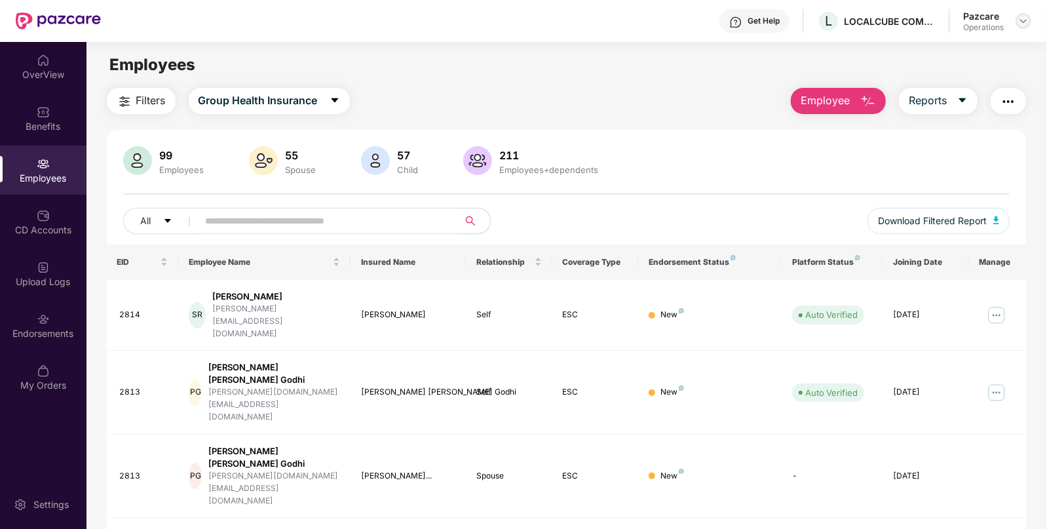
click at [1022, 18] on img at bounding box center [1023, 21] width 10 height 10
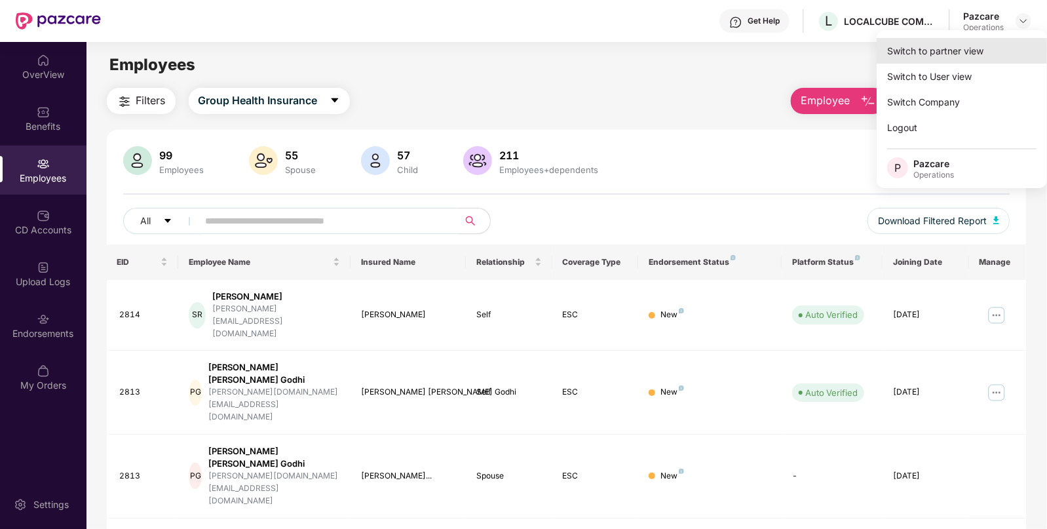
click at [946, 47] on div "Switch to partner view" at bounding box center [961, 51] width 170 height 26
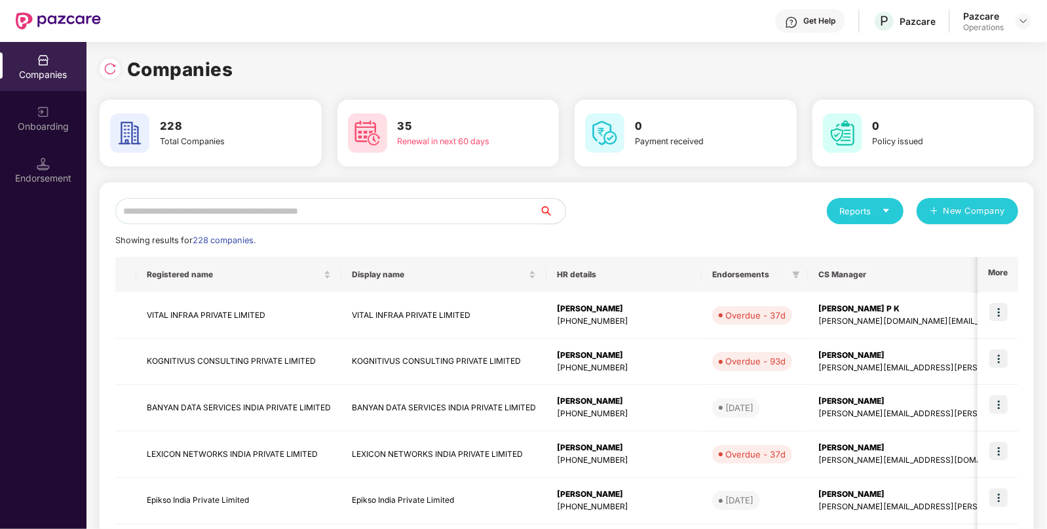
click at [364, 212] on input "text" at bounding box center [327, 211] width 424 height 26
paste input "**********"
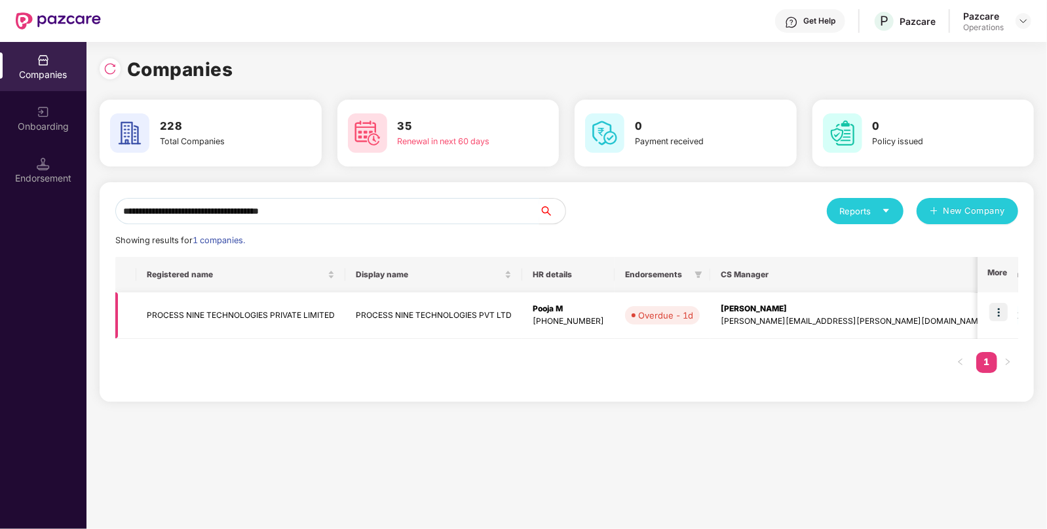
type input "**********"
click at [1002, 307] on img at bounding box center [998, 312] width 18 height 18
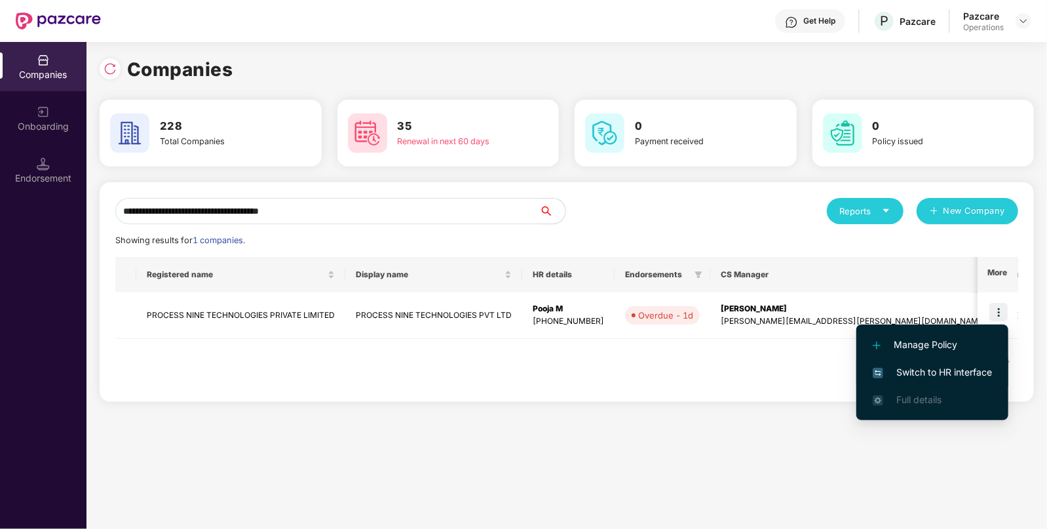
click at [939, 363] on li "Switch to HR interface" at bounding box center [932, 372] width 152 height 28
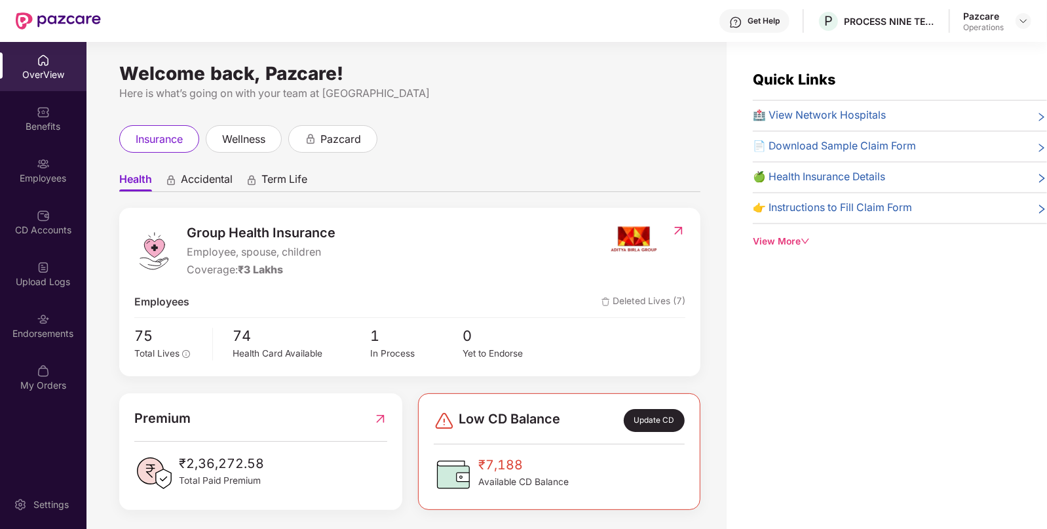
click at [29, 316] on div "Endorsements" at bounding box center [43, 325] width 86 height 49
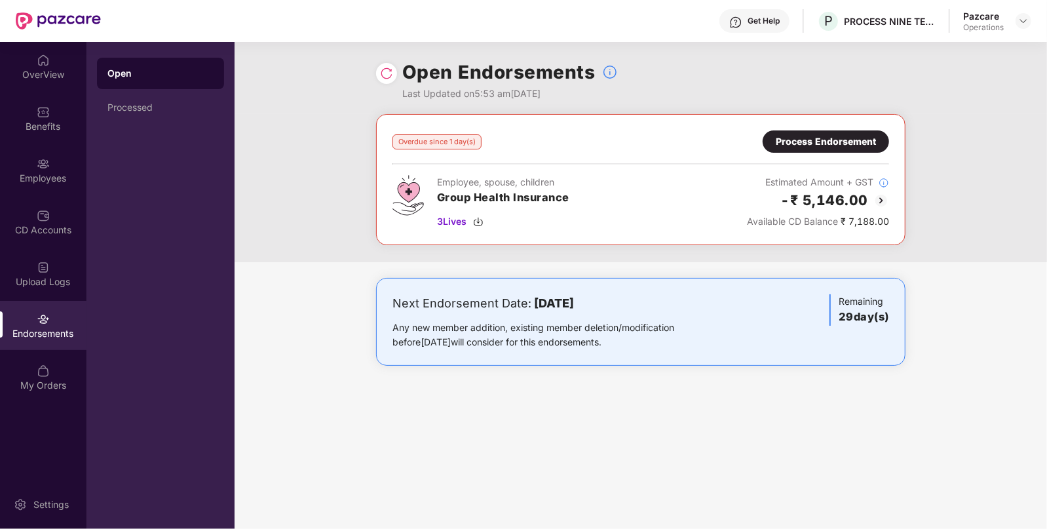
click at [884, 193] on img at bounding box center [881, 201] width 16 height 16
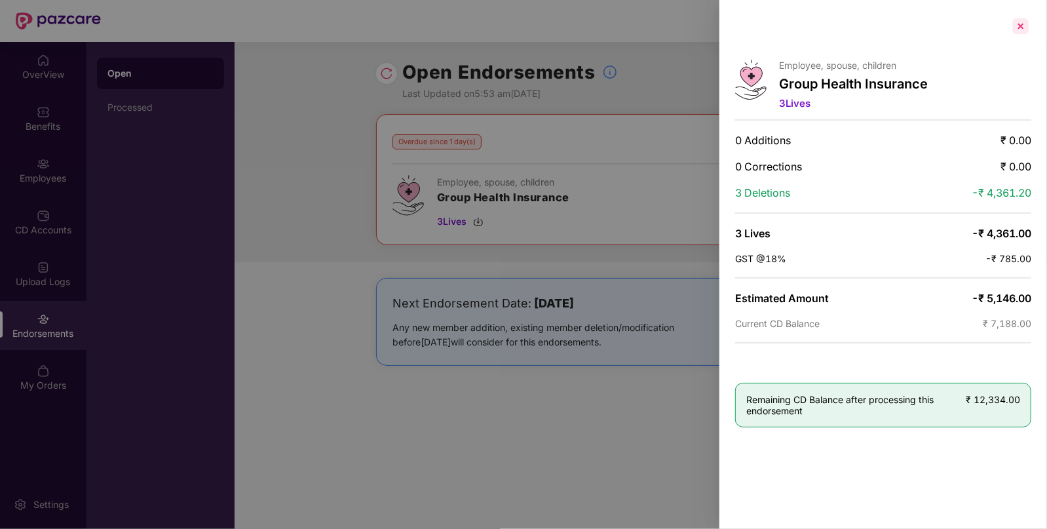
click at [1028, 20] on div at bounding box center [1020, 26] width 21 height 21
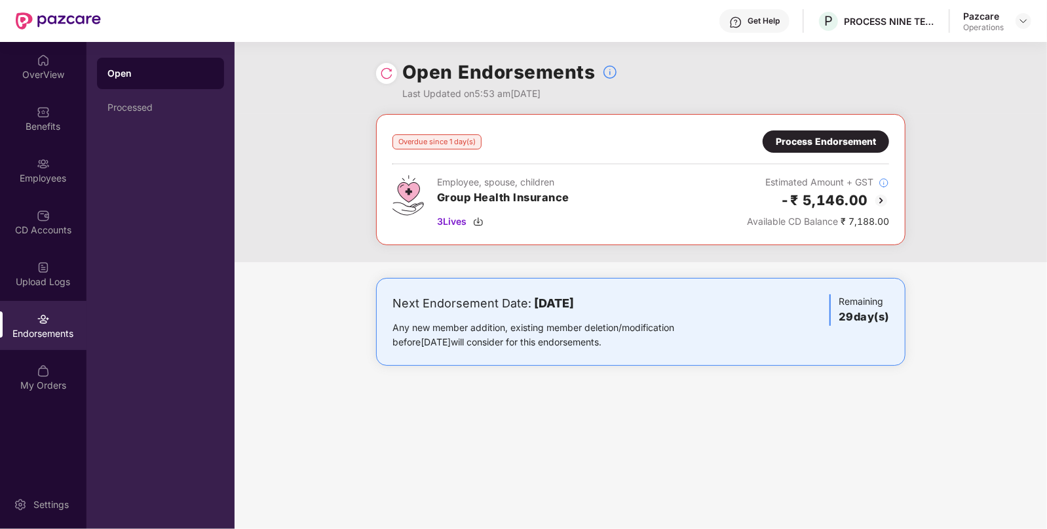
click at [824, 140] on div "Process Endorsement" at bounding box center [825, 141] width 100 height 14
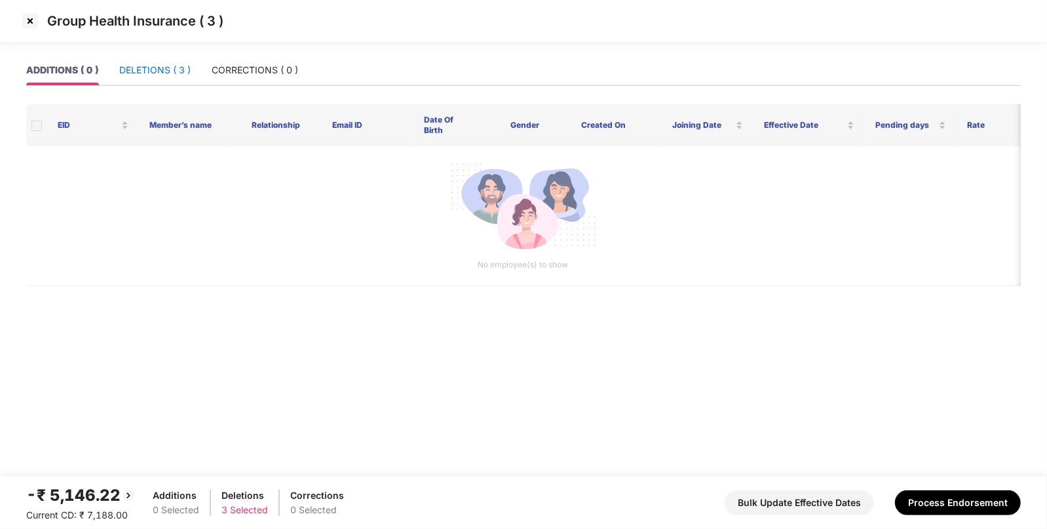
click at [170, 70] on div "DELETIONS ( 3 )" at bounding box center [154, 70] width 71 height 14
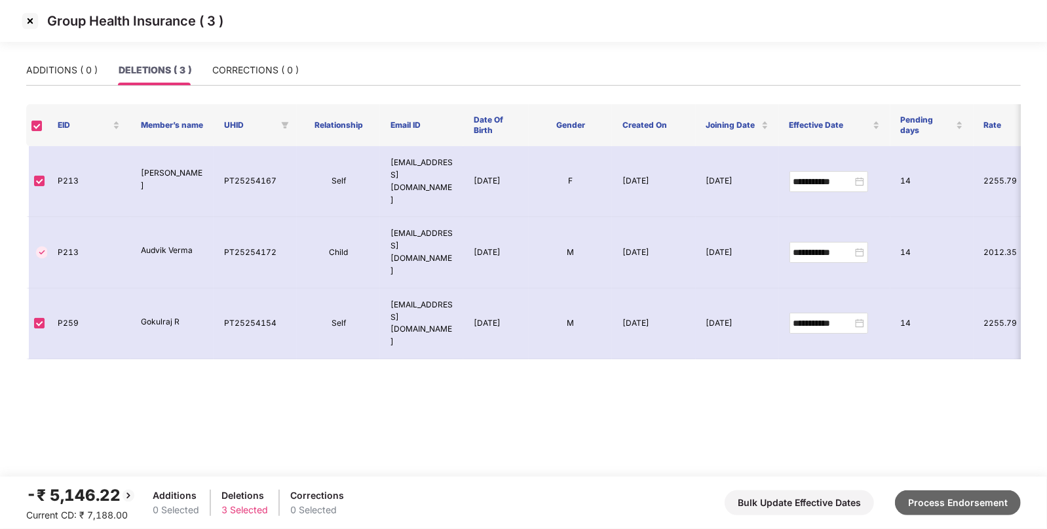
click at [958, 494] on button "Process Endorsement" at bounding box center [958, 502] width 126 height 25
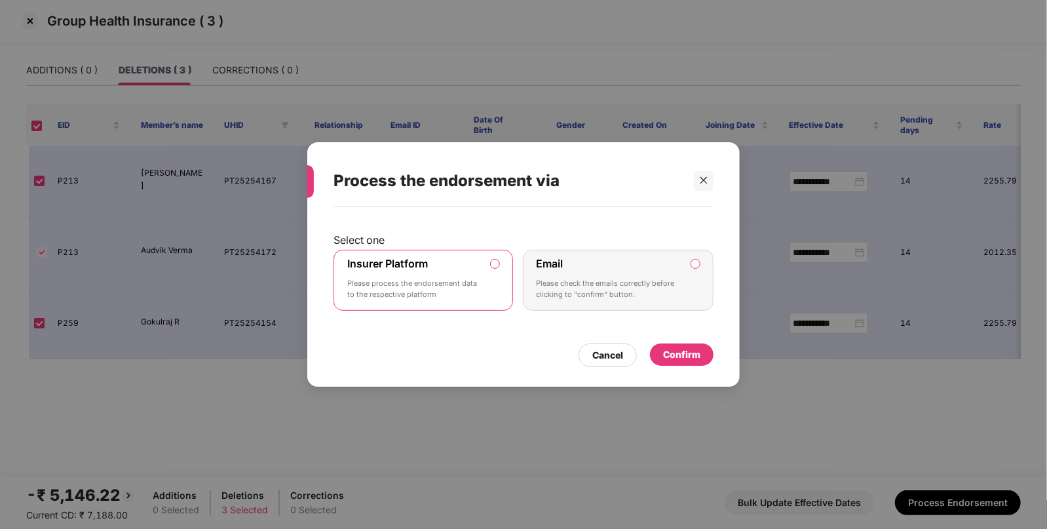
click at [675, 344] on div "Confirm" at bounding box center [682, 354] width 64 height 22
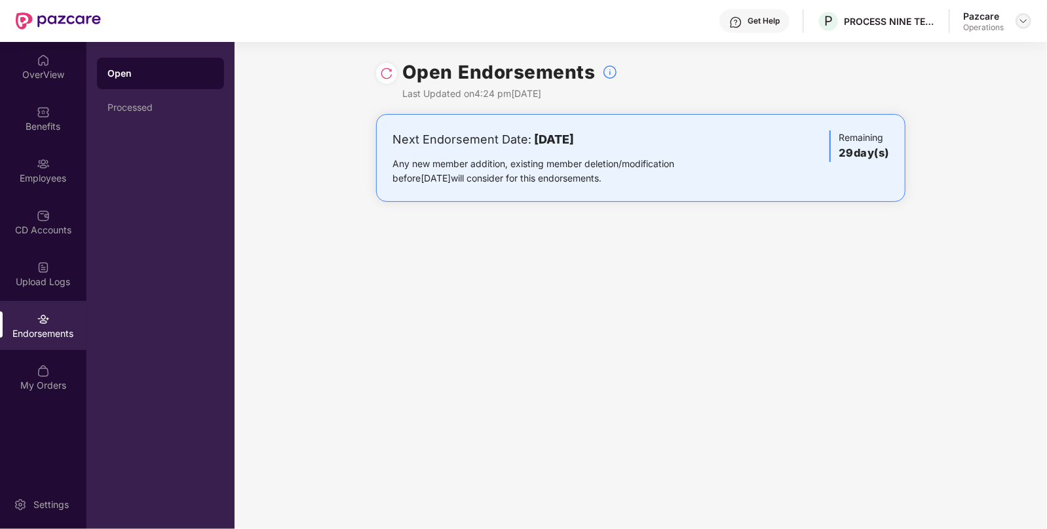
click at [1029, 24] on div at bounding box center [1023, 21] width 16 height 16
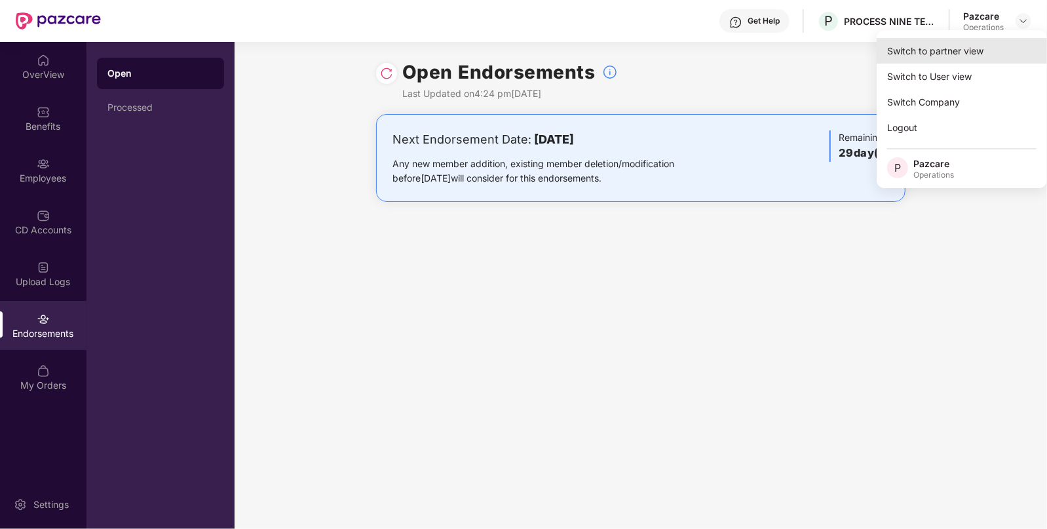
click at [962, 55] on div "Switch to partner view" at bounding box center [961, 51] width 170 height 26
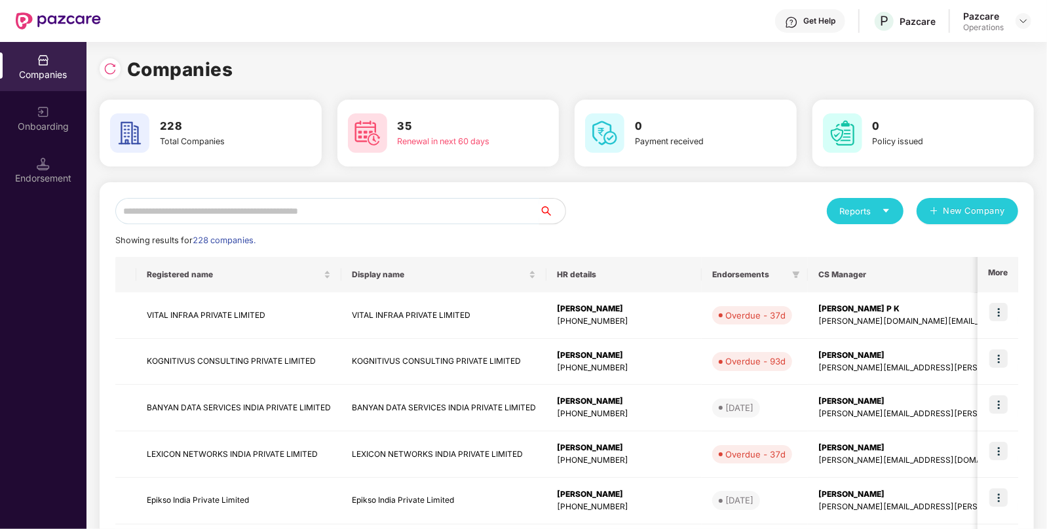
paste input "**********"
click at [360, 208] on input "text" at bounding box center [327, 211] width 424 height 26
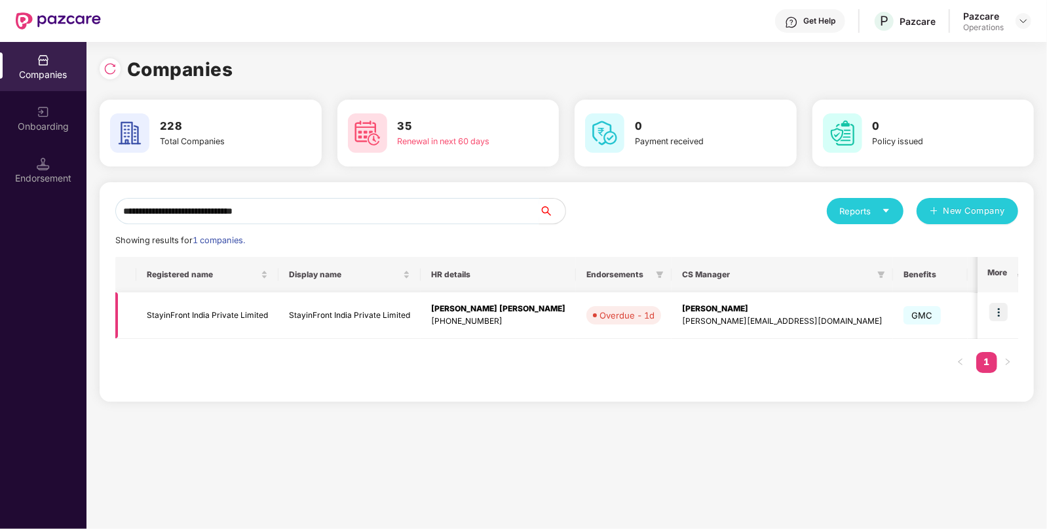
type input "**********"
click at [999, 308] on img at bounding box center [998, 312] width 18 height 18
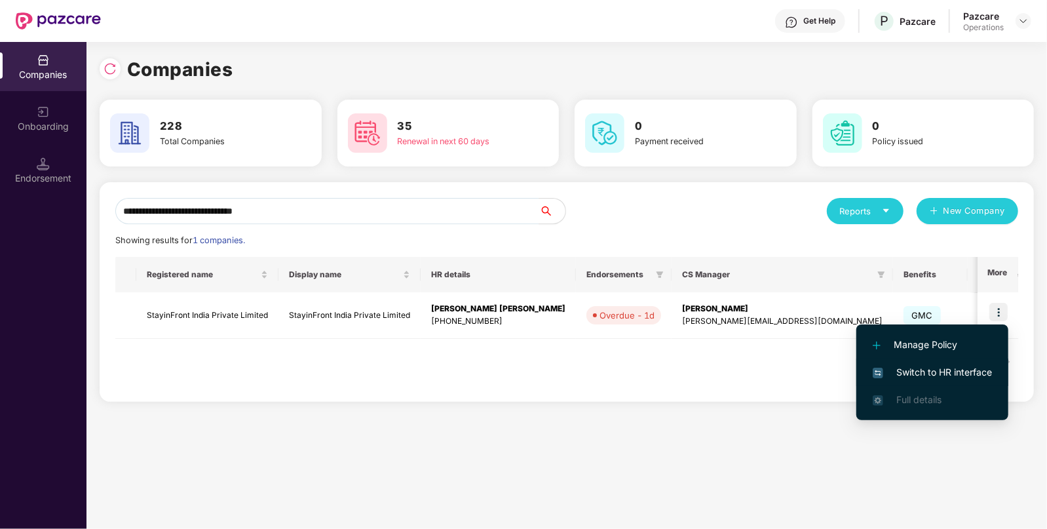
click at [948, 362] on li "Switch to HR interface" at bounding box center [932, 372] width 152 height 28
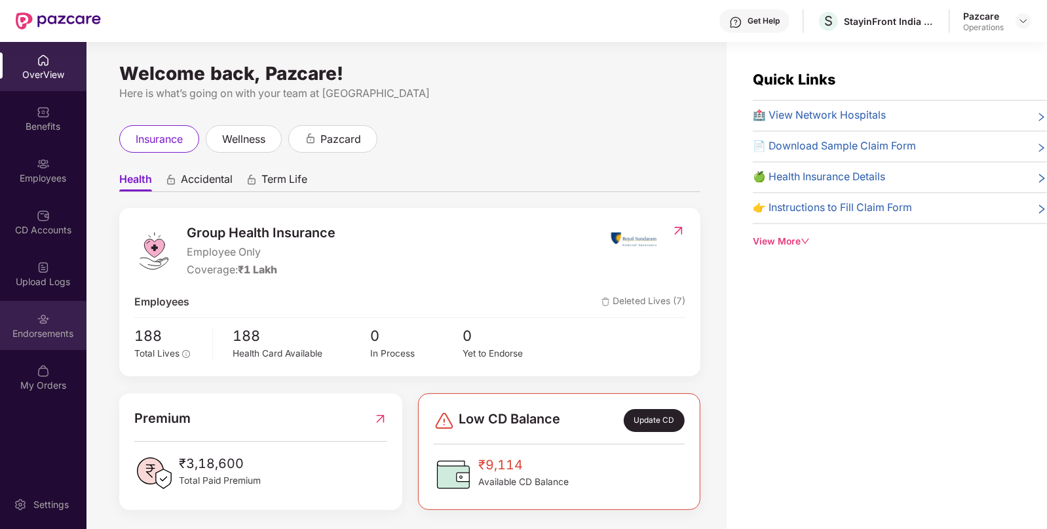
click at [37, 343] on div "Endorsements" at bounding box center [43, 325] width 86 height 49
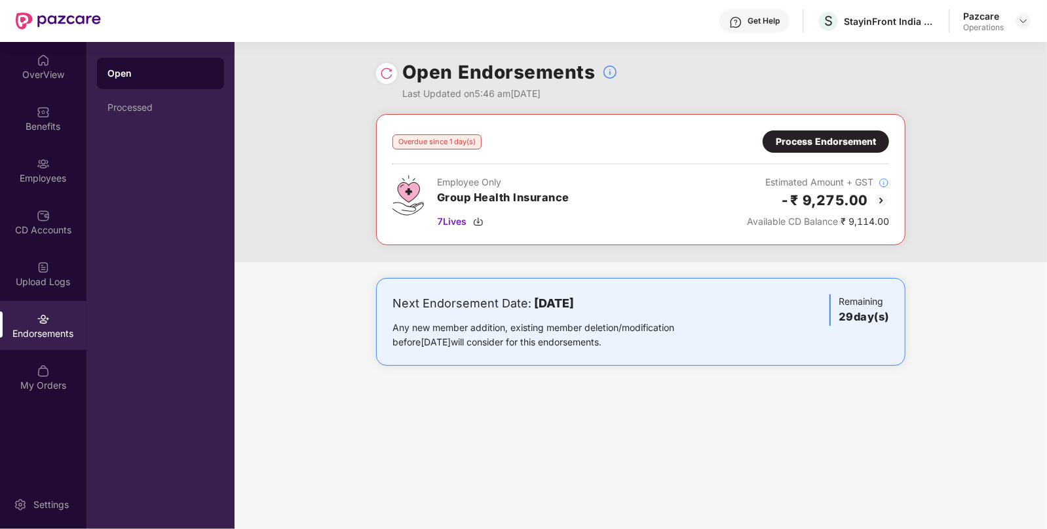
click at [879, 198] on img at bounding box center [881, 201] width 16 height 16
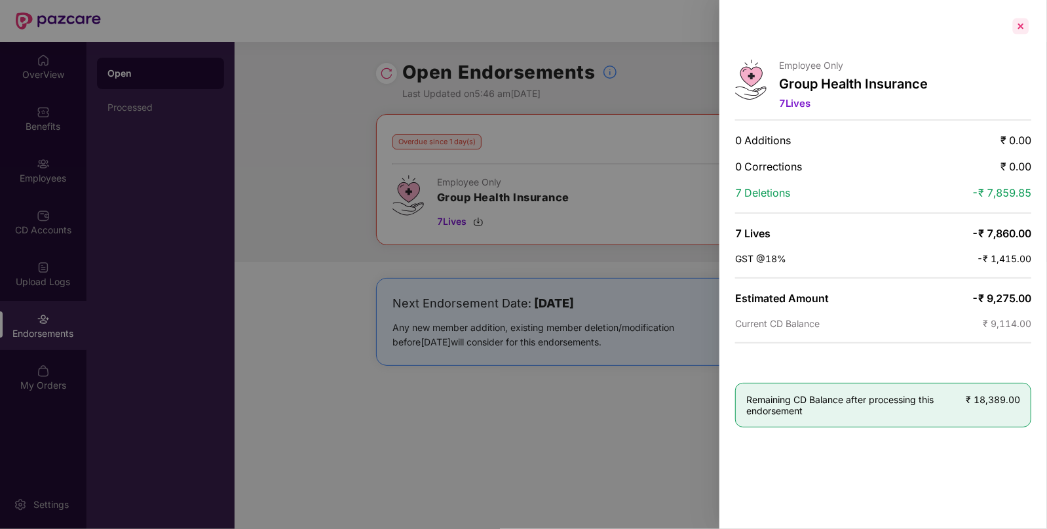
click at [1022, 29] on div at bounding box center [1020, 26] width 21 height 21
